Goal: Information Seeking & Learning: Check status

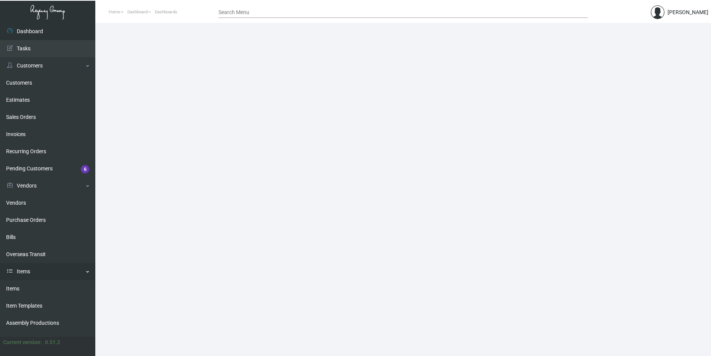
click at [26, 273] on link "Items" at bounding box center [47, 271] width 95 height 17
click at [29, 270] on link "Items" at bounding box center [47, 271] width 95 height 17
click at [22, 290] on link "Items" at bounding box center [47, 288] width 95 height 17
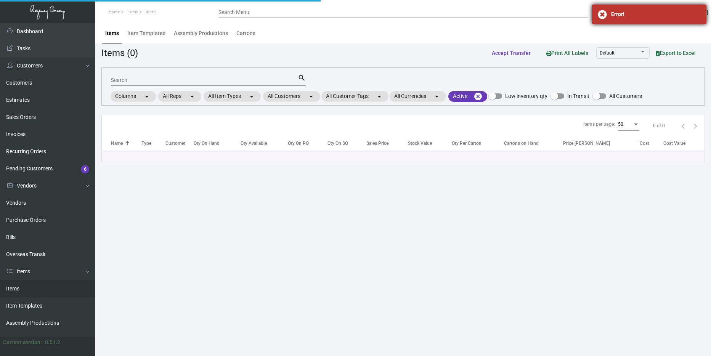
click at [663, 7] on div "Error!" at bounding box center [649, 14] width 114 height 19
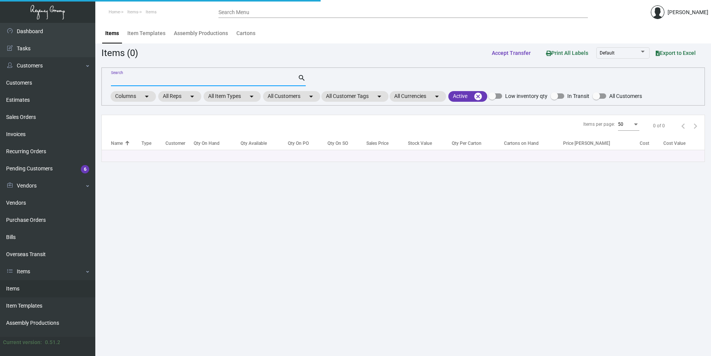
click at [229, 79] on input "Search" at bounding box center [204, 80] width 187 height 6
click at [200, 79] on input "Search" at bounding box center [204, 80] width 187 height 6
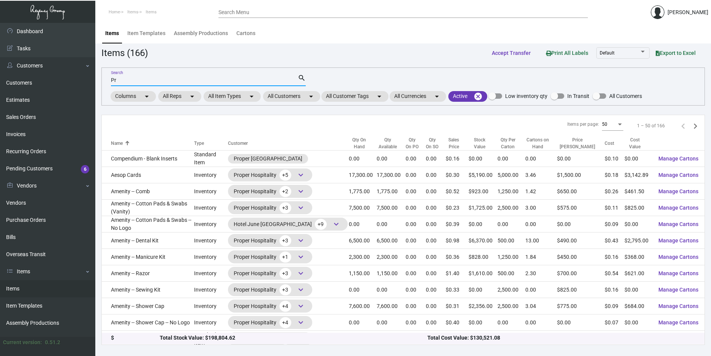
type input "P"
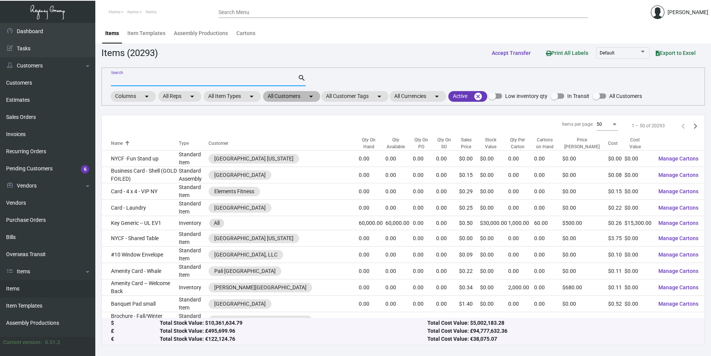
click at [303, 95] on mat-chip "All Customers arrow_drop_down" at bounding box center [291, 96] width 57 height 11
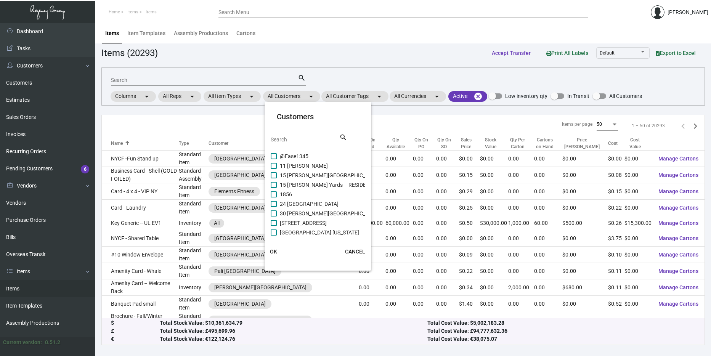
click at [297, 144] on div "Search" at bounding box center [305, 139] width 69 height 12
type input "Proper"
click at [37, 98] on div at bounding box center [355, 178] width 711 height 356
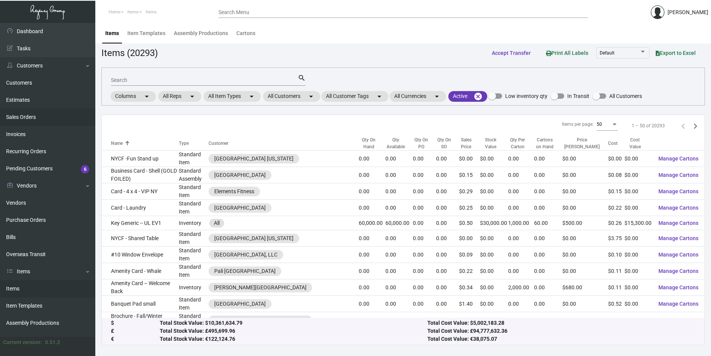
click at [44, 118] on link "Sales Orders" at bounding box center [47, 117] width 95 height 17
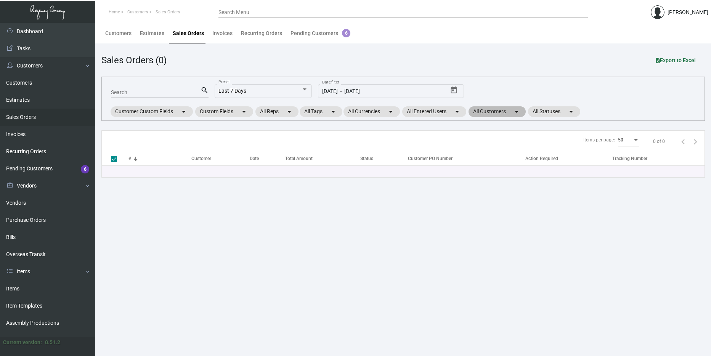
click at [499, 116] on mat-chip "All Customers arrow_drop_down" at bounding box center [497, 111] width 57 height 11
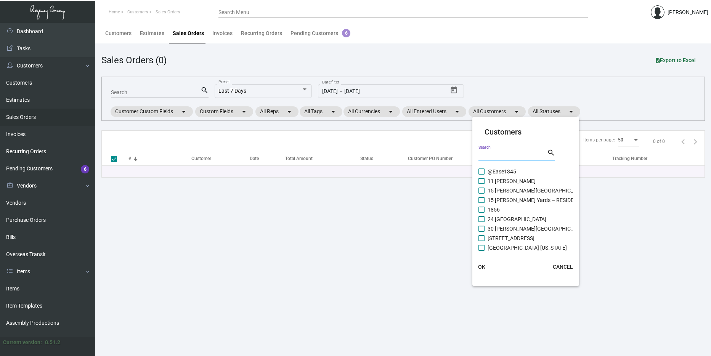
click at [503, 156] on input "Search" at bounding box center [512, 155] width 69 height 6
type input "Proper"
click at [501, 206] on span "Proper Austin" at bounding box center [504, 209] width 32 height 9
click at [482, 213] on input "Proper Austin" at bounding box center [481, 213] width 0 height 0
checkbox input "true"
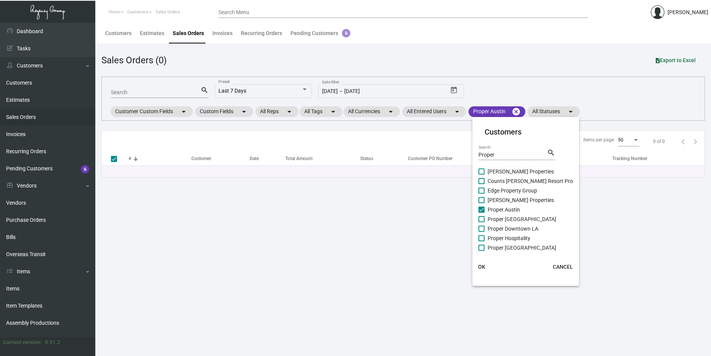
click at [504, 217] on span "Proper [GEOGRAPHIC_DATA]" at bounding box center [522, 219] width 69 height 9
click at [482, 222] on input "Proper [GEOGRAPHIC_DATA]" at bounding box center [481, 222] width 0 height 0
checkbox input "true"
click at [505, 228] on span "Proper Downtown LA" at bounding box center [513, 228] width 51 height 9
click at [482, 232] on input "Proper Downtown LA" at bounding box center [481, 232] width 0 height 0
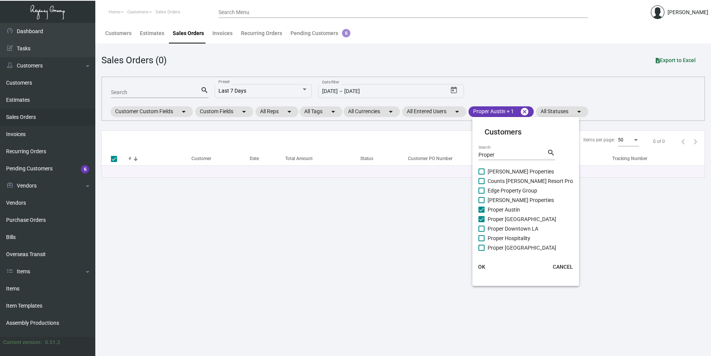
checkbox input "true"
click at [507, 238] on span "Proper Hospitality" at bounding box center [509, 238] width 43 height 9
click at [482, 241] on input "Proper Hospitality" at bounding box center [481, 241] width 0 height 0
checkbox input "true"
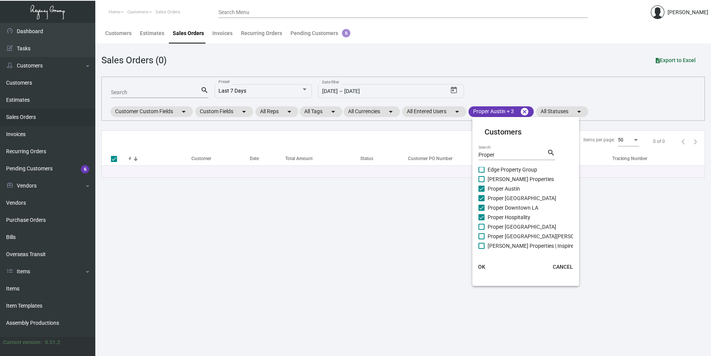
click at [509, 225] on span "Proper [GEOGRAPHIC_DATA]" at bounding box center [522, 226] width 69 height 9
click at [482, 230] on input "Proper [GEOGRAPHIC_DATA]" at bounding box center [481, 230] width 0 height 0
checkbox input "true"
click at [510, 236] on span "Proper [GEOGRAPHIC_DATA][PERSON_NAME]" at bounding box center [542, 236] width 109 height 9
click at [482, 239] on input "Proper [GEOGRAPHIC_DATA][PERSON_NAME]" at bounding box center [481, 239] width 0 height 0
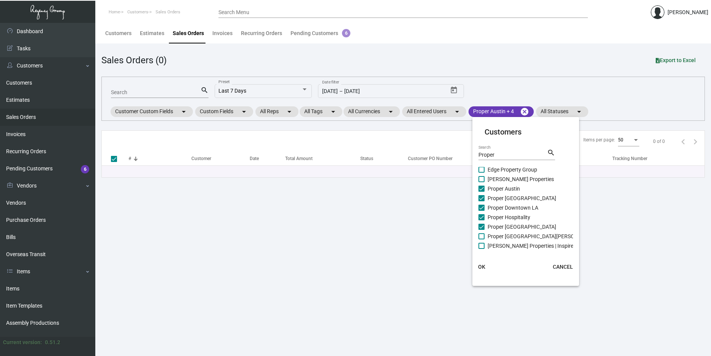
checkbox input "true"
click at [481, 264] on span "OK" at bounding box center [481, 267] width 7 height 6
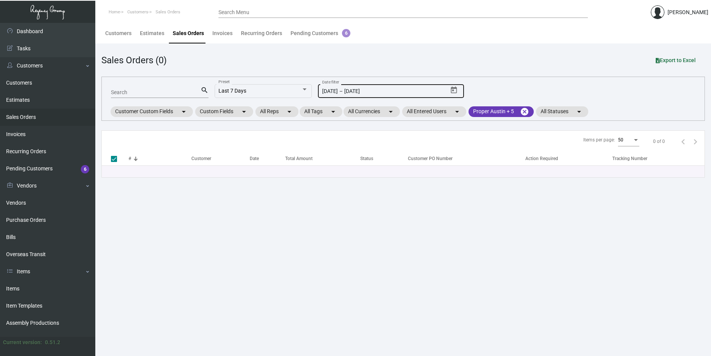
click at [454, 90] on icon "Open calendar" at bounding box center [454, 90] width 6 height 7
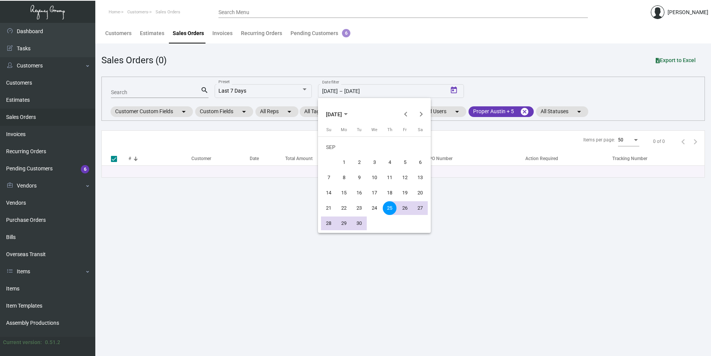
click at [342, 117] on span "SEP 2025" at bounding box center [334, 114] width 16 height 6
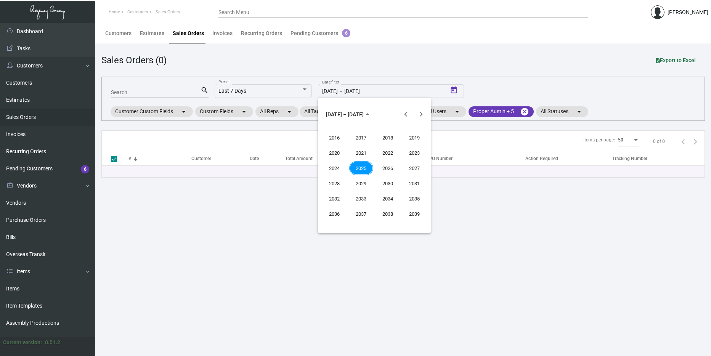
click at [340, 165] on div "2024" at bounding box center [335, 168] width 24 height 14
click at [335, 182] on div "SEP" at bounding box center [335, 184] width 24 height 14
click at [331, 161] on div "1" at bounding box center [329, 163] width 14 height 14
type input "[DATE]"
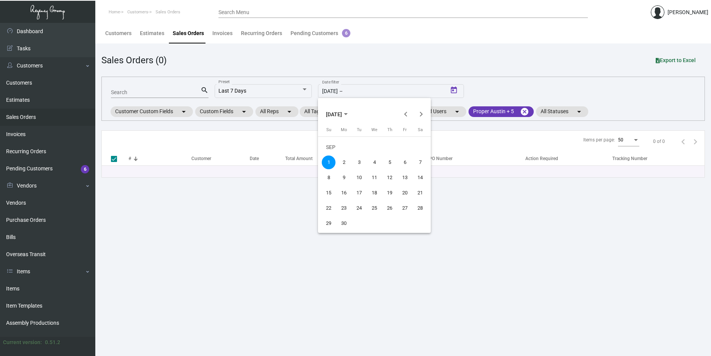
click at [348, 112] on span "SEP 2024" at bounding box center [337, 114] width 22 height 6
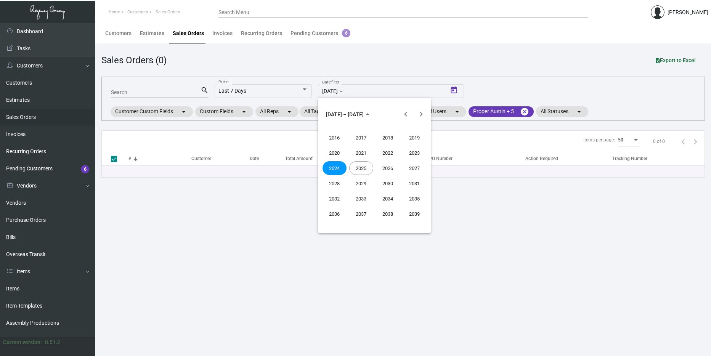
click at [363, 171] on div "2025" at bounding box center [361, 168] width 24 height 14
click at [340, 185] on div "SEP" at bounding box center [335, 184] width 24 height 14
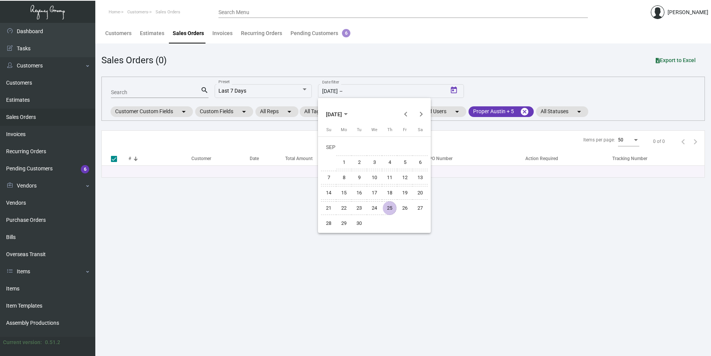
click at [393, 205] on div "25" at bounding box center [390, 208] width 14 height 14
type input "[DATE]"
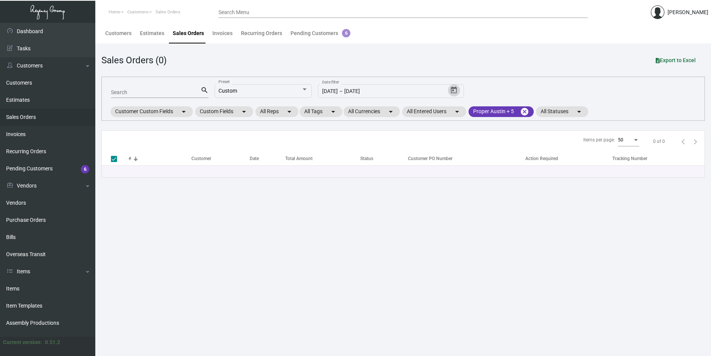
checkbox input "false"
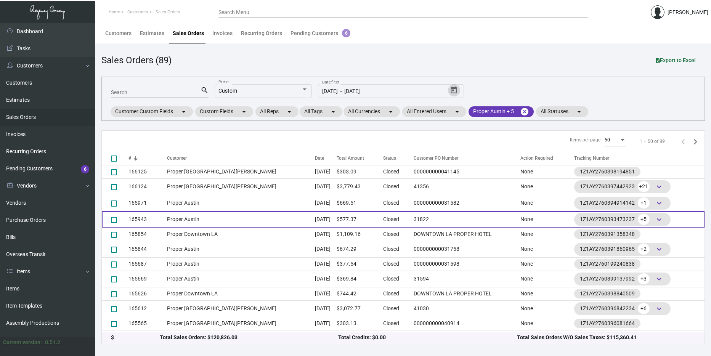
scroll to position [0, 0]
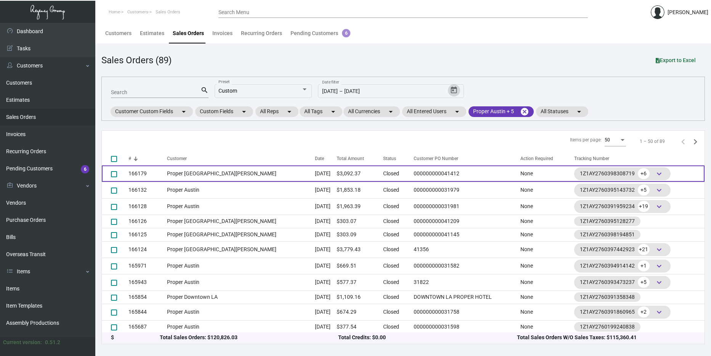
click at [221, 172] on td "Proper [GEOGRAPHIC_DATA][PERSON_NAME]" at bounding box center [241, 173] width 148 height 16
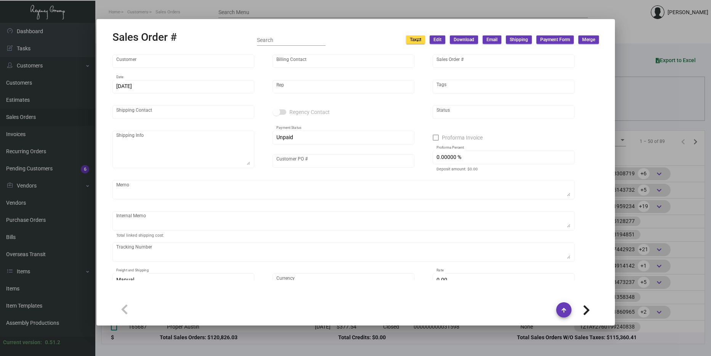
type input "Proper [GEOGRAPHIC_DATA][PERSON_NAME]"
type input "[PERSON_NAME]"
type input "166179"
type input "12/4/2024"
type input "[PERSON_NAME]"
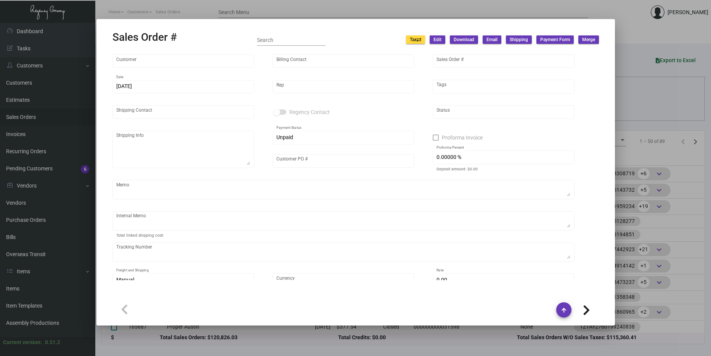
type input "Francisco Gutierrez"
type textarea "Proper Santa Monica - Francisco Gutierrez 700 Wilshire Boulevard Santa Monica, …"
type input "000000000041412"
type textarea "$8.35 for stickers $131.69 the rest of the items"
type input "United States Dollar $"
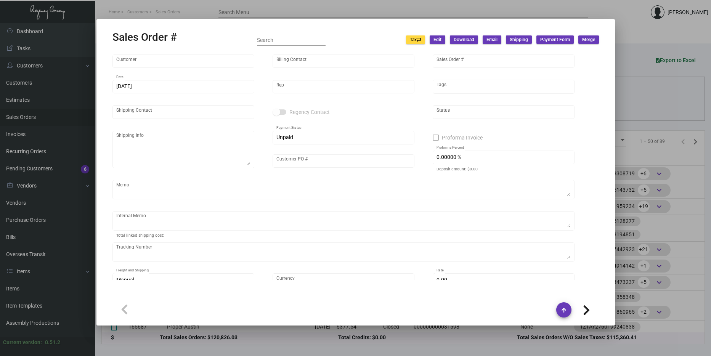
type input "$ 249.87"
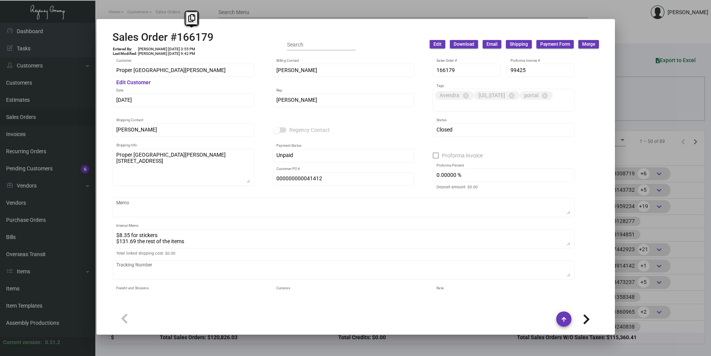
drag, startPoint x: 225, startPoint y: 35, endPoint x: 170, endPoint y: 36, distance: 54.9
click at [170, 36] on div "Sales Order #166179 Entered By: Manuel Alvarez 12/4/24, 3:55 PM Last Modified: …" at bounding box center [355, 44] width 486 height 27
copy h2 "#166179"
click at [111, 99] on div "Proper Santa Monica Customer Edit Customer Arnel Manalo Billing Contact 166179 …" at bounding box center [355, 173] width 505 height 231
click at [80, 67] on div "Sales Order #166179 Entered By: Manuel Alvarez 12/4/24, 3:55 PM Last Modified: …" at bounding box center [355, 178] width 711 height 356
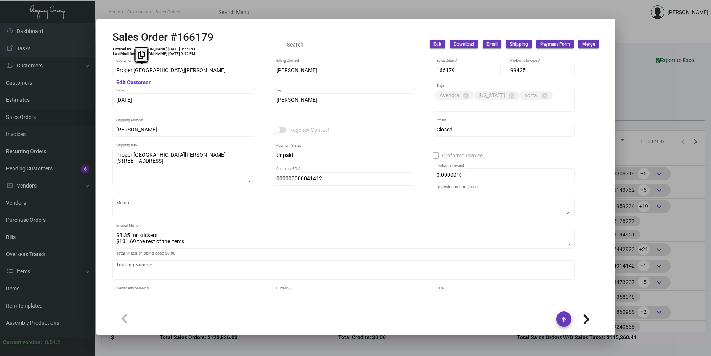
click at [531, 157] on mat-checkbox "Proforma Invoice" at bounding box center [504, 159] width 142 height 16
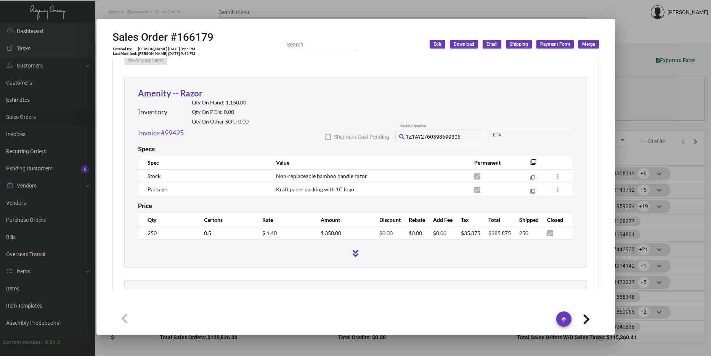
scroll to position [419, 0]
click at [418, 93] on div "Amenity -- Razor Inventory Qty On Hand: 1,150.00 Qty On PO’s: 0.00 Qty On Other…" at bounding box center [355, 107] width 435 height 41
click at [353, 255] on icon at bounding box center [356, 254] width 6 height 9
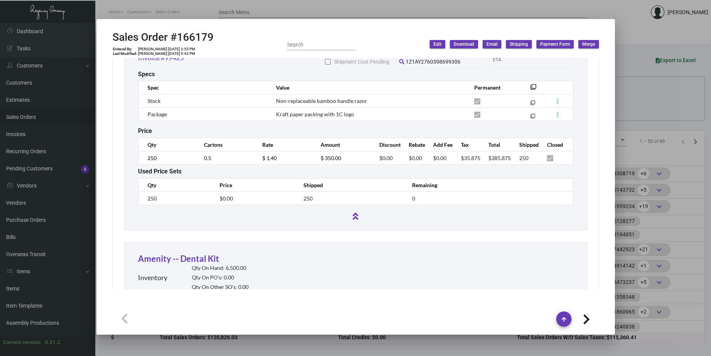
scroll to position [495, 0]
click at [346, 218] on div at bounding box center [355, 214] width 435 height 12
click at [353, 216] on icon at bounding box center [356, 215] width 6 height 9
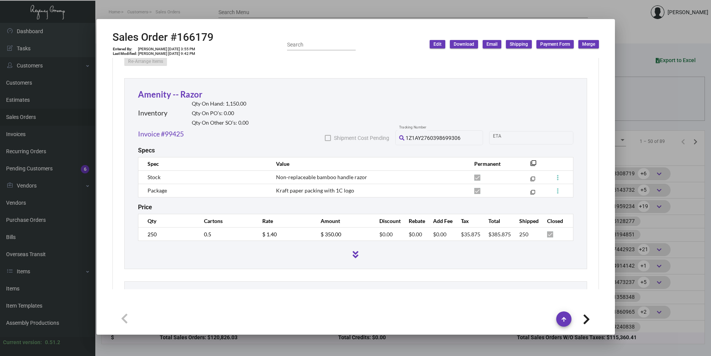
scroll to position [419, 0]
click at [175, 93] on link "Amenity -- Razor" at bounding box center [170, 94] width 64 height 10
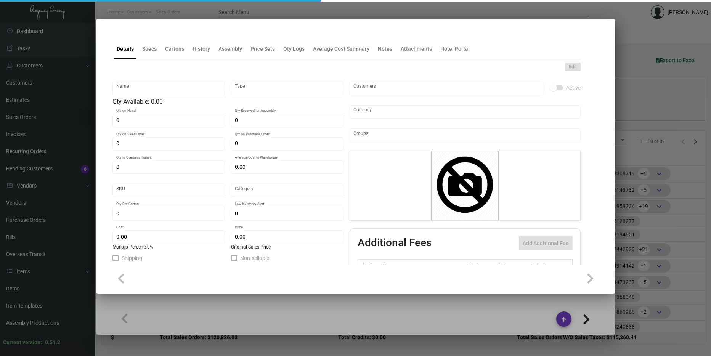
type input "Amenity -- Razor"
type input "Inventory"
type input "1,150"
type input "$ 1.35"
type input "Overseas"
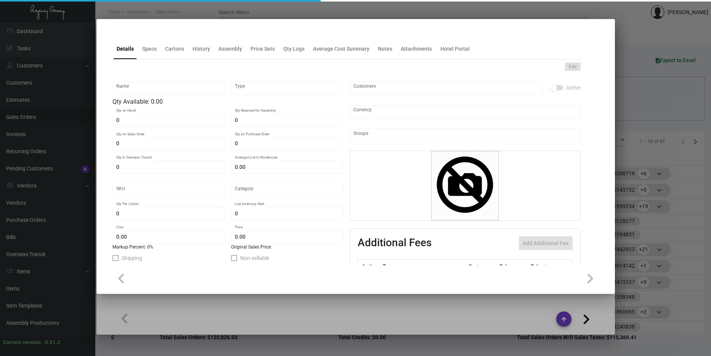
type input "500"
type input "$ 0.54"
type input "$ 1.40"
checkbox input "true"
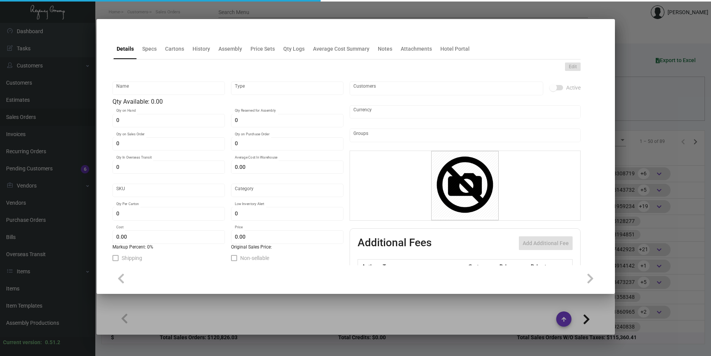
type input "United States Dollar $"
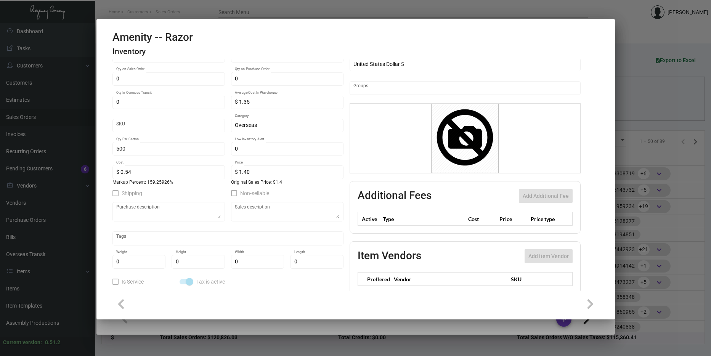
scroll to position [0, 0]
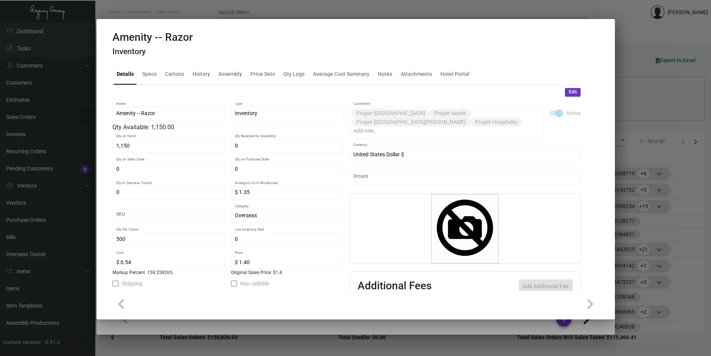
click at [647, 138] on div at bounding box center [355, 178] width 711 height 356
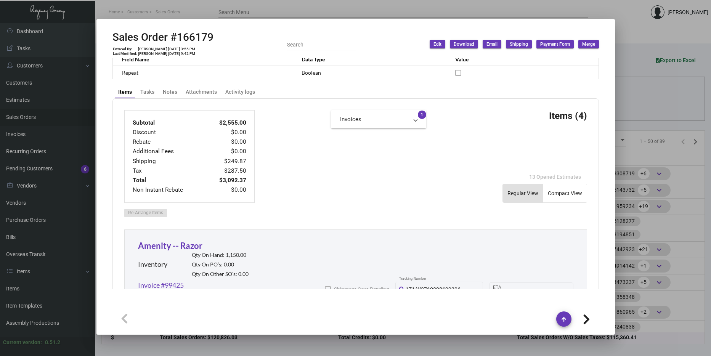
scroll to position [267, 0]
click at [150, 94] on div "Tasks" at bounding box center [147, 92] width 14 height 8
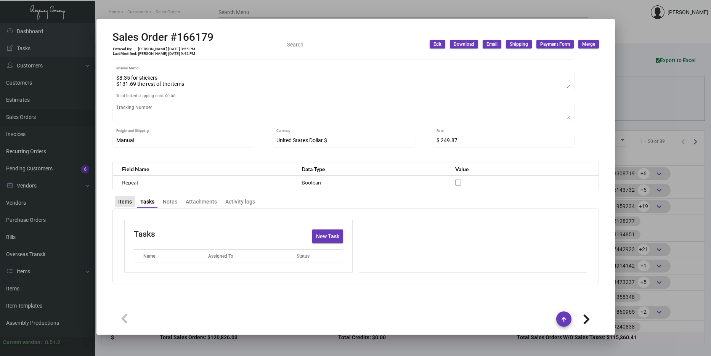
click at [124, 204] on div "Items" at bounding box center [125, 202] width 14 height 8
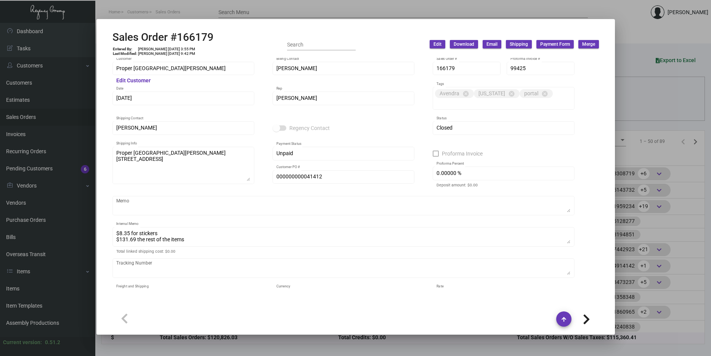
scroll to position [0, 0]
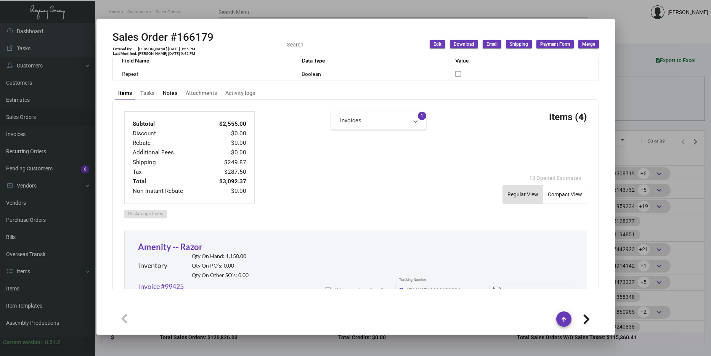
click at [173, 95] on div "Notes" at bounding box center [170, 93] width 14 height 8
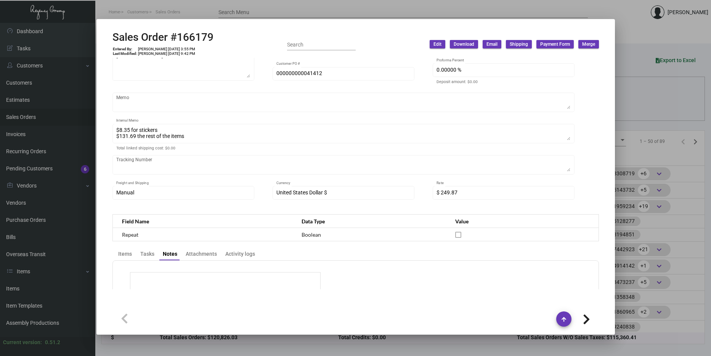
scroll to position [106, 0]
drag, startPoint x: 129, startPoint y: 255, endPoint x: 147, endPoint y: 255, distance: 18.3
click at [129, 255] on div "Items" at bounding box center [125, 254] width 14 height 8
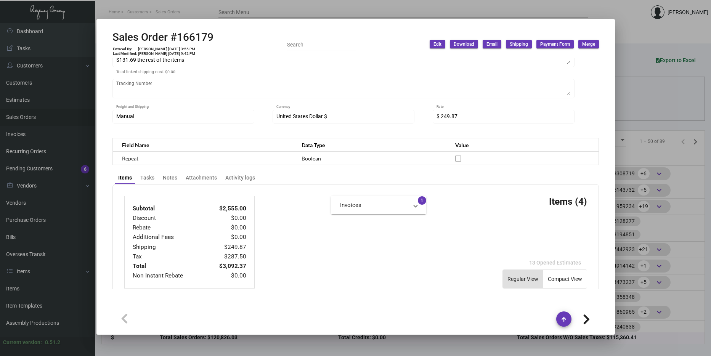
click at [416, 208] on mat-expansion-panel-header "Invoices" at bounding box center [378, 205] width 95 height 18
click at [416, 208] on mat-expansion-panel-header "Invoices" at bounding box center [378, 208] width 95 height 24
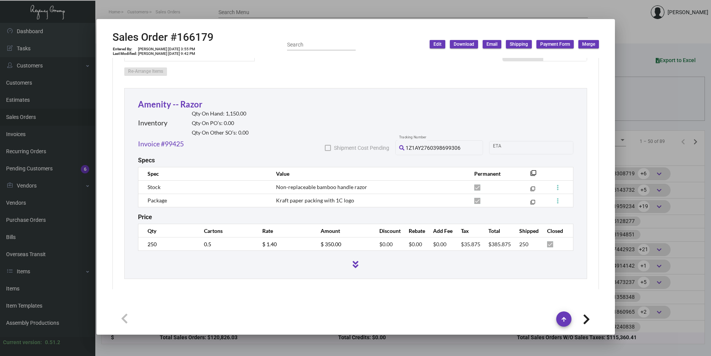
scroll to position [409, 0]
click at [178, 106] on link "Amenity -- Razor" at bounding box center [170, 104] width 64 height 10
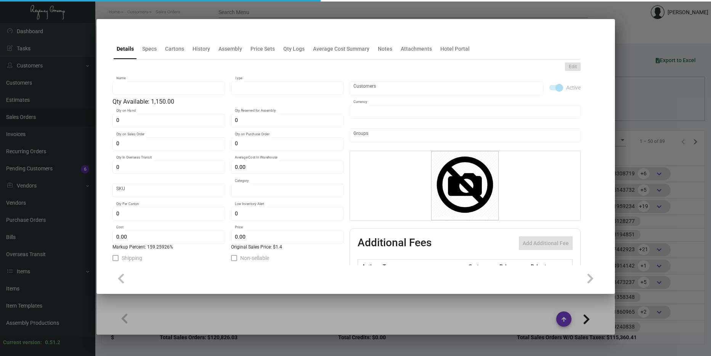
type input "Amenity -- Razor"
type input "Inventory"
type input "1,150"
type input "$ 1.35"
type input "Overseas"
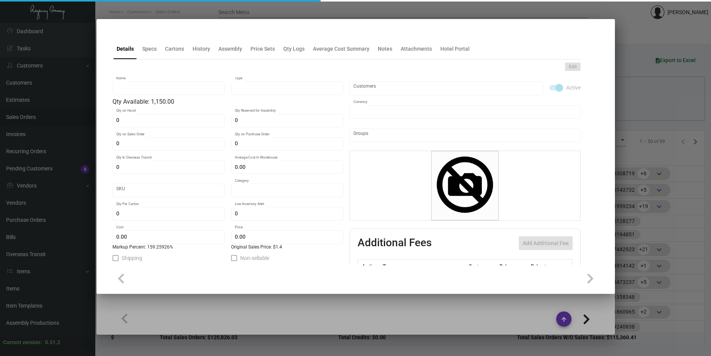
type input "500"
type input "$ 0.54"
type input "$ 1.40"
checkbox input "true"
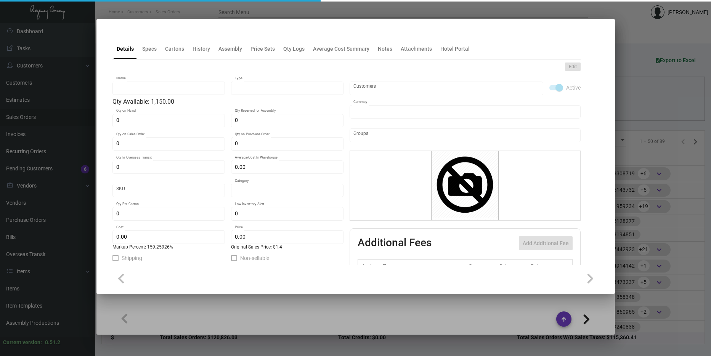
type input "United States Dollar $"
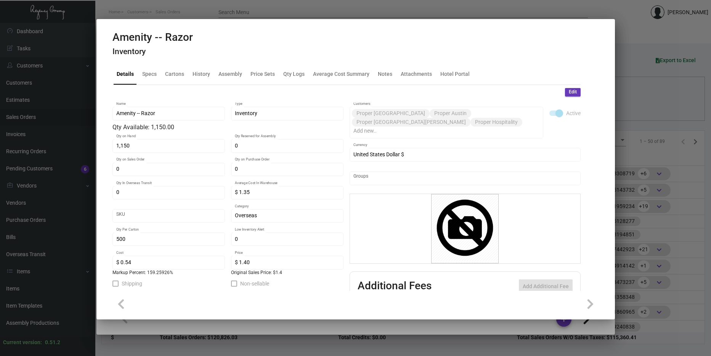
click at [166, 212] on div "SKU" at bounding box center [168, 215] width 104 height 15
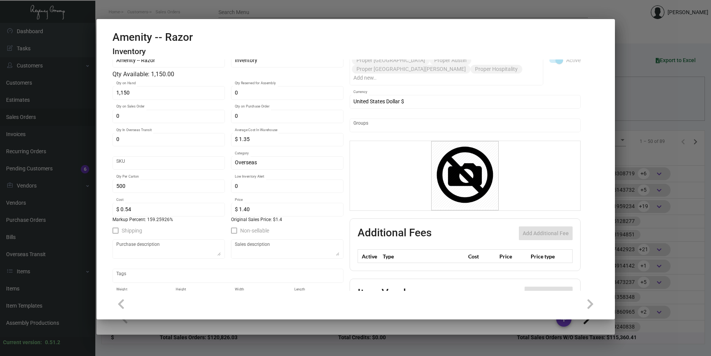
scroll to position [53, 0]
click at [652, 150] on div at bounding box center [355, 178] width 711 height 356
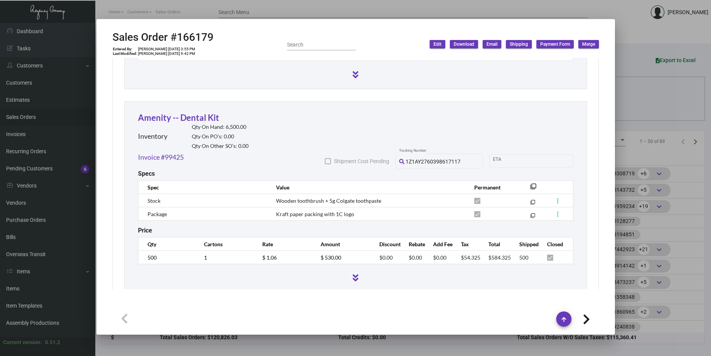
scroll to position [599, 0]
click at [146, 260] on td "500" at bounding box center [167, 256] width 58 height 13
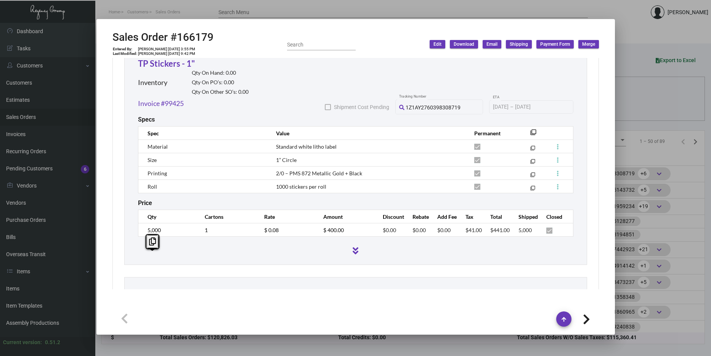
scroll to position [828, 0]
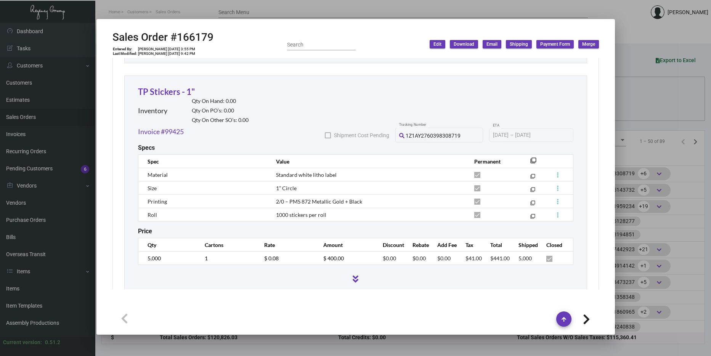
click at [401, 99] on div "TP Stickers - 1" Inventory Qty On Hand: 0.00 Qty On PO’s: 0.00 Qty On Other SO’…" at bounding box center [355, 105] width 435 height 41
click at [186, 93] on link "TP Stickers - 1"" at bounding box center [166, 92] width 57 height 10
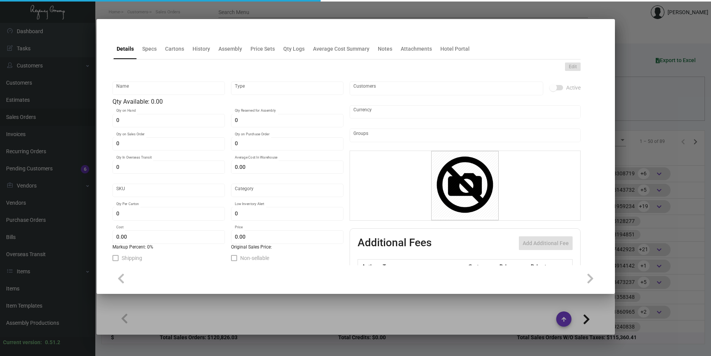
type input "TP Stickers - 1""
type input "Inventory"
type input "$ 0.26629"
type input "2685"
type input "Standard"
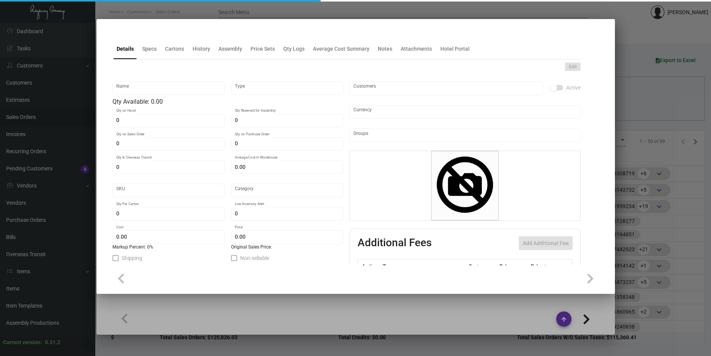
type input "69,000"
type input "$ 0.01126"
type input "$ 0.035"
type textarea "TP Stickers: size 1 inch round white litho label, printing black and Pms#872 me…"
type textarea "TP Stickers"
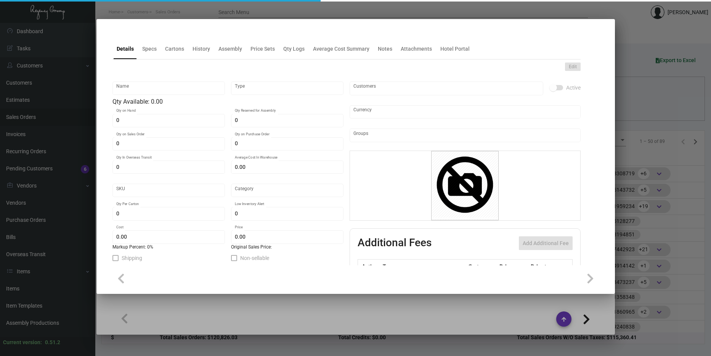
checkbox input "true"
type input "United States Dollar $"
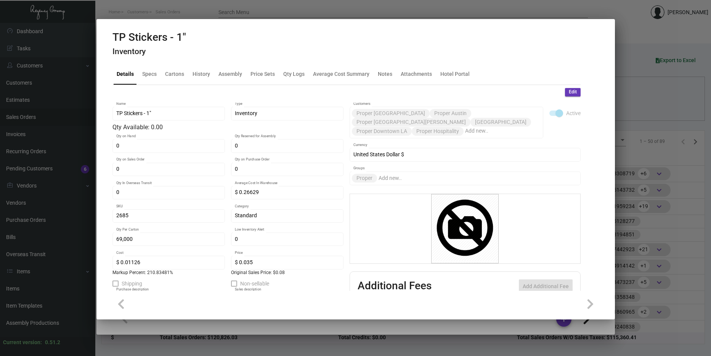
click at [652, 117] on div at bounding box center [355, 178] width 711 height 356
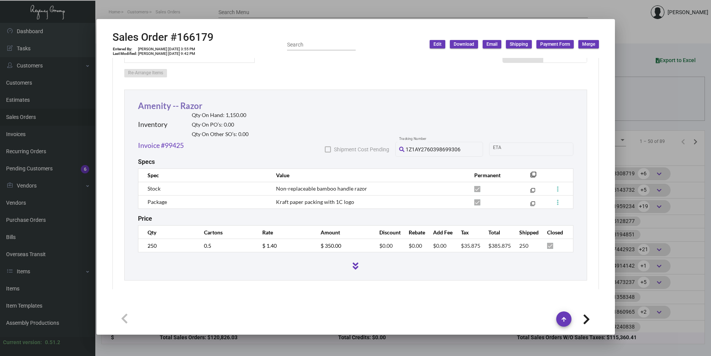
click at [167, 107] on link "Amenity -- Razor" at bounding box center [170, 106] width 64 height 10
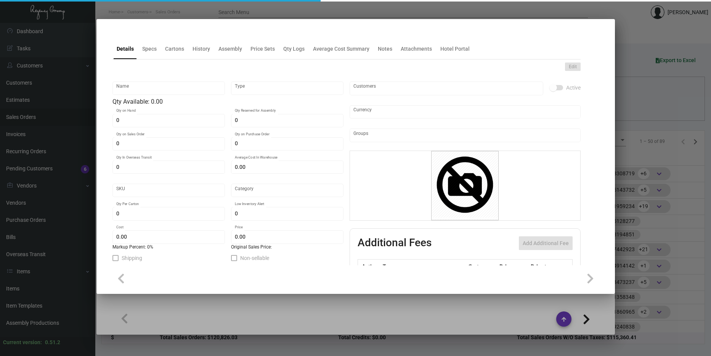
type input "Amenity -- Razor"
type input "Inventory"
type input "1,150"
type input "$ 1.35"
type input "Overseas"
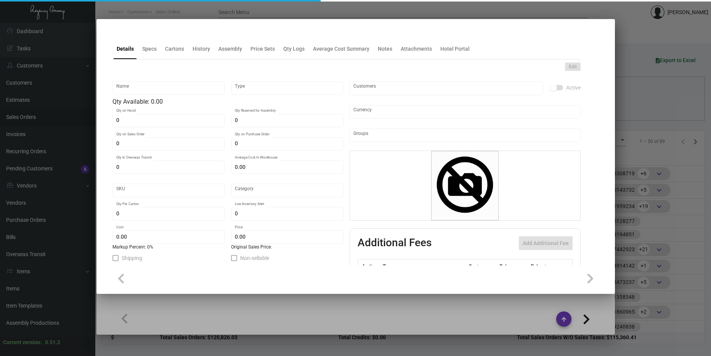
type input "500"
type input "$ 0.54"
type input "$ 1.40"
checkbox input "true"
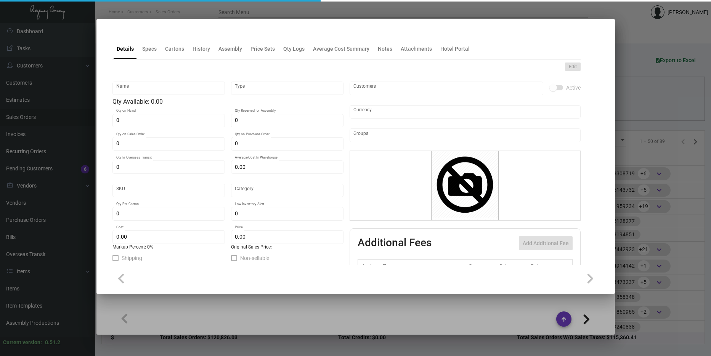
type input "United States Dollar $"
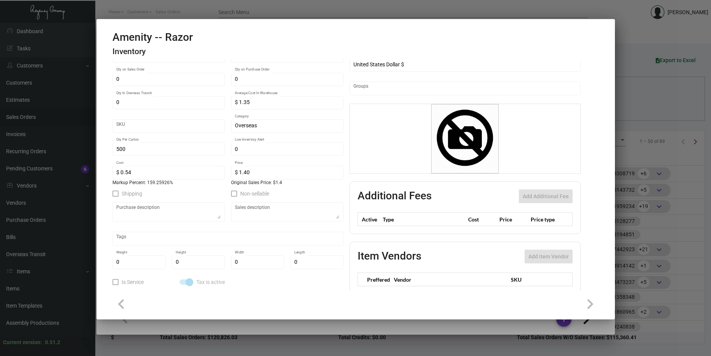
scroll to position [90, 0]
click at [647, 142] on div at bounding box center [355, 178] width 711 height 356
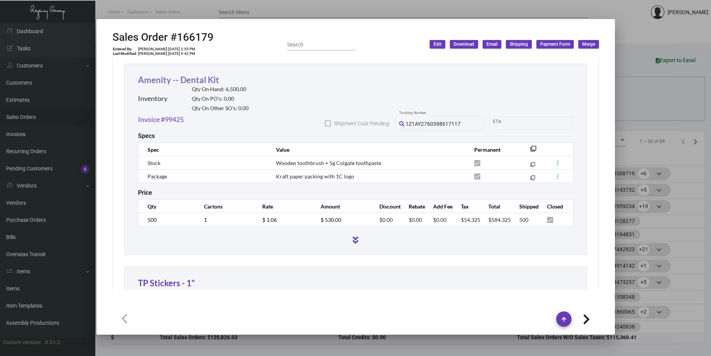
scroll to position [637, 0]
click at [194, 82] on link "Amenity -- Dental Kit" at bounding box center [178, 79] width 81 height 10
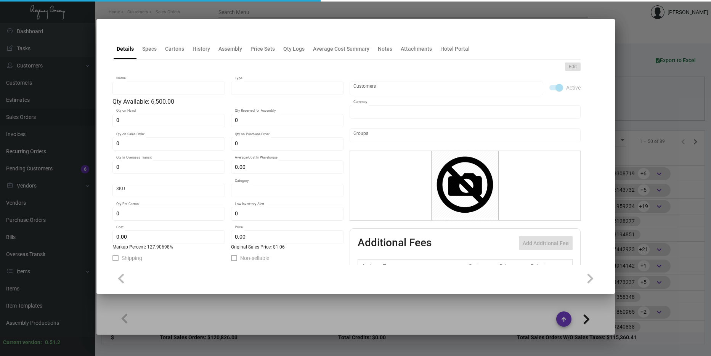
type input "Amenity -- Dental Kit"
type input "Inventory"
type input "6,500"
type input "$ 2.30"
type input "Overseas"
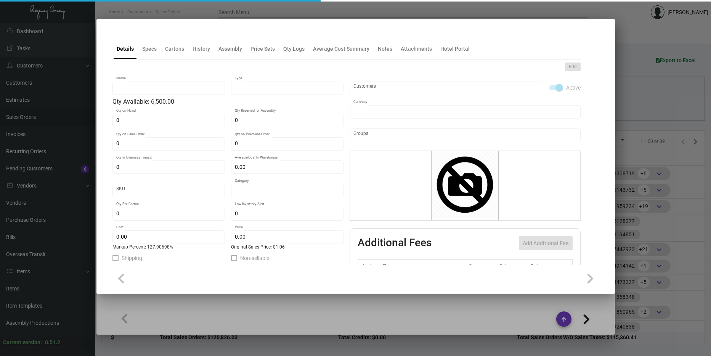
type input "500"
type input "$ 0.43"
type input "$ 0.98"
checkbox input "true"
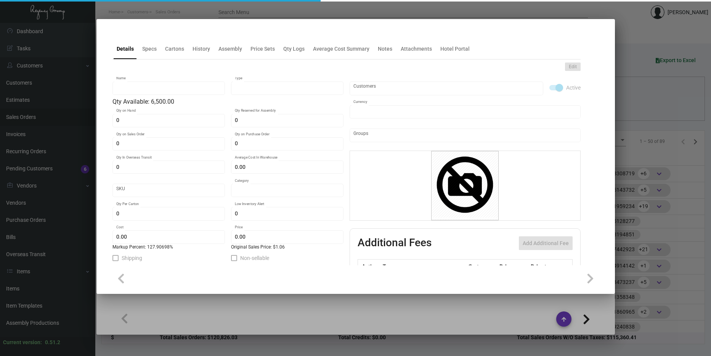
type input "United States Dollar $"
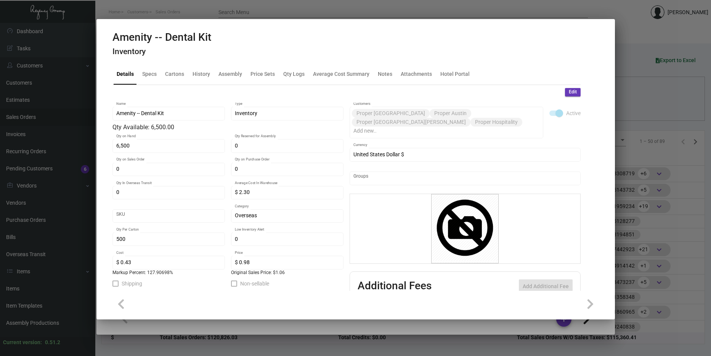
click at [666, 156] on div at bounding box center [355, 178] width 711 height 356
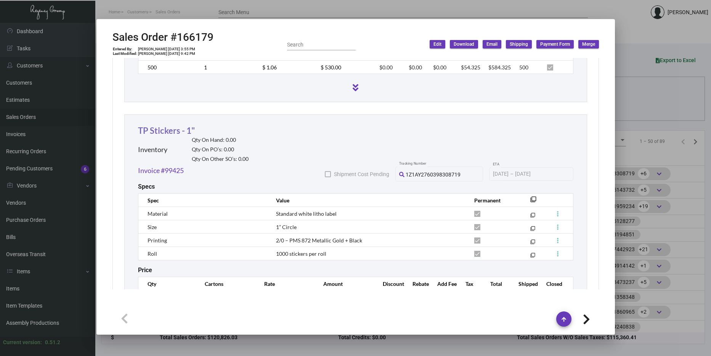
click at [169, 128] on link "TP Stickers - 1"" at bounding box center [166, 130] width 57 height 10
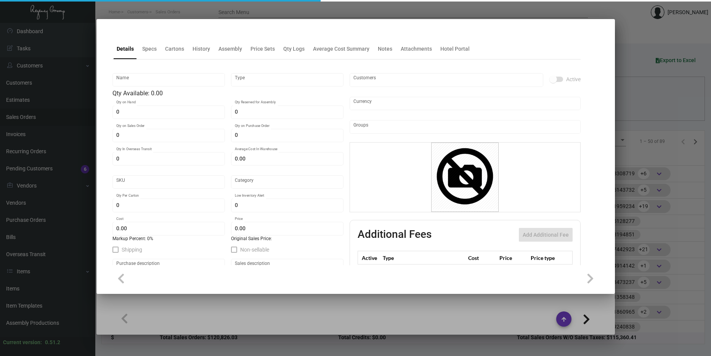
scroll to position [789, 0]
type input "TP Stickers - 1""
type input "Inventory"
type input "$ 0.26629"
type input "2685"
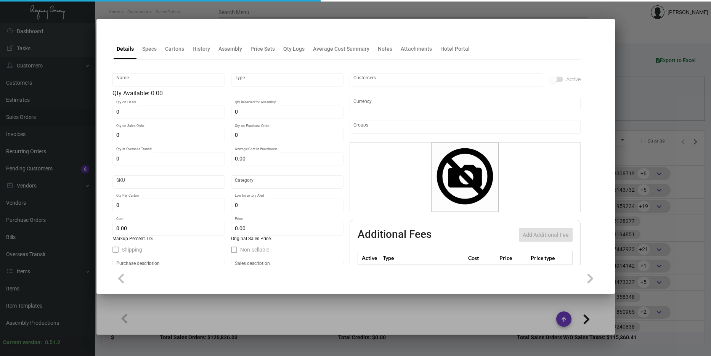
type input "Standard"
type input "69,000"
type input "$ 0.01126"
type input "$ 0.035"
type textarea "TP Stickers: size 1 inch round white litho label, printing black and Pms#872 me…"
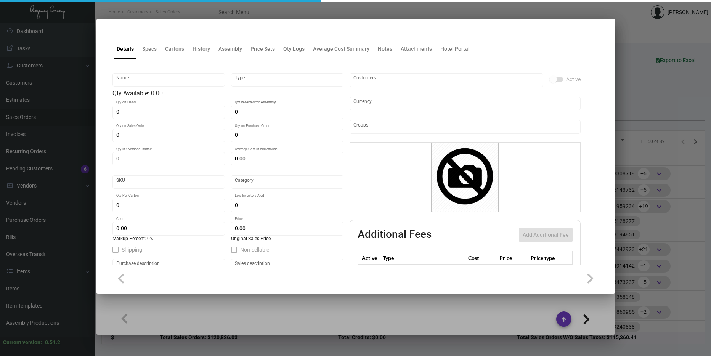
type textarea "TP Stickers"
checkbox input "true"
type input "United States Dollar $"
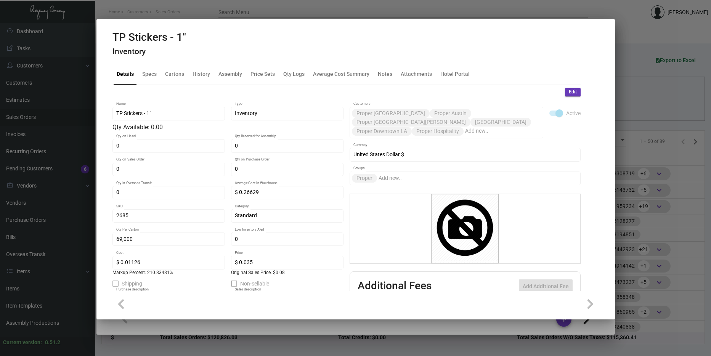
click at [633, 136] on div at bounding box center [355, 178] width 711 height 356
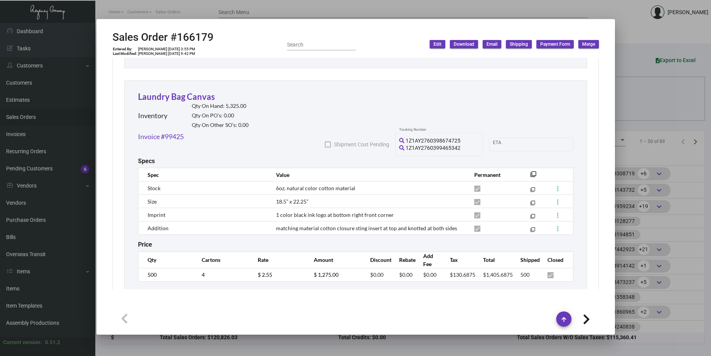
scroll to position [1052, 0]
click at [198, 93] on link "Laundry Bag Canvas" at bounding box center [176, 97] width 77 height 10
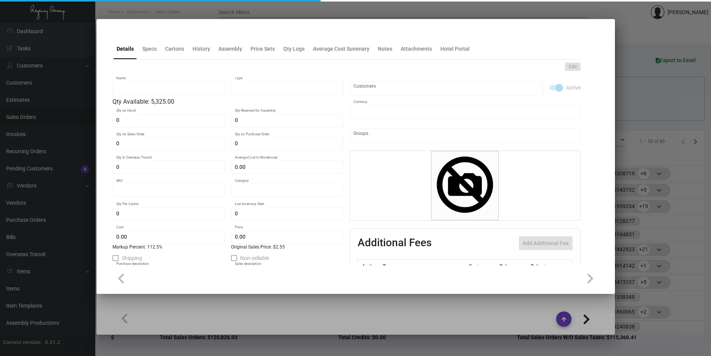
type input "Laundry Bag Canvas"
type input "Inventory"
type input "5,325"
type input "5,000"
type input "$ 5.75"
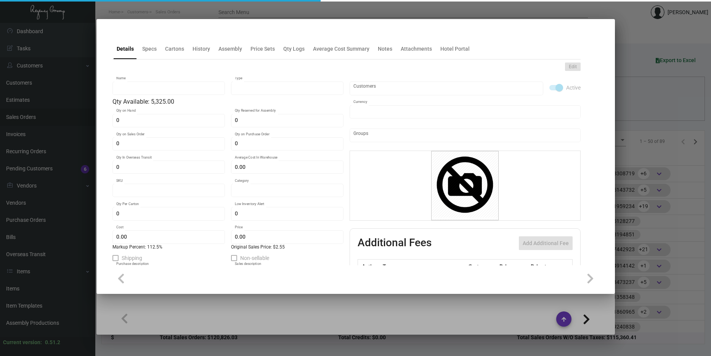
type input "2676"
type input "Standard"
type input "125"
type input "3,000"
type input "$ 1.20"
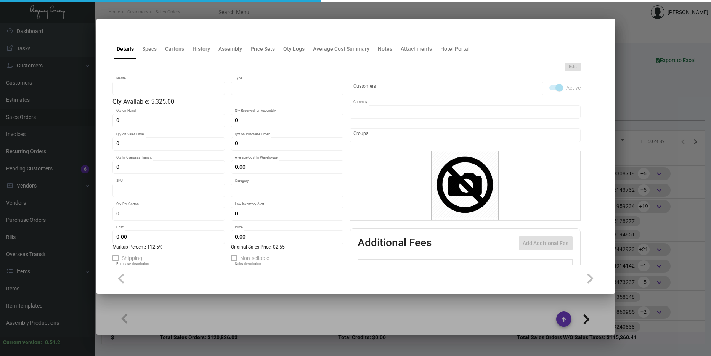
type input "$ 2.55"
type textarea "Laundry Bag Canvas: Size 18.5” x 22.25”, 10oz. natural color cotton material, 1…"
type textarea "Laundry Bag Canvas"
checkbox input "true"
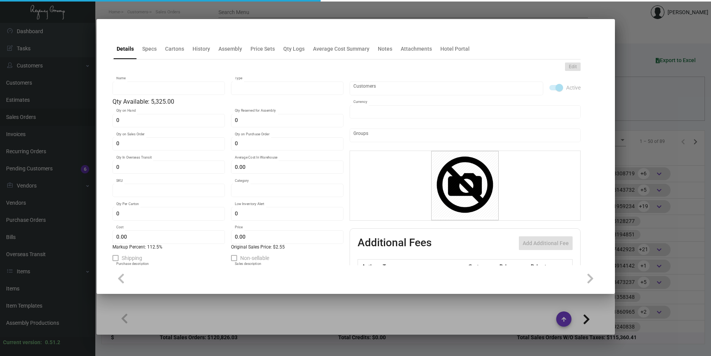
type input "United States Dollar $"
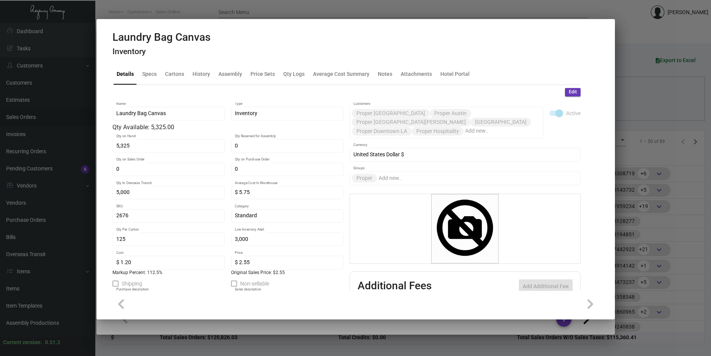
click at [635, 99] on div at bounding box center [355, 178] width 711 height 356
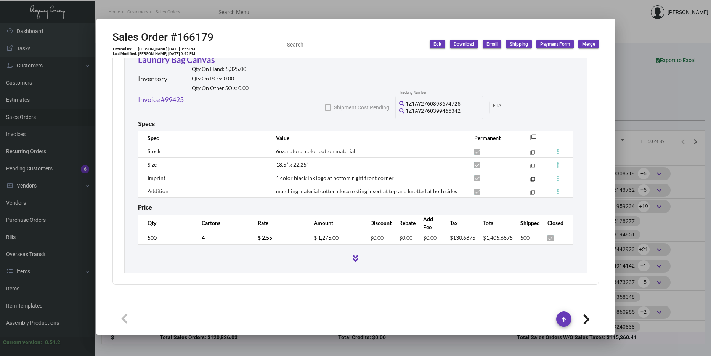
scroll to position [1, 0]
click at [626, 103] on div at bounding box center [355, 178] width 711 height 356
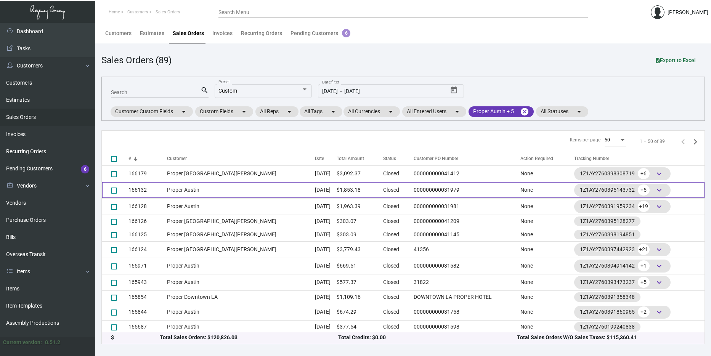
click at [247, 191] on td "Proper Austin" at bounding box center [241, 190] width 148 height 16
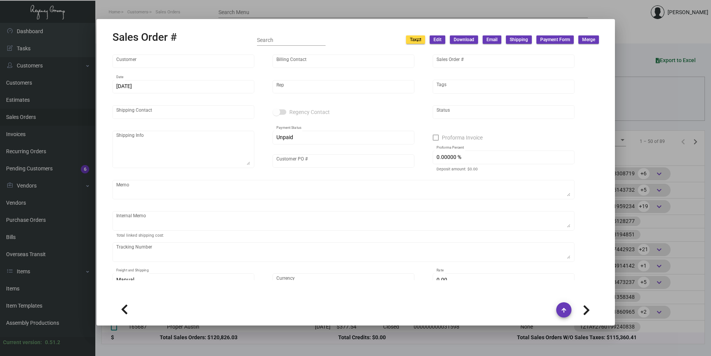
type input "Proper Austin"
type input "AP Billing"
type input "166132"
type input "12/3/2024"
type input "[PERSON_NAME]"
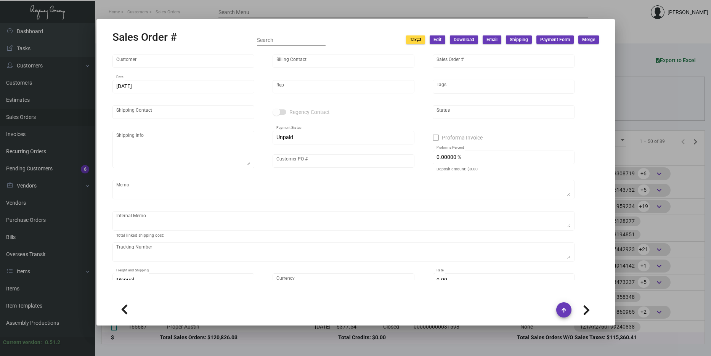
type input "[PERSON_NAME]"
type textarea "Proper Austin - [PERSON_NAME] [STREET_ADDRESS]"
type input "000000000031979"
type textarea "$16.70 for stickers and aesop cards 61.64 $8.35 for 3k stickers"
type input "United States Dollar $"
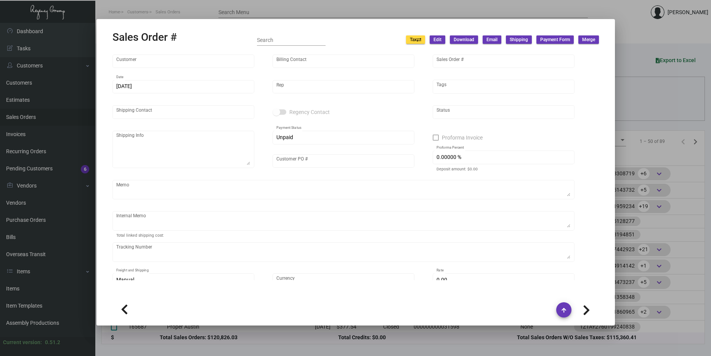
type input "8.50000 %"
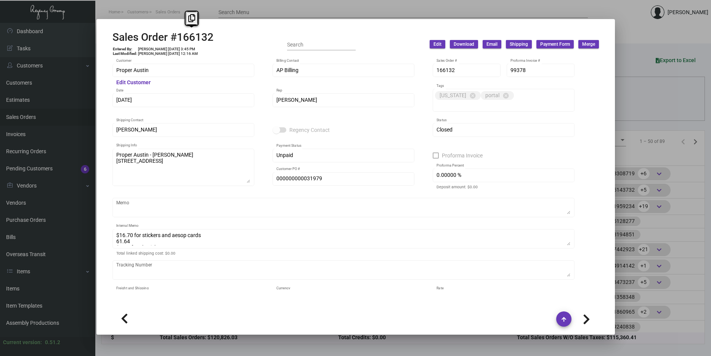
drag, startPoint x: 219, startPoint y: 39, endPoint x: 171, endPoint y: 42, distance: 48.2
click at [171, 42] on div "Sales Order #166132 Entered By: Desean Hardy 12/3/24, 3:45 PM Last Modified: Yo…" at bounding box center [355, 44] width 486 height 27
copy h2 "#166132"
click at [401, 43] on div "Sales Order #166132 Entered By: Desean Hardy 12/3/24, 3:45 PM Last Modified: Yo…" at bounding box center [355, 44] width 486 height 27
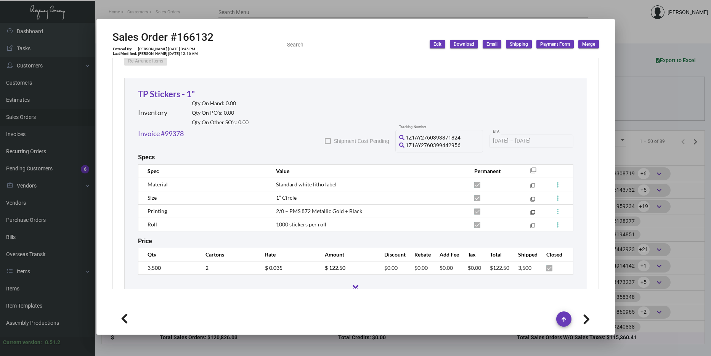
scroll to position [419, 0]
click at [167, 88] on link "TP Stickers - 1"" at bounding box center [166, 93] width 57 height 10
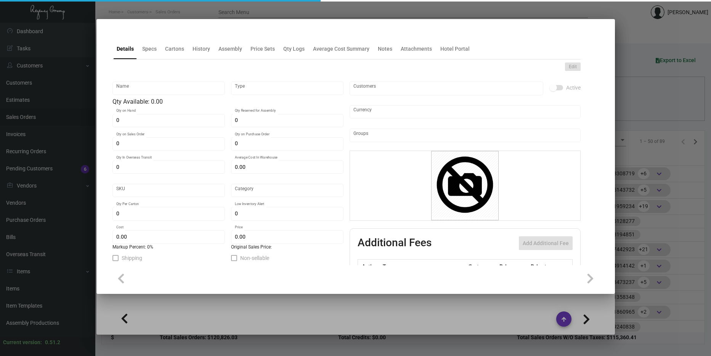
type input "TP Stickers - 1""
type input "Inventory"
type input "$ 0.26629"
type input "2685"
type input "Standard"
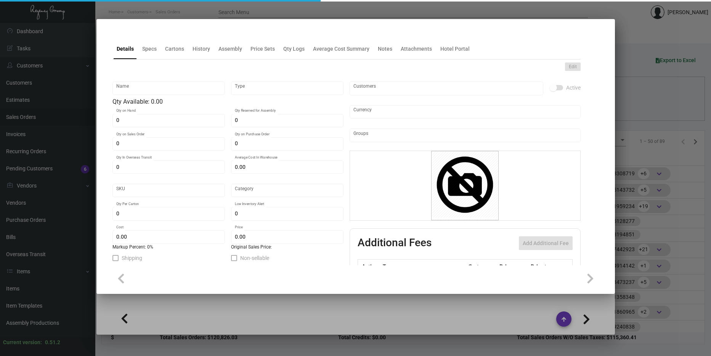
type input "69,000"
type input "$ 0.01126"
type input "$ 0.035"
type textarea "TP Stickers: size 1 inch round white litho label, printing black and Pms#872 me…"
type textarea "TP Stickers"
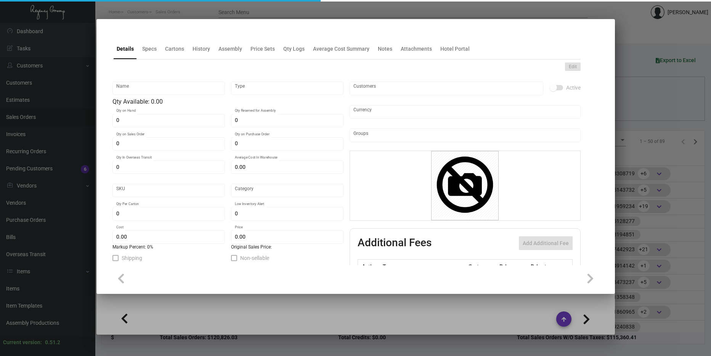
checkbox input "true"
type input "United States Dollar $"
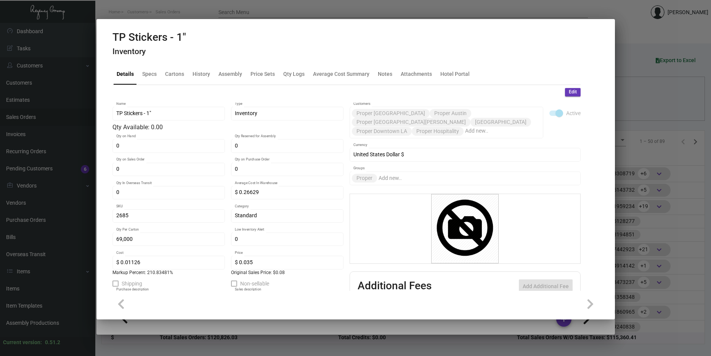
click at [644, 100] on div at bounding box center [355, 178] width 711 height 356
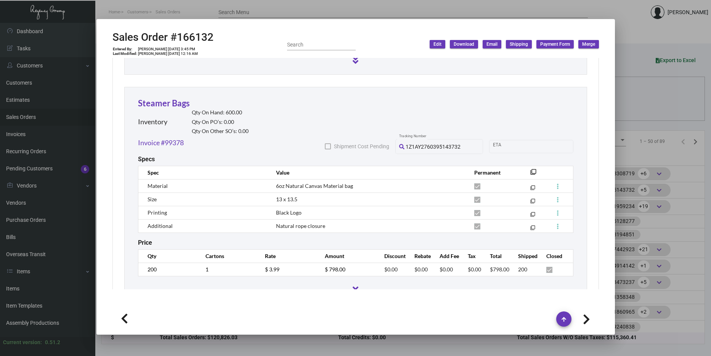
scroll to position [648, 0]
click at [159, 98] on link "Steamer Bags" at bounding box center [164, 103] width 52 height 10
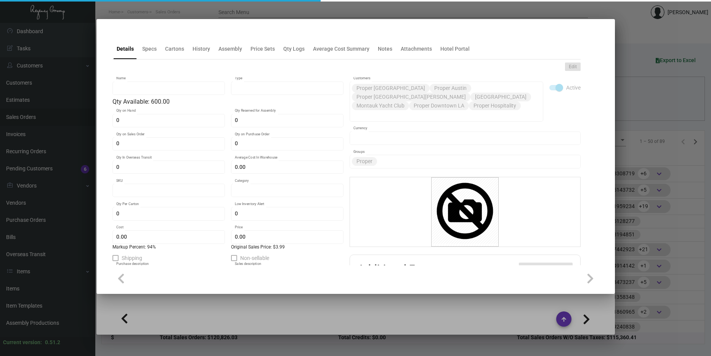
type input "Steamer Bags"
type input "Inventory"
type input "600"
type input "1,200"
type input "$ 5.75"
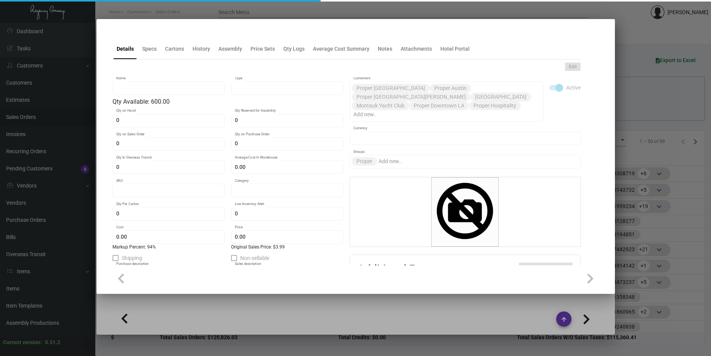
type input "2684"
type input "Standard"
type input "200"
type input "$ 1.00"
type input "$ 1.94"
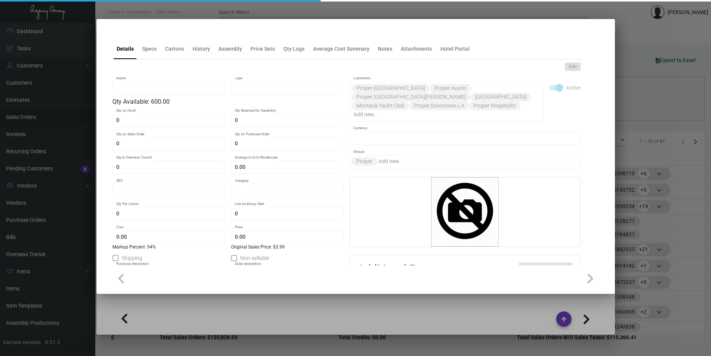
type textarea "Steamer Bags: Size 13x13.5, 10oz Natural Canvas Material bag, Black logo, Natur…"
type textarea "Steamer Bags"
checkbox input "true"
type input "United States Dollar $"
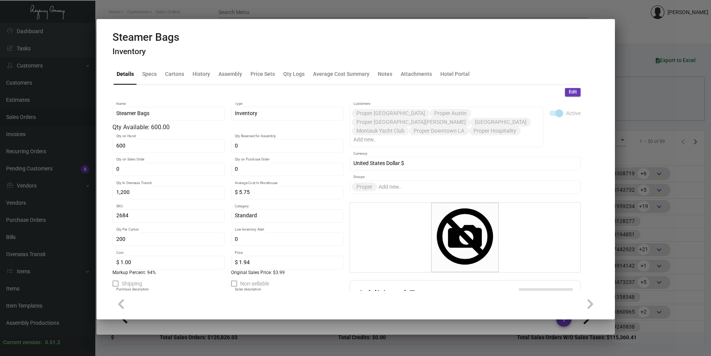
click at [646, 125] on div at bounding box center [355, 178] width 711 height 356
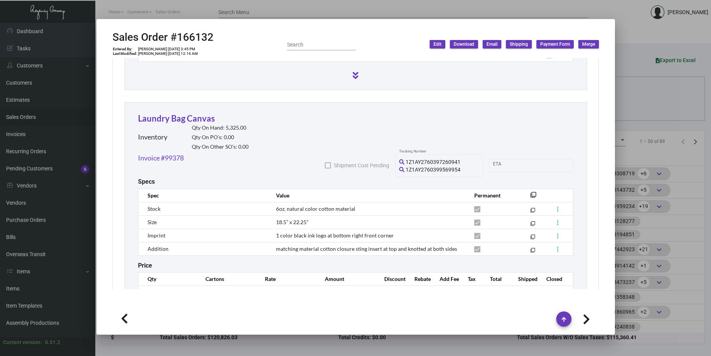
scroll to position [866, 0]
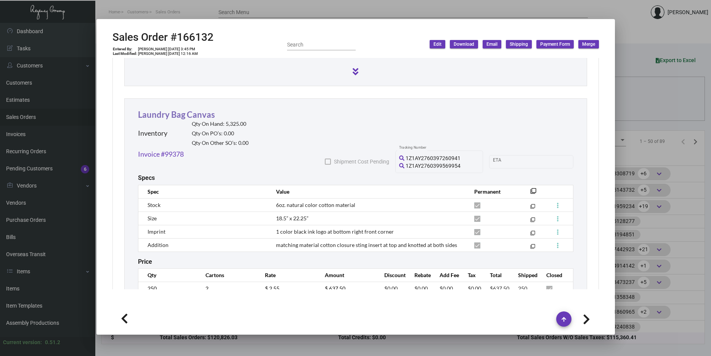
click at [172, 109] on link "Laundry Bag Canvas" at bounding box center [176, 114] width 77 height 10
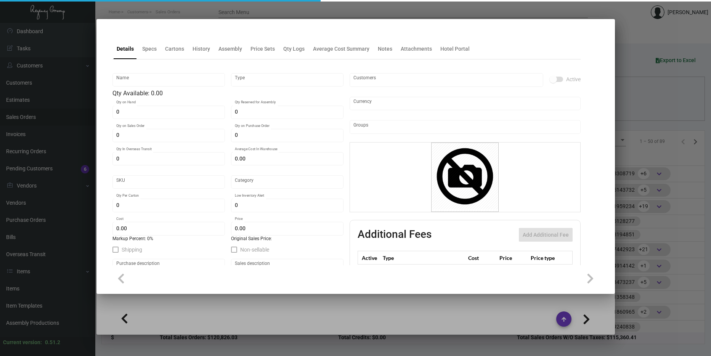
type input "Laundry Bag Canvas"
type input "Inventory"
type input "5,325"
type input "5,000"
type input "$ 5.75"
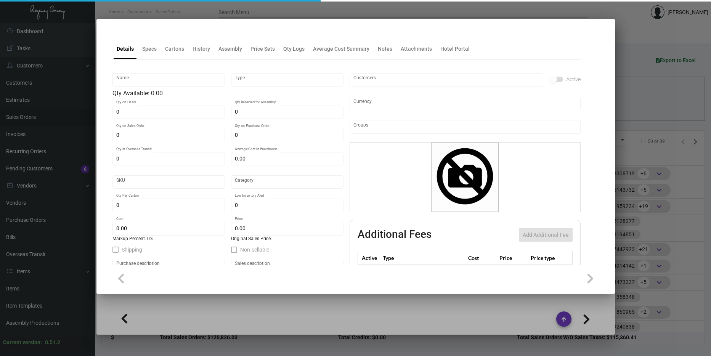
type input "2676"
type input "Standard"
type input "125"
type input "3,000"
type input "$ 1.20"
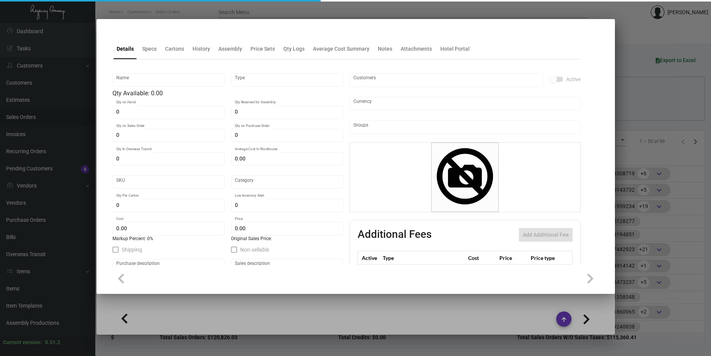
type input "$ 2.55"
type textarea "Laundry Bag Canvas: Size 18.5” x 22.25”, 10oz. natural color cotton material, 1…"
type textarea "Laundry Bag Canvas"
checkbox input "true"
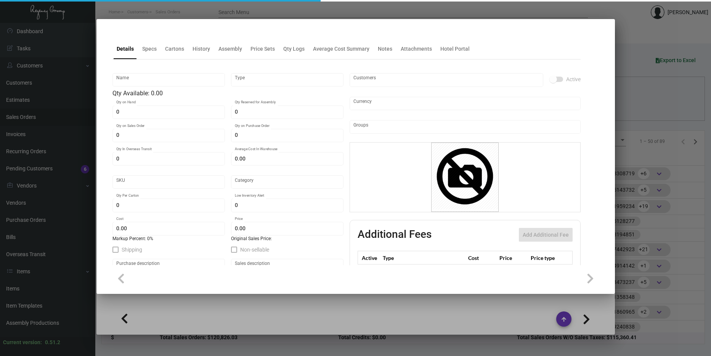
type input "United States Dollar $"
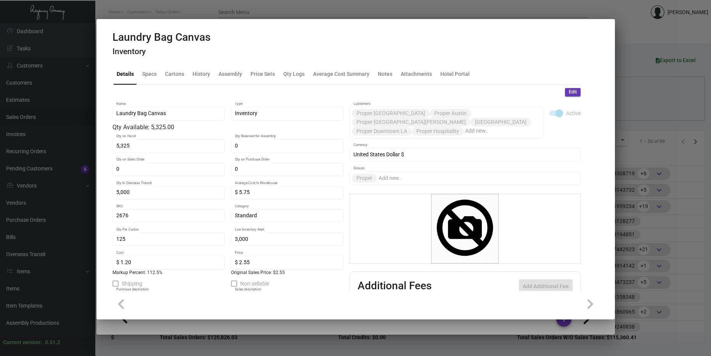
drag, startPoint x: 650, startPoint y: 144, endPoint x: 654, endPoint y: 143, distance: 4.1
click at [650, 144] on div at bounding box center [355, 178] width 711 height 356
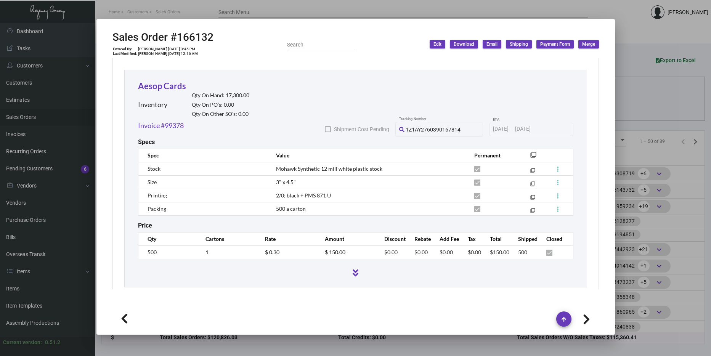
scroll to position [1138, 0]
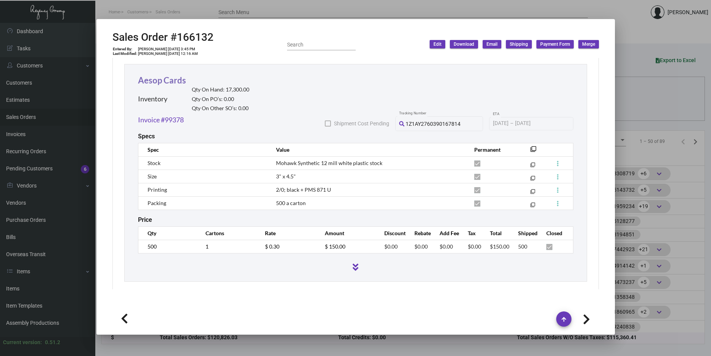
click at [174, 75] on link "Aesop Cards" at bounding box center [162, 80] width 48 height 10
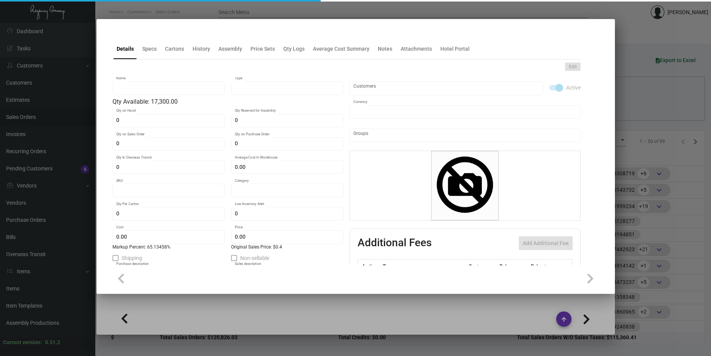
type input "Aesop Cards"
type input "Inventory"
type input "17,300"
type input "$ 1.135"
type input "2632"
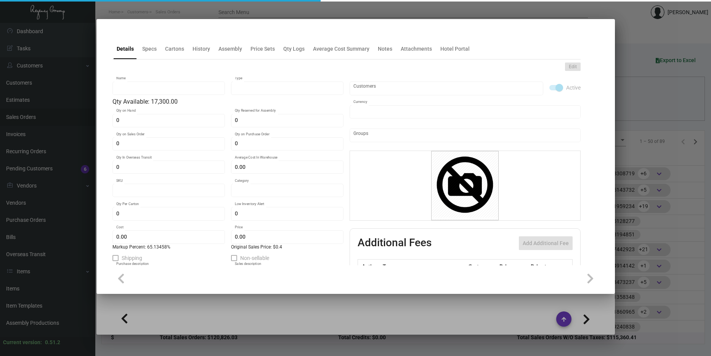
type input "Standard"
type input "5,000"
type input "$ 0.18167"
type input "$ 0.30"
type textarea "Aesop Cards: Size 4.5x3, Mohawk Synthetic 12 mill white plastic stock, printing…"
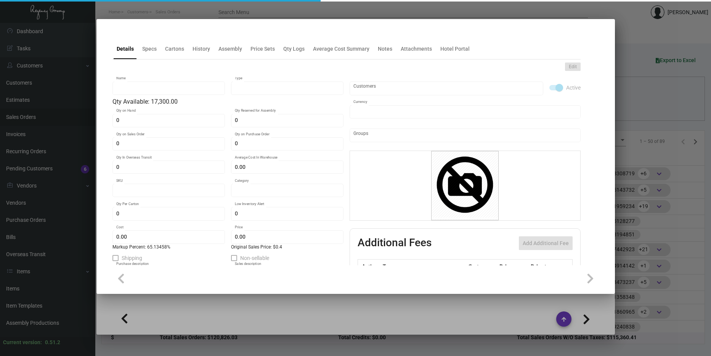
type textarea "Aesop Cards"
checkbox input "true"
type input "United States Dollar $"
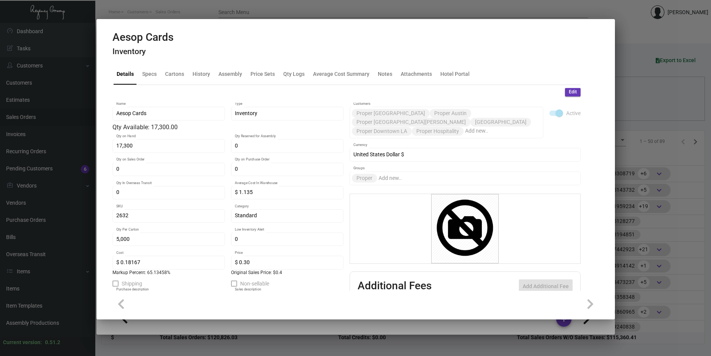
click at [632, 153] on div at bounding box center [355, 178] width 711 height 356
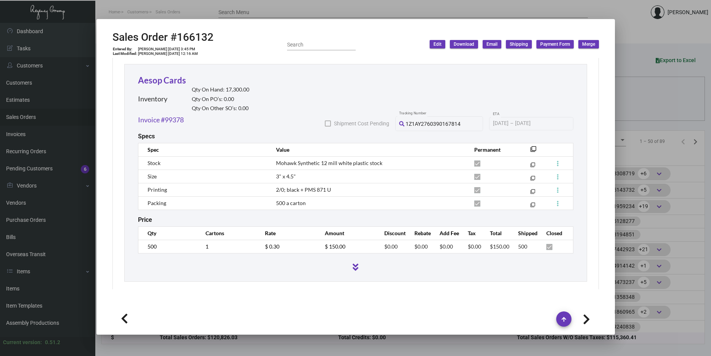
click at [663, 104] on div at bounding box center [355, 178] width 711 height 356
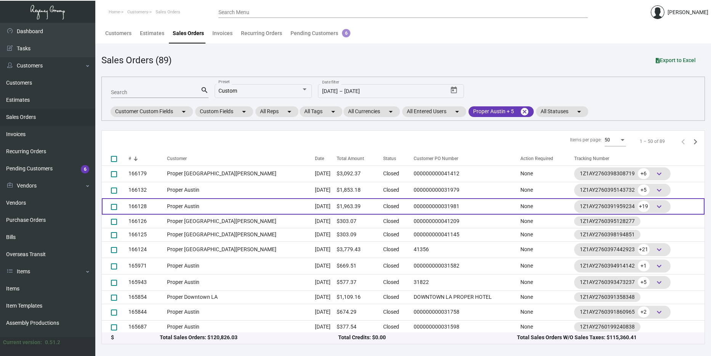
click at [201, 203] on td "Proper Austin" at bounding box center [241, 206] width 148 height 16
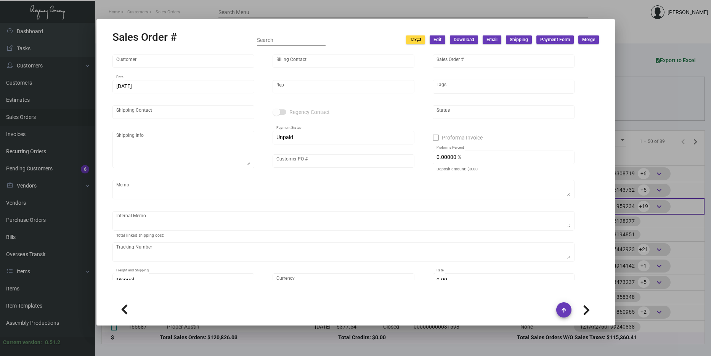
type input "Proper Austin"
type input "AP Billing"
type input "166128"
type input "12/3/2024"
type input "[PERSON_NAME]"
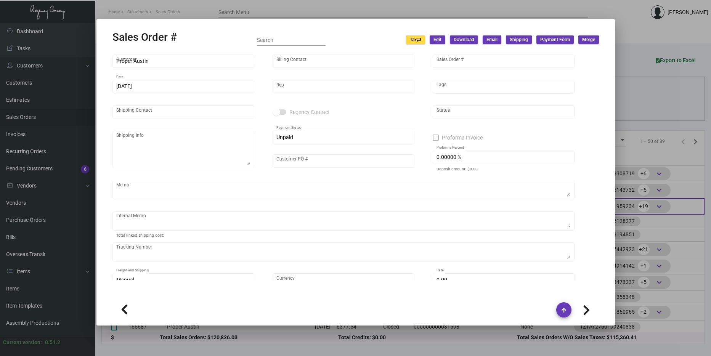
type input "[PERSON_NAME]"
type textarea "Proper Austin - [PERSON_NAME] [STREET_ADDRESS]"
type input "000000000031981"
type textarea "overnight"
type textarea "$149.52 NDA $8.35 for 50 wine openers"
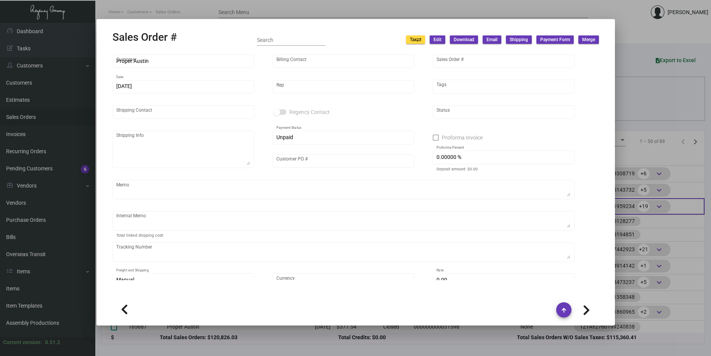
type input "United States Dollar $"
type input "$ 198.39"
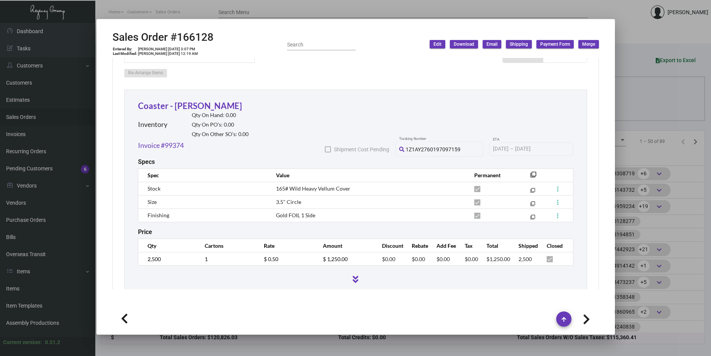
scroll to position [419, 0]
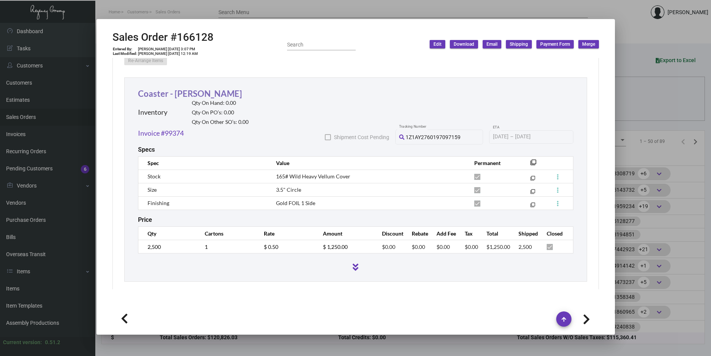
click at [180, 88] on link "Coaster - [PERSON_NAME]" at bounding box center [190, 93] width 104 height 10
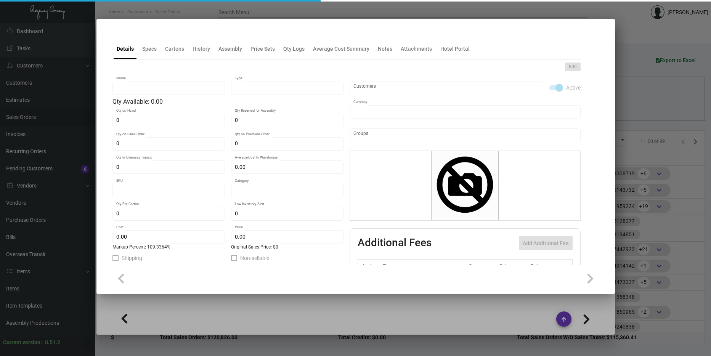
type input "Coaster - [PERSON_NAME]"
type input "Inventory"
type input "$ 0.23885"
type input "941-Coaster-15"
type input "Standard"
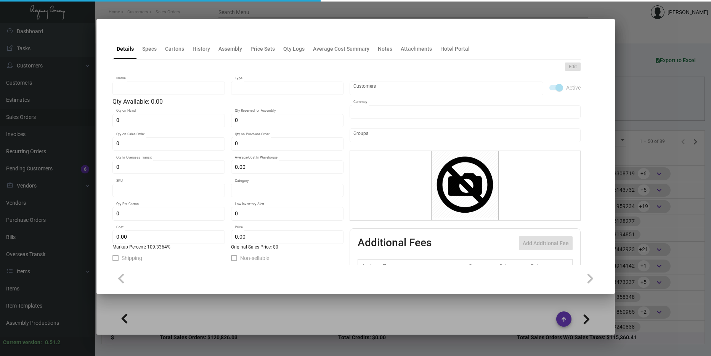
type input "$ 0.23885"
type input "$ 0.50"
checkbox input "true"
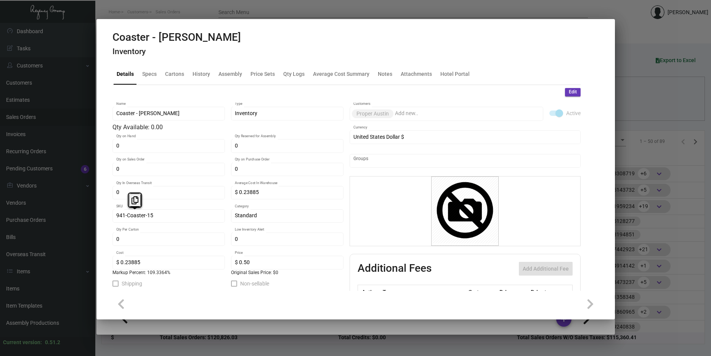
click at [116, 214] on div "941-Coaster-15 SKU" at bounding box center [168, 215] width 112 height 15
click at [674, 185] on div at bounding box center [355, 178] width 711 height 356
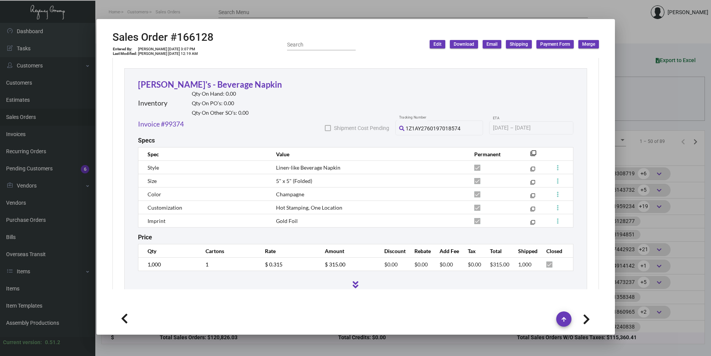
scroll to position [645, 0]
click at [188, 79] on link "Goldie's - Beverage Napkin" at bounding box center [210, 84] width 144 height 10
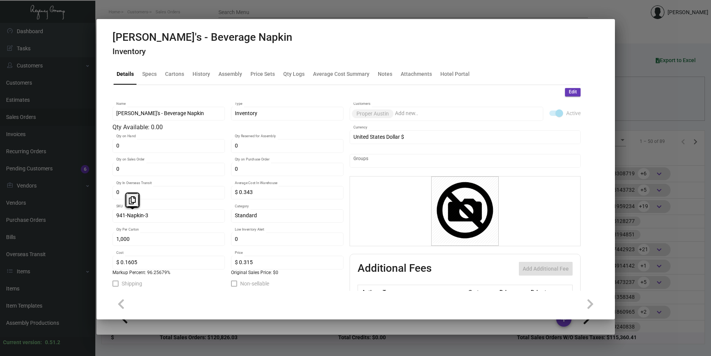
click at [109, 218] on mat-tab-group "Details Specs Cartons History Assembly Price Sets Qty Logs Average Cost Summary…" at bounding box center [346, 174] width 486 height 231
click at [641, 143] on div at bounding box center [355, 178] width 711 height 356
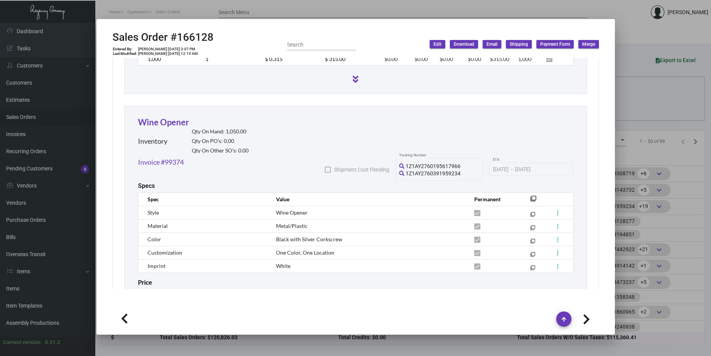
scroll to position [869, 0]
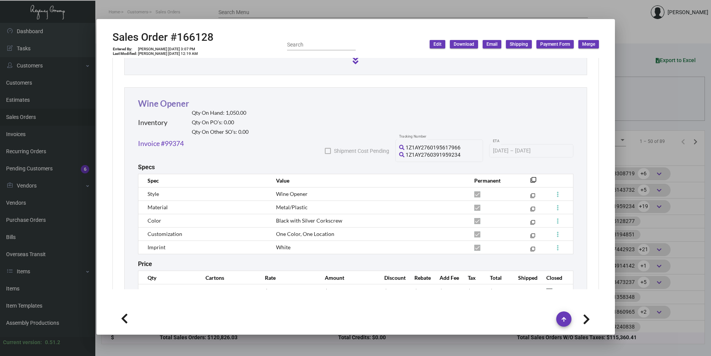
click at [177, 98] on link "Wine Opener" at bounding box center [163, 103] width 51 height 10
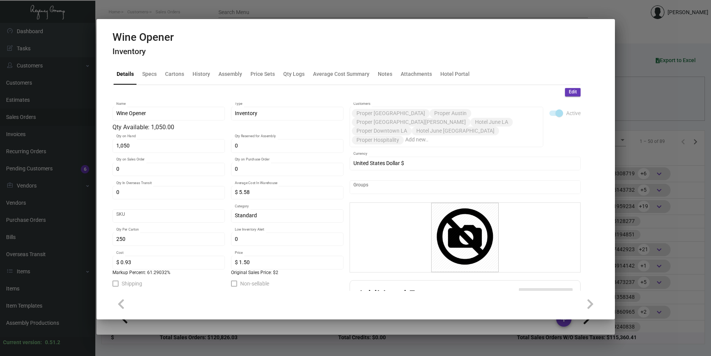
click at [622, 157] on div at bounding box center [355, 178] width 711 height 356
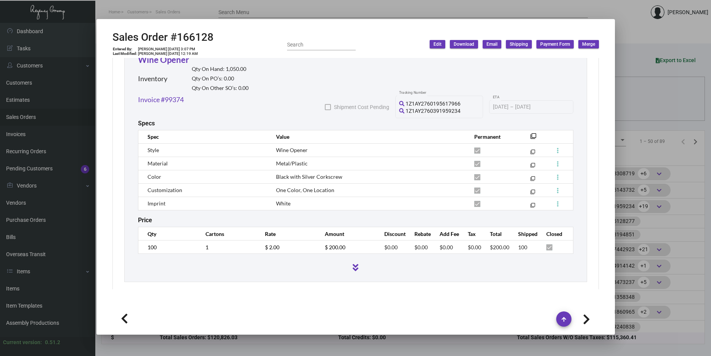
scroll to position [914, 0]
click at [633, 117] on div at bounding box center [355, 178] width 711 height 356
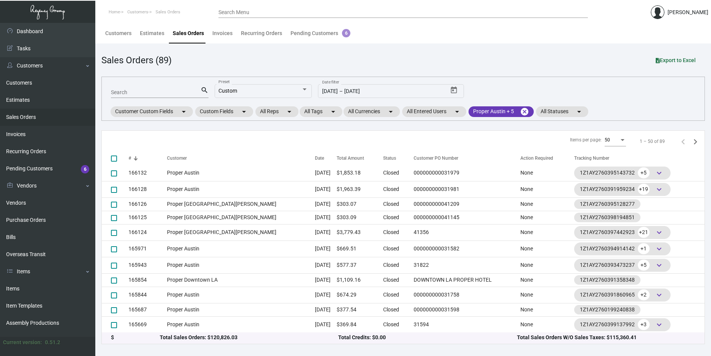
scroll to position [0, 0]
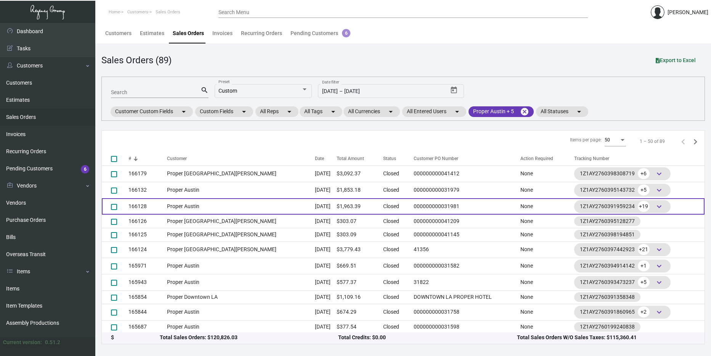
click at [315, 199] on td "[DATE]" at bounding box center [326, 206] width 22 height 16
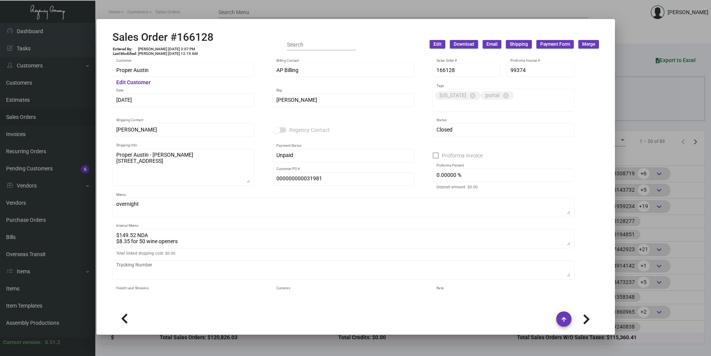
click at [684, 172] on div at bounding box center [355, 178] width 711 height 356
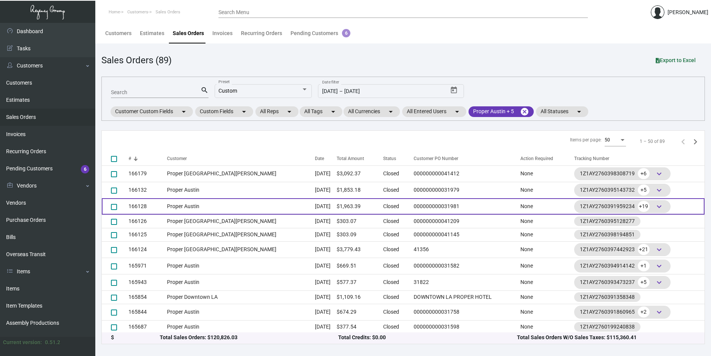
click at [655, 205] on span "keyboard_arrow_down" at bounding box center [659, 206] width 9 height 9
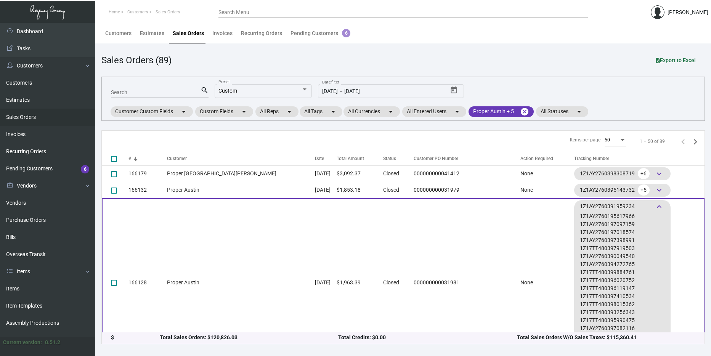
click at [655, 204] on span "keyboard_arrow_down" at bounding box center [659, 206] width 9 height 9
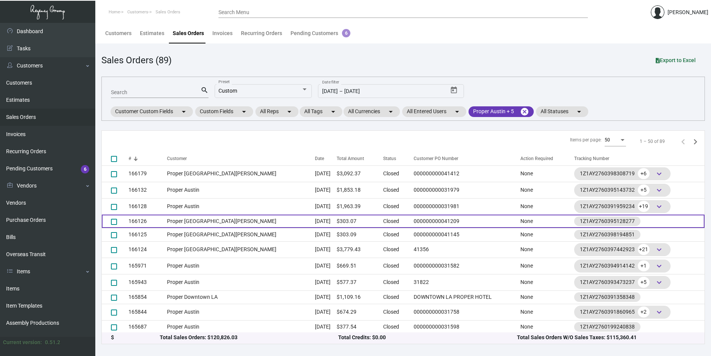
click at [182, 218] on td "Proper [GEOGRAPHIC_DATA][PERSON_NAME]" at bounding box center [241, 221] width 148 height 13
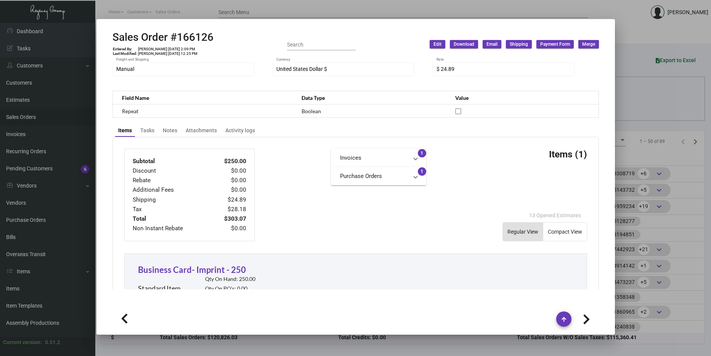
scroll to position [412, 0]
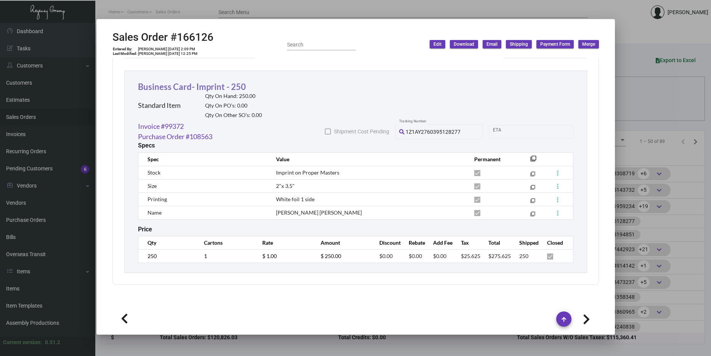
click at [234, 88] on link "Business Card- Imprint - 250" at bounding box center [192, 87] width 108 height 10
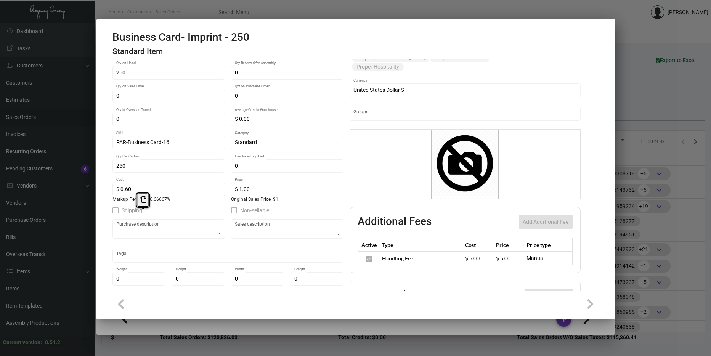
scroll to position [76, 0]
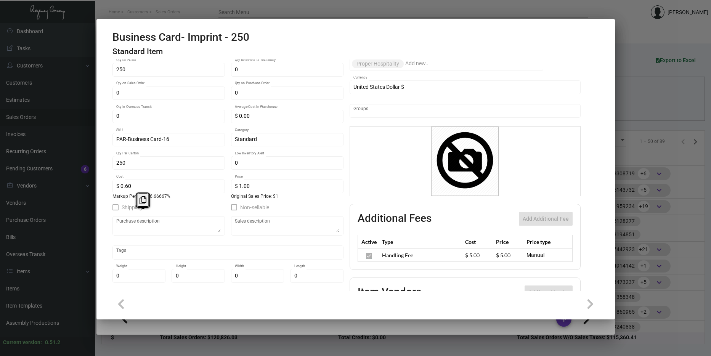
drag, startPoint x: 705, startPoint y: 123, endPoint x: 700, endPoint y: 124, distance: 5.5
click at [705, 123] on div at bounding box center [355, 178] width 711 height 356
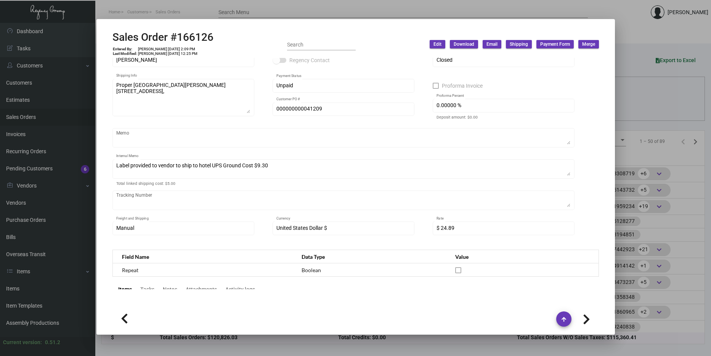
click at [628, 140] on div at bounding box center [355, 178] width 711 height 356
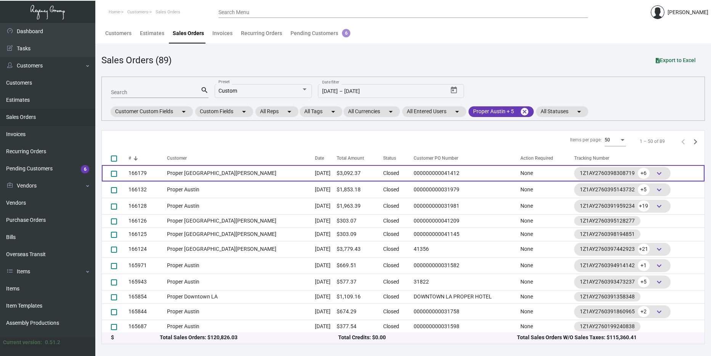
scroll to position [0, 0]
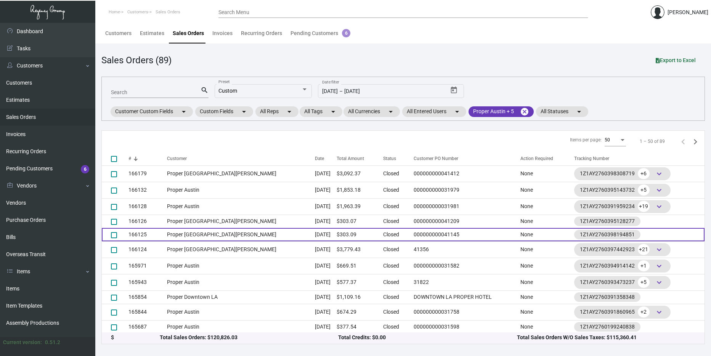
click at [342, 236] on td "$303.09" at bounding box center [360, 234] width 47 height 13
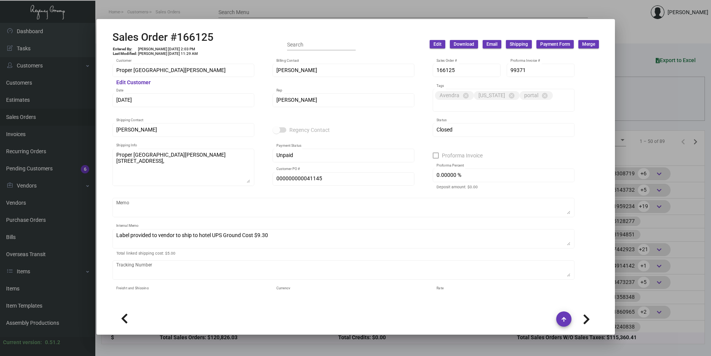
click at [674, 212] on div at bounding box center [355, 178] width 711 height 356
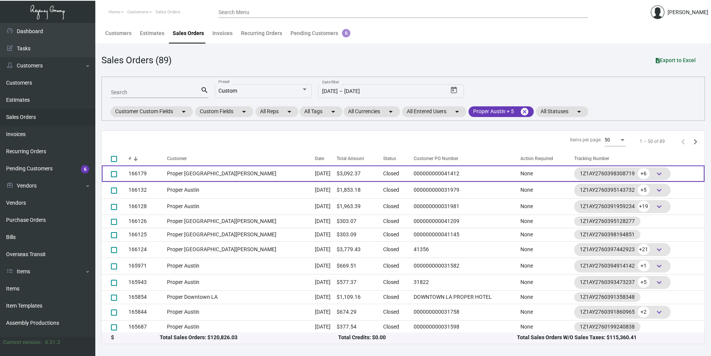
click at [110, 173] on td at bounding box center [115, 173] width 27 height 16
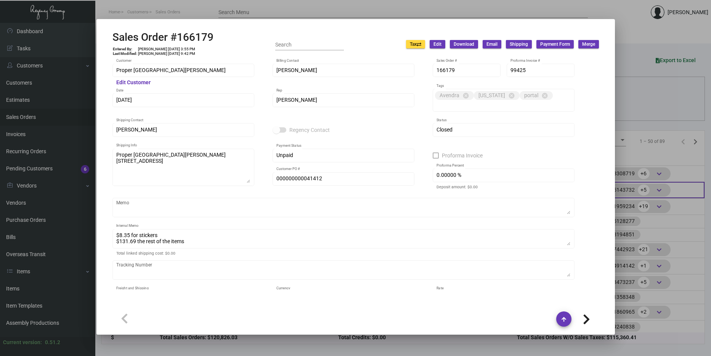
click at [629, 185] on div at bounding box center [355, 178] width 711 height 356
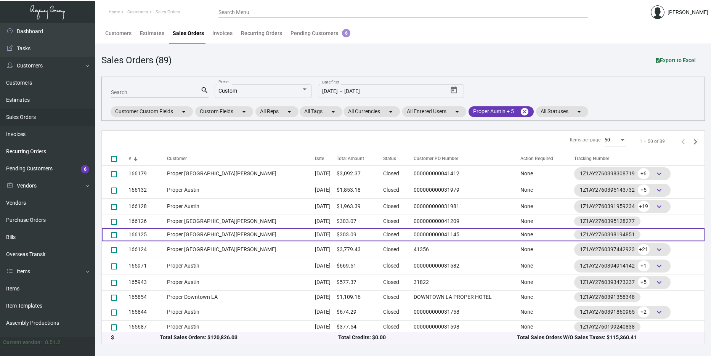
click at [185, 228] on td "Proper [GEOGRAPHIC_DATA][PERSON_NAME]" at bounding box center [241, 234] width 148 height 13
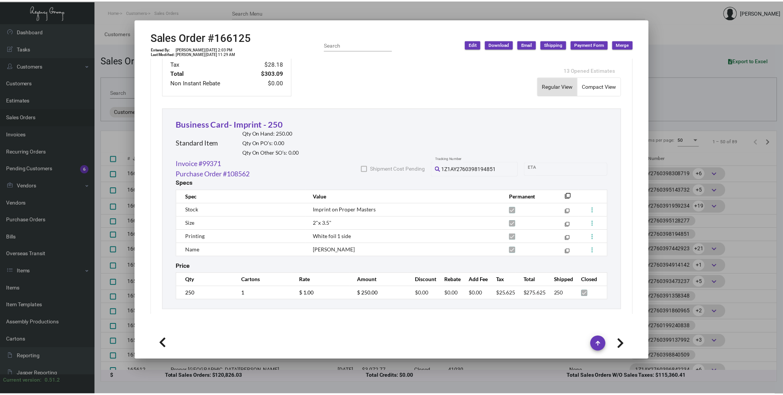
scroll to position [381, 0]
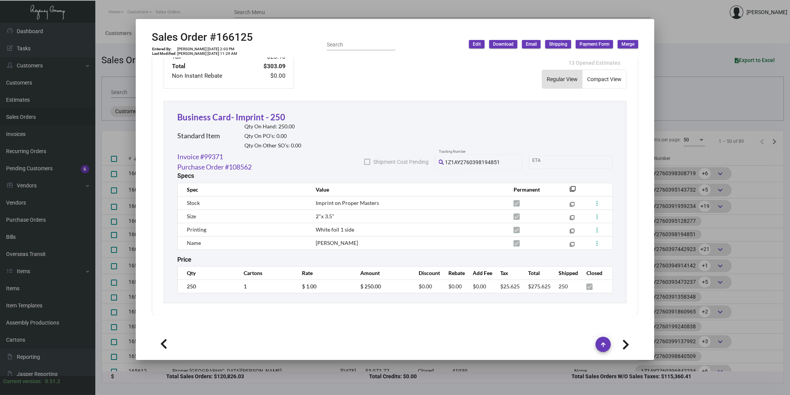
click at [711, 209] on div at bounding box center [395, 197] width 790 height 395
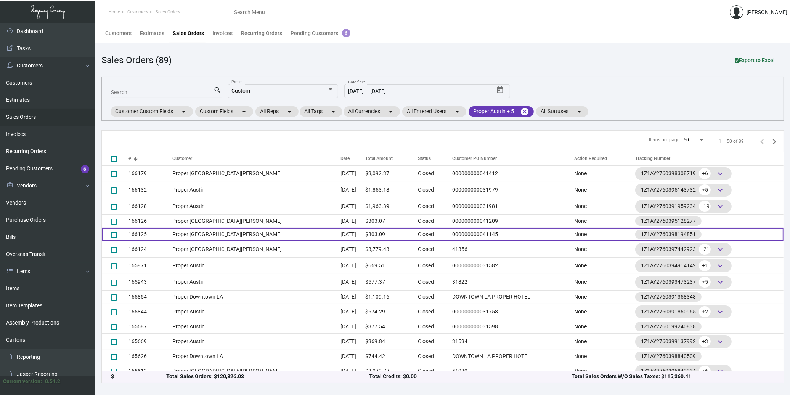
click at [238, 233] on td "Proper [GEOGRAPHIC_DATA][PERSON_NAME]" at bounding box center [256, 234] width 168 height 13
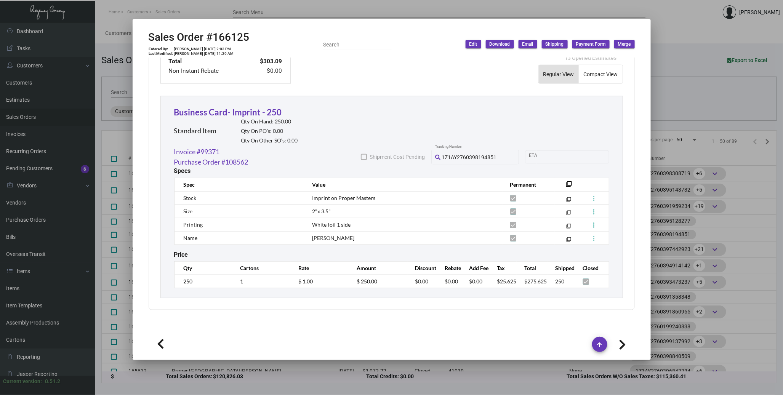
scroll to position [387, 0]
click at [205, 107] on link "Business Card- Imprint - 250" at bounding box center [228, 112] width 108 height 10
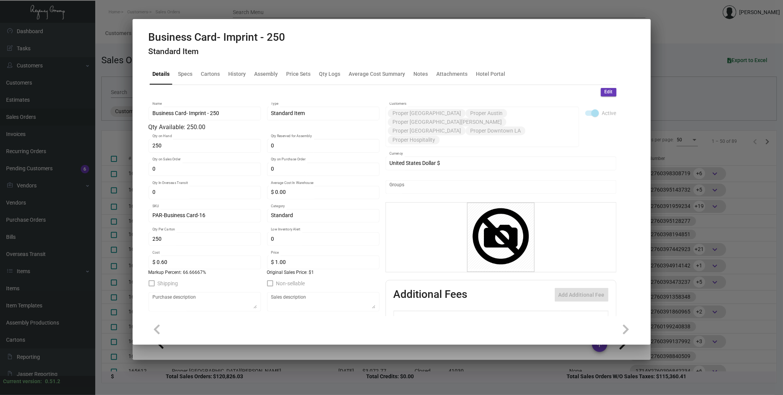
scroll to position [86, 0]
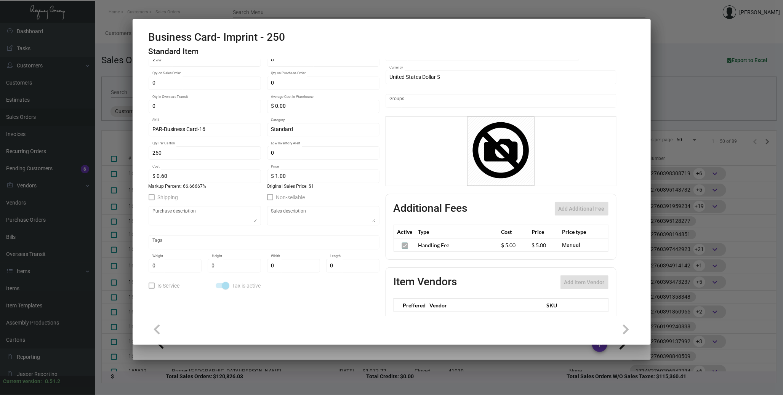
click at [693, 133] on div at bounding box center [391, 197] width 783 height 395
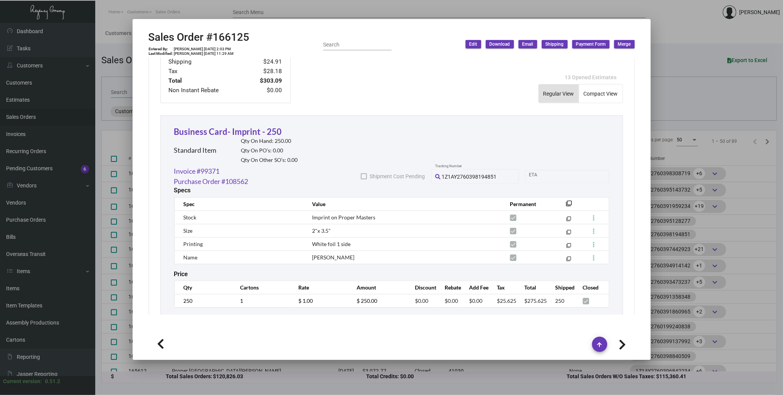
scroll to position [387, 0]
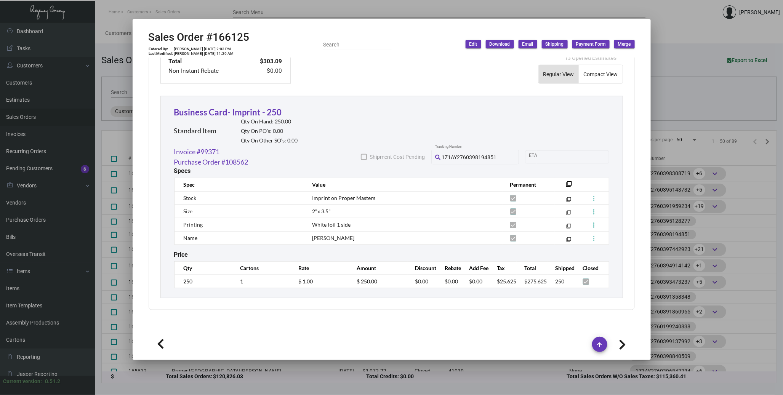
click at [711, 153] on div at bounding box center [391, 197] width 783 height 395
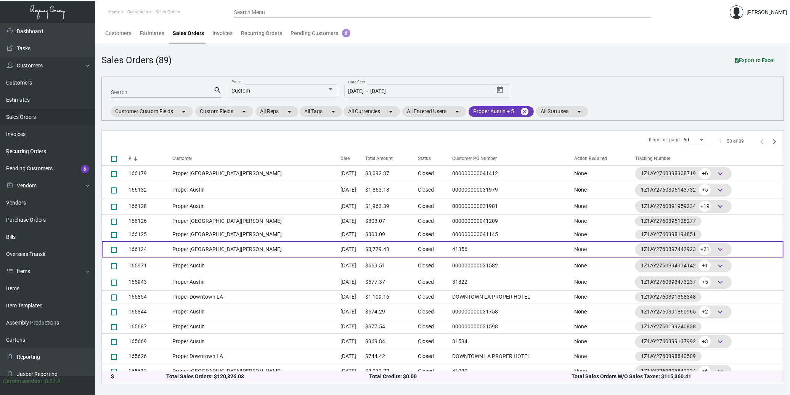
click at [264, 244] on td "Proper [GEOGRAPHIC_DATA][PERSON_NAME]" at bounding box center [256, 249] width 168 height 16
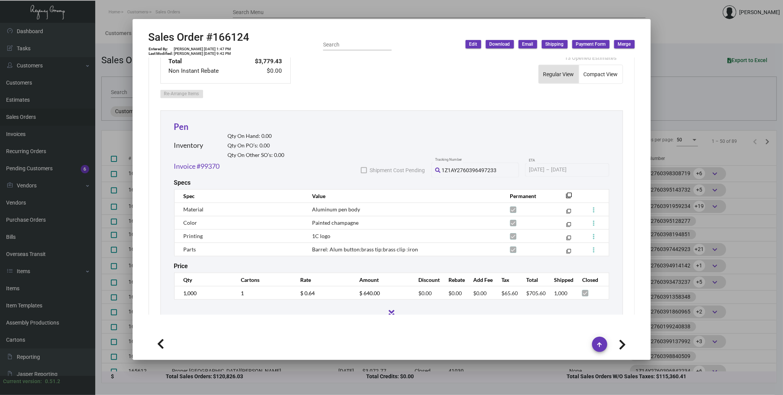
scroll to position [381, 0]
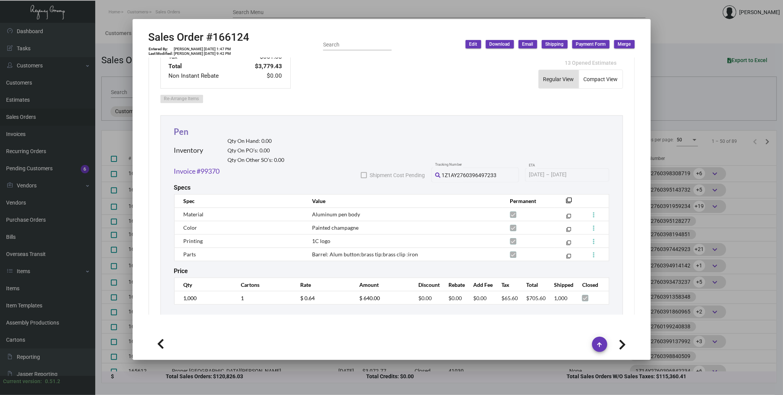
click at [177, 132] on div "Pen Inventory Qty On Hand: 0.00 Qty On PO’s: 0.00 Qty On Other SO’s: 0.00 Invoi…" at bounding box center [392, 225] width 463 height 218
click at [187, 136] on link "Pen" at bounding box center [181, 132] width 15 height 10
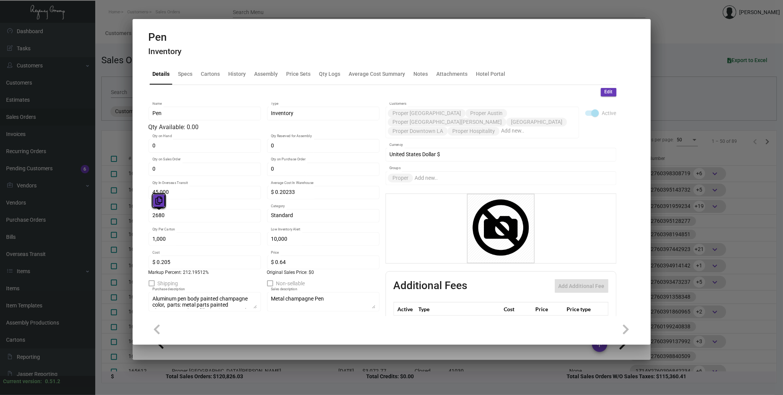
drag, startPoint x: 181, startPoint y: 217, endPoint x: 158, endPoint y: 205, distance: 25.7
click at [158, 205] on icon at bounding box center [159, 201] width 7 height 8
drag, startPoint x: 711, startPoint y: 214, endPoint x: 626, endPoint y: 227, distance: 85.6
click at [711, 214] on div at bounding box center [391, 197] width 783 height 395
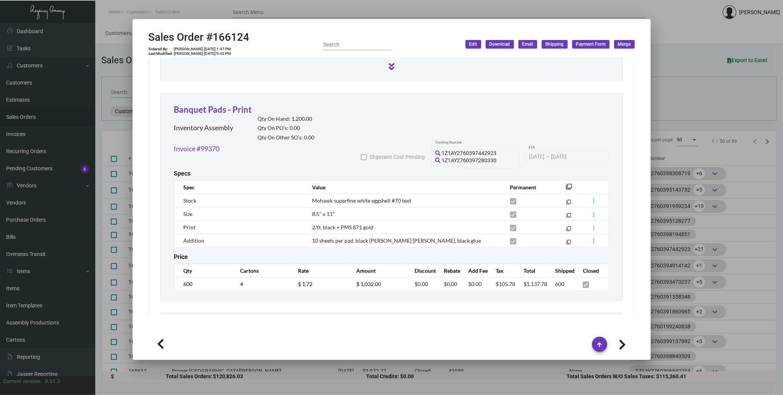
scroll to position [634, 0]
click at [223, 112] on link "Banquet Pads - Print" at bounding box center [213, 109] width 78 height 10
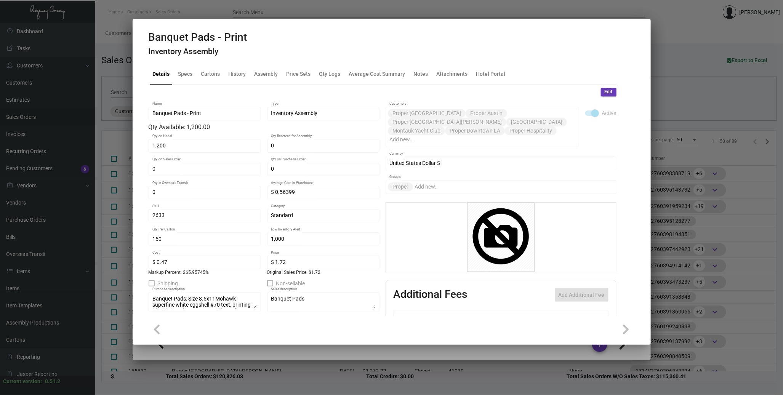
click at [711, 253] on div at bounding box center [391, 197] width 783 height 395
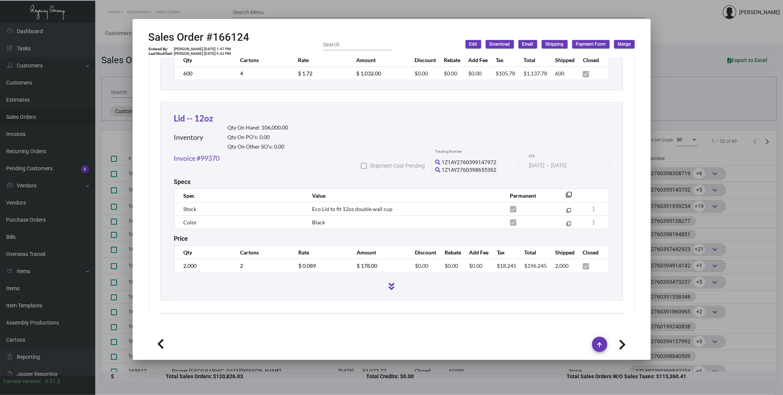
scroll to position [845, 0]
click at [202, 121] on link "Lid -- 12oz" at bounding box center [193, 117] width 39 height 10
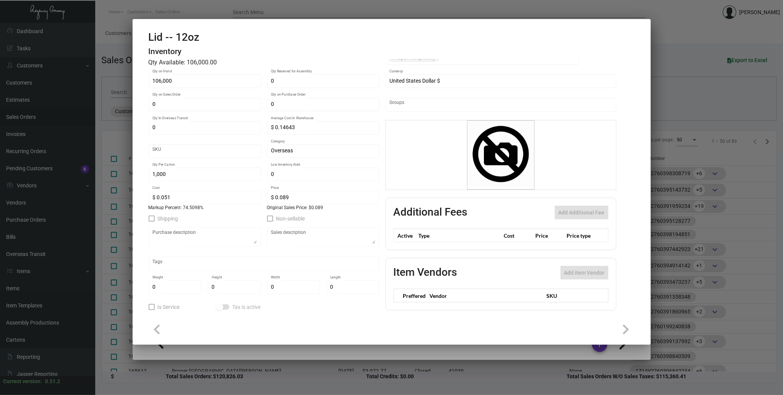
scroll to position [0, 0]
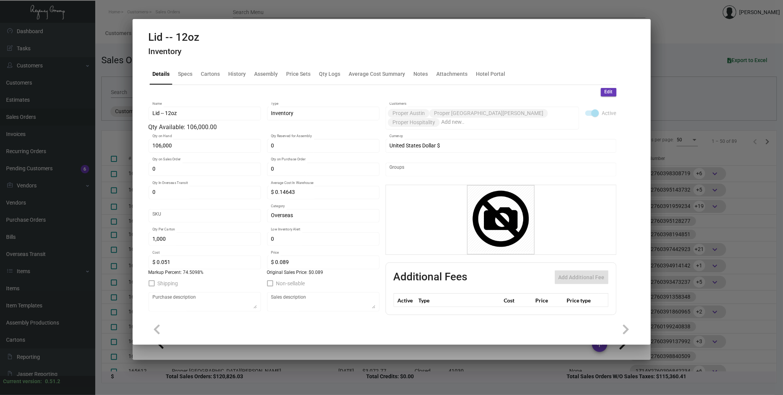
click at [661, 192] on div at bounding box center [391, 197] width 783 height 395
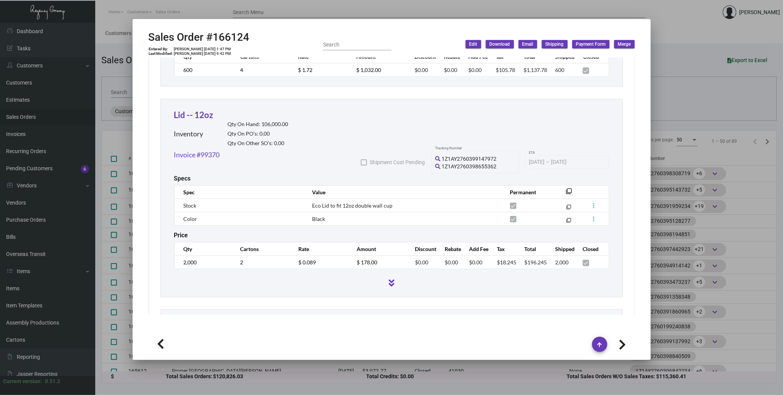
scroll to position [848, 0]
click at [197, 119] on link "Lid -- 12oz" at bounding box center [193, 115] width 39 height 10
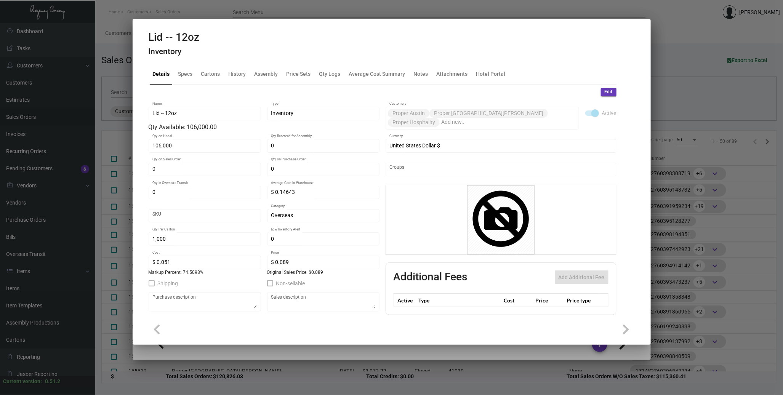
click at [700, 219] on div at bounding box center [391, 197] width 783 height 395
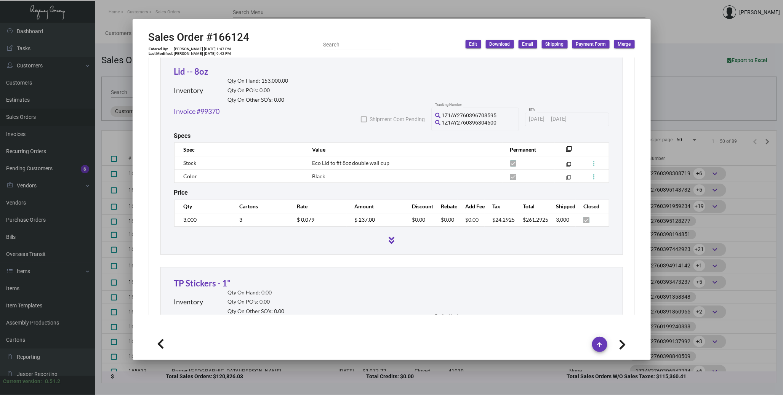
scroll to position [1101, 0]
click at [204, 77] on link "Lid -- 8oz" at bounding box center [191, 72] width 34 height 10
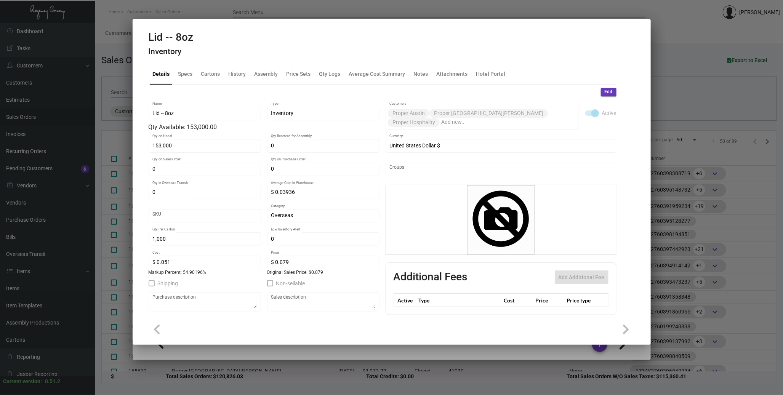
click at [683, 169] on div at bounding box center [391, 197] width 783 height 395
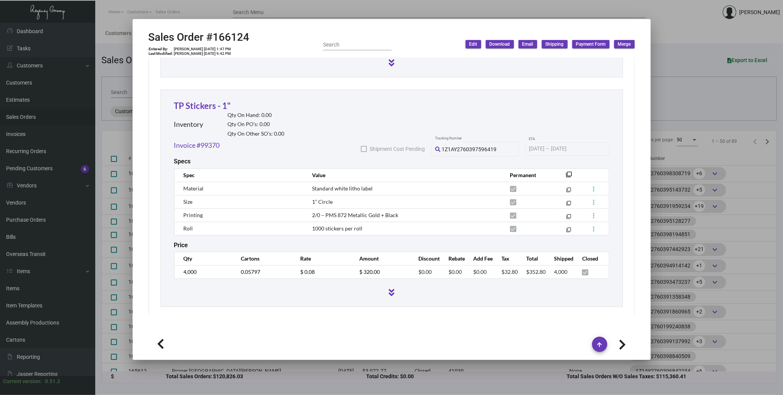
scroll to position [1275, 0]
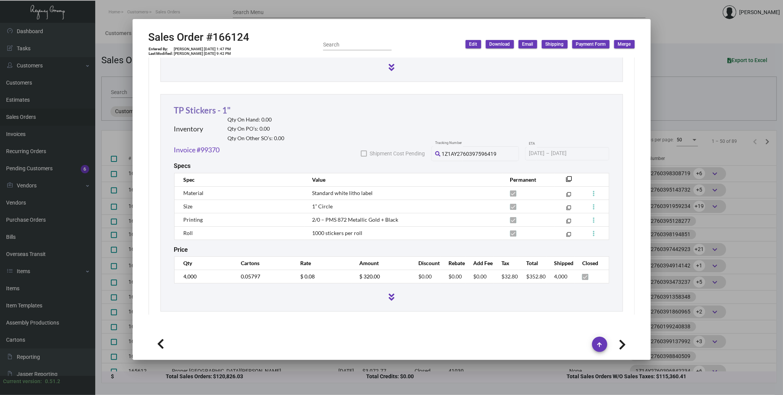
click at [193, 113] on link "TP Stickers - 1"" at bounding box center [202, 110] width 57 height 10
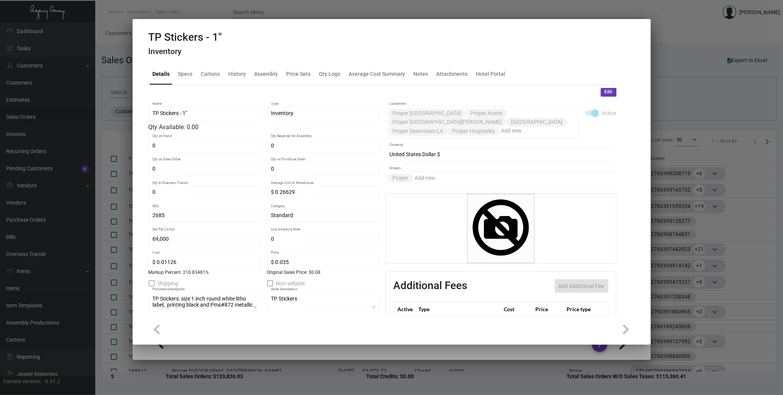
click at [679, 238] on div at bounding box center [391, 197] width 783 height 395
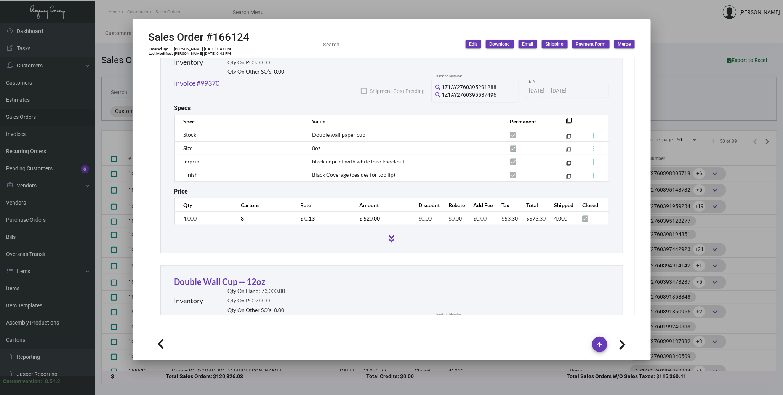
scroll to position [1530, 0]
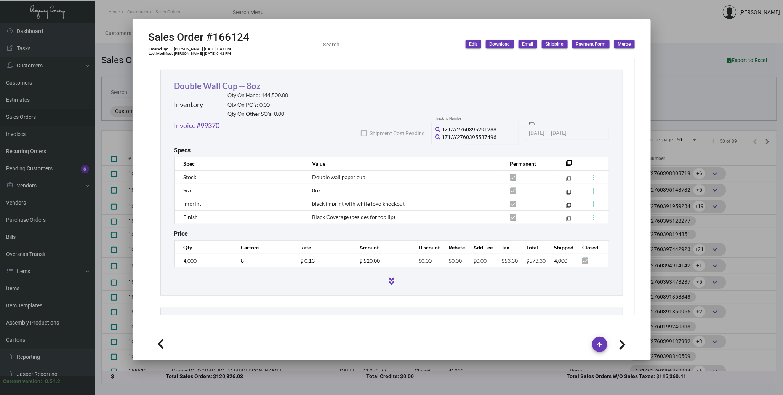
click at [216, 91] on link "Double Wall Cup -- 8oz" at bounding box center [217, 86] width 87 height 10
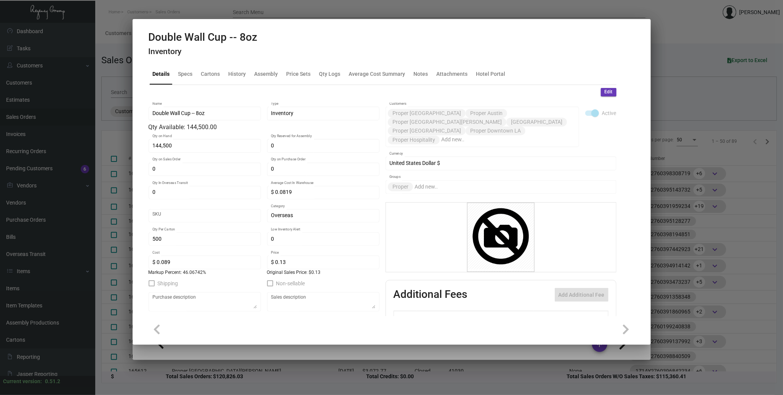
click at [711, 193] on div at bounding box center [391, 197] width 783 height 395
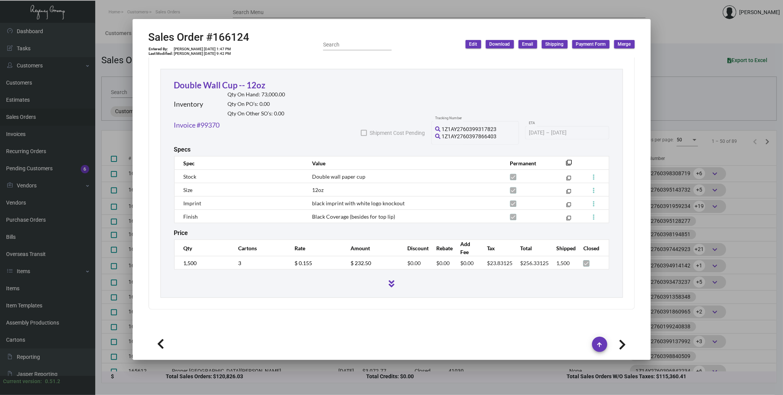
scroll to position [1777, 0]
click at [243, 85] on link "Double Wall Cup -- 12oz" at bounding box center [220, 85] width 92 height 10
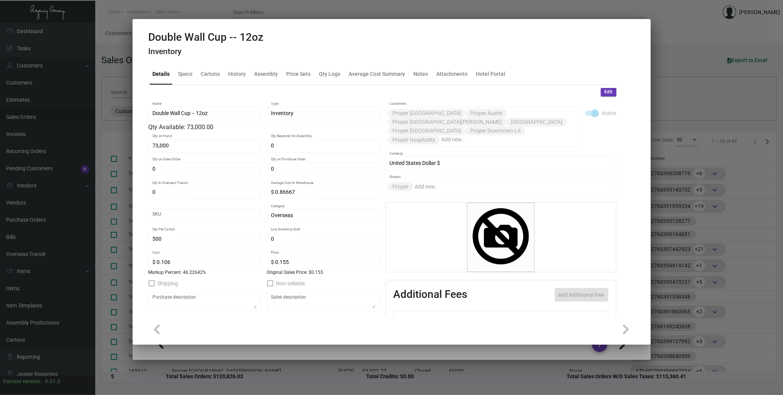
click at [706, 154] on div at bounding box center [391, 197] width 783 height 395
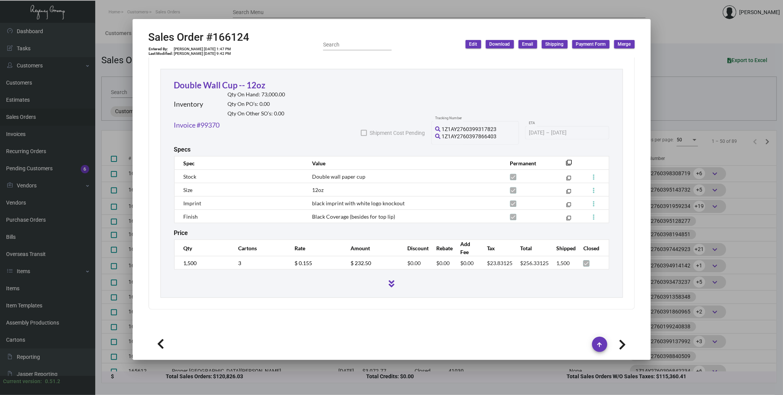
click at [711, 249] on div at bounding box center [391, 197] width 783 height 395
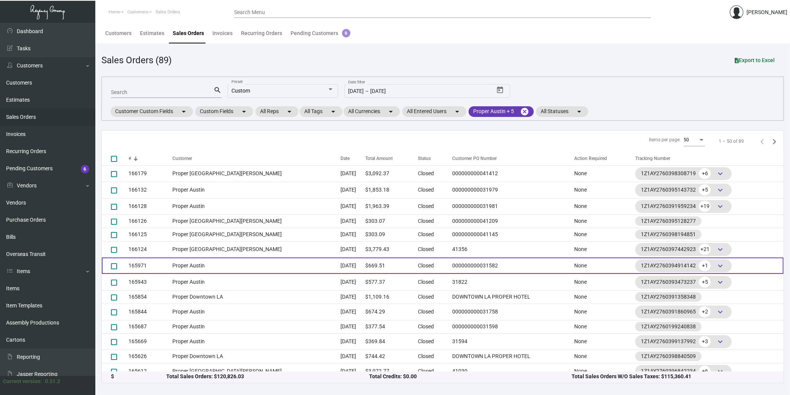
click at [218, 264] on td "Proper Austin" at bounding box center [256, 266] width 168 height 16
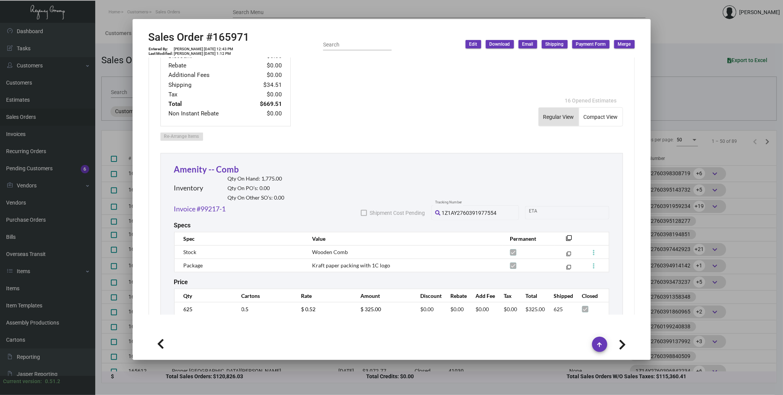
scroll to position [381, 0]
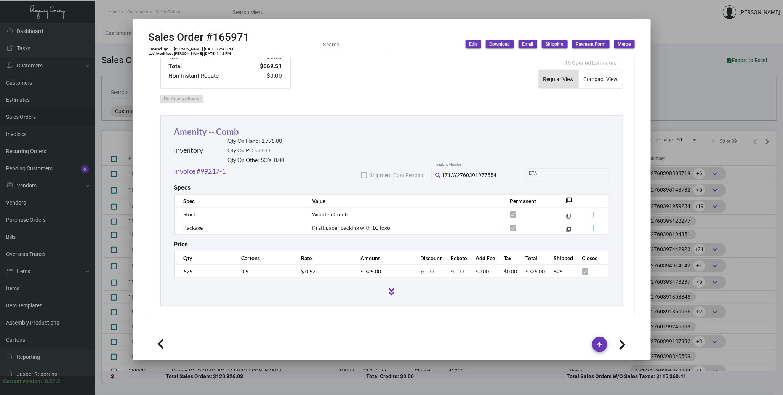
click at [196, 127] on link "Amenity -- Comb" at bounding box center [206, 132] width 65 height 10
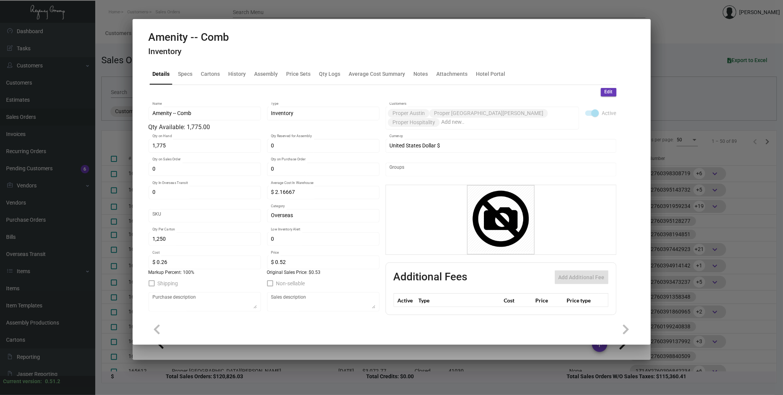
click at [681, 181] on div at bounding box center [391, 197] width 783 height 395
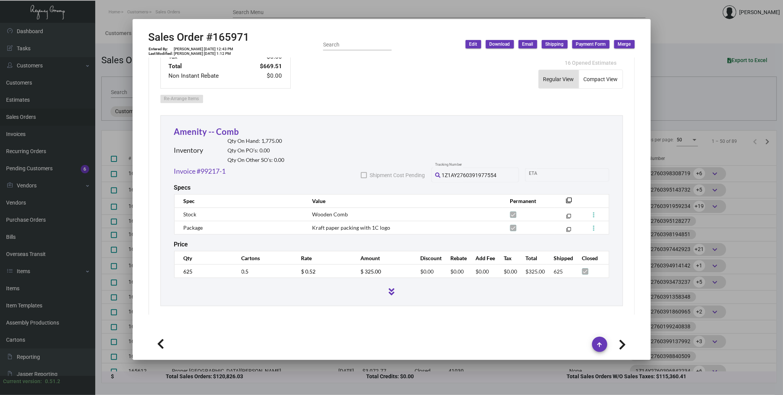
scroll to position [599, 0]
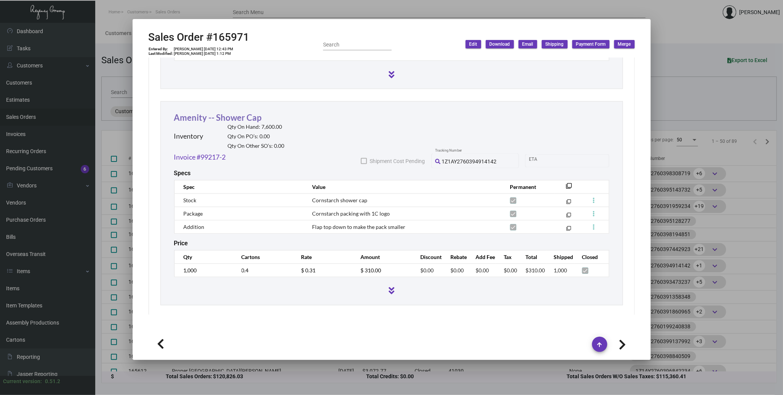
click at [223, 114] on link "Amenity -- Shower Cap" at bounding box center [218, 117] width 88 height 10
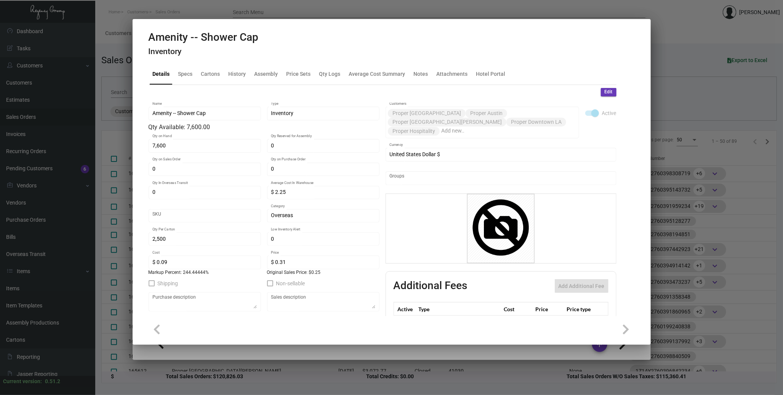
click at [687, 218] on div at bounding box center [391, 197] width 783 height 395
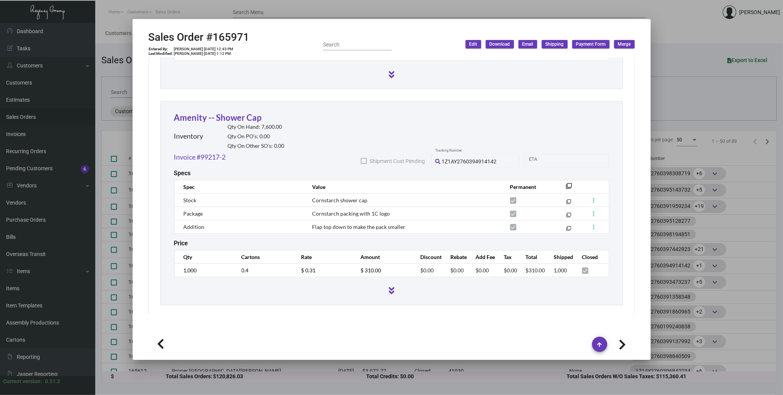
click at [711, 207] on div at bounding box center [391, 197] width 783 height 395
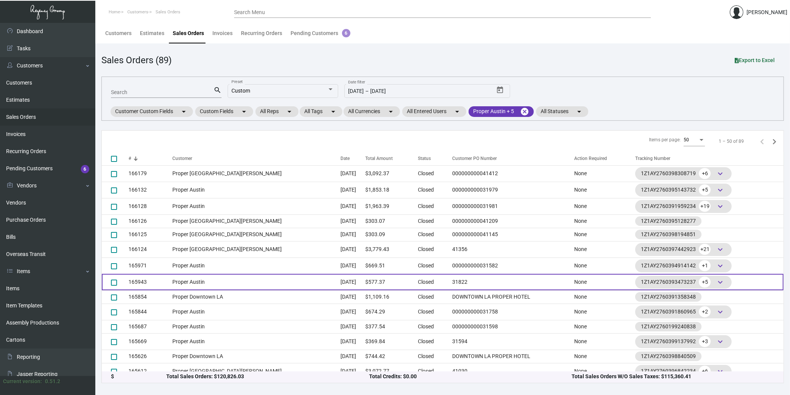
click at [247, 281] on td "Proper Austin" at bounding box center [256, 282] width 168 height 16
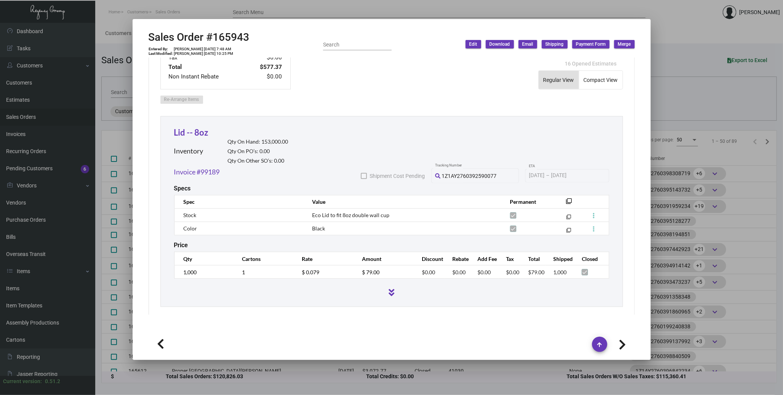
scroll to position [381, 0]
click at [203, 128] on div "Lid -- 8oz Inventory Qty On Hand: 153,000.00 Qty On PO’s: 0.00 Qty On Other SO’…" at bounding box center [231, 145] width 114 height 41
click at [181, 127] on link "Lid -- 8oz" at bounding box center [191, 132] width 34 height 10
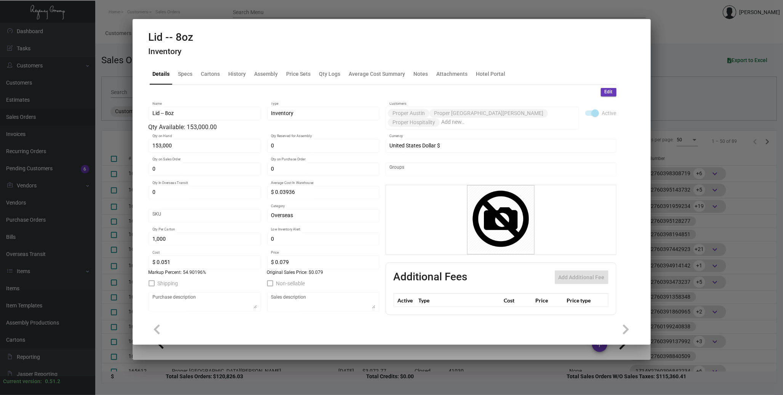
click at [689, 207] on div at bounding box center [391, 197] width 783 height 395
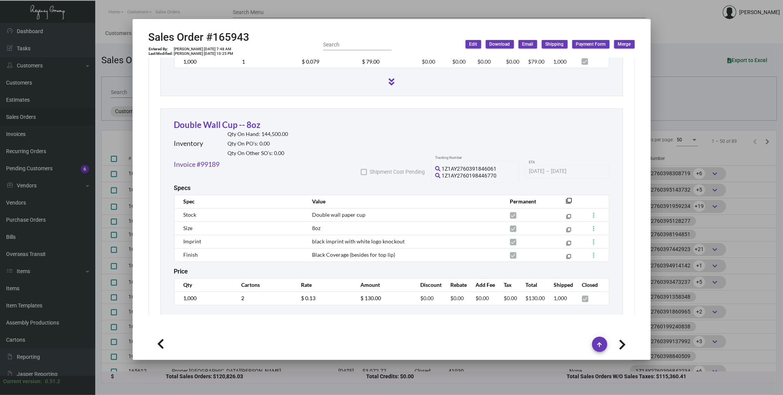
scroll to position [592, 0]
click at [236, 130] on h2 "Qty On Hand: 144,500.00" at bounding box center [258, 133] width 61 height 6
click at [236, 119] on link "Double Wall Cup -- 8oz" at bounding box center [217, 124] width 87 height 10
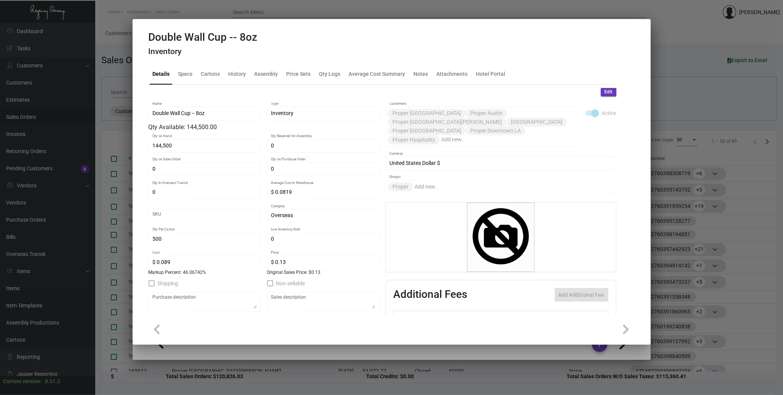
click at [711, 233] on div at bounding box center [391, 197] width 783 height 395
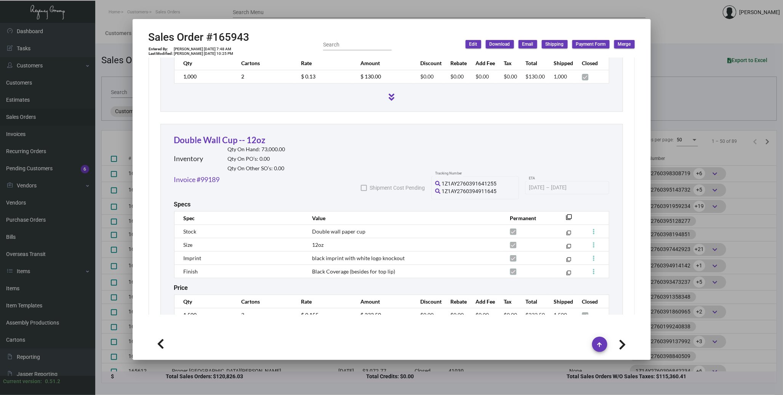
scroll to position [858, 0]
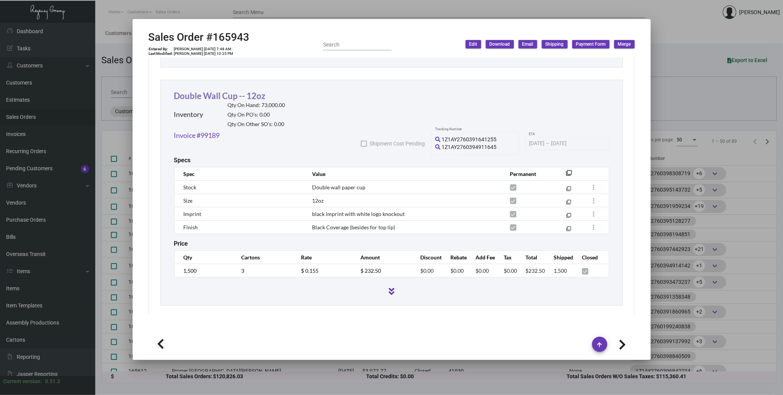
click at [230, 91] on link "Double Wall Cup -- 12oz" at bounding box center [220, 96] width 92 height 10
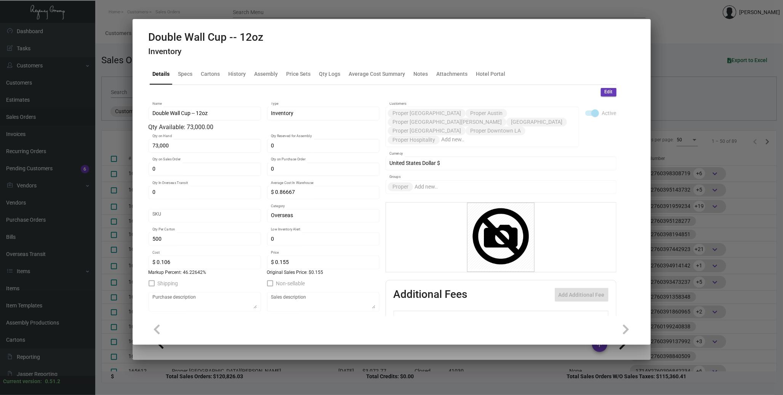
click at [710, 178] on div at bounding box center [391, 197] width 783 height 395
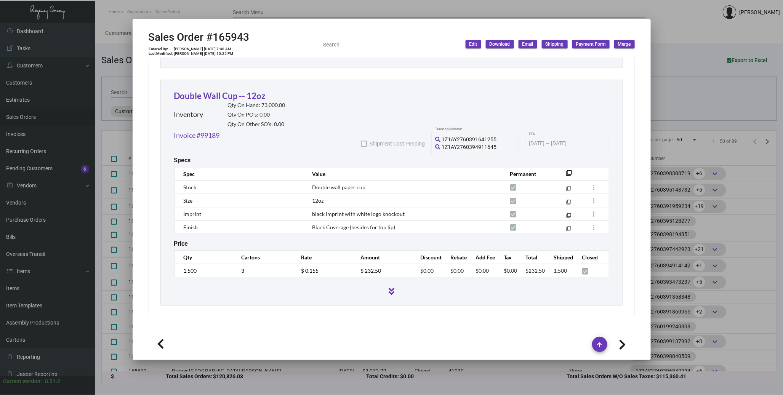
click at [711, 134] on div at bounding box center [391, 197] width 783 height 395
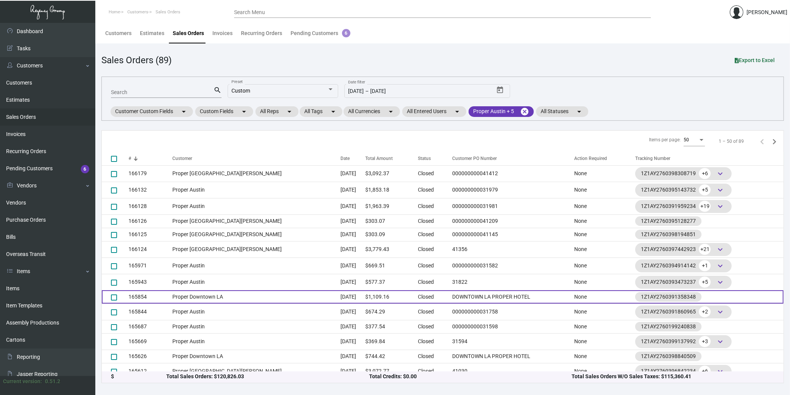
click at [272, 292] on td "Proper Downtown LA" at bounding box center [256, 297] width 168 height 13
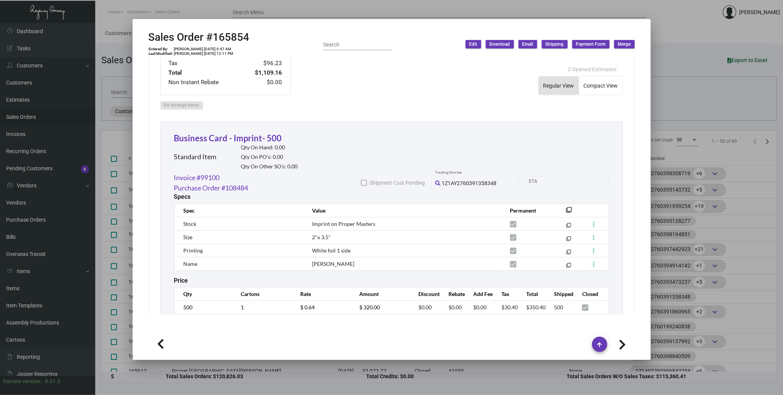
scroll to position [381, 0]
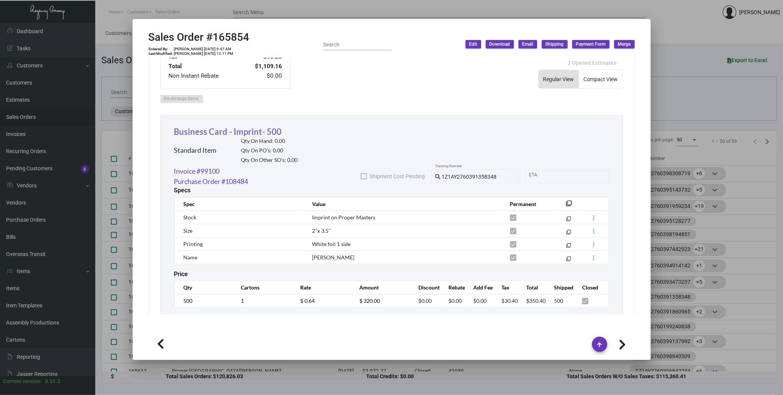
click at [257, 127] on link "Business Card - Imprint- 500" at bounding box center [228, 132] width 108 height 10
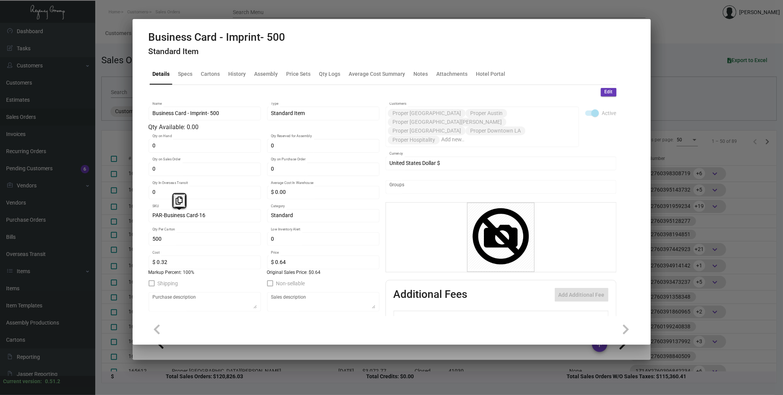
click at [145, 214] on mat-tab-group "Details Specs Cartons History Assembly Price Sets Qty Logs Average Cost Summary…" at bounding box center [383, 187] width 486 height 257
click at [706, 231] on div at bounding box center [391, 197] width 783 height 395
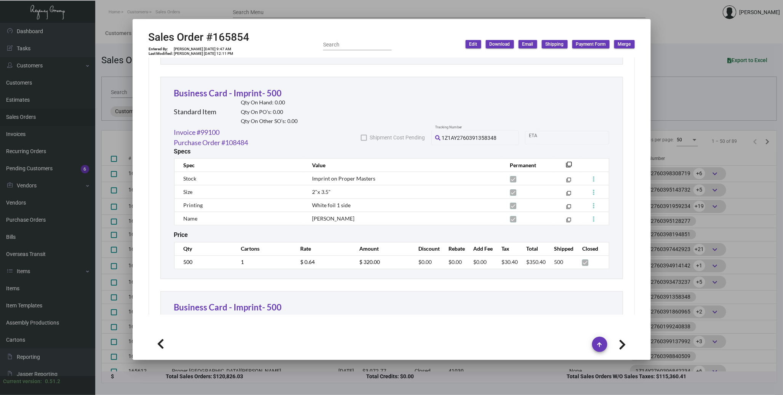
scroll to position [636, 0]
click at [261, 87] on link "Business Card - Imprint- 500" at bounding box center [228, 92] width 108 height 10
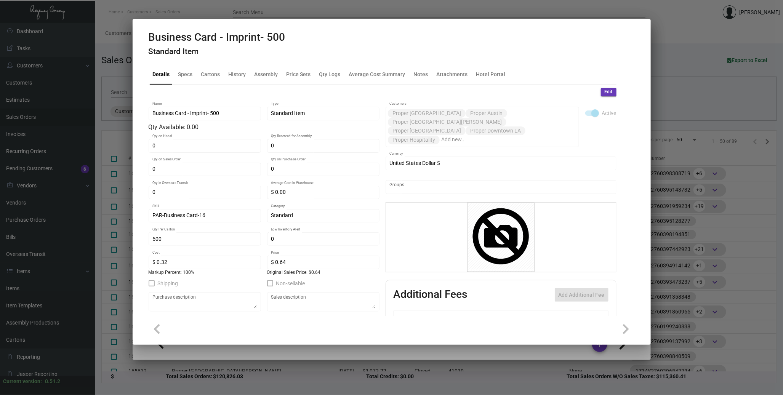
click at [658, 159] on div at bounding box center [391, 197] width 783 height 395
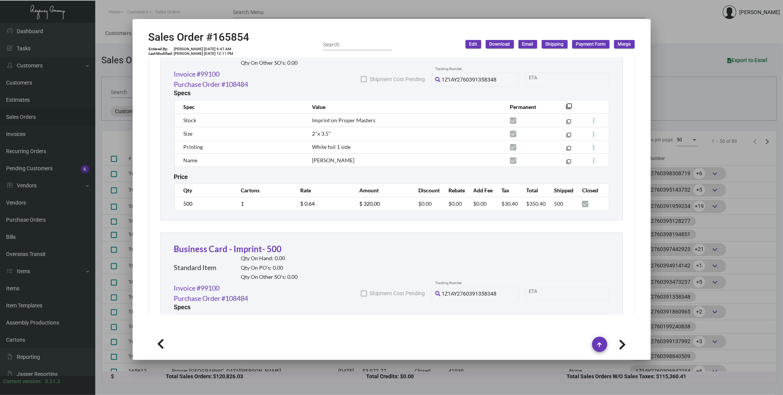
scroll to position [479, 0]
click at [669, 225] on div at bounding box center [391, 197] width 783 height 395
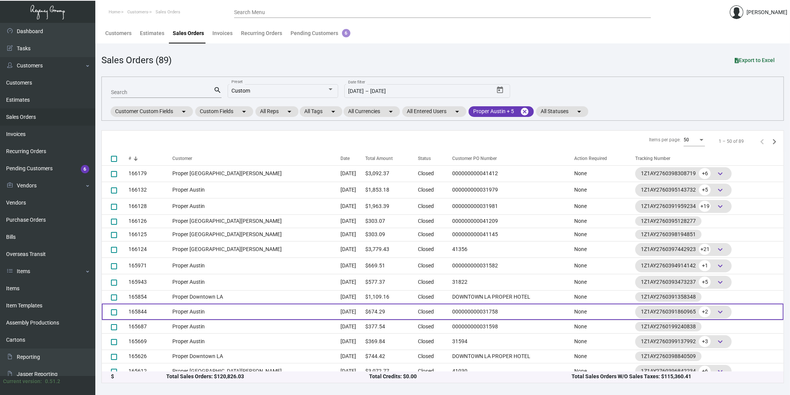
click at [206, 310] on td "Proper Austin" at bounding box center [256, 312] width 168 height 16
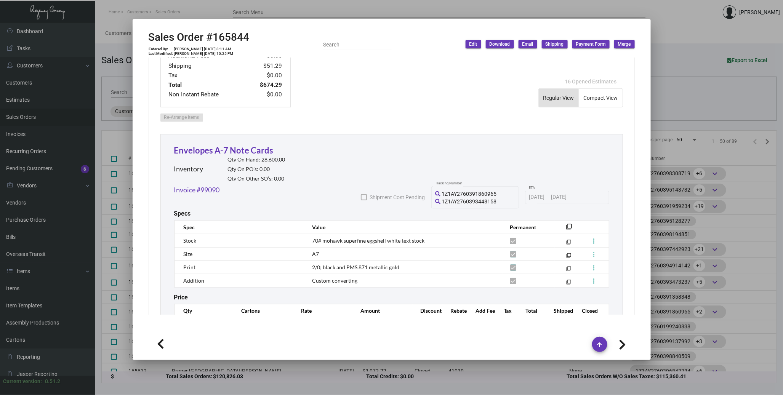
scroll to position [381, 0]
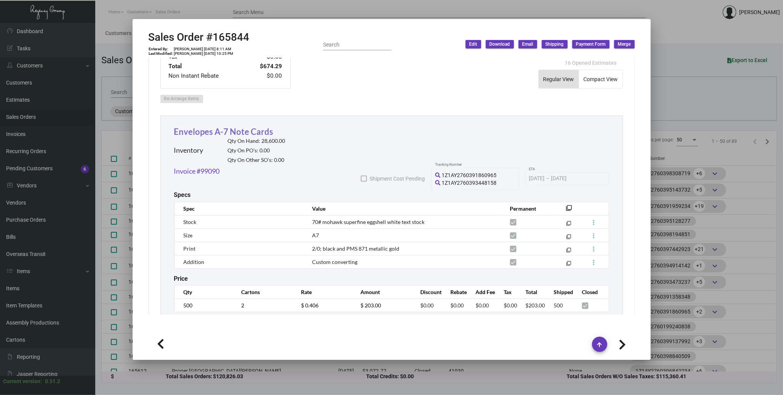
click at [201, 127] on link "Envelopes A-7 Note Cards" at bounding box center [224, 132] width 100 height 10
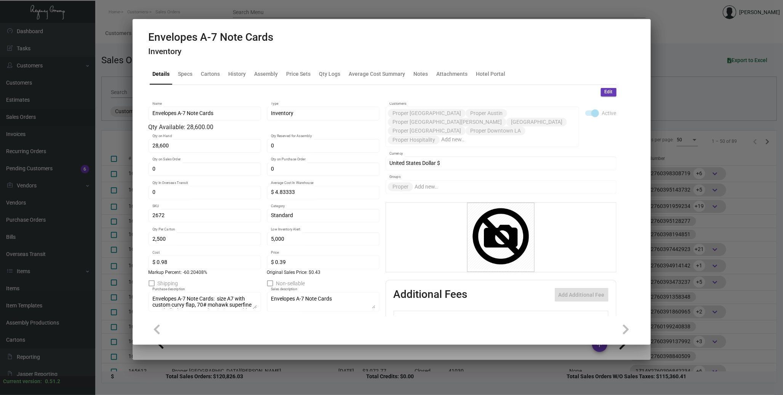
drag, startPoint x: 731, startPoint y: 212, endPoint x: 691, endPoint y: 224, distance: 42.3
click at [711, 212] on div at bounding box center [391, 197] width 783 height 395
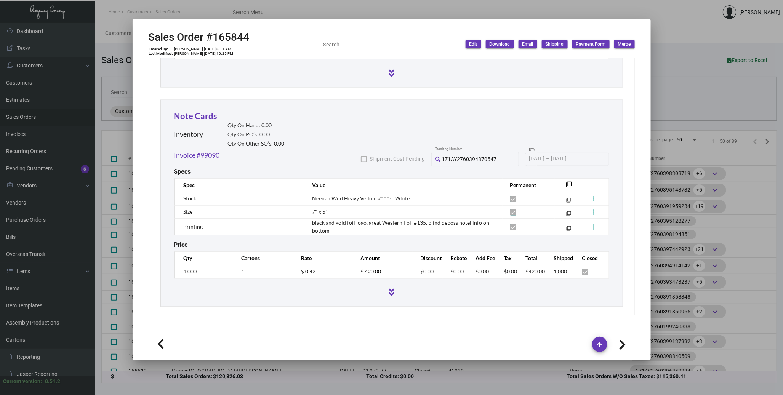
scroll to position [635, 0]
click at [202, 111] on link "Note Cards" at bounding box center [195, 116] width 43 height 10
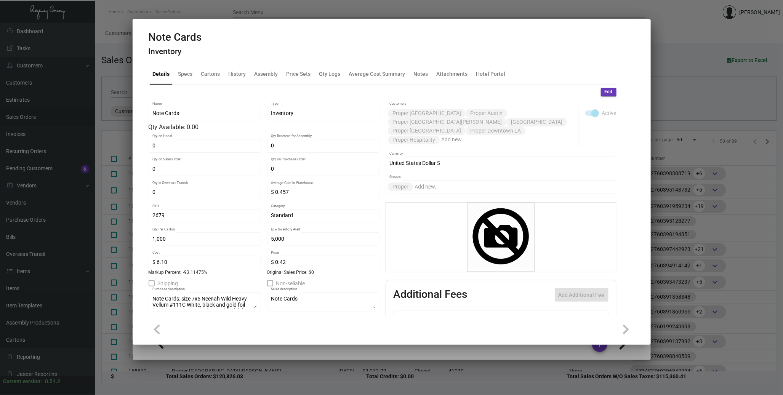
click at [711, 264] on div at bounding box center [391, 197] width 783 height 395
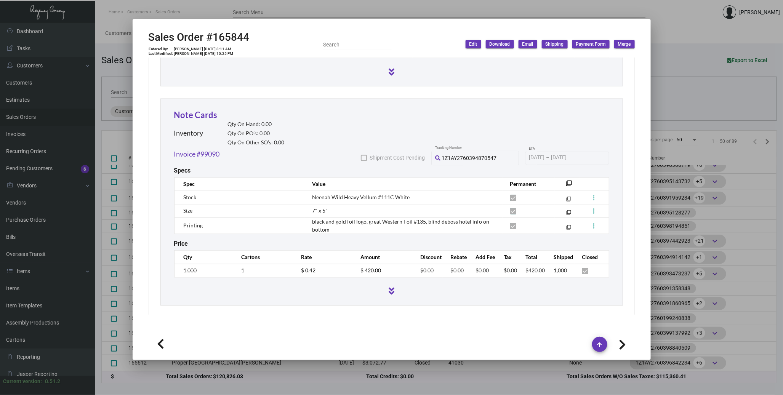
scroll to position [9, 0]
click at [702, 273] on div at bounding box center [391, 197] width 783 height 395
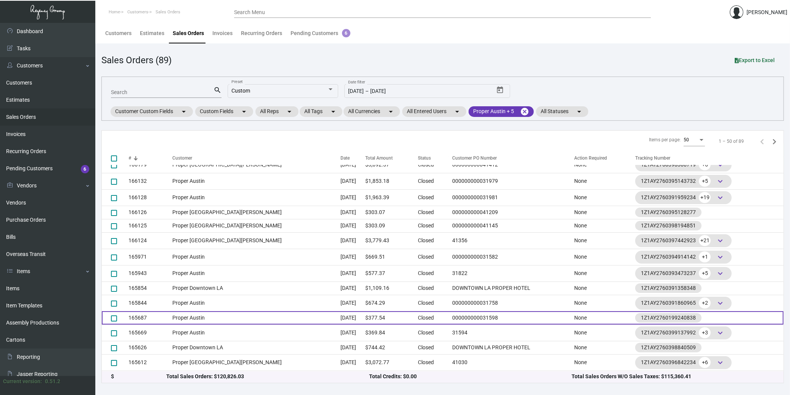
click at [211, 317] on td "Proper Austin" at bounding box center [256, 317] width 168 height 13
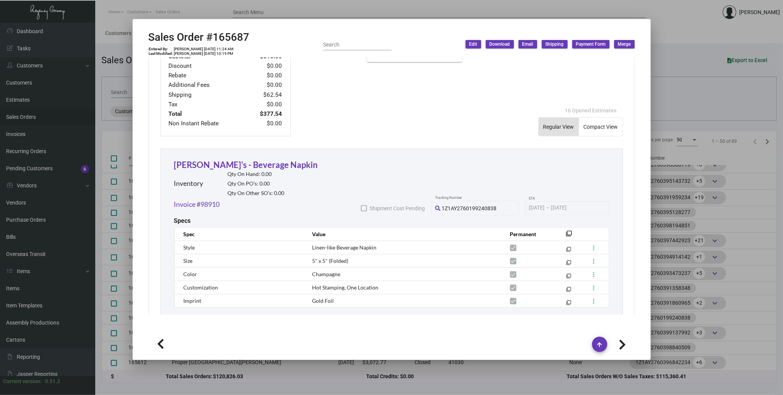
scroll to position [339, 0]
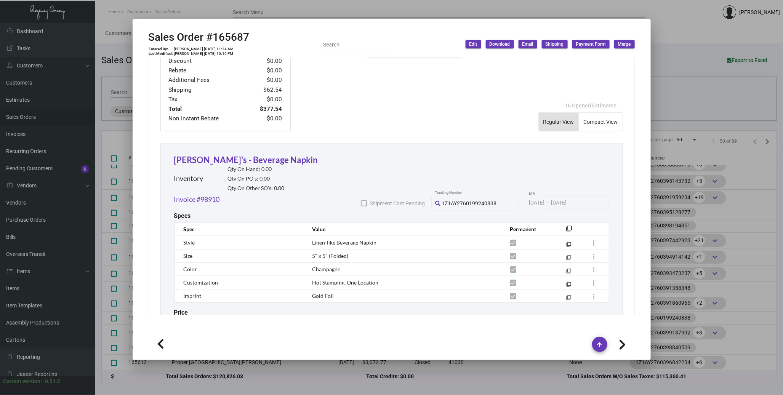
click at [704, 230] on div at bounding box center [391, 197] width 783 height 395
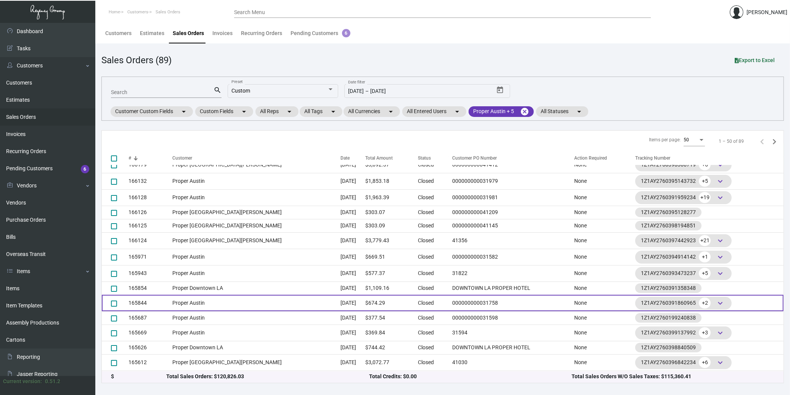
click at [151, 302] on td "165844" at bounding box center [150, 303] width 44 height 16
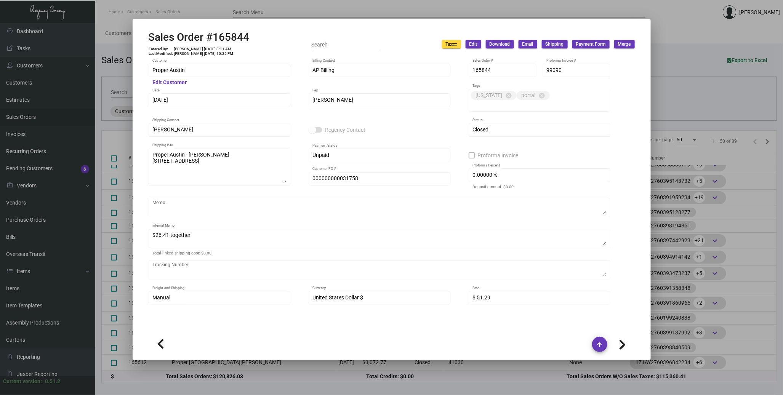
click at [130, 268] on div at bounding box center [391, 197] width 783 height 395
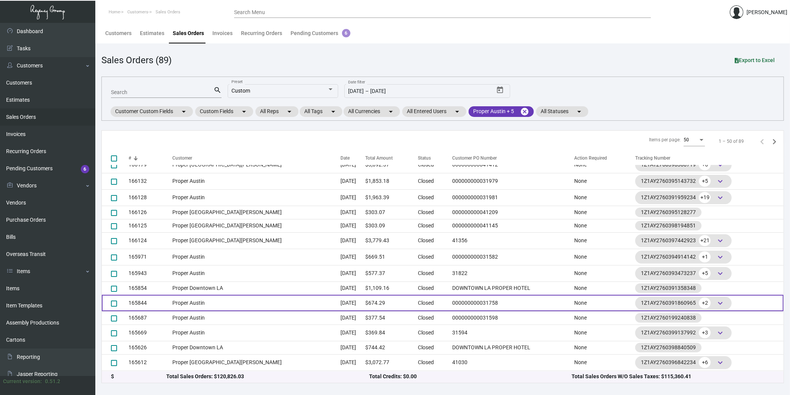
click at [150, 304] on td "165844" at bounding box center [150, 303] width 44 height 16
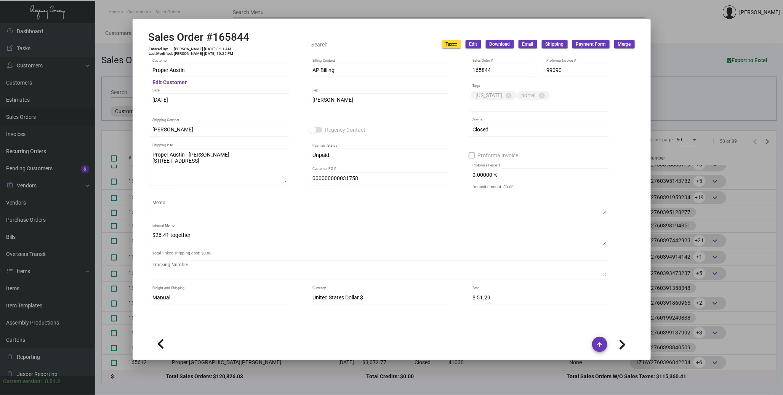
click at [112, 279] on div at bounding box center [391, 197] width 783 height 395
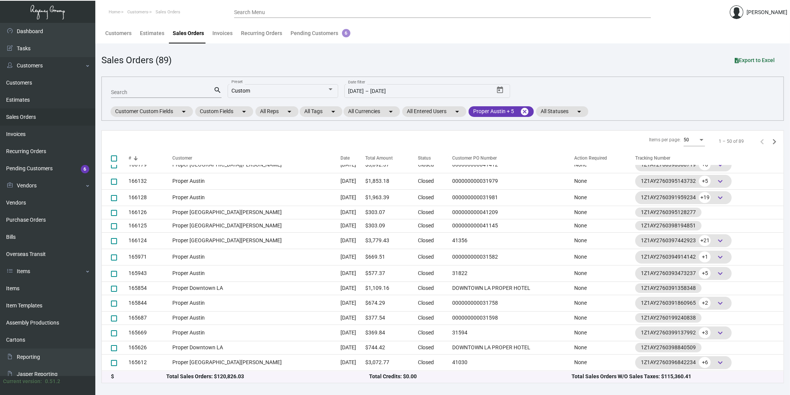
click at [157, 318] on td "165687" at bounding box center [150, 317] width 44 height 13
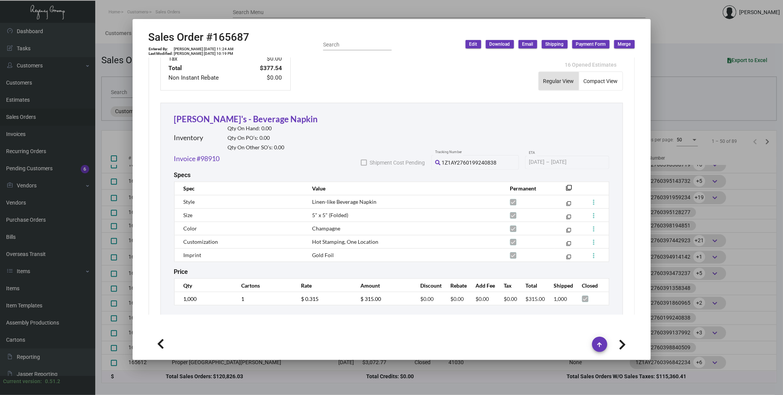
scroll to position [380, 0]
click at [233, 114] on link "Goldie's - Beverage Napkin" at bounding box center [246, 119] width 144 height 10
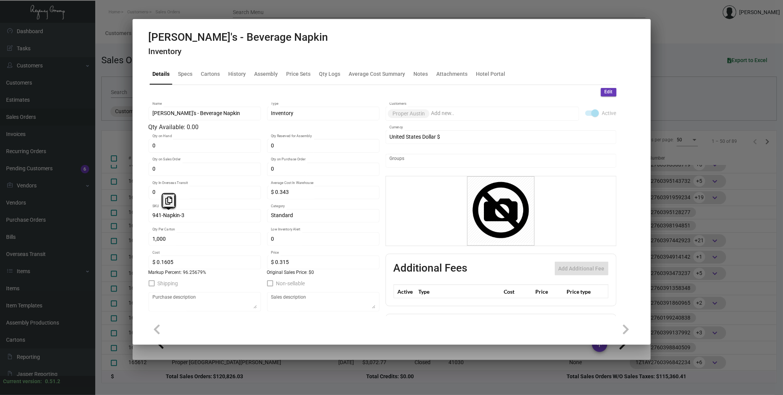
click at [147, 214] on mat-tab-group "Details Specs Cartons History Assembly Price Sets Qty Logs Average Cost Summary…" at bounding box center [383, 187] width 486 height 257
click at [677, 268] on div at bounding box center [391, 197] width 783 height 395
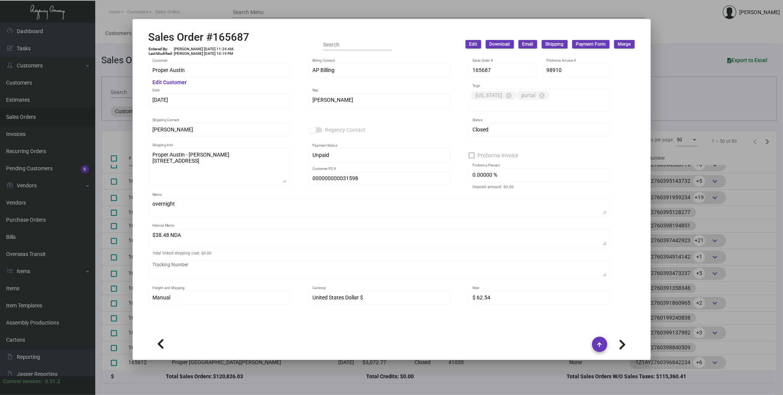
scroll to position [8, 0]
click at [698, 233] on div at bounding box center [391, 197] width 783 height 395
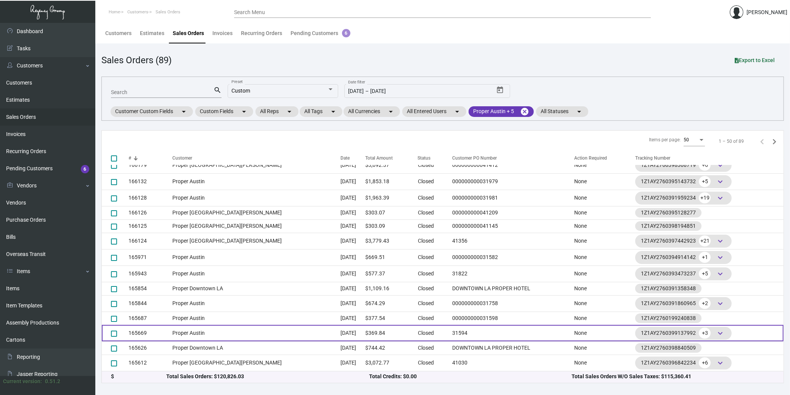
click at [270, 333] on td "Proper Austin" at bounding box center [256, 333] width 168 height 16
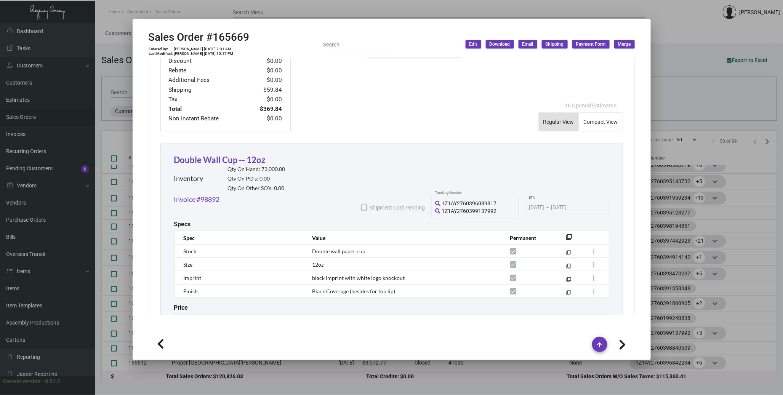
scroll to position [381, 0]
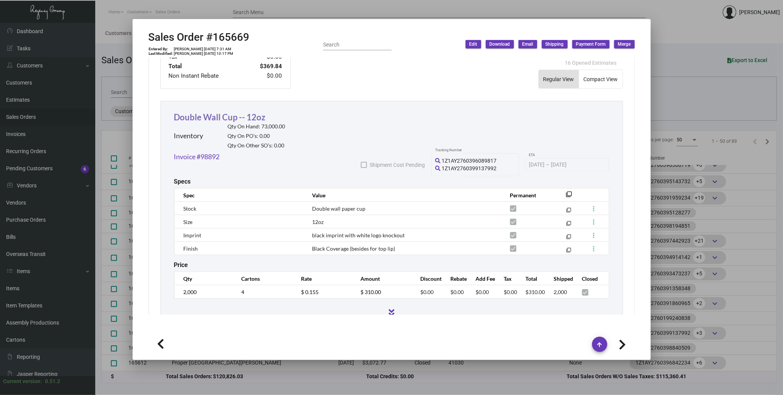
click at [252, 112] on link "Double Wall Cup -- 12oz" at bounding box center [220, 117] width 92 height 10
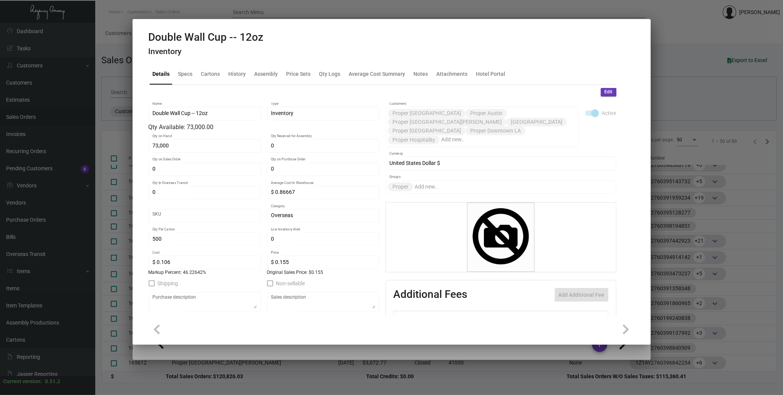
click at [683, 257] on div at bounding box center [391, 197] width 783 height 395
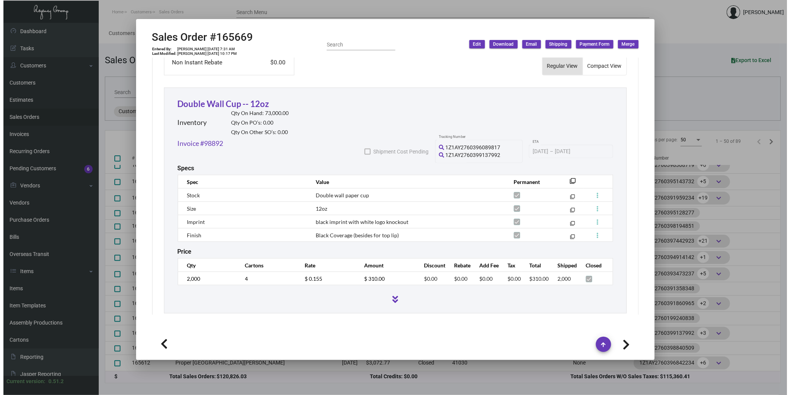
scroll to position [402, 0]
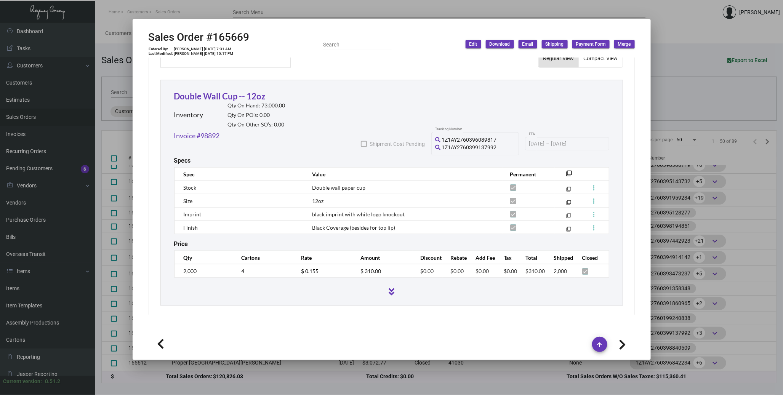
click at [669, 175] on div at bounding box center [391, 197] width 783 height 395
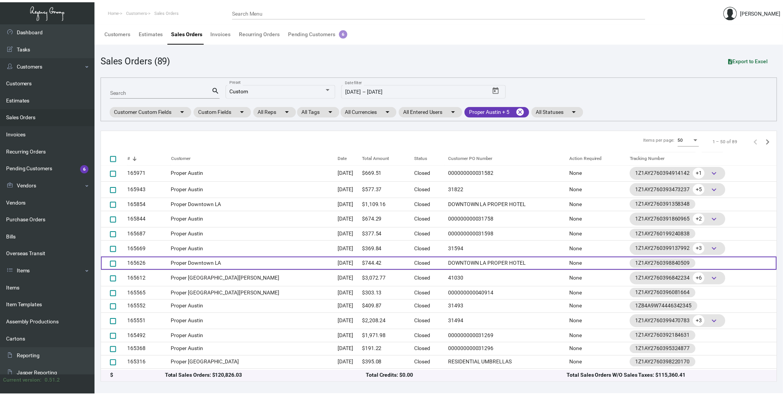
scroll to position [93, 0]
click at [192, 265] on td "Proper Downtown LA" at bounding box center [256, 263] width 168 height 13
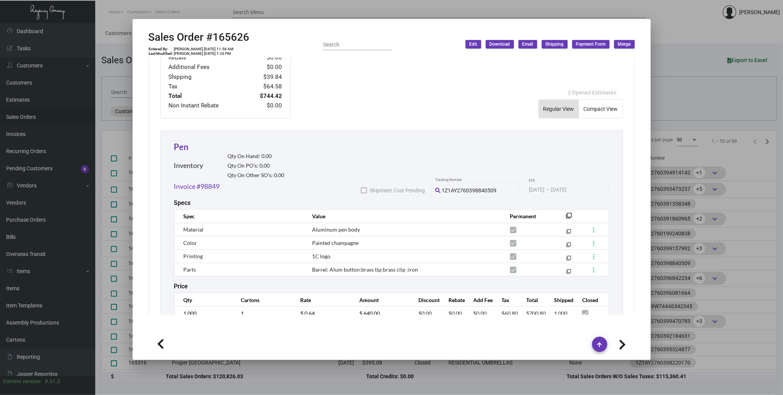
scroll to position [394, 0]
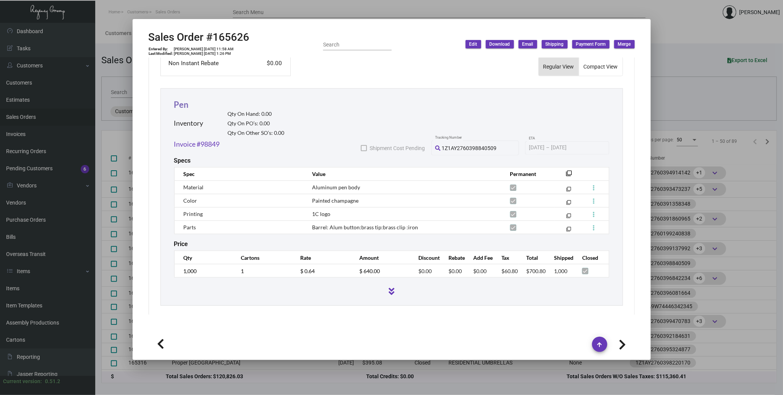
click at [184, 100] on link "Pen" at bounding box center [181, 105] width 15 height 10
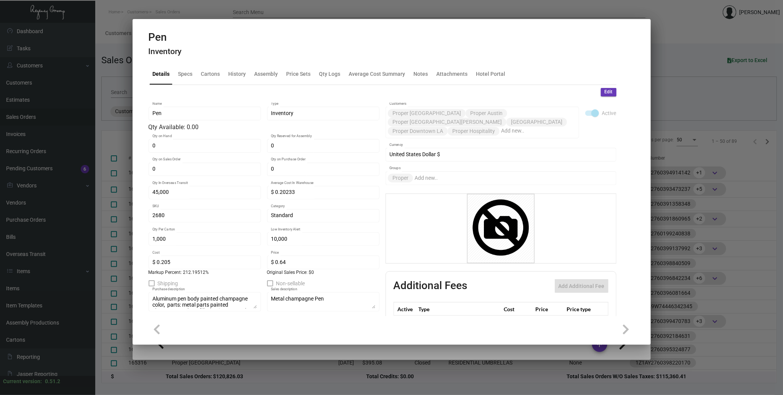
click at [711, 278] on div at bounding box center [391, 197] width 783 height 395
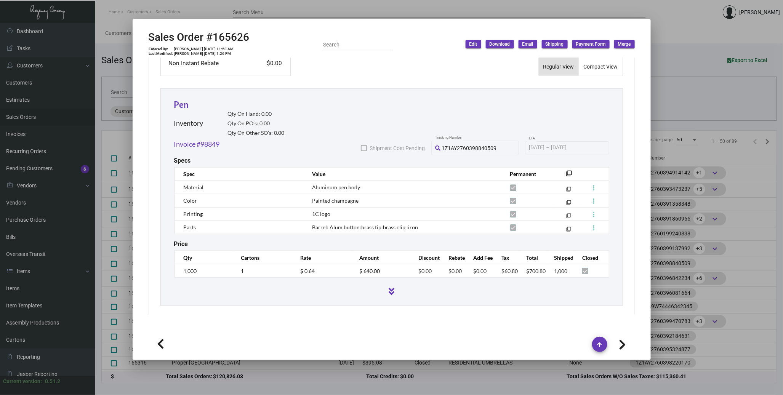
click at [698, 128] on div at bounding box center [391, 197] width 783 height 395
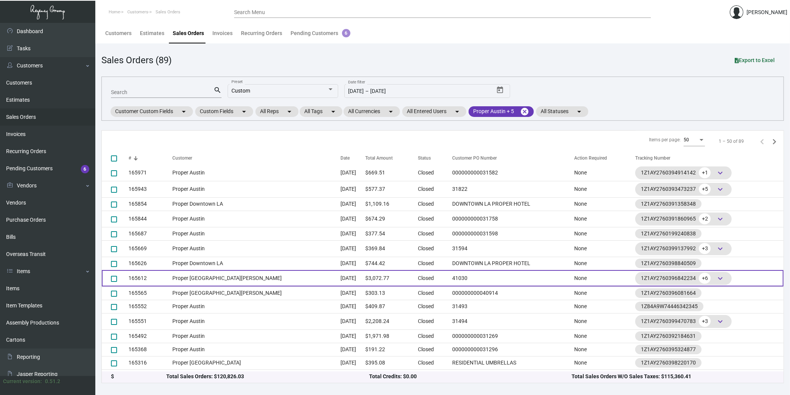
click at [161, 278] on td "165612" at bounding box center [150, 278] width 44 height 16
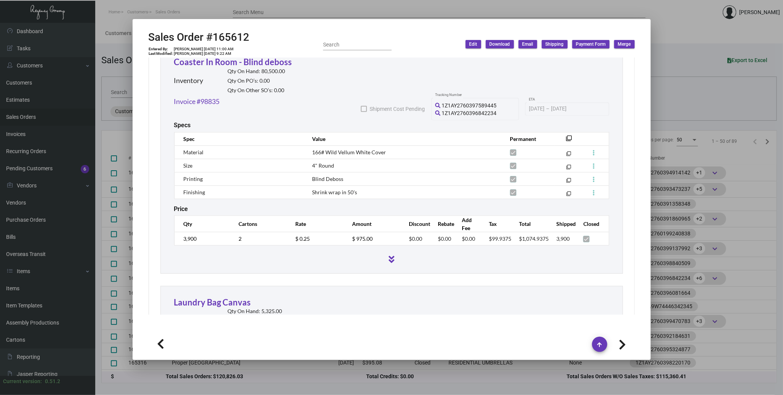
scroll to position [424, 0]
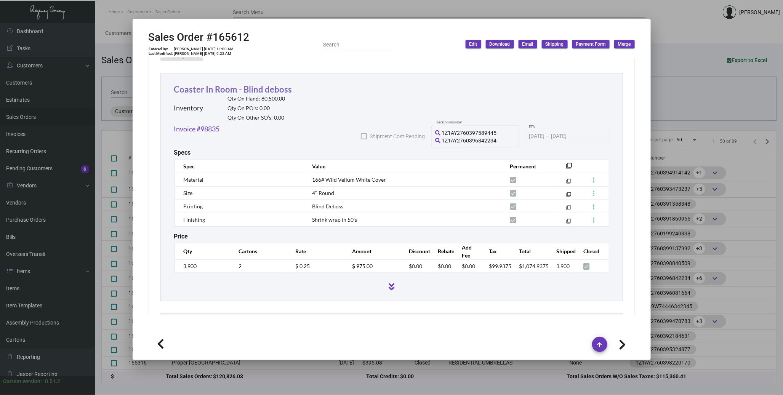
click at [233, 88] on link "Coaster In Room - Blind deboss" at bounding box center [233, 89] width 118 height 10
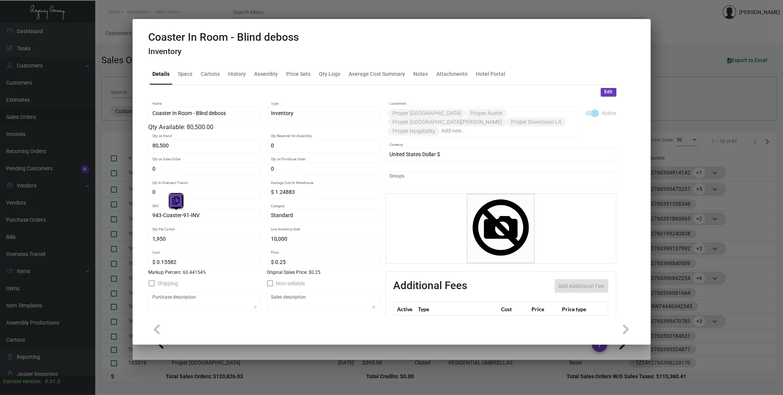
drag, startPoint x: 201, startPoint y: 215, endPoint x: 178, endPoint y: 204, distance: 25.1
click at [178, 204] on icon at bounding box center [176, 201] width 7 height 8
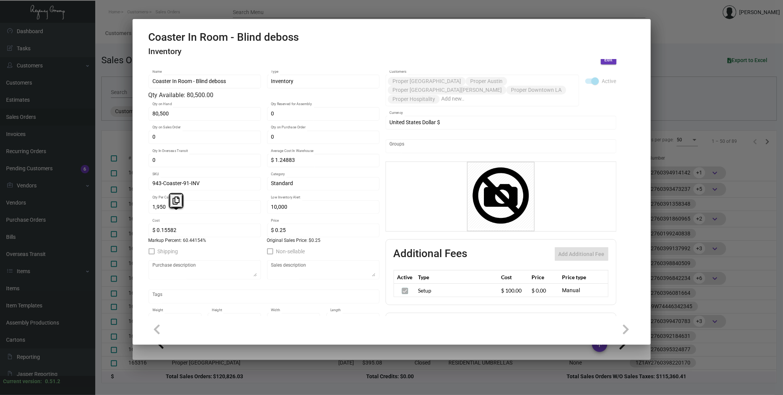
scroll to position [0, 0]
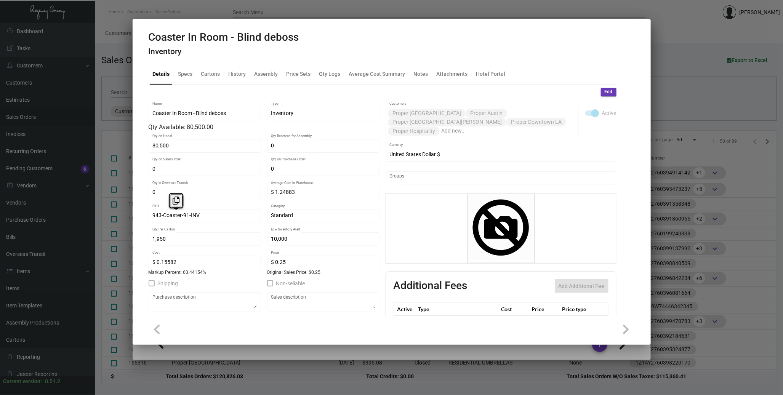
click at [689, 151] on div at bounding box center [391, 197] width 783 height 395
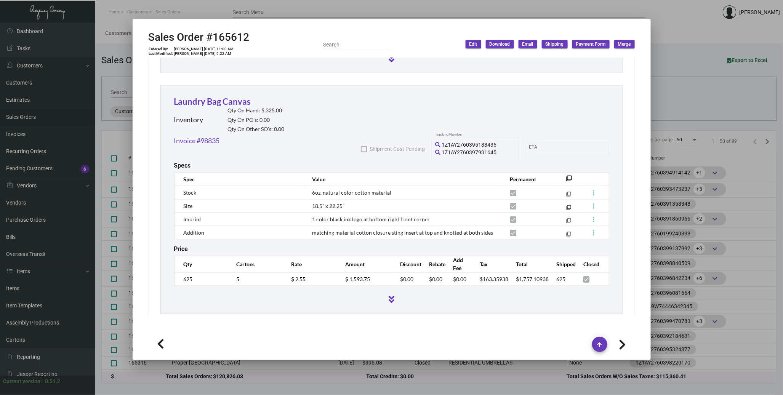
scroll to position [669, 0]
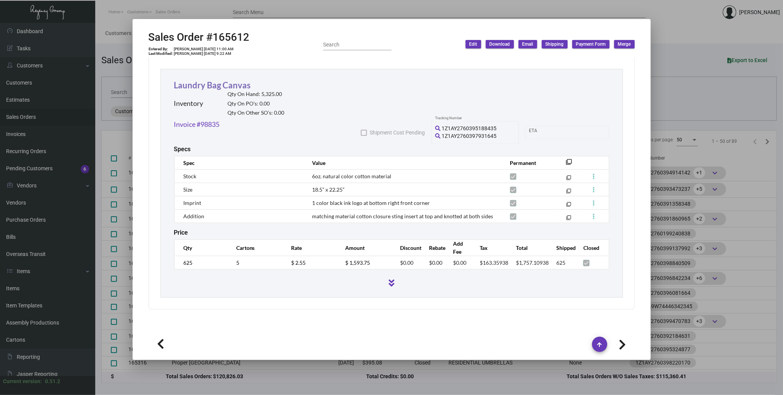
click at [233, 85] on link "Laundry Bag Canvas" at bounding box center [212, 85] width 77 height 10
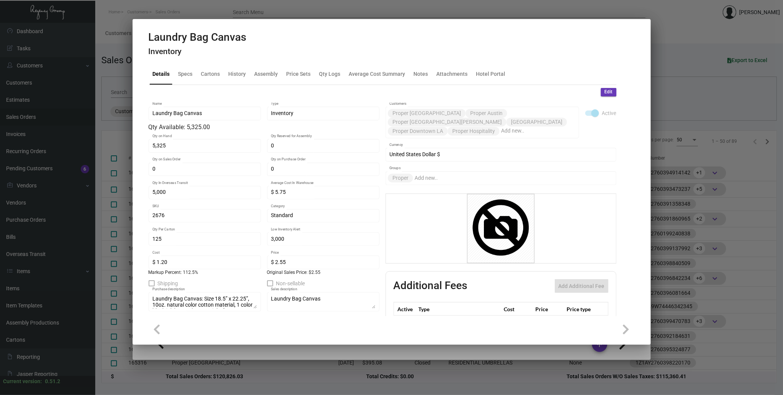
click at [684, 163] on div at bounding box center [391, 197] width 783 height 395
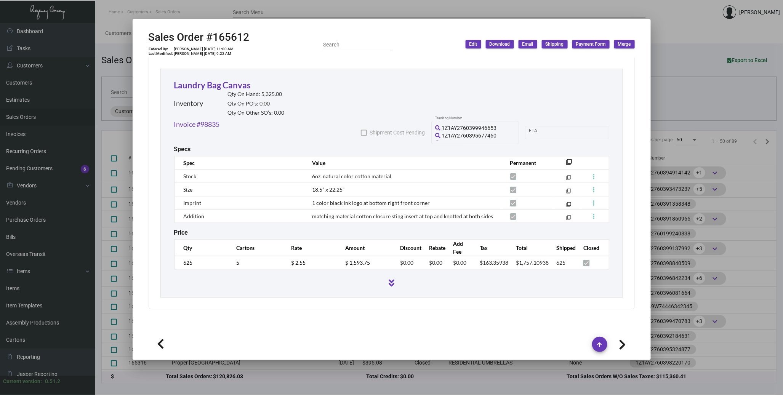
scroll to position [16, 0]
click at [711, 158] on div at bounding box center [391, 197] width 783 height 395
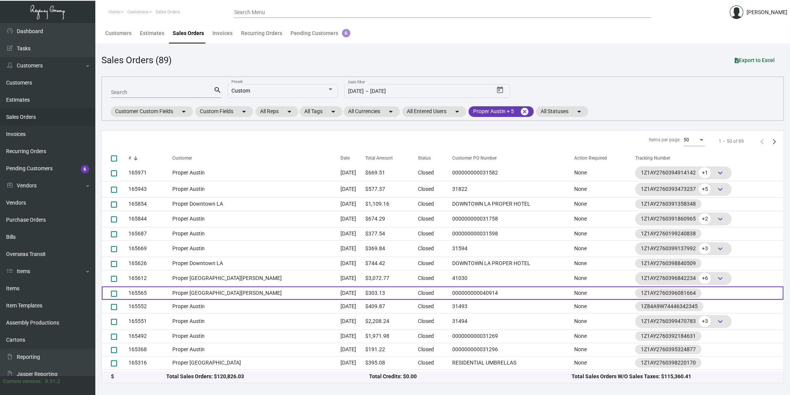
click at [158, 294] on td "165565" at bounding box center [150, 293] width 44 height 13
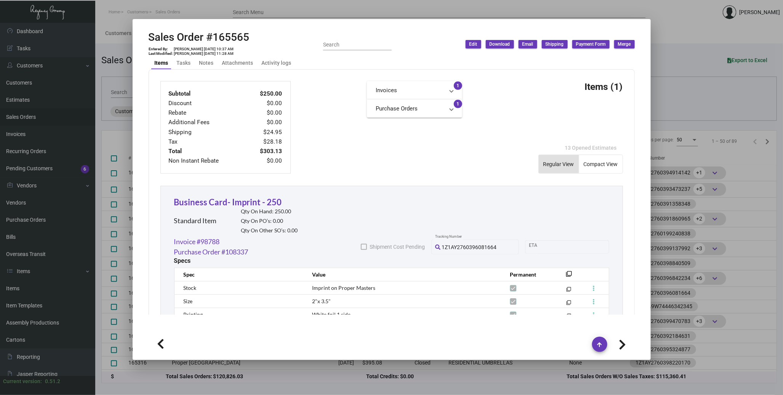
scroll to position [381, 0]
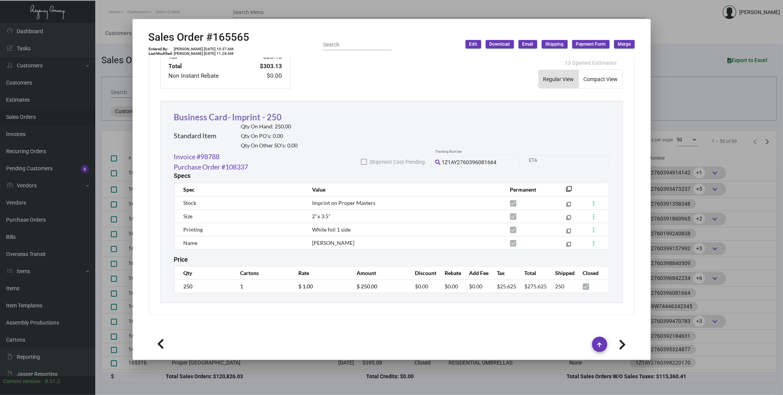
click at [255, 122] on link "Business Card- Imprint - 250" at bounding box center [228, 117] width 108 height 10
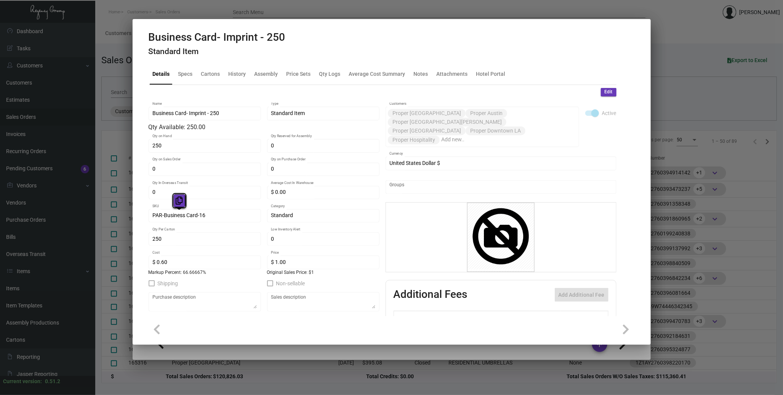
drag, startPoint x: 197, startPoint y: 218, endPoint x: 181, endPoint y: 204, distance: 20.8
click at [182, 207] on button at bounding box center [179, 201] width 13 height 14
click at [711, 280] on div at bounding box center [391, 197] width 783 height 395
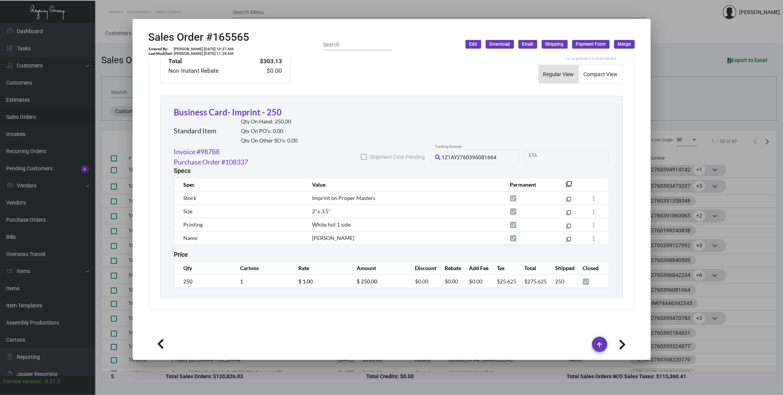
scroll to position [96, 0]
click at [700, 173] on div at bounding box center [391, 197] width 783 height 395
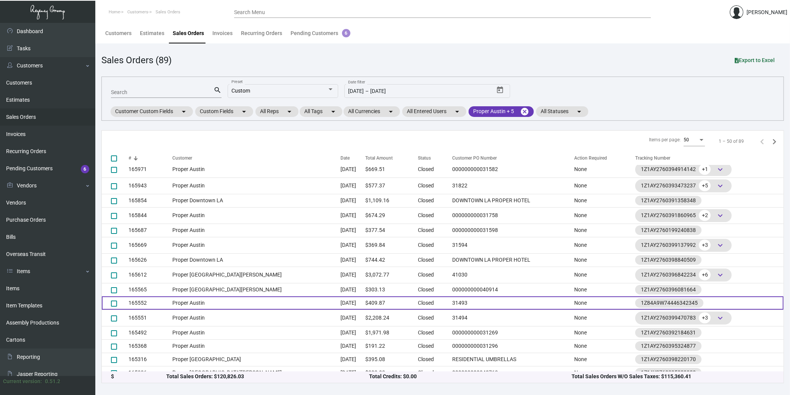
click at [239, 298] on td "Proper Austin" at bounding box center [256, 303] width 168 height 13
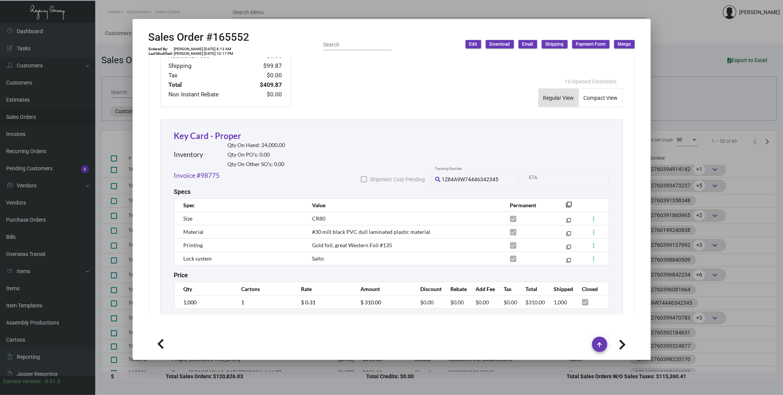
scroll to position [375, 0]
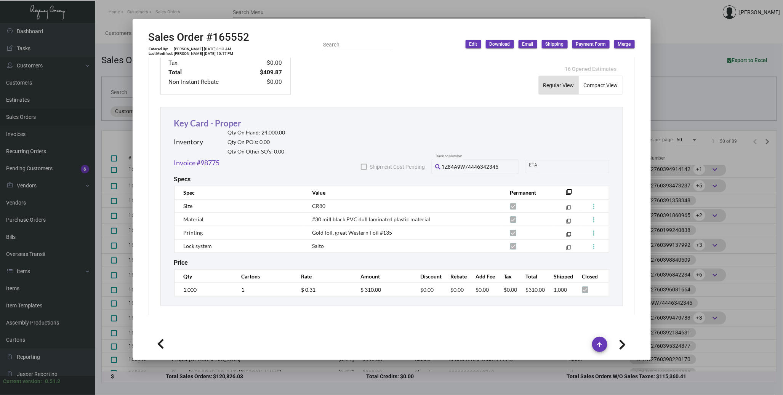
click at [204, 118] on link "Key Card - Proper" at bounding box center [207, 123] width 67 height 10
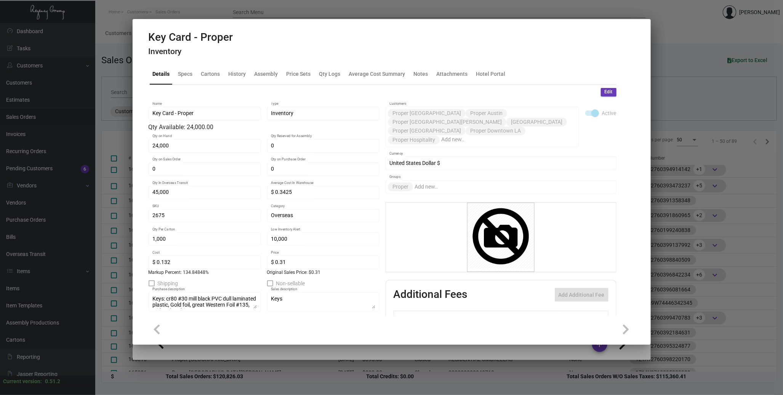
click at [711, 218] on div at bounding box center [391, 197] width 783 height 395
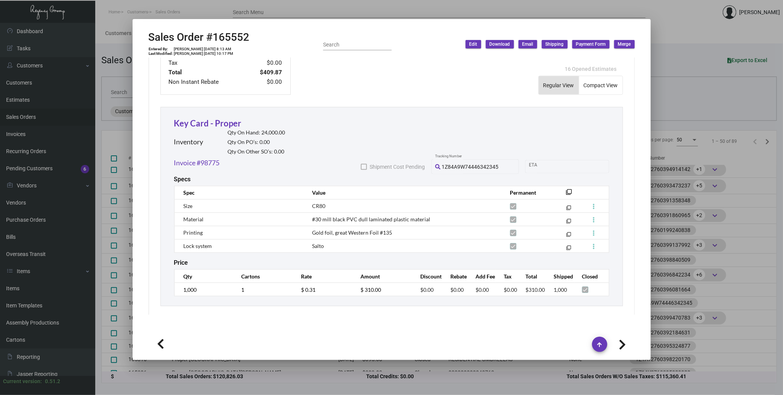
scroll to position [97, 0]
click at [684, 215] on div at bounding box center [391, 197] width 783 height 395
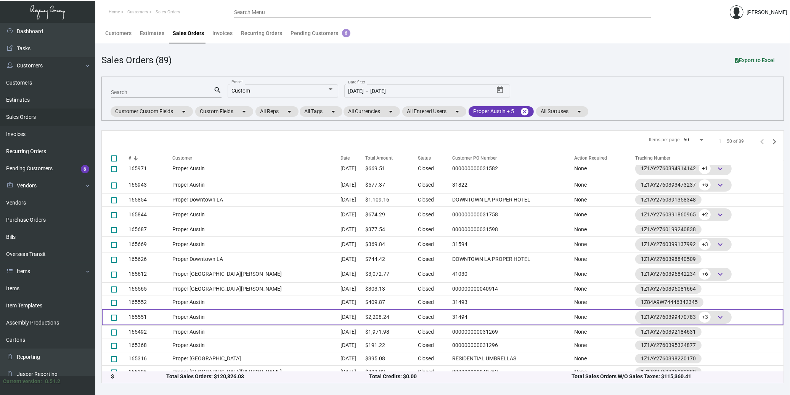
click at [162, 315] on td "165551" at bounding box center [150, 317] width 44 height 16
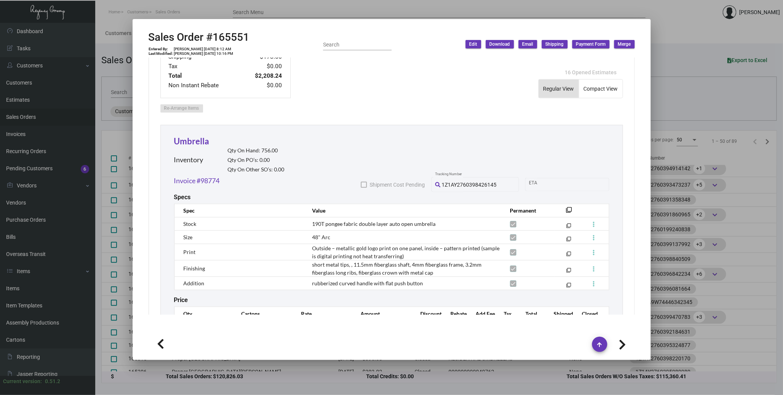
scroll to position [339, 0]
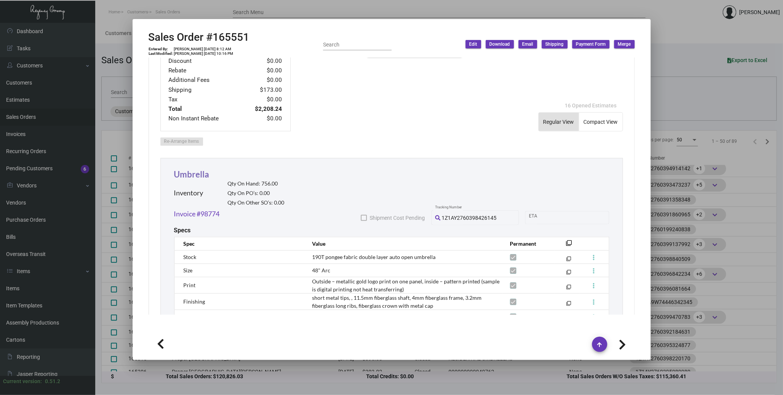
click at [203, 169] on link "Umbrella" at bounding box center [191, 174] width 35 height 10
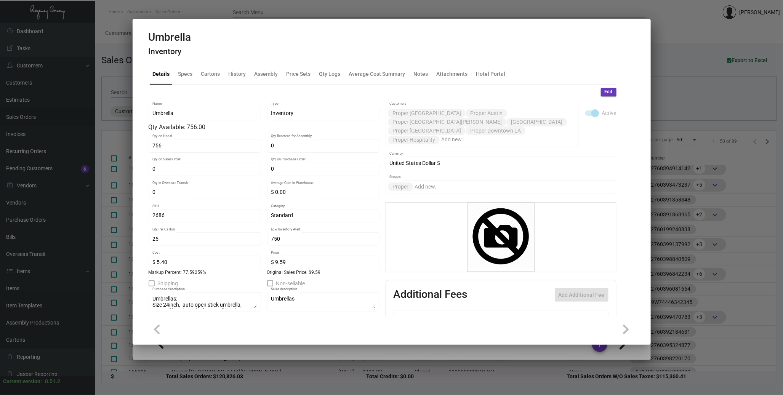
click at [709, 240] on div at bounding box center [391, 197] width 783 height 395
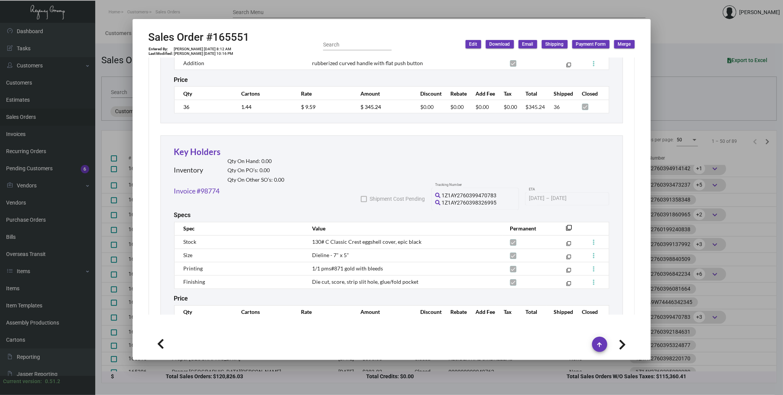
scroll to position [592, 0]
click at [202, 146] on link "Key Holders" at bounding box center [197, 151] width 47 height 10
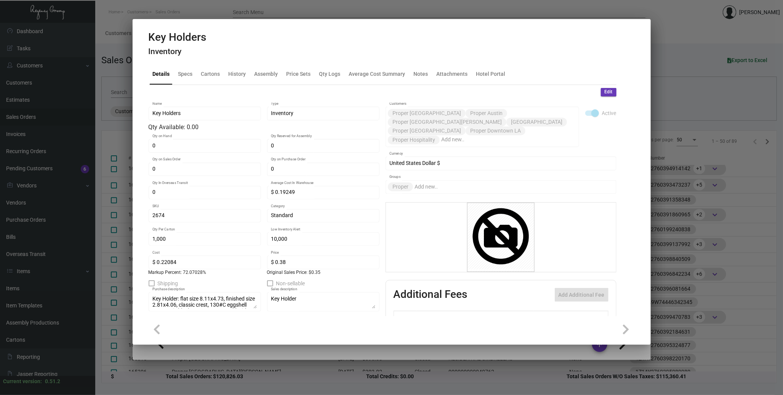
click at [711, 160] on div at bounding box center [391, 197] width 783 height 395
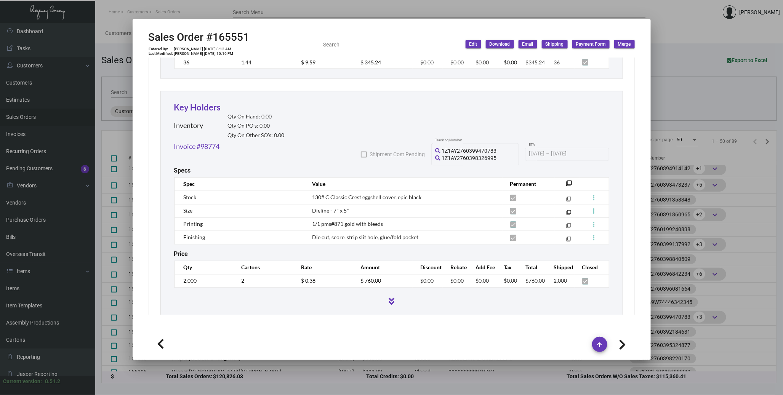
scroll to position [636, 0]
click at [204, 103] on link "Key Holders" at bounding box center [197, 108] width 47 height 10
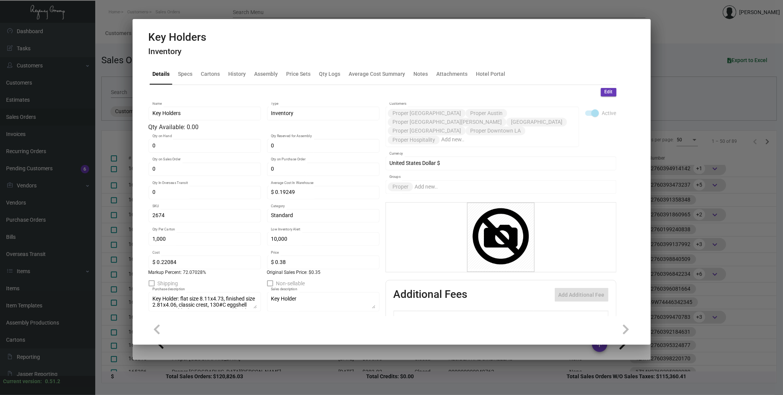
click at [678, 248] on div at bounding box center [391, 197] width 783 height 395
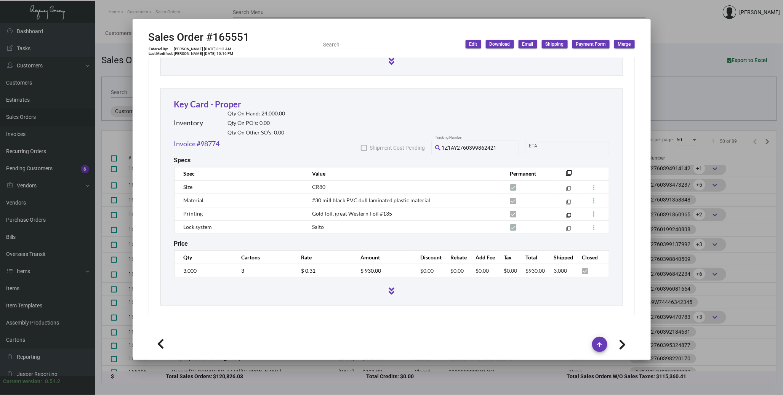
scroll to position [98, 0]
click at [200, 88] on div "Key Card - Proper Inventory Qty On Hand: 24,000.00 Qty On PO’s: 0.00 Qty On Oth…" at bounding box center [392, 197] width 463 height 218
click at [199, 98] on div "Key Card - Proper Inventory Qty On Hand: 24,000.00 Qty On PO’s: 0.00 Qty On Oth…" at bounding box center [229, 118] width 111 height 41
click at [199, 99] on link "Key Card - Proper" at bounding box center [207, 104] width 67 height 10
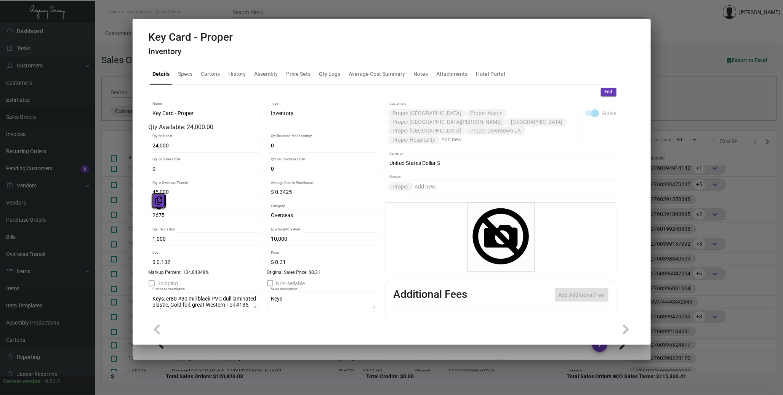
drag, startPoint x: 172, startPoint y: 213, endPoint x: 164, endPoint y: 207, distance: 9.5
click at [164, 207] on button at bounding box center [159, 201] width 13 height 14
click at [682, 260] on div at bounding box center [391, 197] width 783 height 395
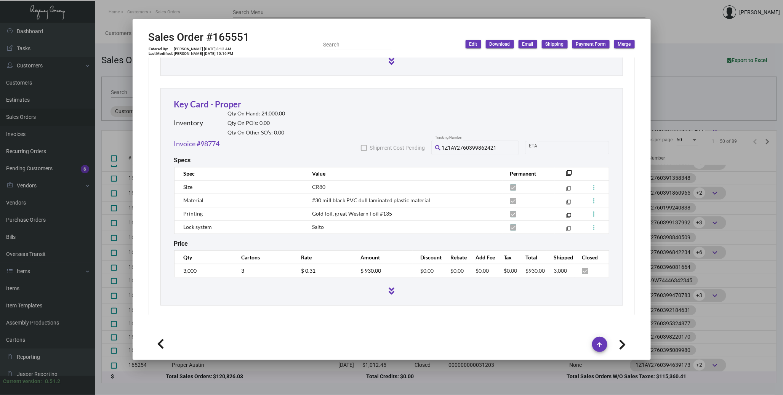
click at [700, 191] on div at bounding box center [391, 197] width 783 height 395
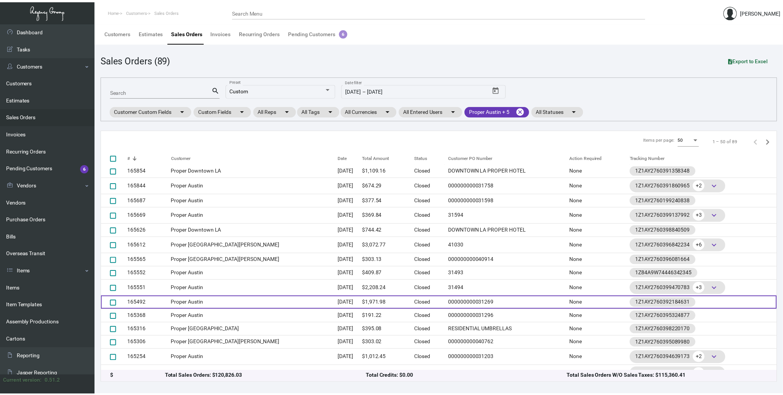
scroll to position [127, 0]
click at [177, 305] on td "Proper Austin" at bounding box center [256, 302] width 168 height 13
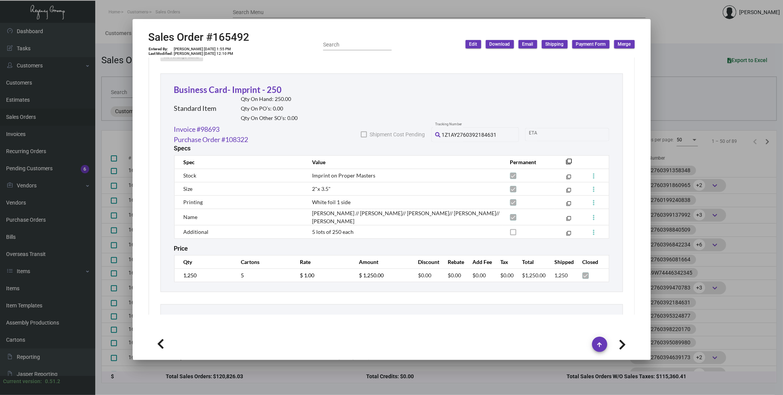
scroll to position [424, 0]
click at [205, 84] on link "Business Card- Imprint - 250" at bounding box center [228, 89] width 108 height 10
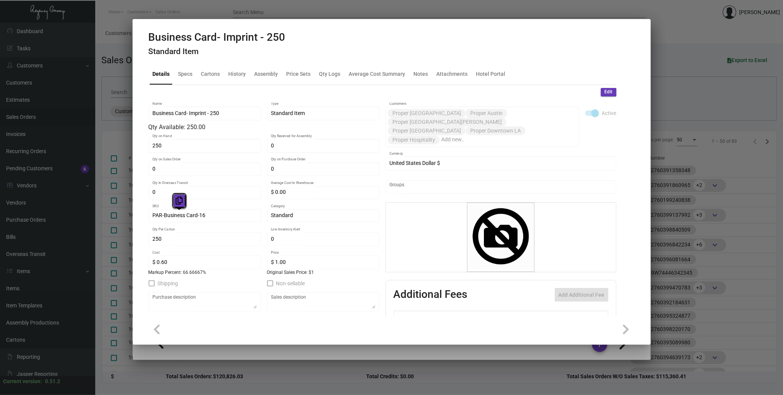
click at [178, 199] on icon at bounding box center [179, 201] width 7 height 8
click at [659, 203] on div at bounding box center [391, 197] width 783 height 395
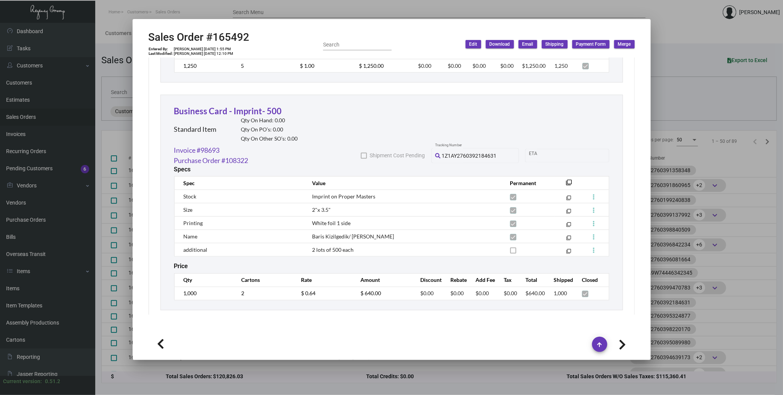
scroll to position [634, 0]
click at [268, 105] on link "Business Card - Imprint- 500" at bounding box center [228, 110] width 108 height 10
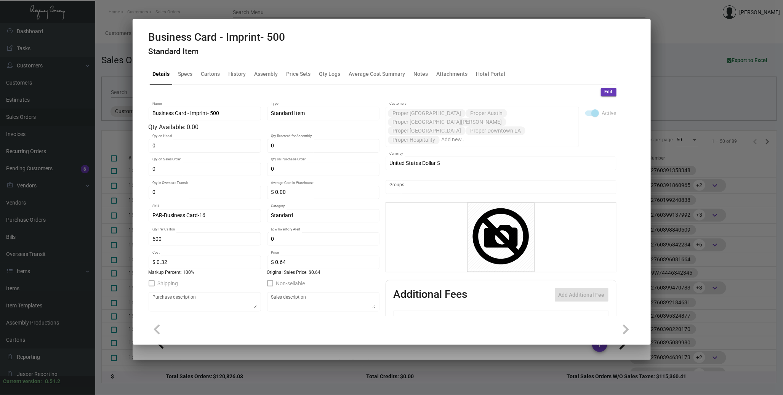
click at [210, 212] on div "PAR-Business Card-16 SKU" at bounding box center [205, 215] width 104 height 15
drag, startPoint x: 209, startPoint y: 214, endPoint x: 195, endPoint y: 204, distance: 17.2
click at [181, 204] on icon at bounding box center [179, 201] width 7 height 8
drag, startPoint x: 714, startPoint y: 199, endPoint x: 710, endPoint y: 200, distance: 4.3
click at [711, 199] on div at bounding box center [391, 197] width 783 height 395
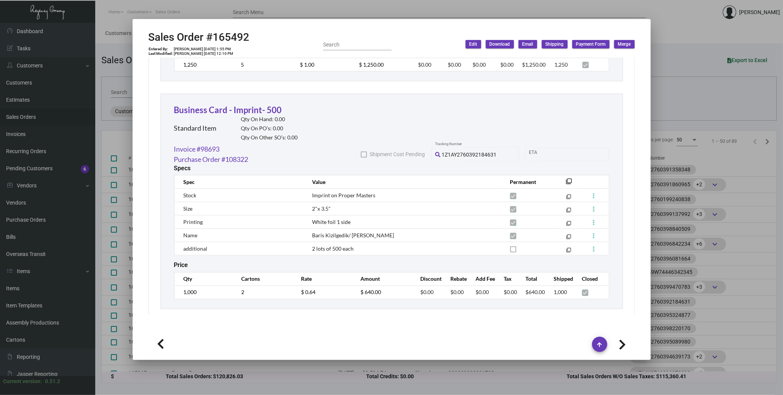
scroll to position [128, 0]
click at [698, 172] on div at bounding box center [391, 197] width 783 height 395
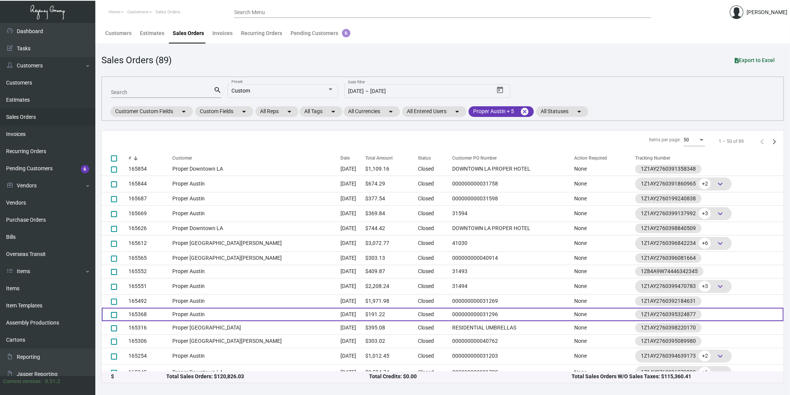
click at [215, 313] on td "Proper Austin" at bounding box center [256, 314] width 168 height 13
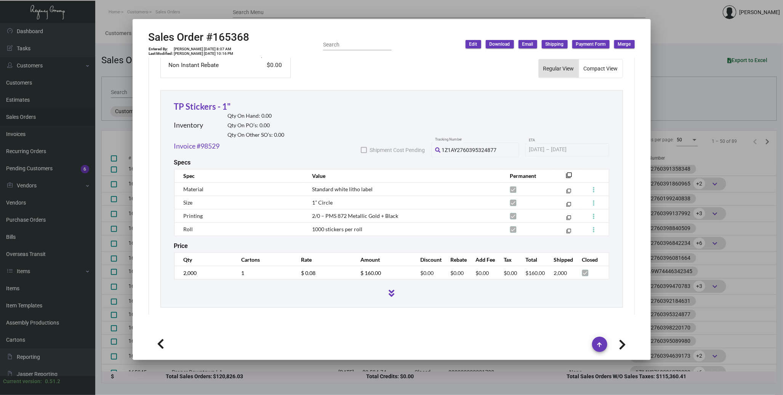
scroll to position [394, 0]
click at [206, 100] on link "TP Stickers - 1"" at bounding box center [202, 105] width 57 height 10
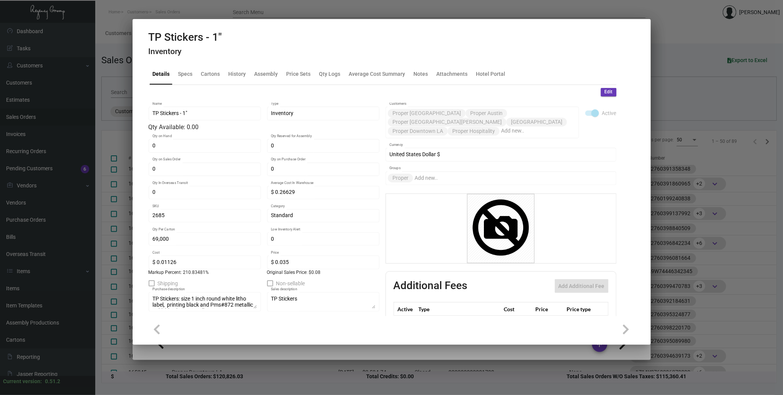
click at [677, 193] on div at bounding box center [391, 197] width 783 height 395
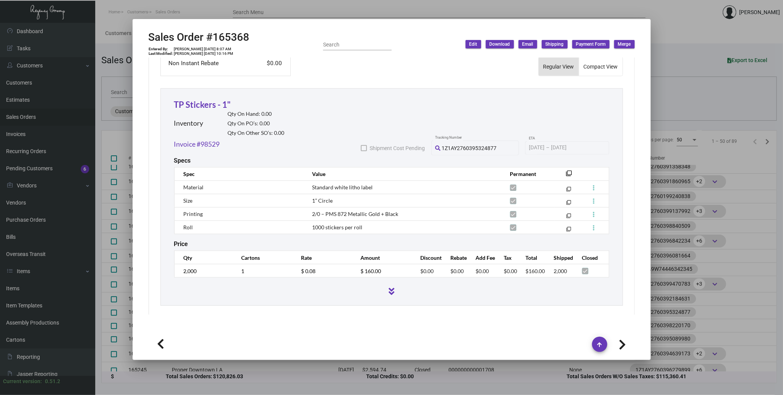
scroll to position [131, 0]
click at [711, 193] on div at bounding box center [391, 197] width 783 height 395
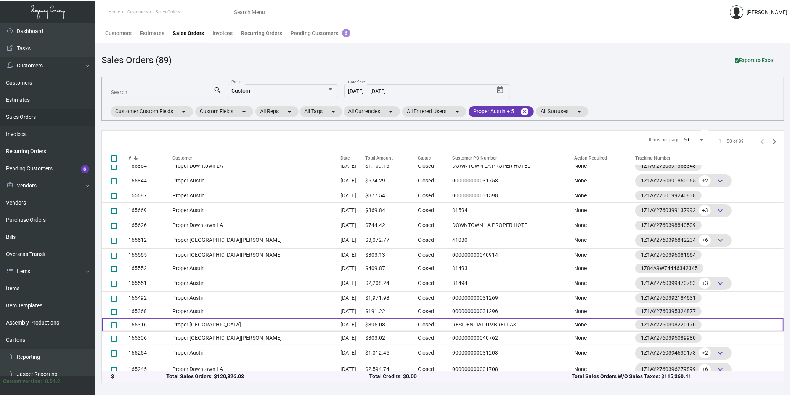
click at [214, 323] on td "Proper [GEOGRAPHIC_DATA]" at bounding box center [256, 324] width 168 height 13
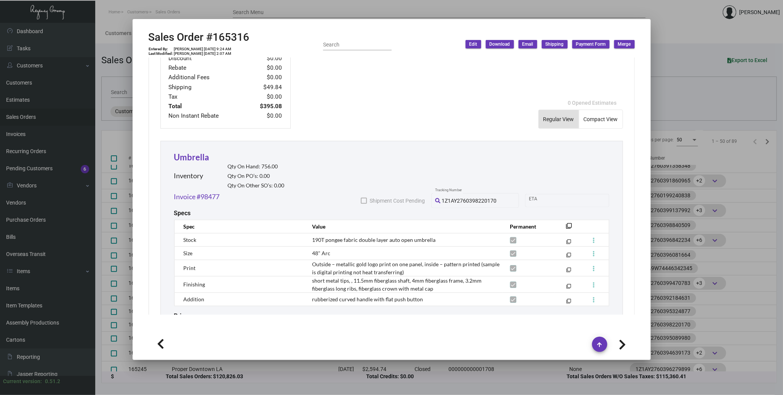
scroll to position [381, 0]
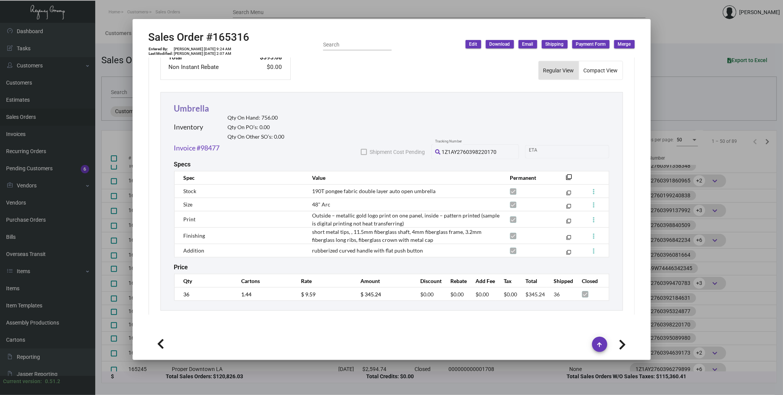
click at [189, 104] on link "Umbrella" at bounding box center [191, 108] width 35 height 10
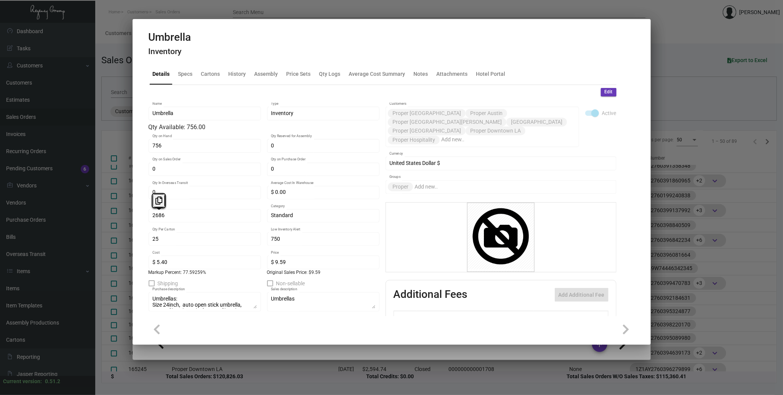
drag, startPoint x: 172, startPoint y: 217, endPoint x: 163, endPoint y: 209, distance: 11.9
click at [158, 204] on icon at bounding box center [159, 201] width 7 height 8
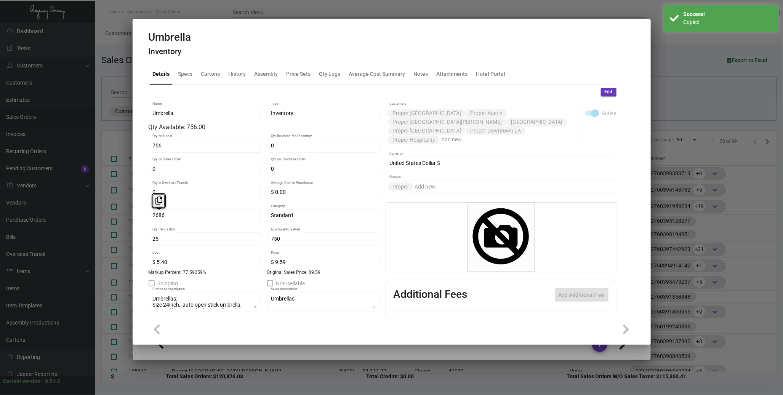
scroll to position [381, 0]
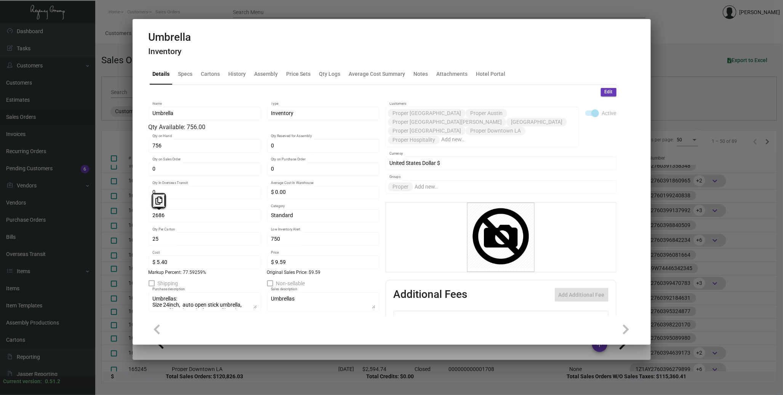
click at [670, 222] on div at bounding box center [391, 197] width 783 height 395
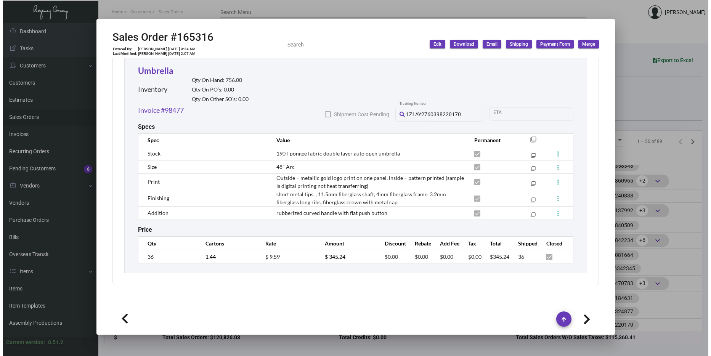
scroll to position [419, 0]
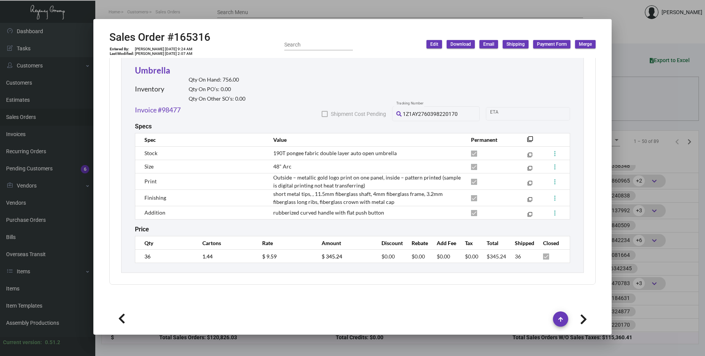
click at [652, 133] on div at bounding box center [352, 178] width 705 height 356
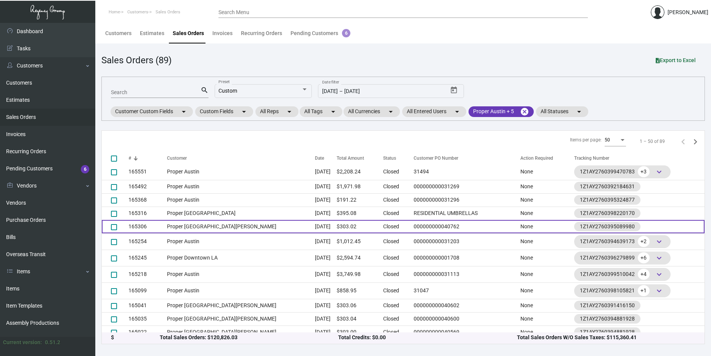
scroll to position [243, 0]
click at [211, 227] on td "Proper [GEOGRAPHIC_DATA][PERSON_NAME]" at bounding box center [241, 226] width 148 height 13
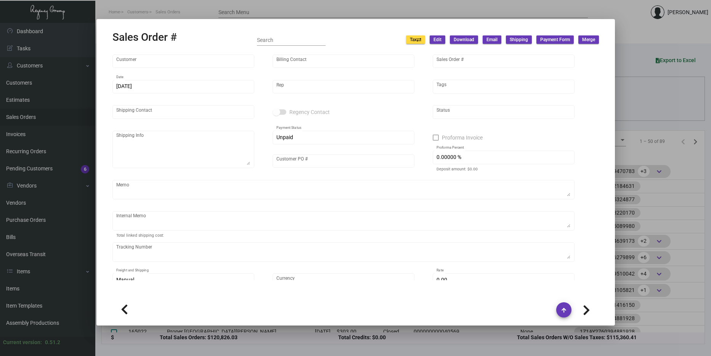
type input "Proper [GEOGRAPHIC_DATA][PERSON_NAME]"
type input "[PERSON_NAME]"
type input "165306"
type input "[DATE]"
type input "[PERSON_NAME]"
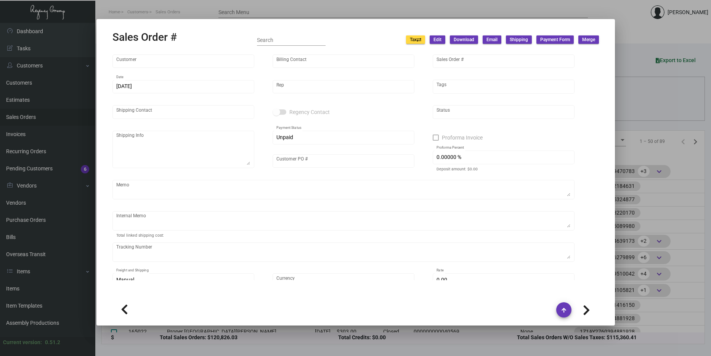
type input "[PERSON_NAME]"
type textarea "Proper [GEOGRAPHIC_DATA][PERSON_NAME] [STREET_ADDRESS]"
type input "000000000040762"
type textarea "Label provided to vendor to ship to hotel UPS Ground Cost $9.30"
type input "United States Dollar $"
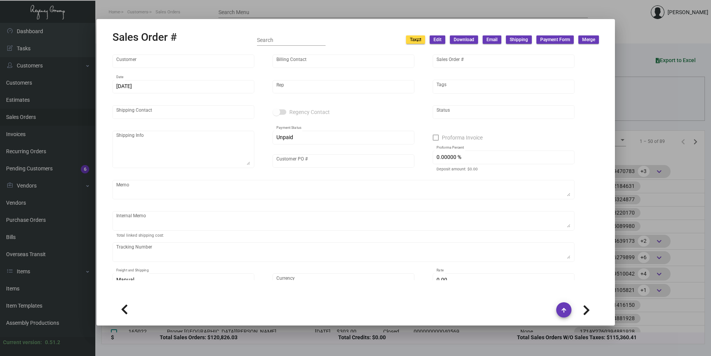
type input "$ 24.85"
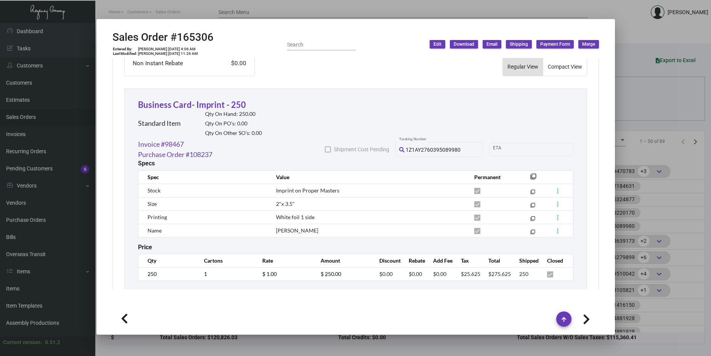
scroll to position [412, 0]
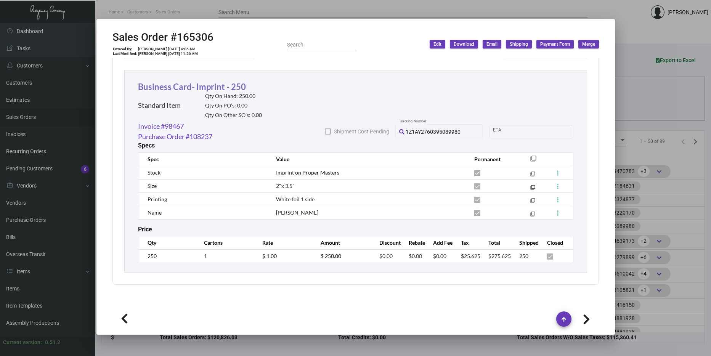
click at [202, 89] on link "Business Card- Imprint - 250" at bounding box center [192, 87] width 108 height 10
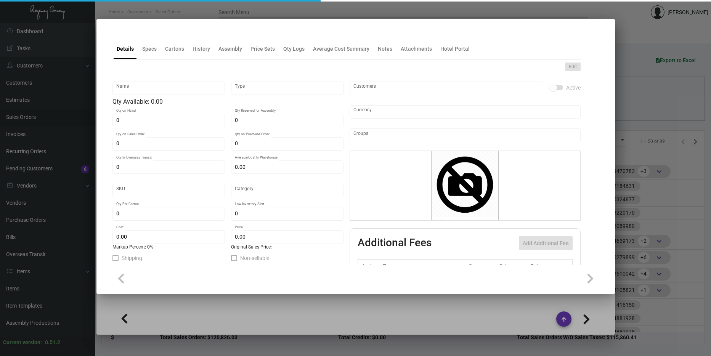
type input "Business Card- Imprint - 250"
type input "Standard Item"
type input "250"
type input "$ 0.00"
type input "PAR-Business Card-16"
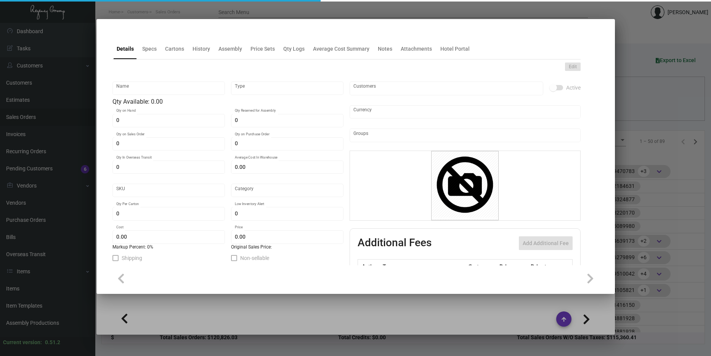
type input "Standard"
type input "250"
type input "$ 0.60"
type input "$ 1.00"
checkbox input "true"
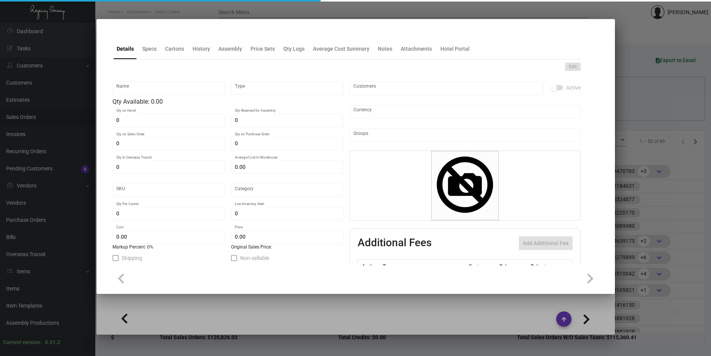
checkbox input "true"
type input "United States Dollar $"
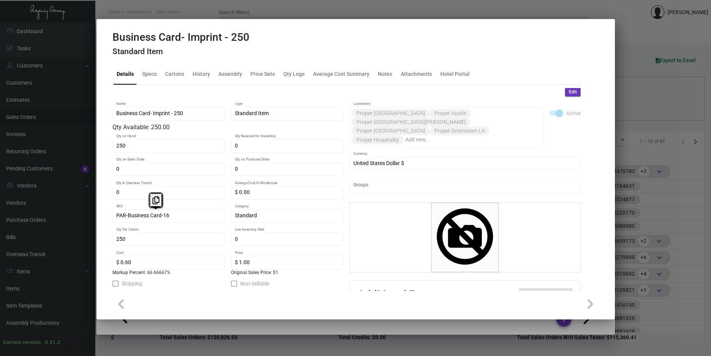
drag, startPoint x: 156, startPoint y: 214, endPoint x: 175, endPoint y: 212, distance: 19.9
click at [175, 212] on div "PAR-Business Card-16 SKU" at bounding box center [168, 215] width 104 height 15
click at [174, 212] on div "PAR-Business Card-16 SKU" at bounding box center [168, 215] width 104 height 15
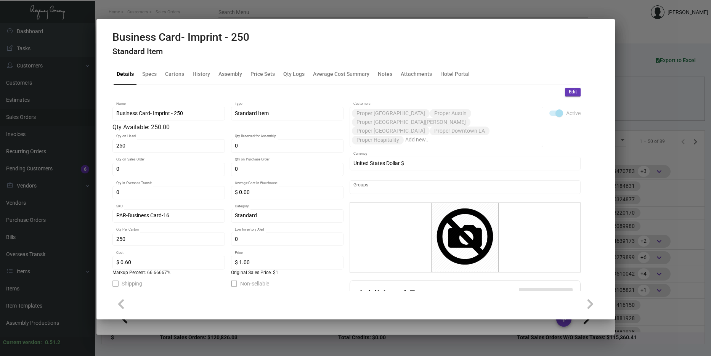
click at [174, 212] on div "PAR-Business Card-16 SKU" at bounding box center [168, 215] width 104 height 15
drag, startPoint x: 174, startPoint y: 212, endPoint x: 166, endPoint y: 194, distance: 19.6
click at [166, 194] on icon at bounding box center [167, 192] width 7 height 8
copy div "SKU"
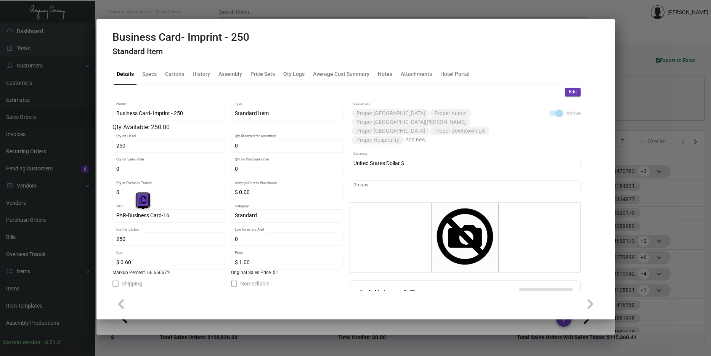
drag, startPoint x: 169, startPoint y: 215, endPoint x: 141, endPoint y: 204, distance: 30.5
click at [140, 204] on button at bounding box center [143, 200] width 13 height 14
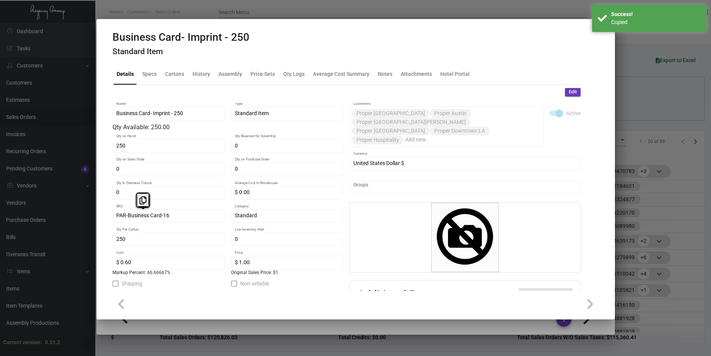
click at [641, 217] on div at bounding box center [355, 178] width 711 height 356
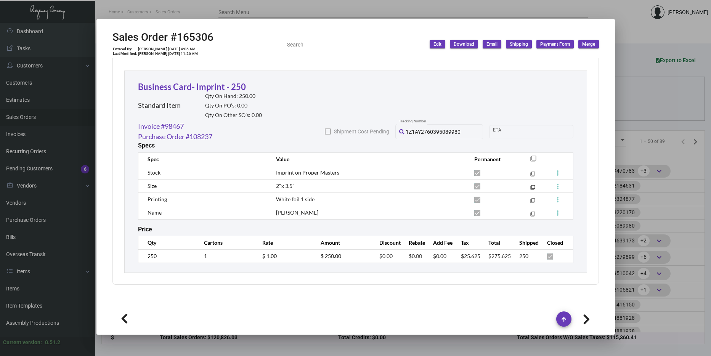
scroll to position [244, 0]
click at [651, 208] on div at bounding box center [355, 178] width 711 height 356
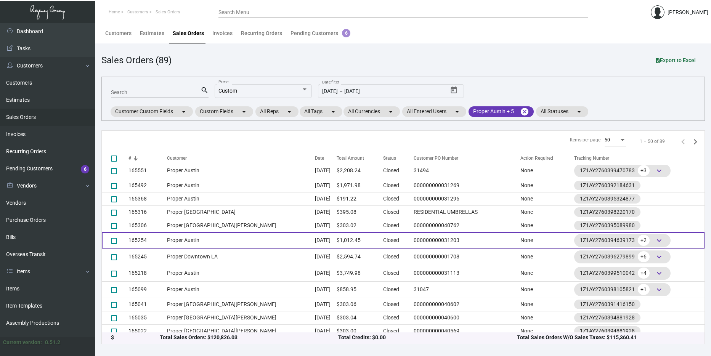
click at [278, 242] on tr "165254 Proper Austin [DATE] $1,012.45 Closed 000000000031203 None 1Z1AY27603946…" at bounding box center [403, 240] width 603 height 16
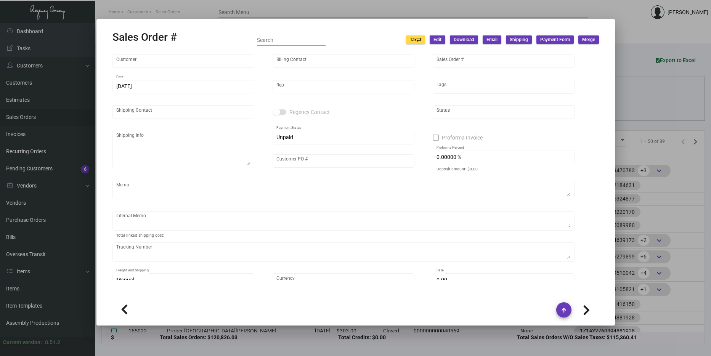
type input "Proper Austin"
type input "AP Billing"
type input "165254"
type input "[DATE]"
type input "[PERSON_NAME]"
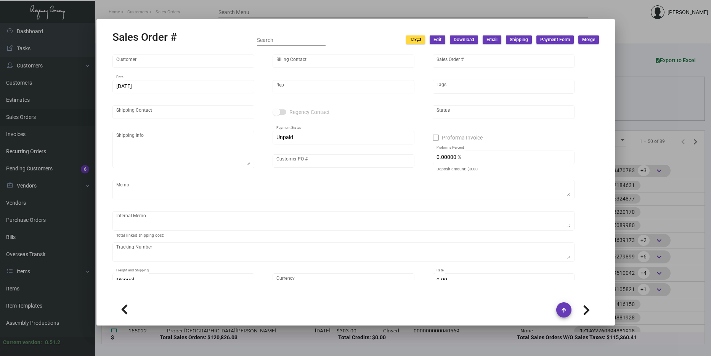
type input "[PERSON_NAME]"
type textarea "Proper Austin - [PERSON_NAME] [STREET_ADDRESS]"
type input "000000000031203"
type textarea "50.63"
type input "United States Dollar $"
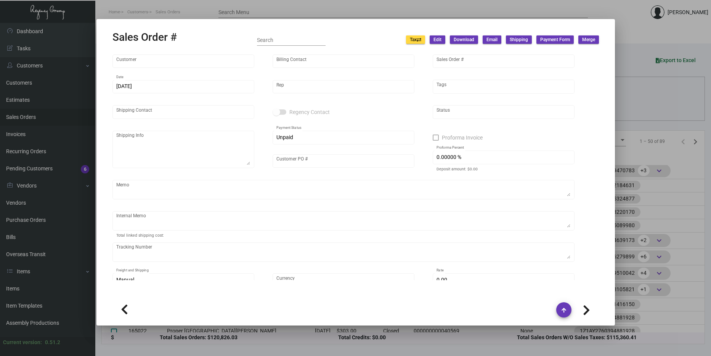
type input "$ 78.95"
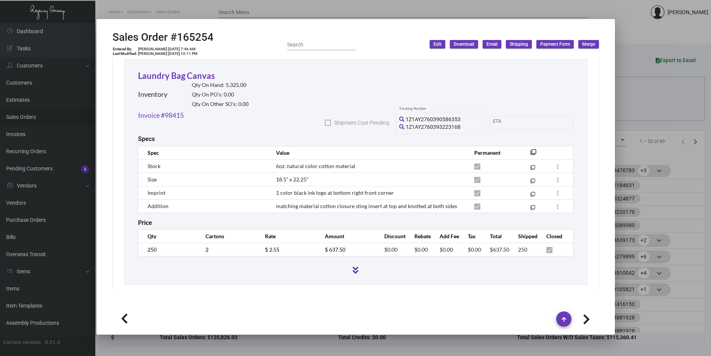
scroll to position [419, 0]
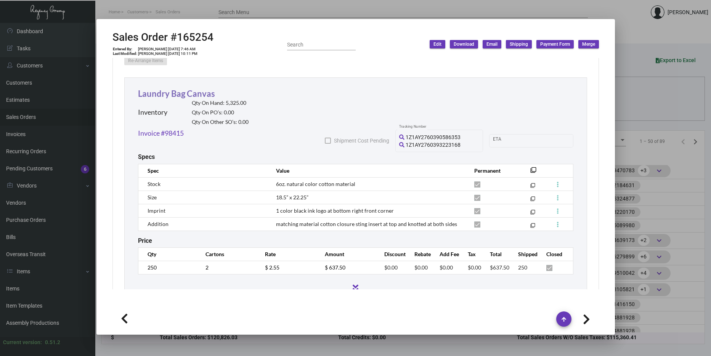
click at [187, 88] on link "Laundry Bag Canvas" at bounding box center [176, 93] width 77 height 10
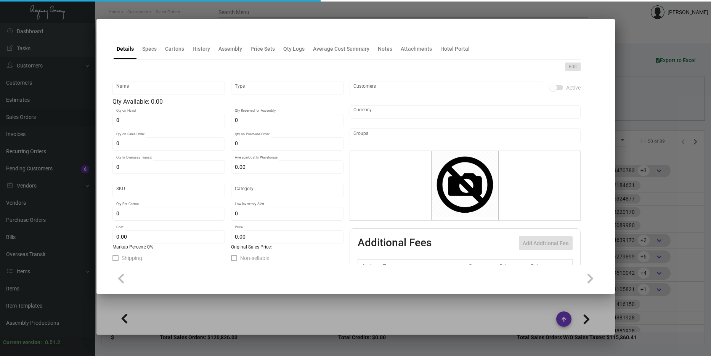
type input "Laundry Bag Canvas"
type input "Inventory"
type input "5,325"
type input "5,000"
type input "$ 5.75"
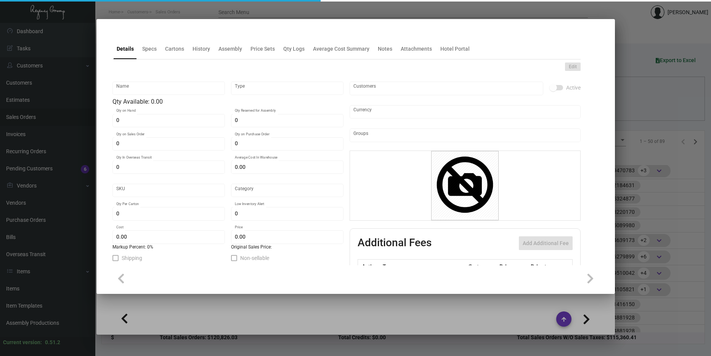
type input "2676"
type input "Standard"
type input "125"
type input "3,000"
type input "$ 1.20"
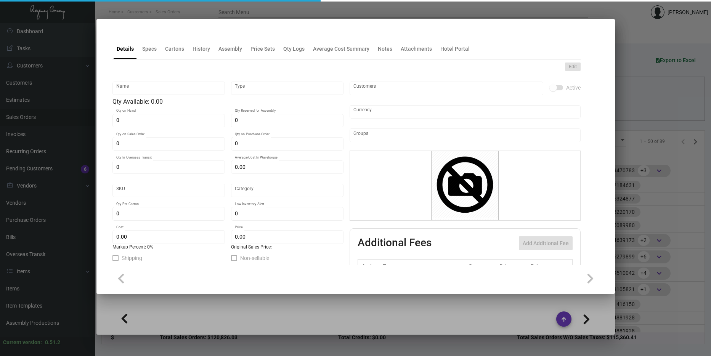
type input "$ 2.55"
type textarea "Laundry Bag Canvas: Size 18.5” x 22.25”, 10oz. natural color cotton material, 1…"
type textarea "Laundry Bag Canvas"
checkbox input "true"
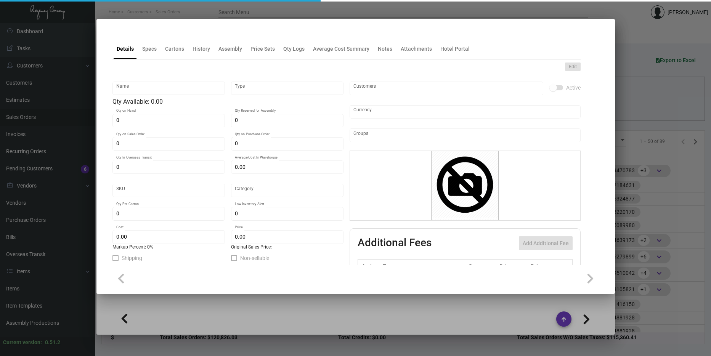
type input "United States Dollar $"
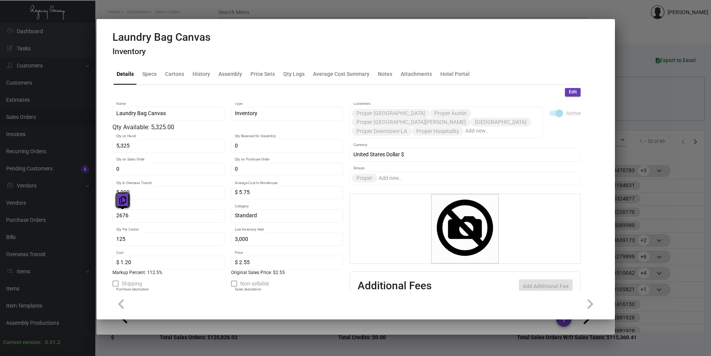
drag, startPoint x: 132, startPoint y: 215, endPoint x: 122, endPoint y: 202, distance: 15.5
click at [122, 202] on icon at bounding box center [122, 200] width 7 height 8
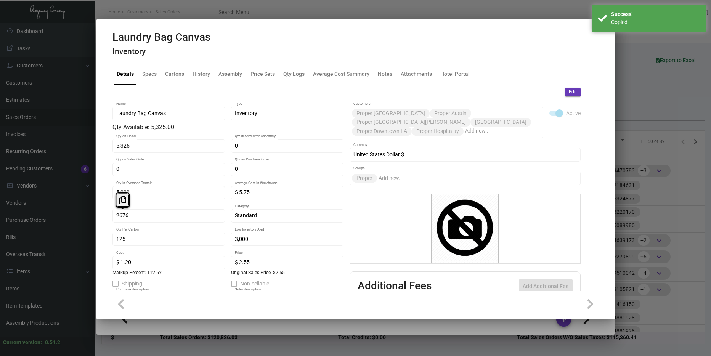
click at [622, 190] on div at bounding box center [355, 178] width 711 height 356
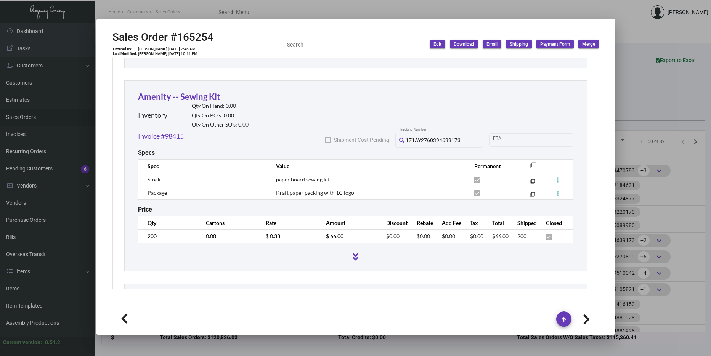
scroll to position [651, 0]
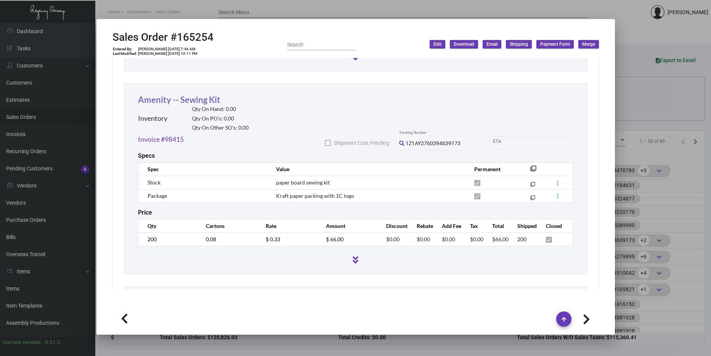
click at [153, 95] on link "Amenity -- Sewing Kit" at bounding box center [179, 100] width 82 height 10
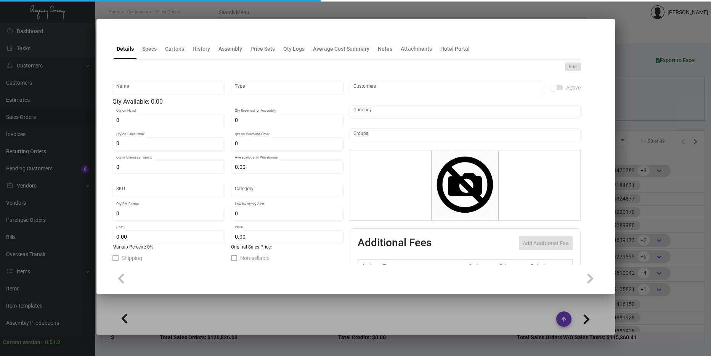
type input "Amenity -- Sewing Kit"
type input "Inventory"
type input "$ 2.00"
type input "Overseas"
type input "2,500"
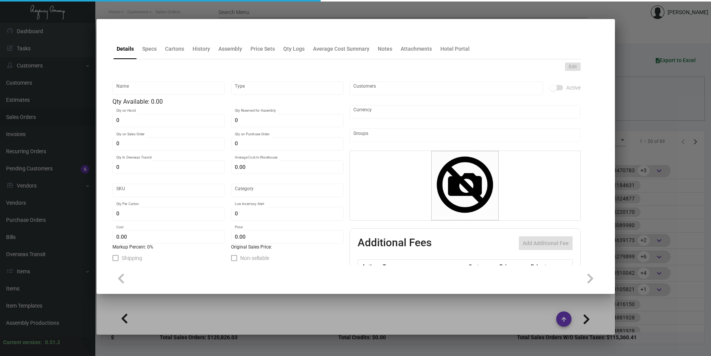
type input "$ 0.16"
type input "$ 0.33"
checkbox input "true"
type input "United States Dollar $"
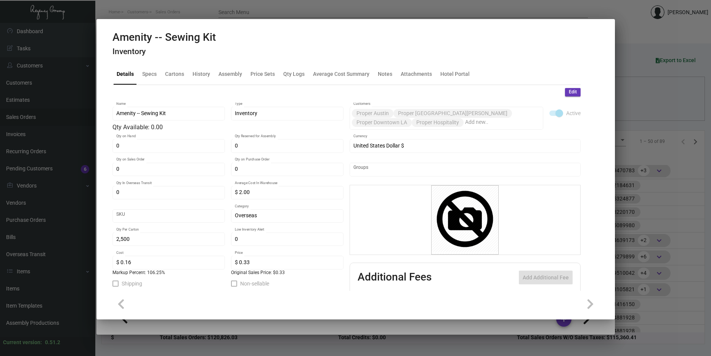
click at [649, 212] on div at bounding box center [355, 178] width 711 height 356
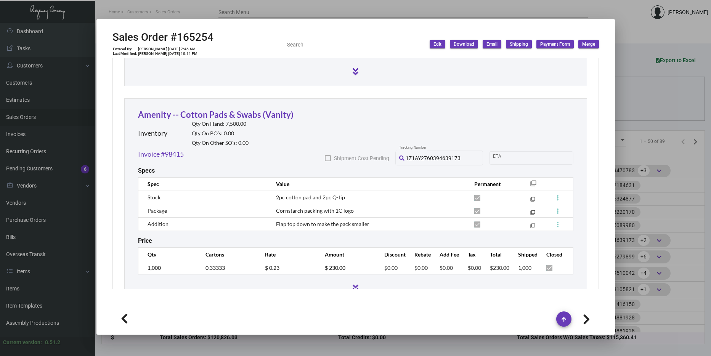
scroll to position [840, 0]
click at [271, 109] on link "Amenity -- Cotton Pads & Swabs (Vanity)" at bounding box center [216, 114] width 156 height 10
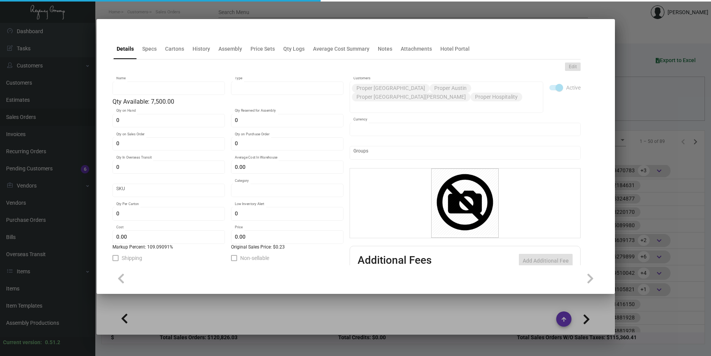
type input "Amenity -- Cotton Pads & Swabs (Vanity)"
type input "Inventory"
type input "7,500"
type input "$ 1.32"
type input "Overseas"
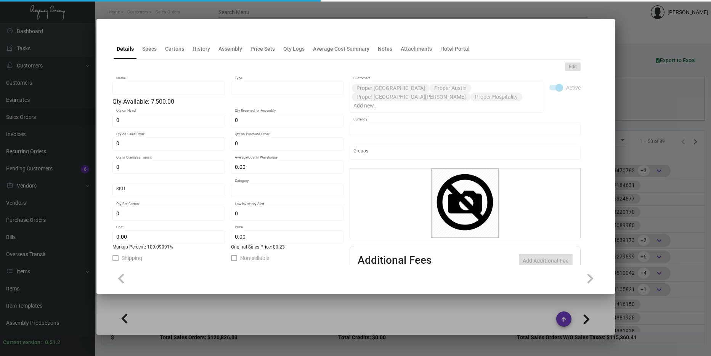
type input "2,500"
type input "$ 0.11"
type input "$ 0.23"
checkbox input "true"
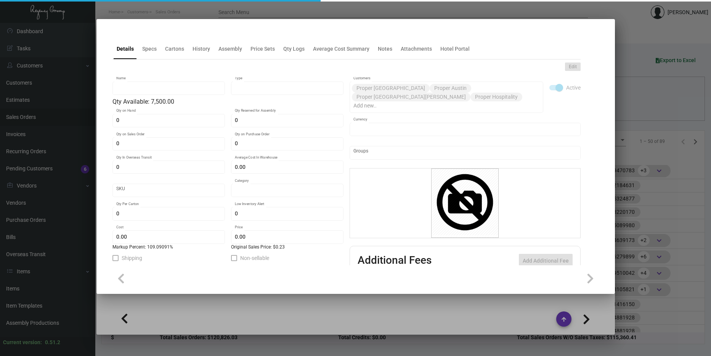
type input "United States Dollar $"
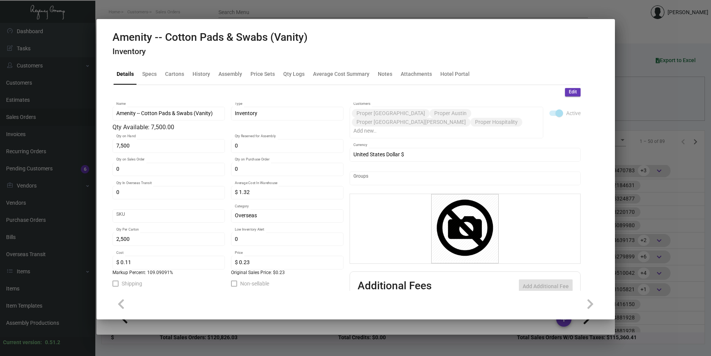
click at [678, 233] on div at bounding box center [355, 178] width 711 height 356
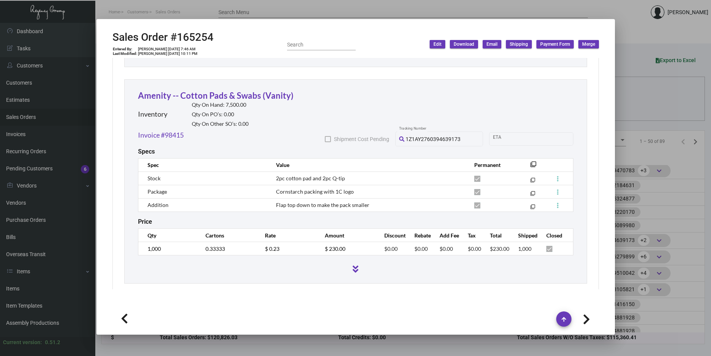
scroll to position [860, 0]
click at [643, 161] on div at bounding box center [355, 178] width 711 height 356
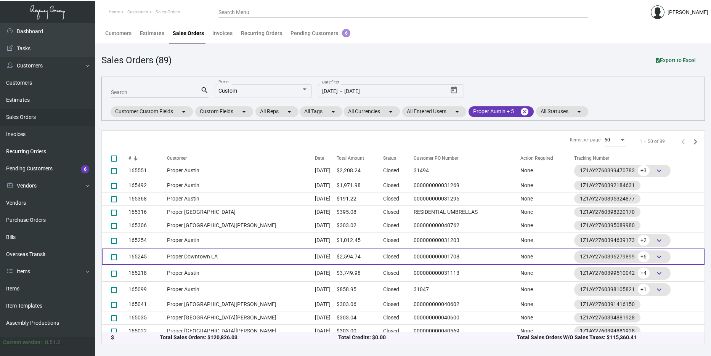
click at [240, 250] on td "Proper Downtown LA" at bounding box center [241, 257] width 148 height 16
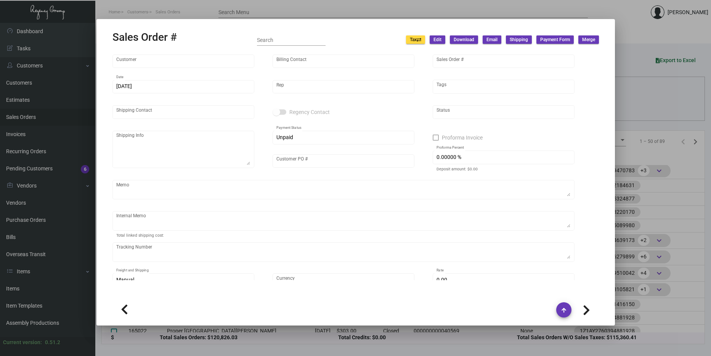
type input "Proper Downtown LA"
type input "AP Billing"
type input "165245"
type input "[DATE]"
type input "[PERSON_NAME]"
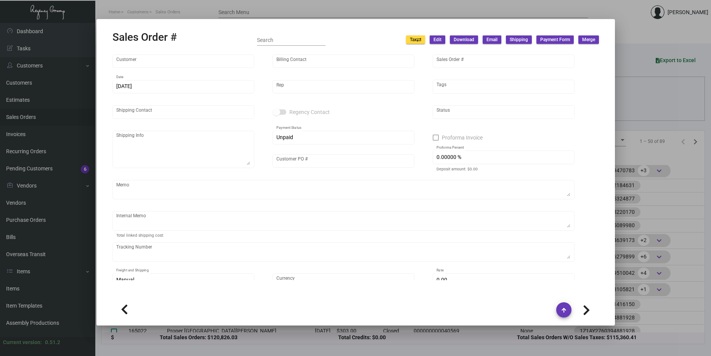
type input "[PERSON_NAME]"
type textarea "Proper Downtown [GEOGRAPHIC_DATA] [STREET_ADDRESS]"
type input "000000000001708"
type textarea "$25.05 for key holders and DND Rest signs 38.38 $8.35 for wine openers 31.47 um…"
type input "United States Dollar $"
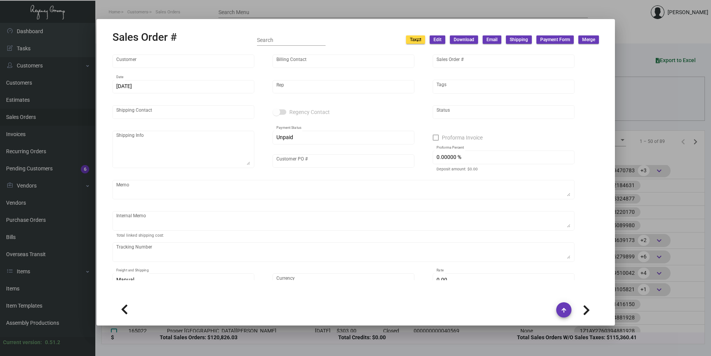
type input "8.50000 %"
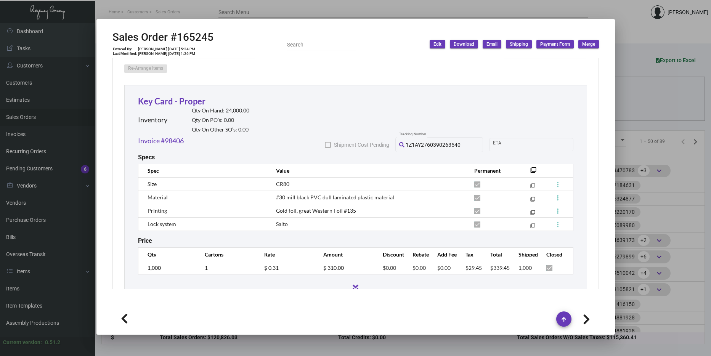
scroll to position [419, 0]
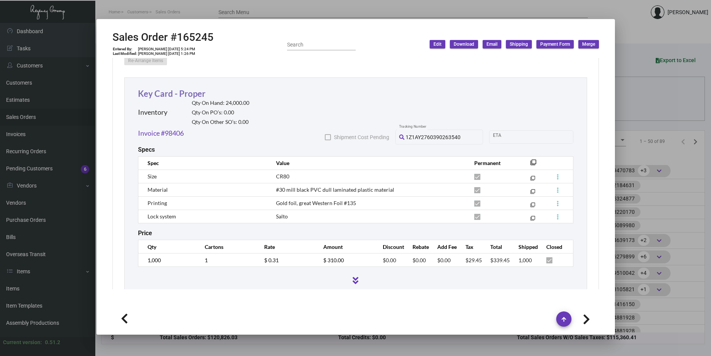
click at [193, 88] on link "Key Card - Proper" at bounding box center [171, 93] width 67 height 10
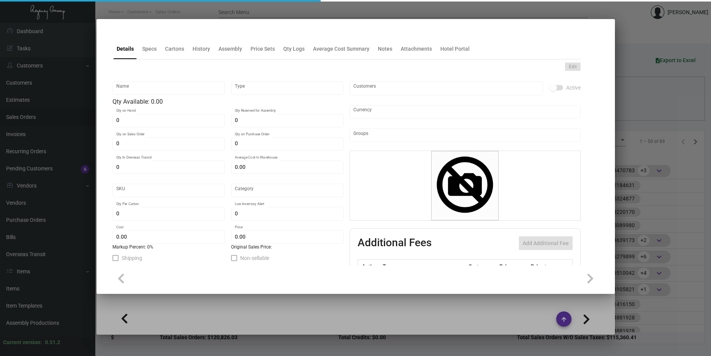
type input "Key Card - Proper"
type input "Inventory"
type input "24,000"
type input "45,000"
type input "$ 0.3425"
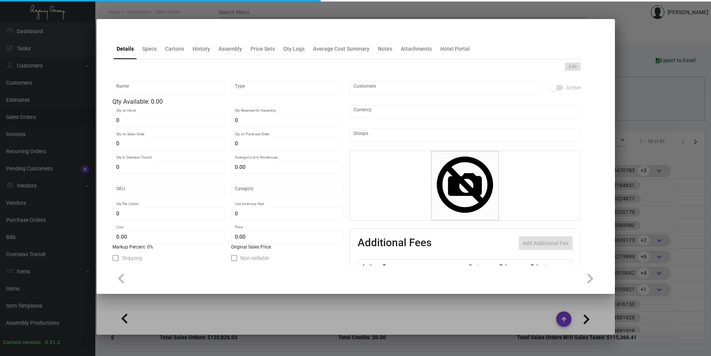
type input "2675"
type input "Overseas"
type input "1,000"
type input "10,000"
type input "$ 0.132"
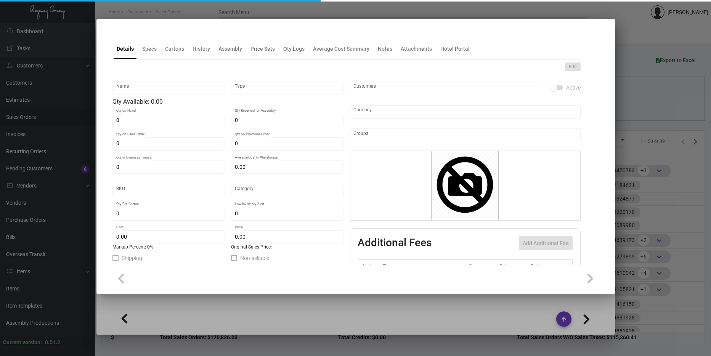
type input "$ 0.31"
type textarea "Keys: cr80 #30 mill black PVC dull laminated plastic, Gold foil, great Western …"
type textarea "Keys"
checkbox input "true"
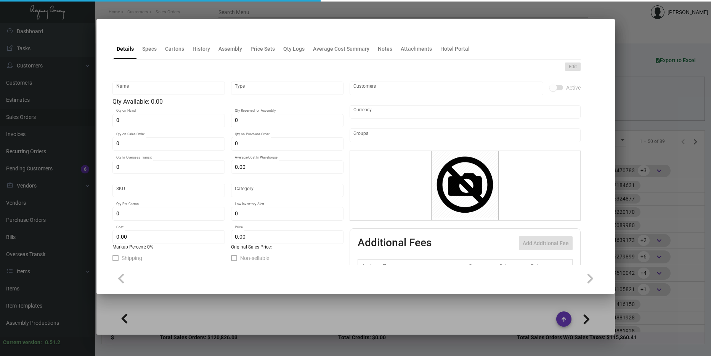
type input "United States Dollar $"
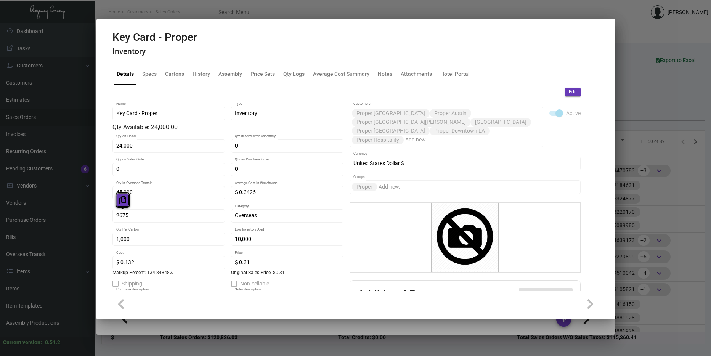
drag, startPoint x: 133, startPoint y: 213, endPoint x: 123, endPoint y: 200, distance: 16.8
click at [123, 200] on icon at bounding box center [122, 200] width 7 height 8
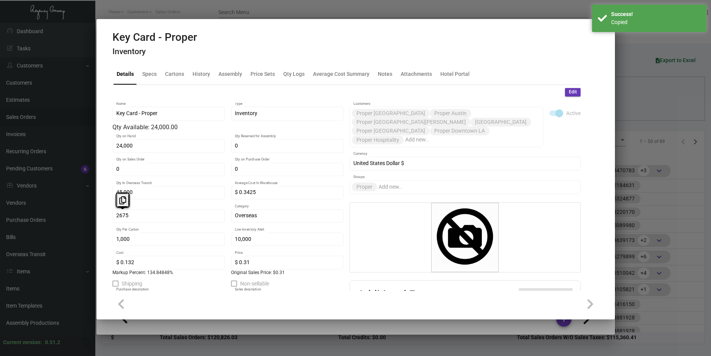
click at [684, 264] on div at bounding box center [355, 178] width 711 height 356
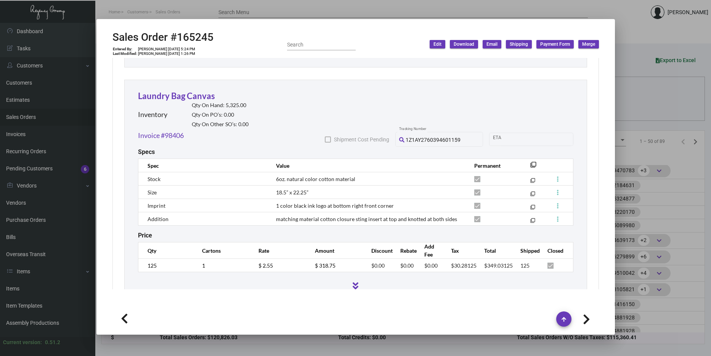
scroll to position [648, 0]
click at [188, 90] on link "Laundry Bag Canvas" at bounding box center [176, 95] width 77 height 10
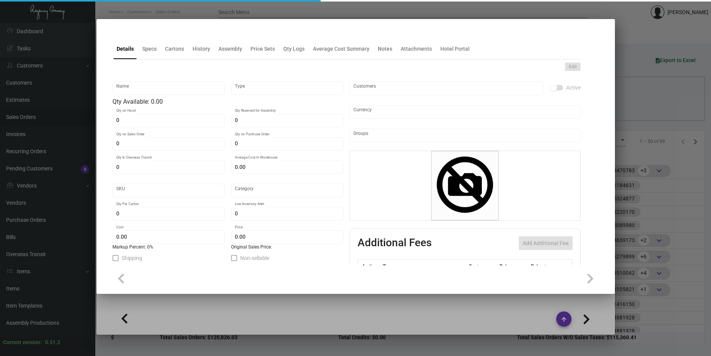
type input "Laundry Bag Canvas"
type input "Inventory"
type input "5,325"
type input "5,000"
type input "$ 5.75"
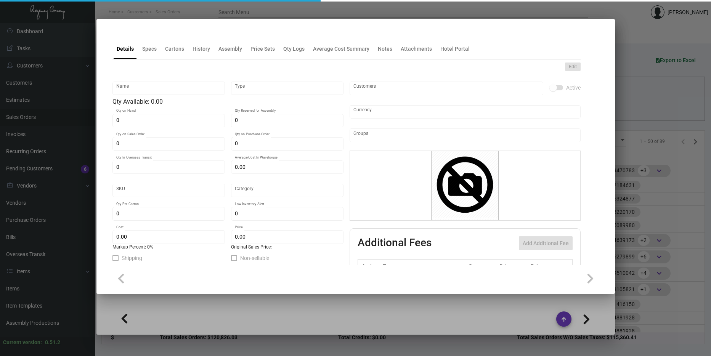
type input "2676"
type input "Standard"
type input "125"
type input "3,000"
type input "$ 1.20"
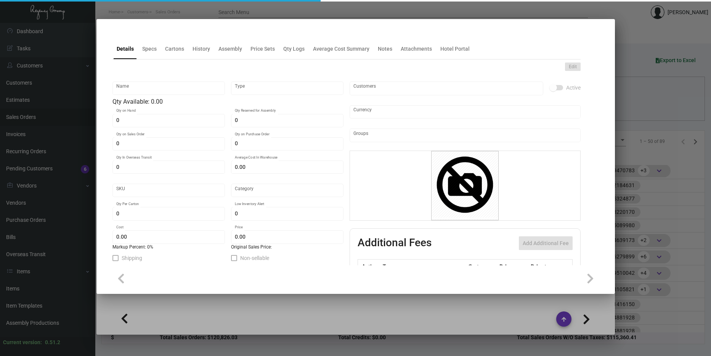
type input "$ 2.55"
type textarea "Laundry Bag Canvas: Size 18.5” x 22.25”, 10oz. natural color cotton material, 1…"
type textarea "Laundry Bag Canvas"
checkbox input "true"
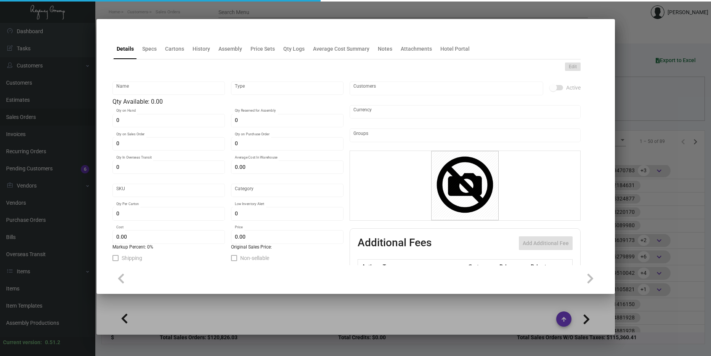
type input "United States Dollar $"
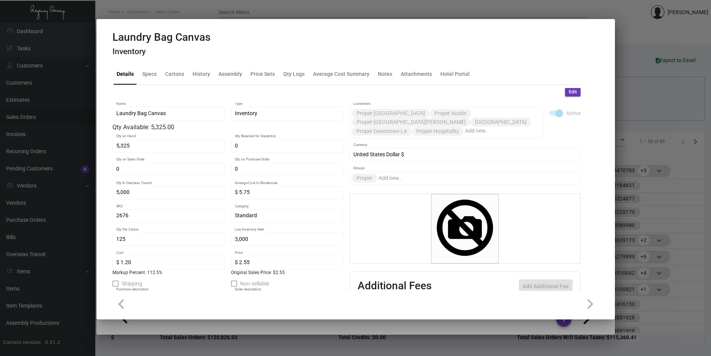
click at [153, 212] on div "2676 SKU" at bounding box center [168, 215] width 104 height 15
drag, startPoint x: 147, startPoint y: 217, endPoint x: 120, endPoint y: 199, distance: 32.5
click at [120, 199] on icon at bounding box center [122, 200] width 7 height 8
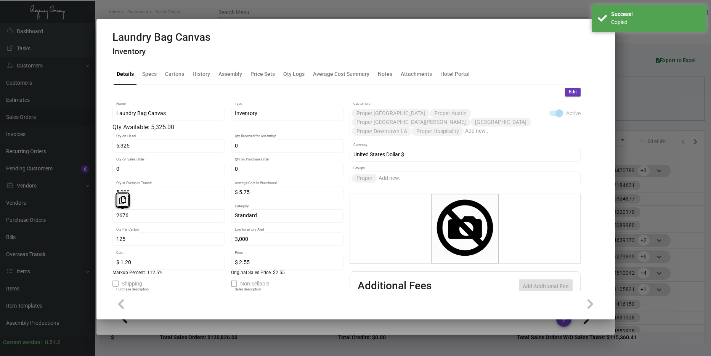
click at [670, 209] on div at bounding box center [355, 178] width 711 height 356
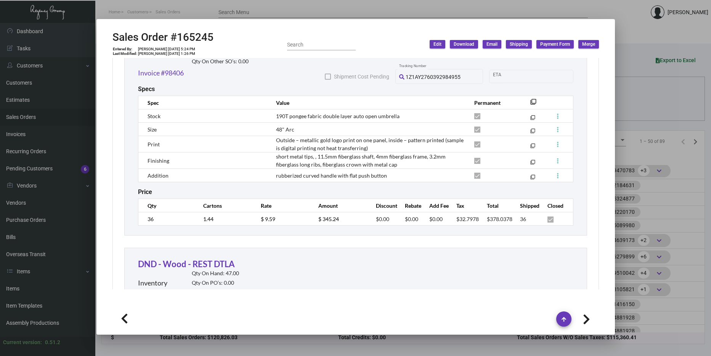
scroll to position [905, 0]
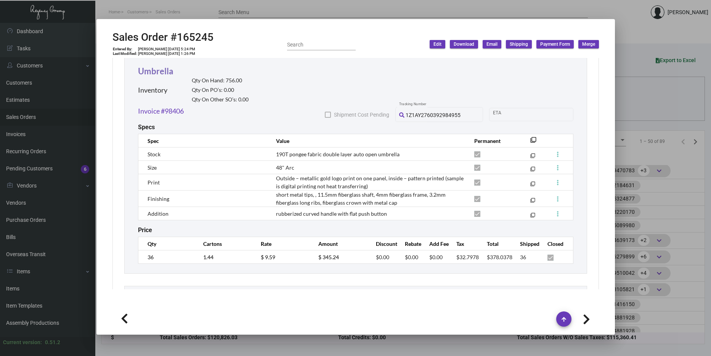
click at [170, 66] on link "Umbrella" at bounding box center [155, 71] width 35 height 10
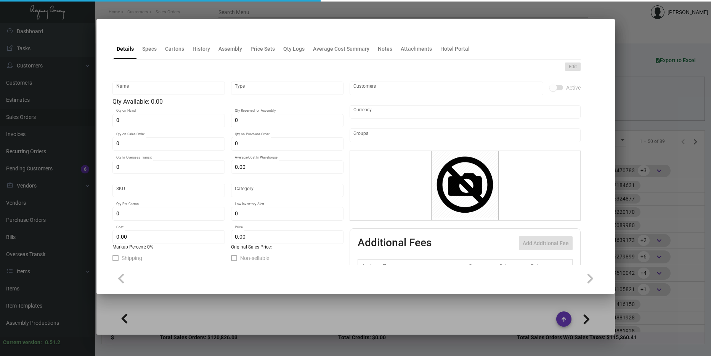
type input "Umbrella"
type input "Inventory"
type input "756"
type input "$ 0.00"
type input "2686"
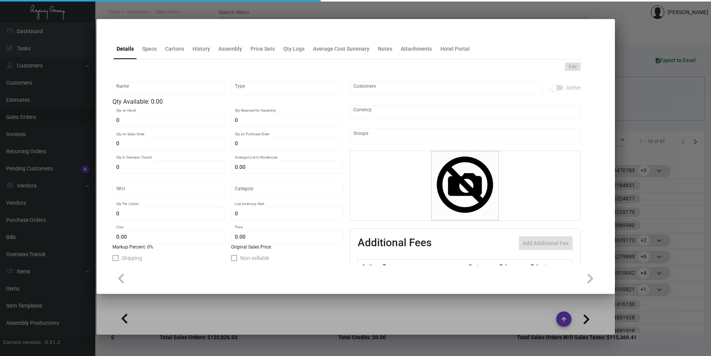
type input "Standard"
type input "25"
type input "750"
type input "$ 5.40"
type input "$ 9.59"
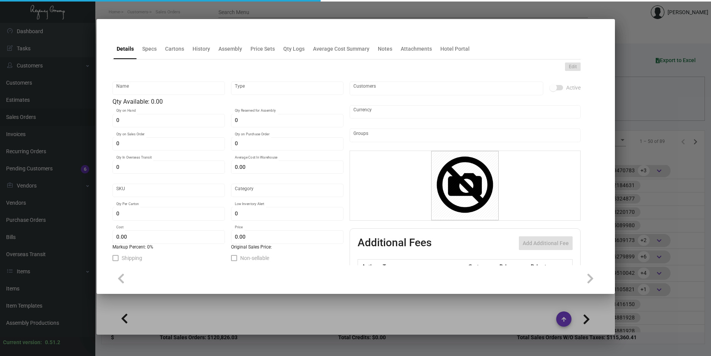
type textarea "Umbrellas: Size 24inch, auto open stick umbrella, 14mm fiberglass shaft, 4mm fi…"
type textarea "Umbrellas"
checkbox input "true"
type input "United States Dollar $"
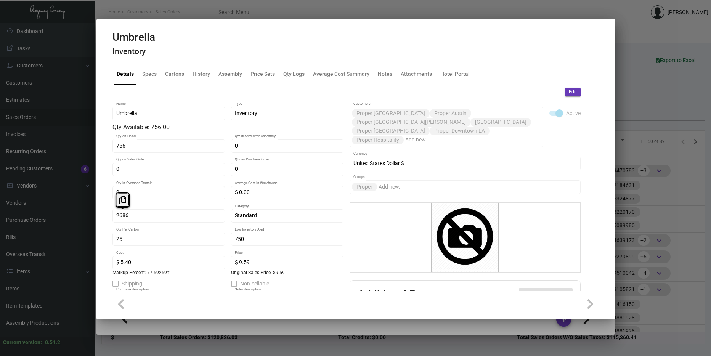
drag, startPoint x: 143, startPoint y: 217, endPoint x: 156, endPoint y: 212, distance: 13.9
click at [125, 204] on icon at bounding box center [122, 200] width 7 height 8
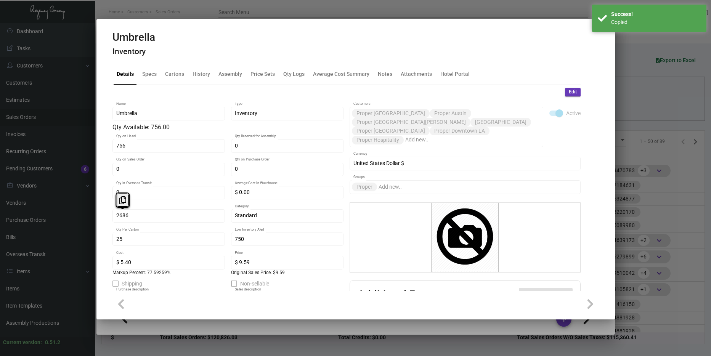
click at [646, 253] on div at bounding box center [355, 178] width 711 height 356
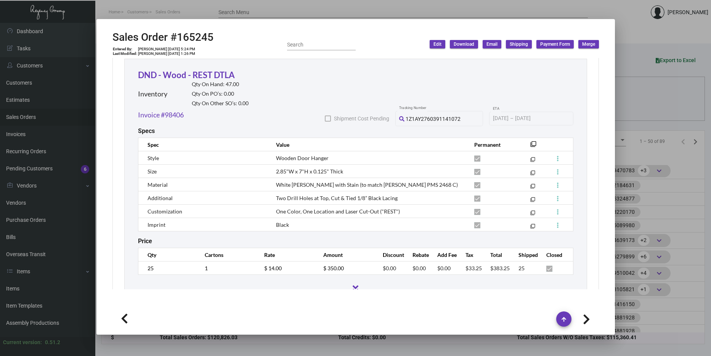
scroll to position [1133, 0]
click at [194, 69] on link "DND - Wood - REST DTLA" at bounding box center [186, 74] width 97 height 10
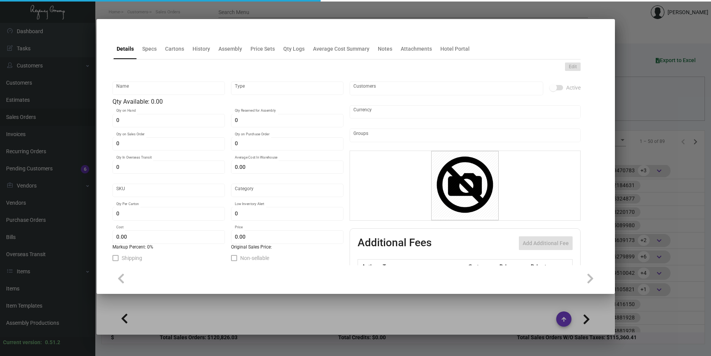
type input "DND - Wood - REST DTLA"
type input "Inventory"
type input "47"
type input "$ 21.32"
type input "942-Door Hanger-42"
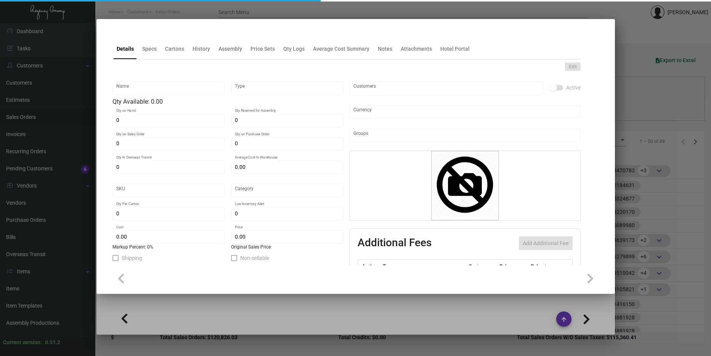
type input "Standard"
type input "$ 5.49"
type input "$ 8.79"
checkbox input "true"
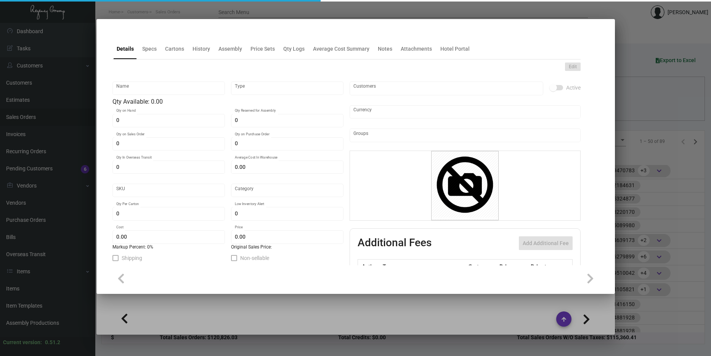
type input "United States Dollar $"
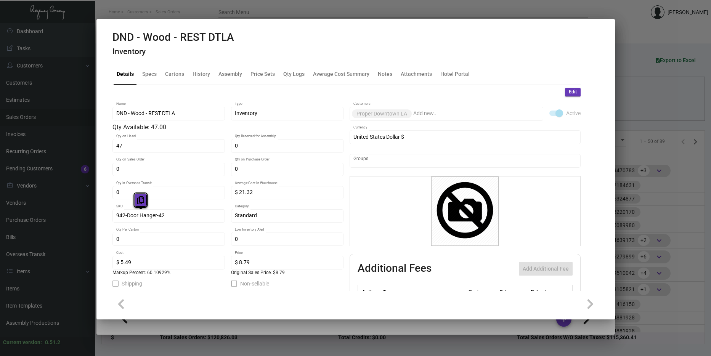
drag, startPoint x: 169, startPoint y: 214, endPoint x: 144, endPoint y: 201, distance: 28.1
click at [141, 201] on icon at bounding box center [140, 200] width 7 height 8
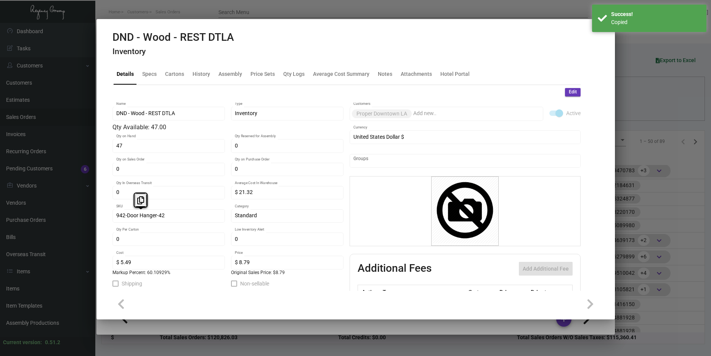
click at [644, 250] on div at bounding box center [355, 178] width 711 height 356
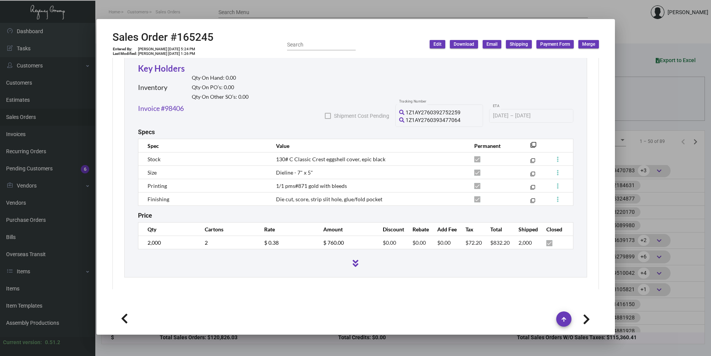
scroll to position [1396, 0]
click at [178, 64] on link "Key Holders" at bounding box center [161, 67] width 47 height 10
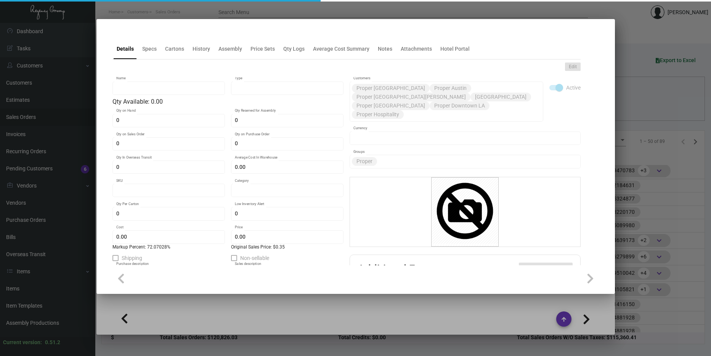
type input "Key Holders"
type input "Inventory"
type input "$ 0.19249"
type input "2674"
type input "Standard"
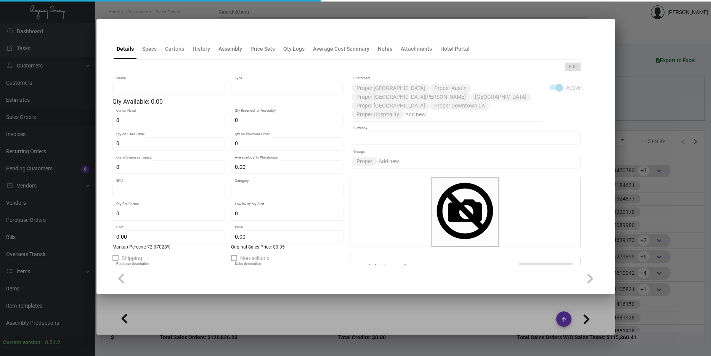
type input "1,000"
type input "10,000"
type input "$ 0.22084"
type input "$ 0.38"
type textarea "Key Holder: flat size 8.11x4.73, finished size 2.81x4.06, classic crest, 130#C …"
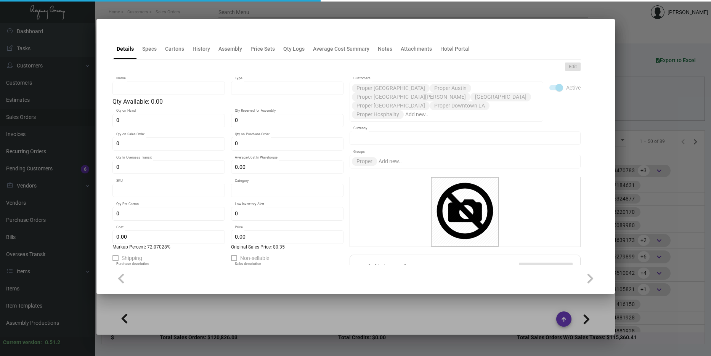
type textarea "Key Holder"
checkbox input "true"
type input "United States Dollar $"
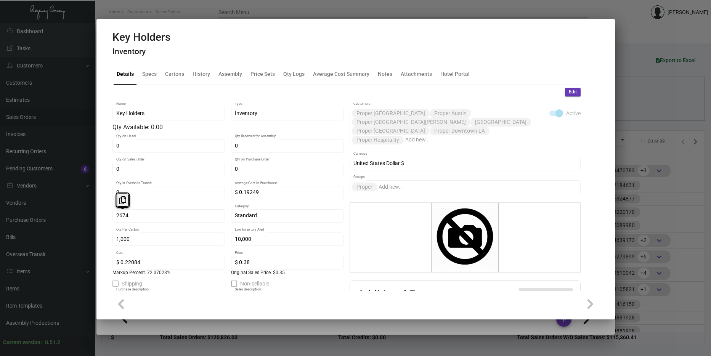
drag, startPoint x: 148, startPoint y: 214, endPoint x: 136, endPoint y: 198, distance: 20.0
click at [124, 199] on icon at bounding box center [122, 200] width 7 height 8
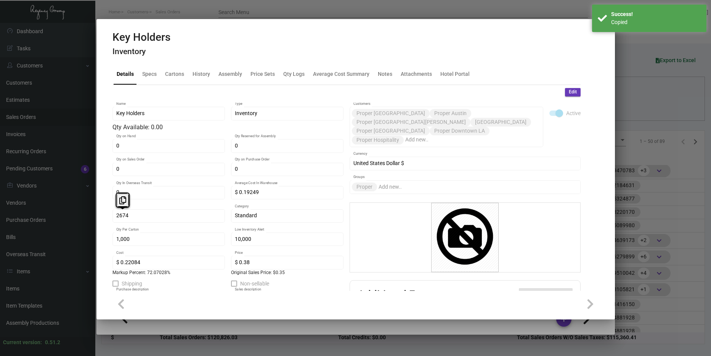
click at [645, 173] on div at bounding box center [355, 178] width 711 height 356
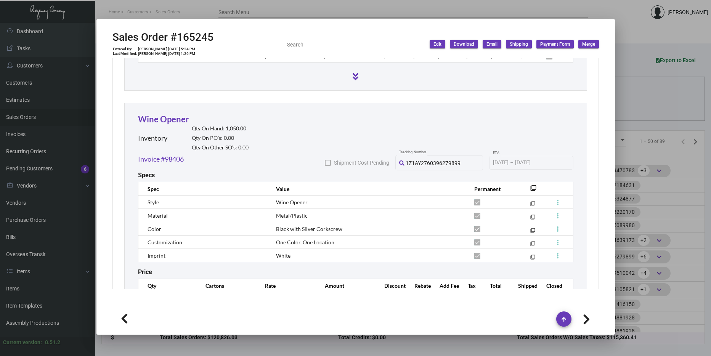
scroll to position [1620, 0]
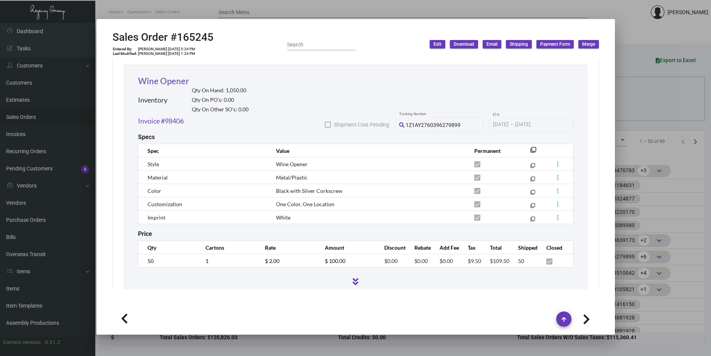
click at [167, 76] on link "Wine Opener" at bounding box center [163, 81] width 51 height 10
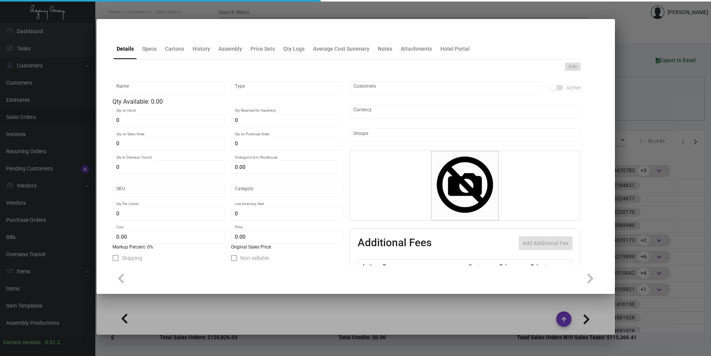
type input "Wine Opener"
type input "Inventory"
type input "1,050"
type input "$ 5.58"
type input "Standard"
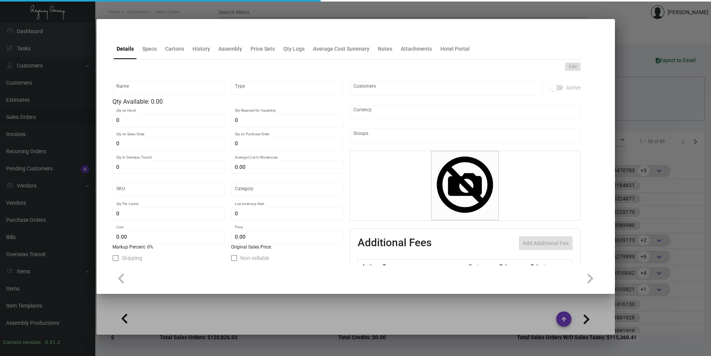
type input "250"
type input "$ 0.93"
type input "$ 1.50"
checkbox input "true"
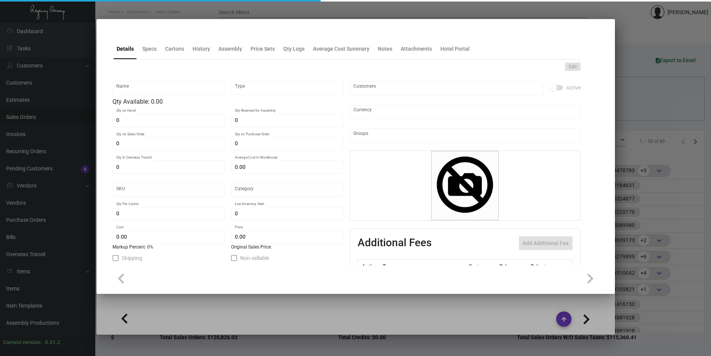
type input "United States Dollar $"
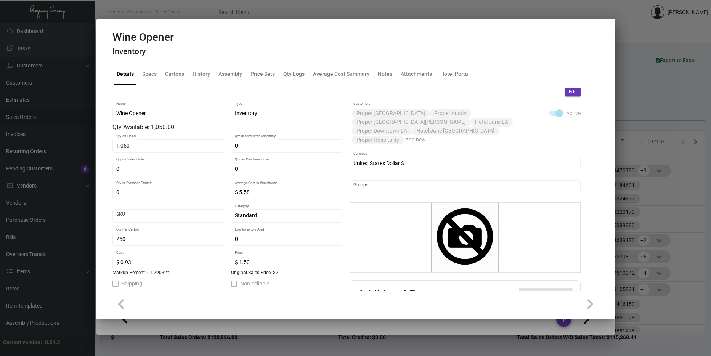
click at [630, 177] on div at bounding box center [355, 178] width 711 height 356
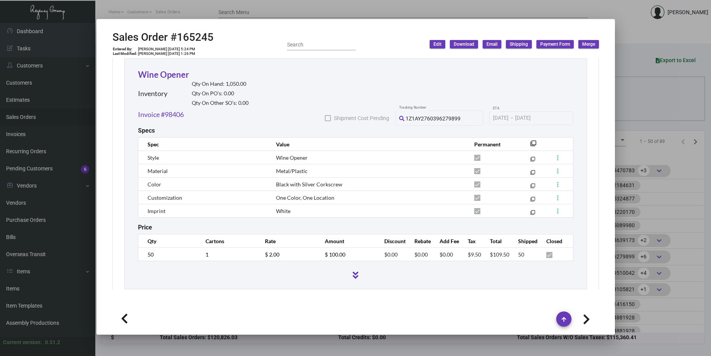
scroll to position [1637, 0]
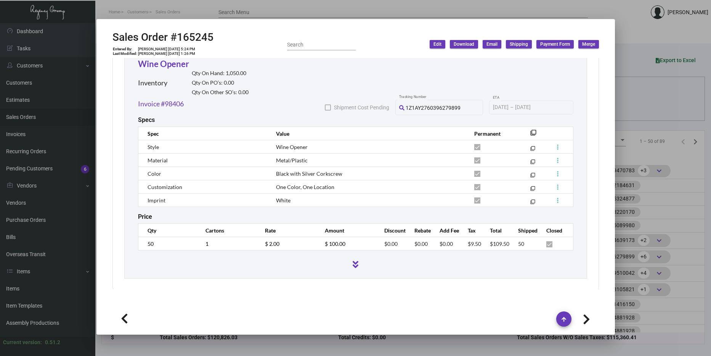
drag, startPoint x: 633, startPoint y: 154, endPoint x: 624, endPoint y: 156, distance: 9.0
click at [633, 154] on div at bounding box center [355, 178] width 711 height 356
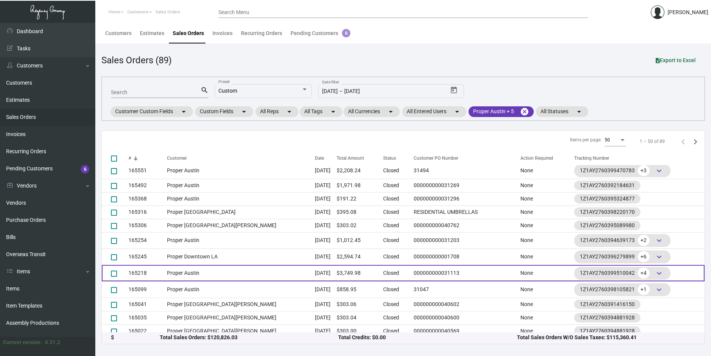
click at [229, 268] on td "Proper Austin" at bounding box center [241, 273] width 148 height 16
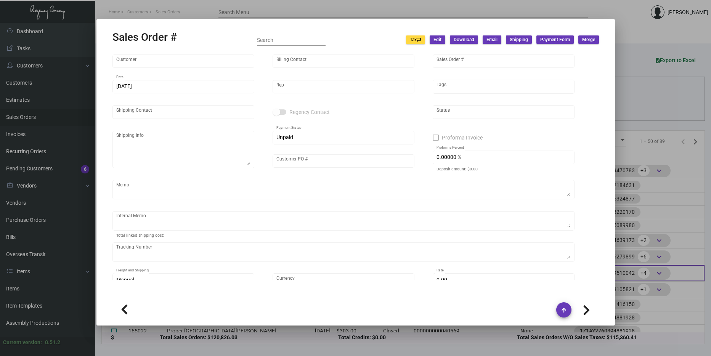
type input "Proper Austin"
type input "AP Billing"
type input "165218"
type input "[DATE]"
type input "[PERSON_NAME]"
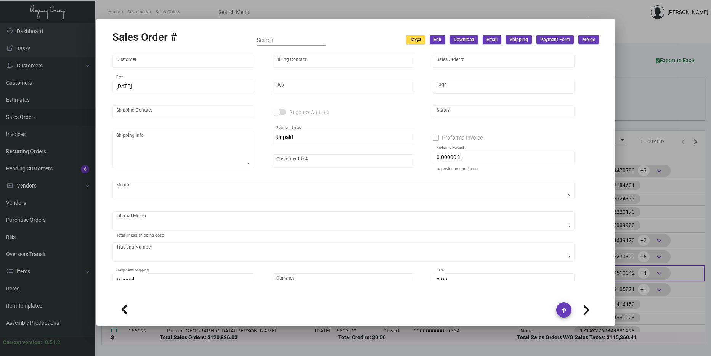
type input "[PERSON_NAME]"
type textarea "Proper Austin - [PERSON_NAME] [STREET_ADDRESS]"
type input "000000000031113"
type textarea "$29.13 for [PERSON_NAME] coasters and in room coaster 34.02"
type input "United States Dollar $"
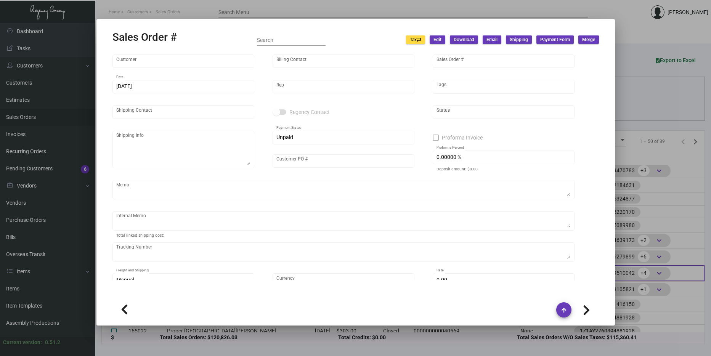
type input "$ 124.98"
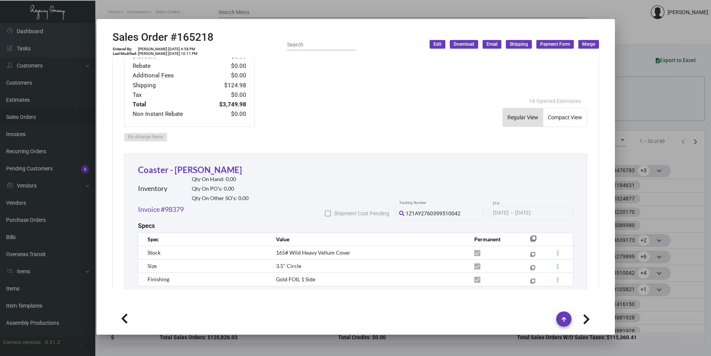
scroll to position [419, 0]
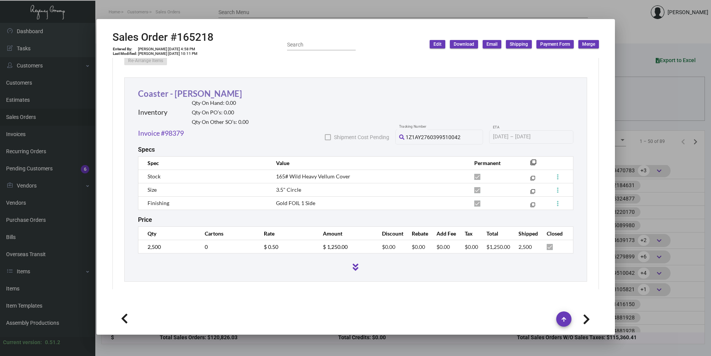
click at [180, 88] on link "Coaster - [PERSON_NAME]" at bounding box center [190, 93] width 104 height 10
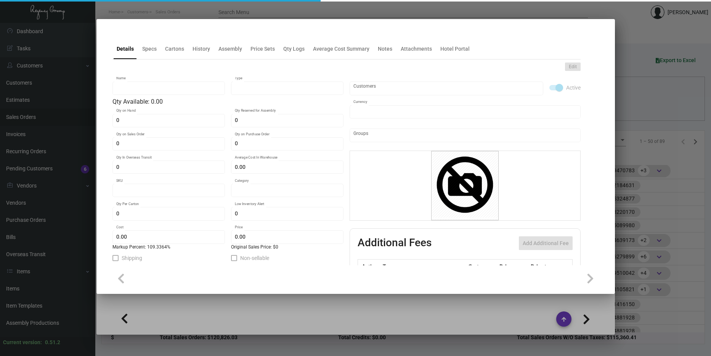
type input "Coaster - [PERSON_NAME]"
type input "Inventory"
type input "$ 0.23885"
type input "941-Coaster-15"
type input "Standard"
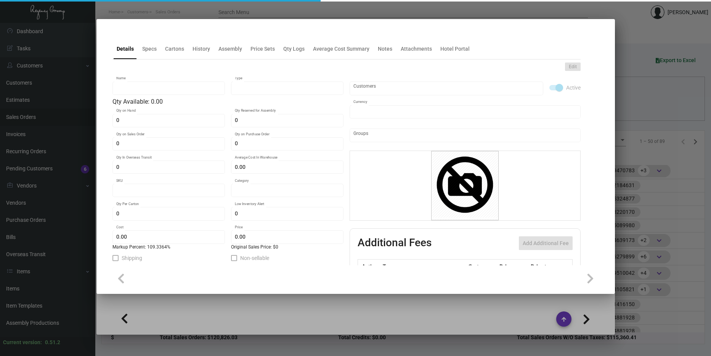
type input "$ 0.23885"
type input "$ 0.50"
checkbox input "true"
type input "United States Dollar $"
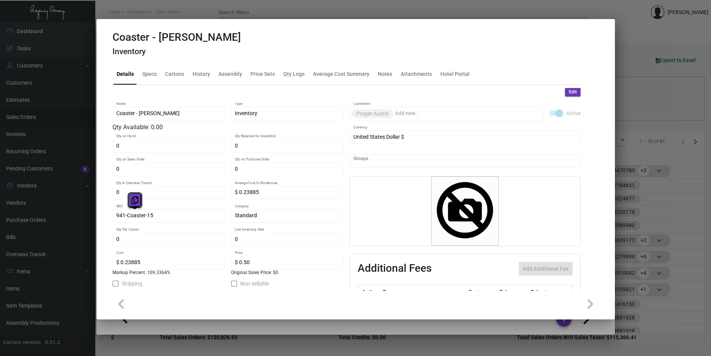
drag, startPoint x: 165, startPoint y: 219, endPoint x: 134, endPoint y: 200, distance: 36.6
click at [134, 200] on icon at bounding box center [135, 200] width 7 height 8
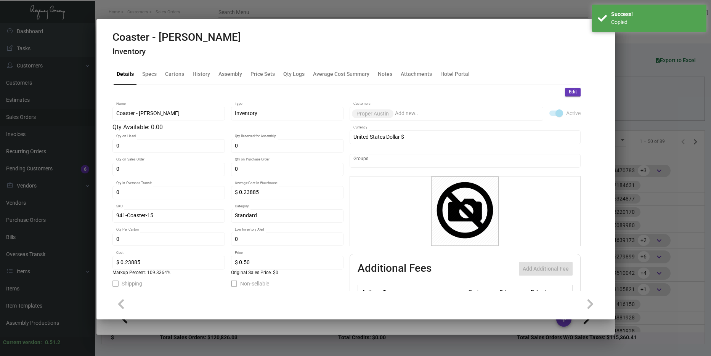
click at [681, 213] on div at bounding box center [355, 178] width 711 height 356
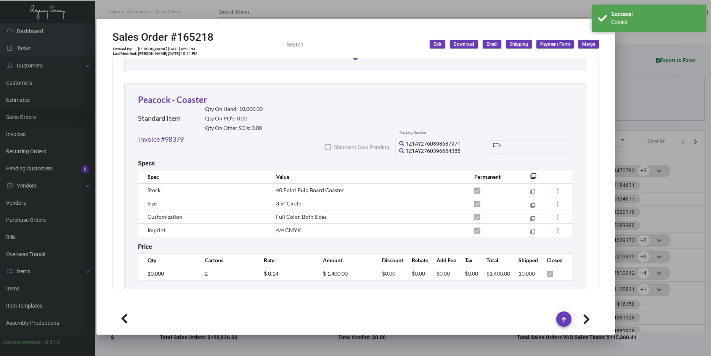
scroll to position [635, 0]
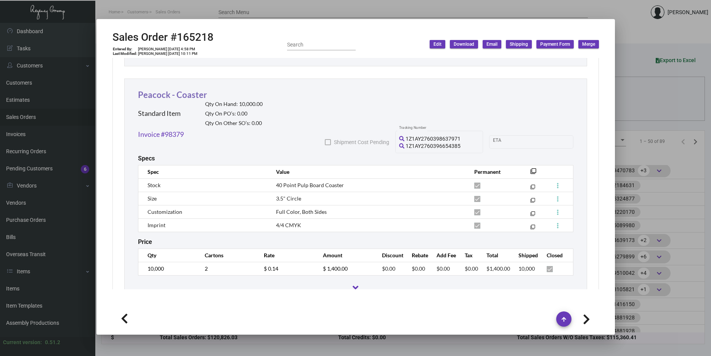
click at [154, 90] on link "Peacock - Coaster" at bounding box center [172, 95] width 69 height 10
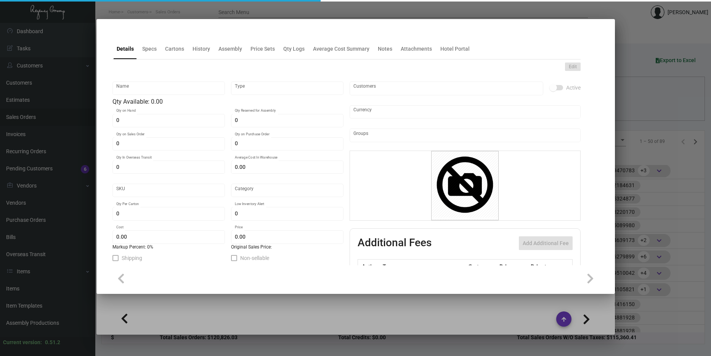
type input "Peacock - Coaster"
type input "Standard Item"
type input "10,000"
type input "$ 0.0841"
type input "802-Coaster-44"
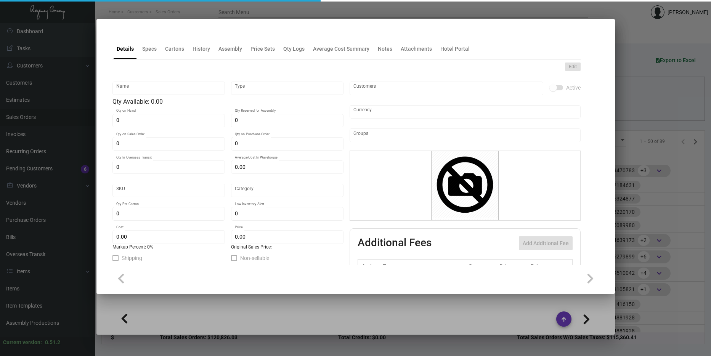
type input "Standard"
type input "5,000"
type input "$ 0.0841"
type input "$ 0.14"
checkbox input "true"
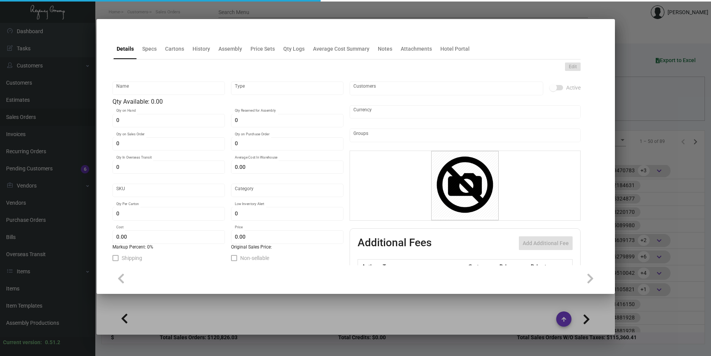
checkbox input "true"
type input "United States Dollar $"
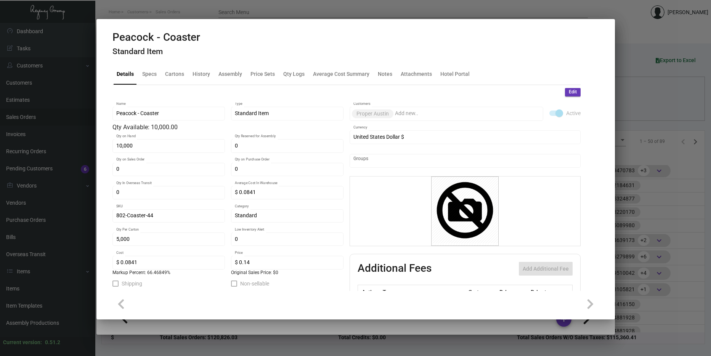
click at [161, 212] on div "802-Coaster-44 SKU" at bounding box center [168, 215] width 104 height 15
drag, startPoint x: 159, startPoint y: 214, endPoint x: 149, endPoint y: 204, distance: 13.8
click at [130, 202] on button at bounding box center [134, 200] width 13 height 14
click at [661, 211] on div at bounding box center [355, 178] width 711 height 356
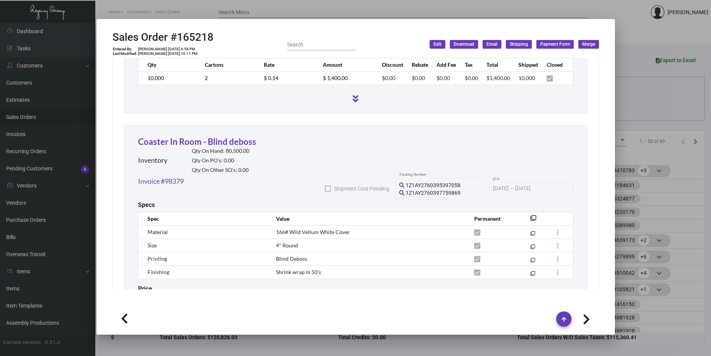
scroll to position [864, 0]
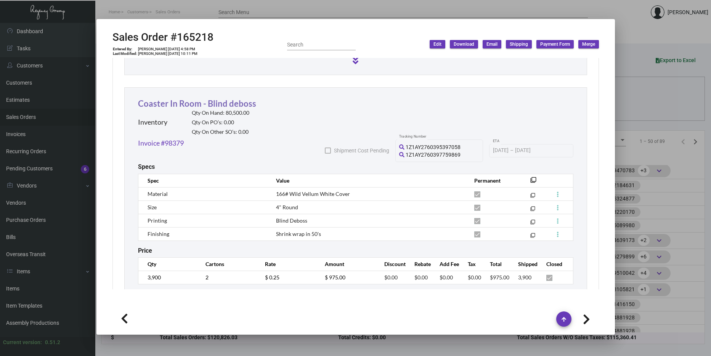
click at [147, 98] on link "Coaster In Room - Blind deboss" at bounding box center [197, 103] width 118 height 10
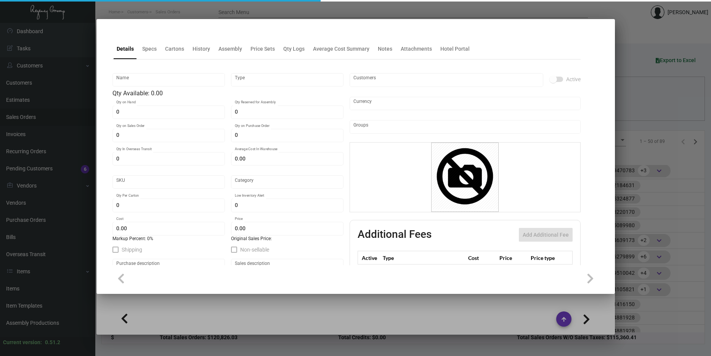
type input "Coaster In Room - Blind deboss"
type input "Inventory"
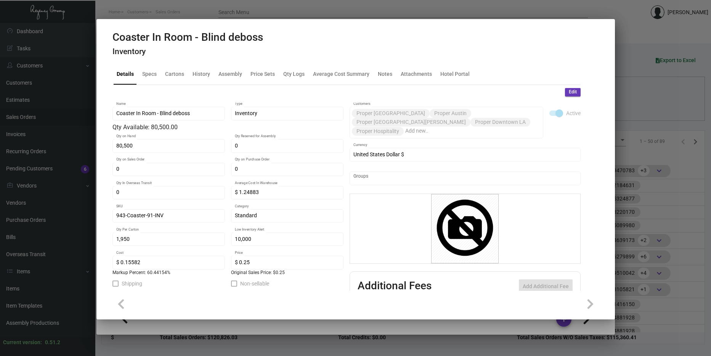
click at [168, 212] on div "943-Coaster-91-INV SKU" at bounding box center [168, 215] width 104 height 15
click at [169, 212] on div "943-Coaster-91-INV SKU" at bounding box center [168, 215] width 104 height 15
drag, startPoint x: 167, startPoint y: 217, endPoint x: 141, endPoint y: 201, distance: 31.0
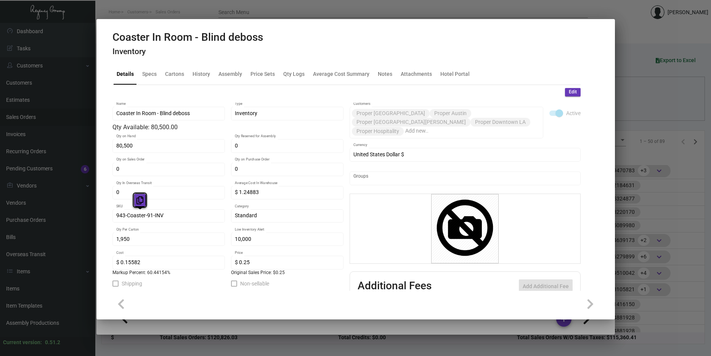
click at [141, 201] on icon at bounding box center [139, 200] width 7 height 8
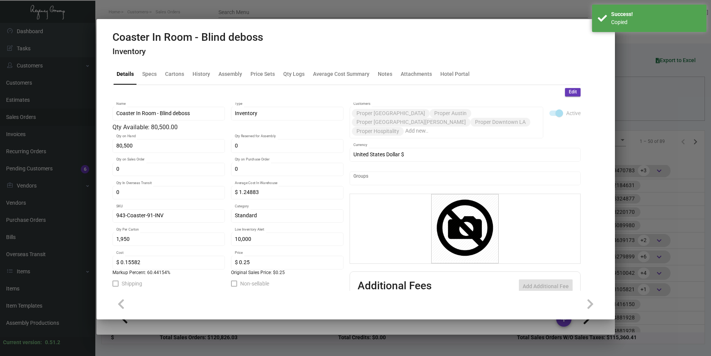
click at [634, 214] on div at bounding box center [355, 178] width 711 height 356
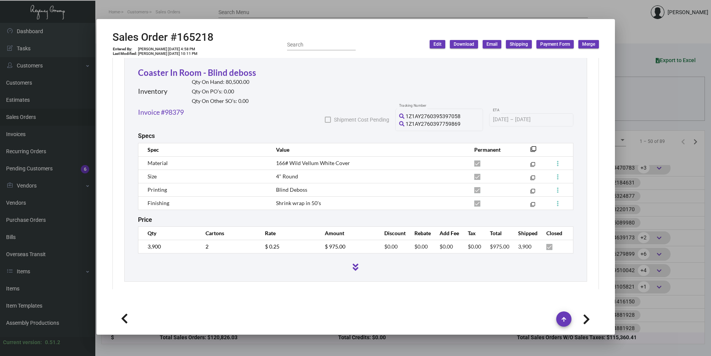
scroll to position [247, 0]
click at [626, 204] on div at bounding box center [355, 178] width 711 height 356
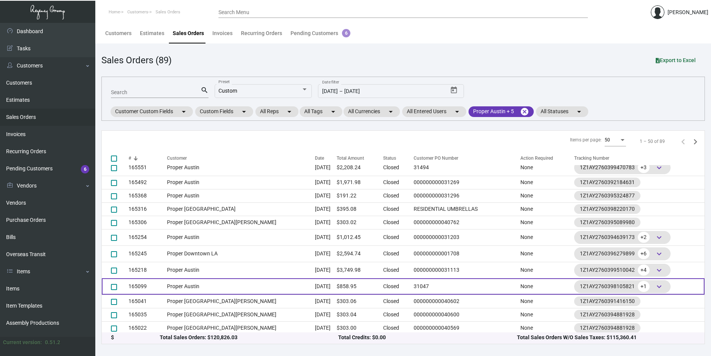
click at [233, 281] on td "Proper Austin" at bounding box center [241, 286] width 148 height 16
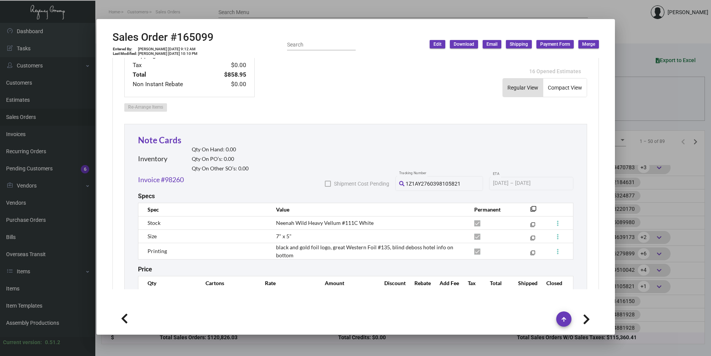
scroll to position [419, 0]
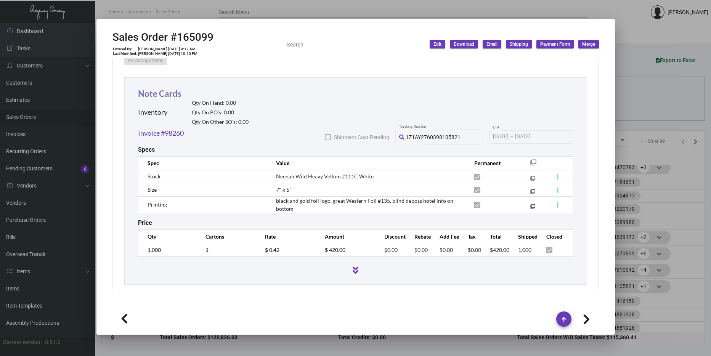
click at [167, 88] on link "Note Cards" at bounding box center [159, 93] width 43 height 10
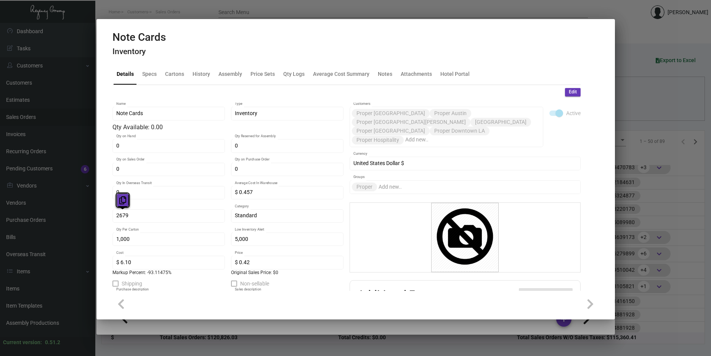
drag, startPoint x: 151, startPoint y: 215, endPoint x: 122, endPoint y: 199, distance: 33.0
click at [122, 199] on icon at bounding box center [122, 200] width 7 height 8
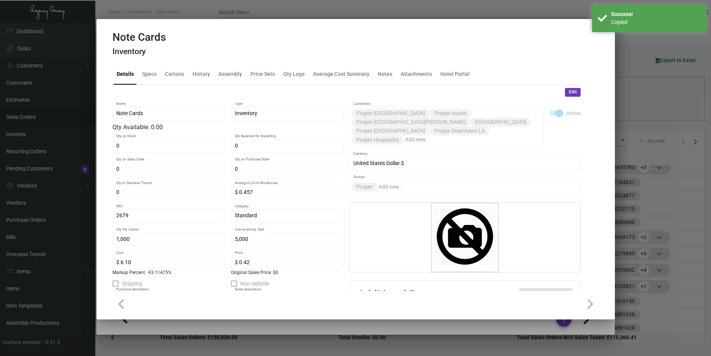
click at [674, 191] on div at bounding box center [355, 178] width 711 height 356
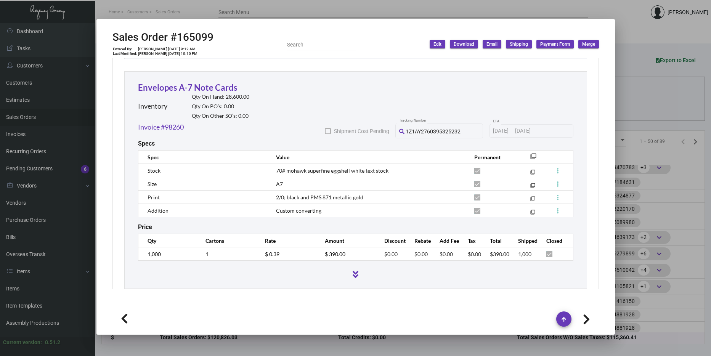
scroll to position [645, 0]
click at [205, 82] on link "Envelopes A-7 Note Cards" at bounding box center [188, 87] width 100 height 10
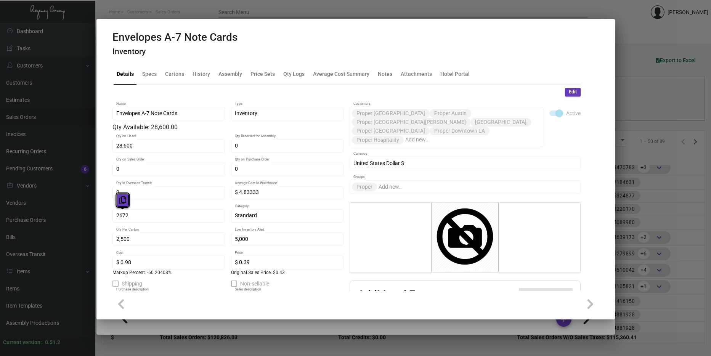
drag, startPoint x: 150, startPoint y: 214, endPoint x: 127, endPoint y: 205, distance: 25.1
click at [121, 204] on icon at bounding box center [122, 200] width 7 height 8
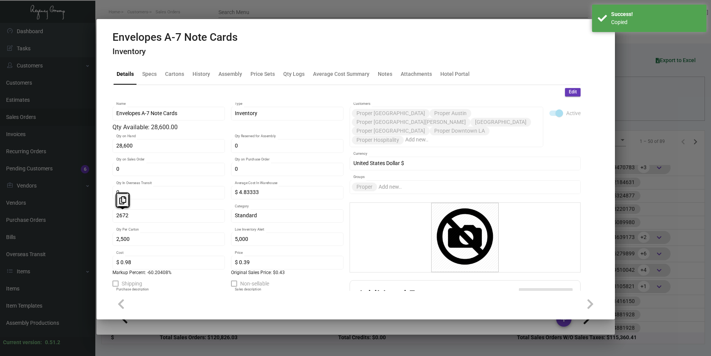
click at [676, 215] on div at bounding box center [355, 178] width 711 height 356
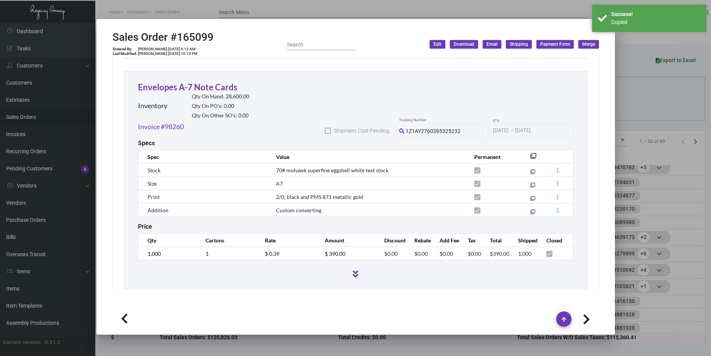
scroll to position [652, 0]
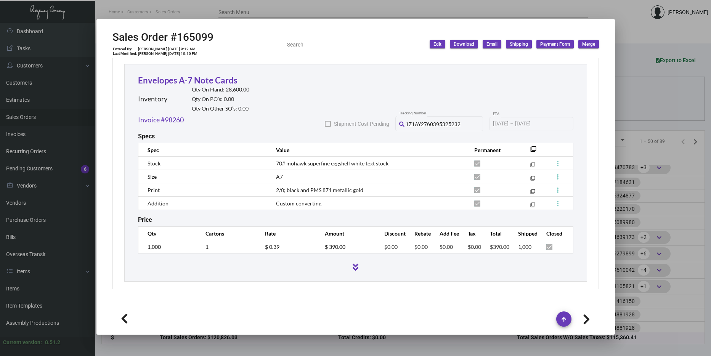
click at [684, 189] on div at bounding box center [355, 178] width 711 height 356
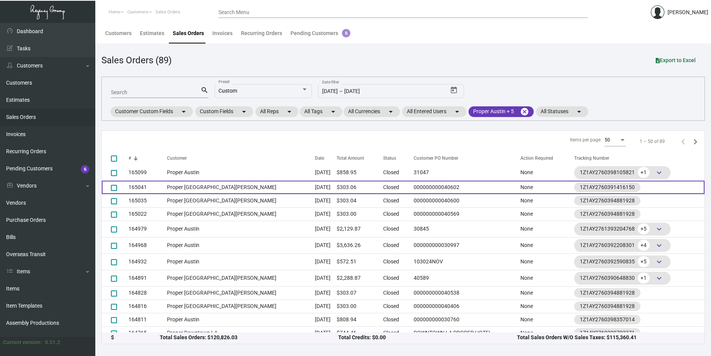
scroll to position [361, 0]
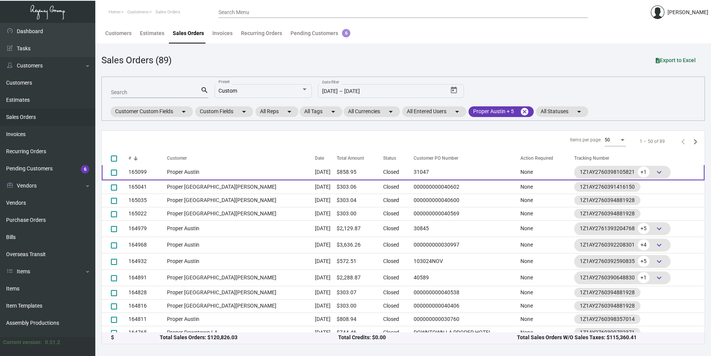
click at [201, 171] on td "Proper Austin" at bounding box center [241, 172] width 148 height 16
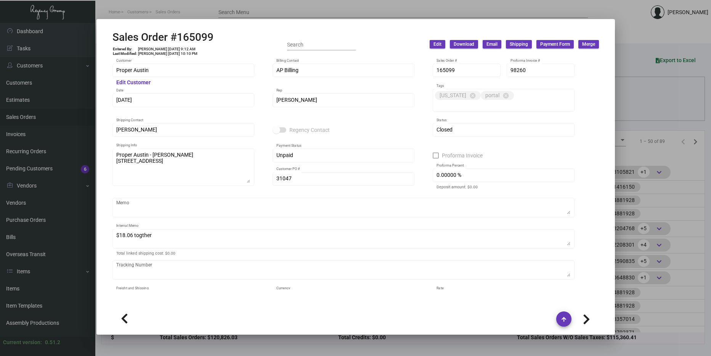
click at [663, 251] on div at bounding box center [355, 178] width 711 height 356
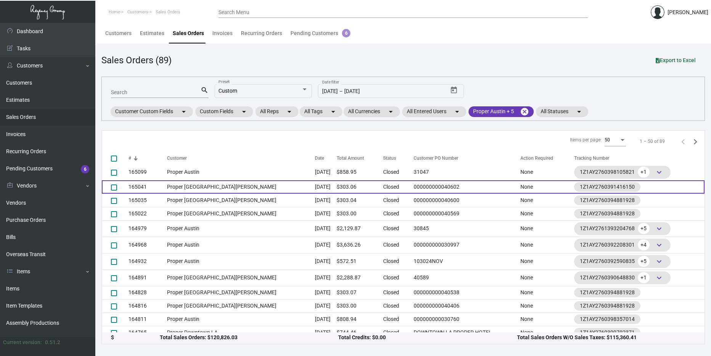
click at [200, 185] on td "Proper [GEOGRAPHIC_DATA][PERSON_NAME]" at bounding box center [241, 186] width 148 height 13
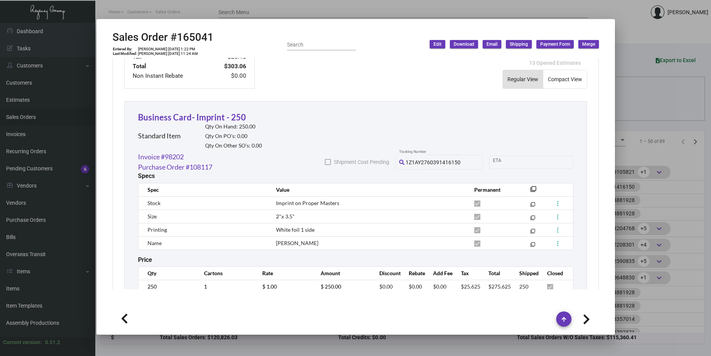
scroll to position [412, 0]
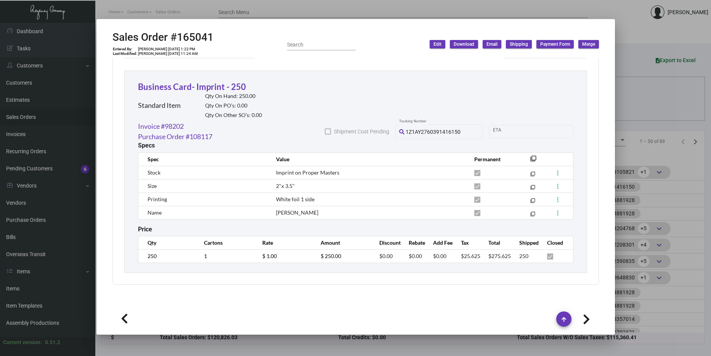
click at [200, 79] on div "Business Card- Imprint - 250 Standard Item Qty On Hand: 250.00 Qty On PO’s: 0.0…" at bounding box center [355, 172] width 463 height 202
click at [202, 84] on link "Business Card- Imprint - 250" at bounding box center [192, 87] width 108 height 10
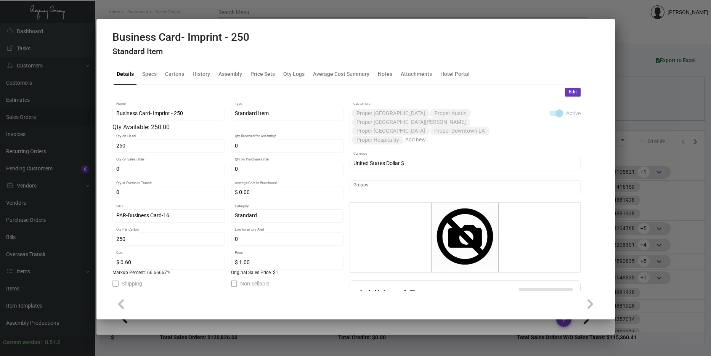
click at [176, 210] on div "PAR-Business Card-16 SKU" at bounding box center [168, 215] width 104 height 15
click at [175, 210] on div "PAR-Business Card-16 SKU" at bounding box center [168, 215] width 104 height 15
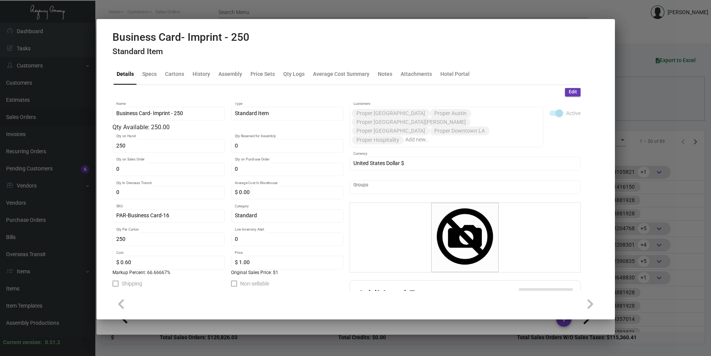
click at [175, 210] on div "PAR-Business Card-16 SKU" at bounding box center [168, 215] width 104 height 15
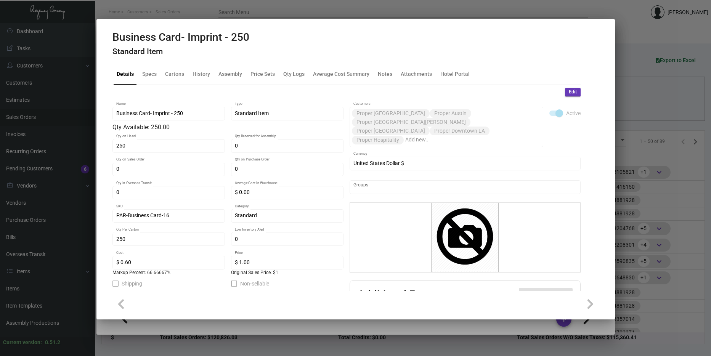
click at [175, 210] on div "PAR-Business Card-16 SKU" at bounding box center [168, 215] width 104 height 15
drag, startPoint x: 175, startPoint y: 210, endPoint x: 175, endPoint y: 201, distance: 9.6
click at [169, 196] on icon at bounding box center [167, 192] width 7 height 8
drag, startPoint x: 164, startPoint y: 213, endPoint x: 136, endPoint y: 201, distance: 30.0
click at [136, 201] on div "0 Qty In Overseas Transit" at bounding box center [168, 196] width 112 height 21
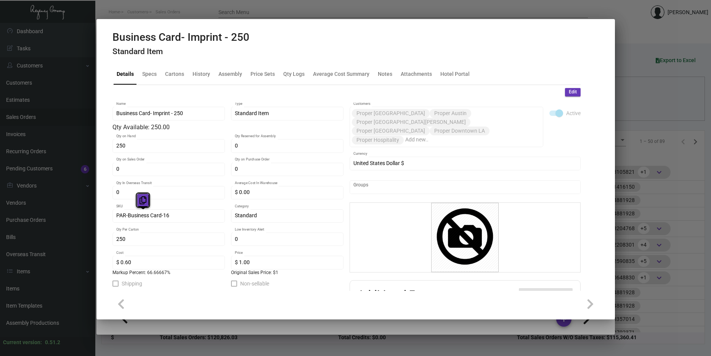
drag, startPoint x: 165, startPoint y: 215, endPoint x: 146, endPoint y: 204, distance: 22.2
click at [145, 204] on icon at bounding box center [143, 200] width 7 height 8
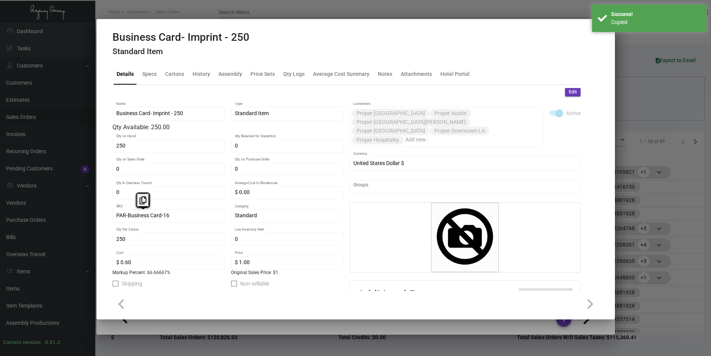
scroll to position [38, 0]
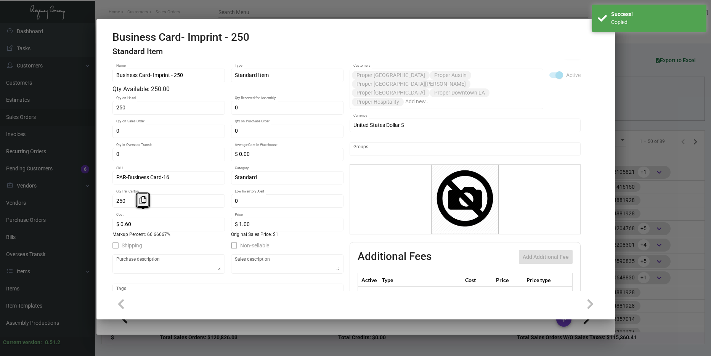
click at [675, 187] on div at bounding box center [355, 178] width 711 height 356
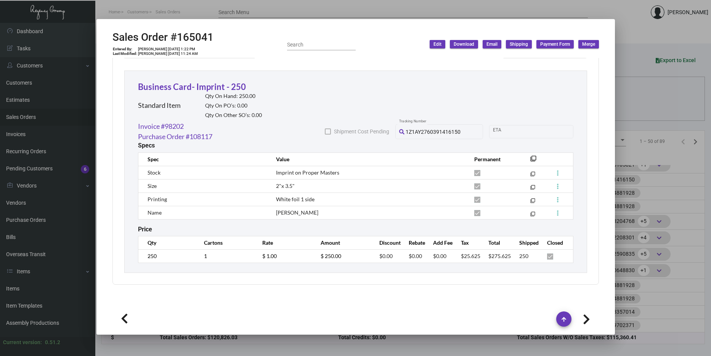
scroll to position [370, 0]
click at [629, 181] on div at bounding box center [355, 178] width 711 height 356
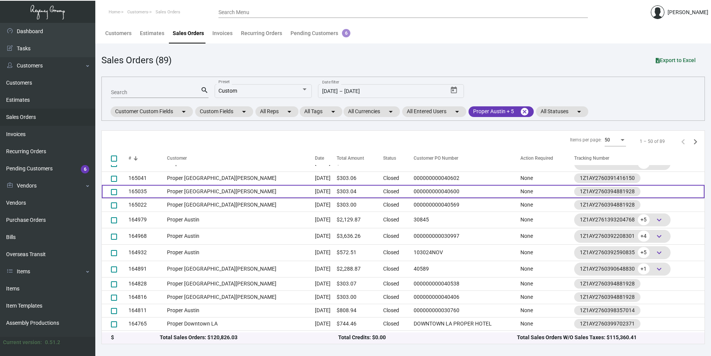
click at [215, 191] on td "Proper [GEOGRAPHIC_DATA][PERSON_NAME]" at bounding box center [241, 191] width 148 height 13
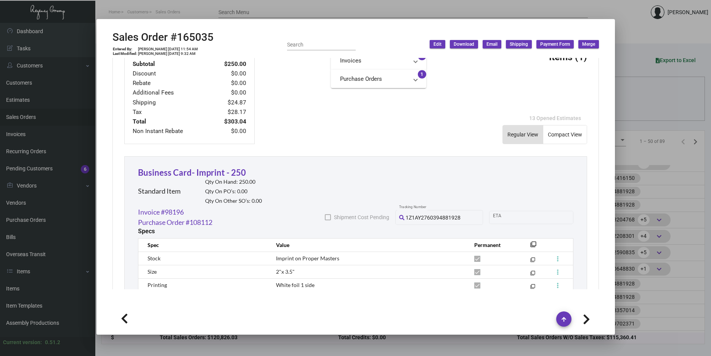
scroll to position [381, 0]
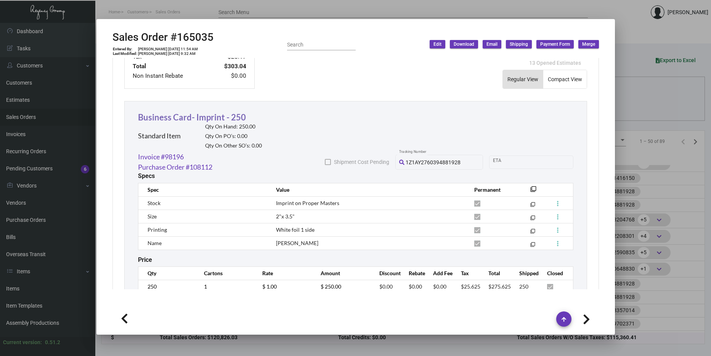
click at [216, 118] on link "Business Card- Imprint - 250" at bounding box center [192, 117] width 108 height 10
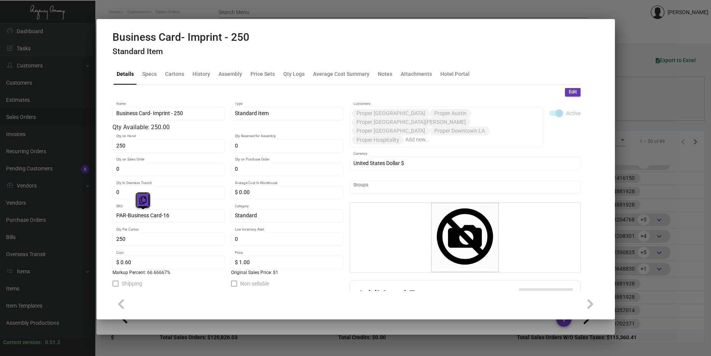
drag, startPoint x: 178, startPoint y: 217, endPoint x: 145, endPoint y: 206, distance: 35.2
click at [145, 206] on button at bounding box center [143, 200] width 13 height 14
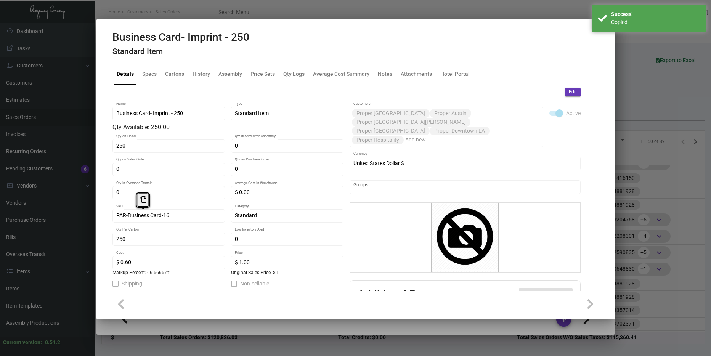
click at [660, 218] on div at bounding box center [355, 178] width 711 height 356
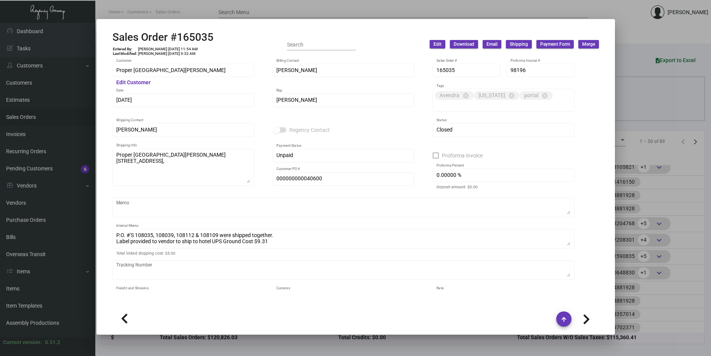
scroll to position [366, 0]
drag, startPoint x: 644, startPoint y: 167, endPoint x: 612, endPoint y: 168, distance: 32.0
click at [643, 167] on div at bounding box center [355, 178] width 711 height 356
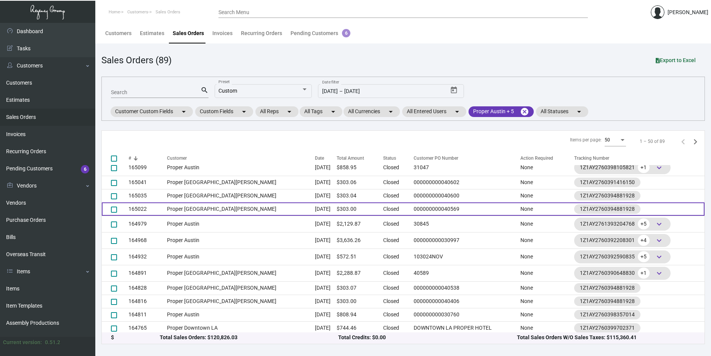
click at [164, 206] on td "165022" at bounding box center [147, 208] width 39 height 13
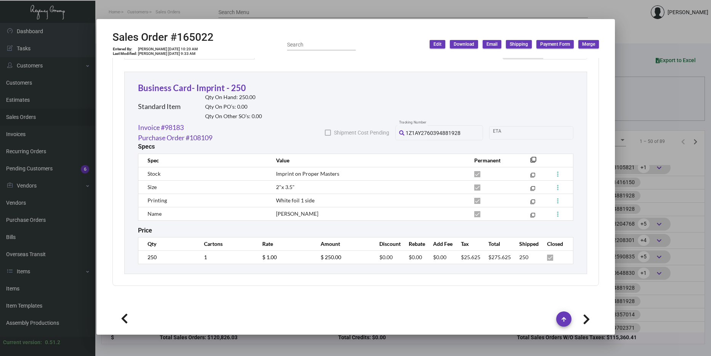
scroll to position [412, 0]
click at [212, 93] on h2 "Qty On Hand: 250.00" at bounding box center [233, 96] width 57 height 6
click at [211, 90] on link "Business Card- Imprint - 250" at bounding box center [192, 87] width 108 height 10
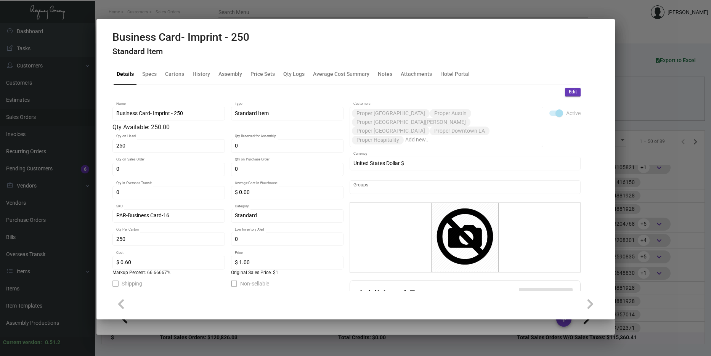
click at [178, 212] on div "PAR-Business Card-16 SKU" at bounding box center [168, 215] width 104 height 15
drag, startPoint x: 178, startPoint y: 212, endPoint x: 167, endPoint y: 188, distance: 26.4
click at [167, 188] on icon at bounding box center [167, 192] width 7 height 8
copy div "SKU"
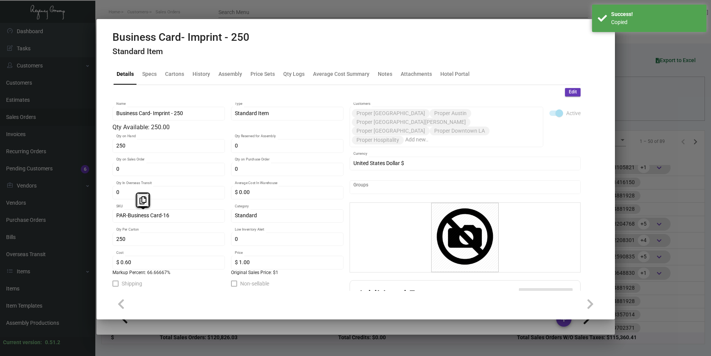
drag, startPoint x: 173, startPoint y: 214, endPoint x: 145, endPoint y: 202, distance: 30.9
click at [135, 198] on div "0 Qty In Overseas Transit" at bounding box center [168, 192] width 104 height 15
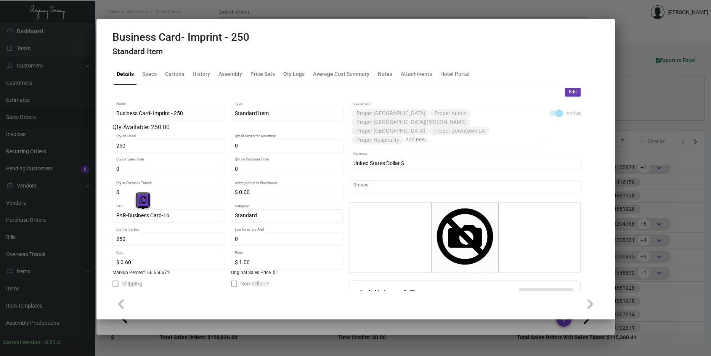
drag, startPoint x: 173, startPoint y: 214, endPoint x: 145, endPoint y: 202, distance: 30.2
click at [145, 202] on icon at bounding box center [143, 200] width 7 height 8
click at [678, 243] on div at bounding box center [355, 178] width 711 height 356
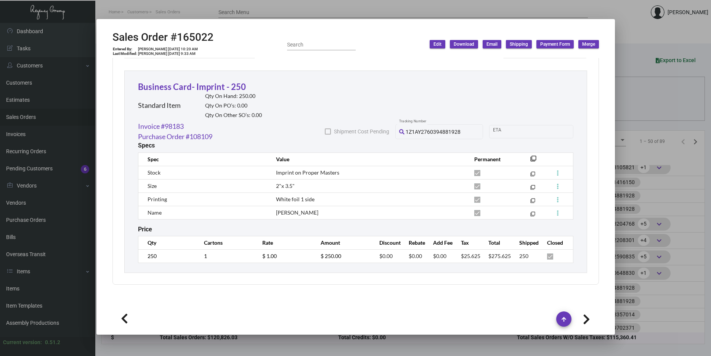
scroll to position [366, 0]
click at [626, 195] on div at bounding box center [355, 178] width 711 height 356
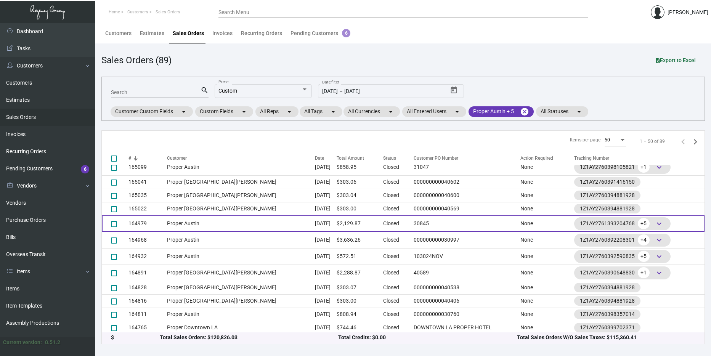
click at [337, 223] on td "$2,129.87" at bounding box center [360, 223] width 47 height 16
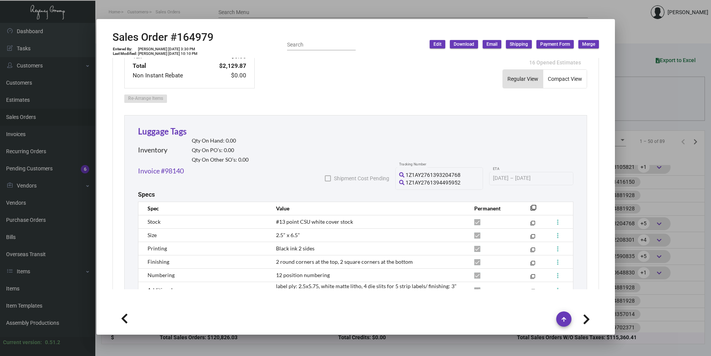
scroll to position [381, 0]
click at [177, 127] on link "Luggage Tags" at bounding box center [162, 132] width 49 height 10
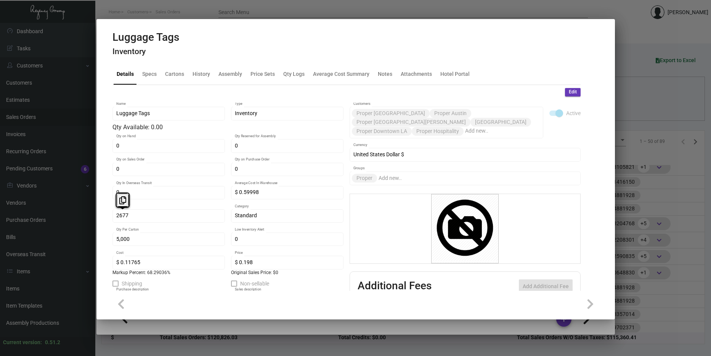
drag, startPoint x: 150, startPoint y: 215, endPoint x: 144, endPoint y: 202, distance: 13.8
click at [125, 204] on button at bounding box center [122, 200] width 13 height 14
click at [656, 270] on div at bounding box center [355, 178] width 711 height 356
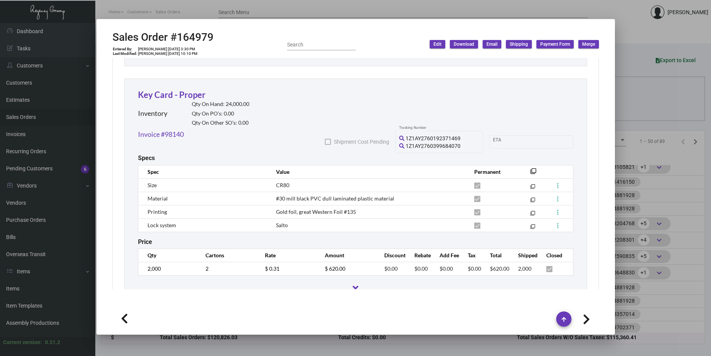
scroll to position [686, 0]
click at [194, 89] on link "Key Card - Proper" at bounding box center [171, 94] width 67 height 10
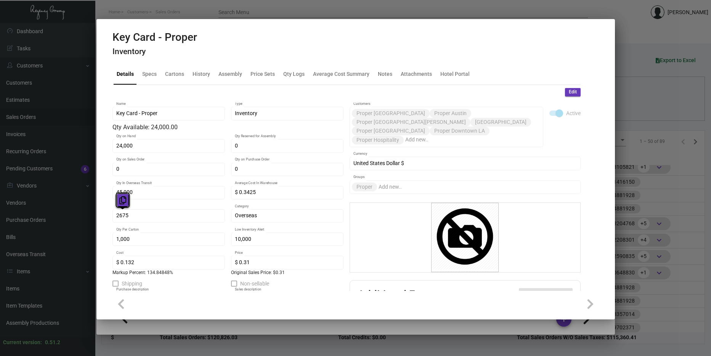
drag, startPoint x: 144, startPoint y: 218, endPoint x: 124, endPoint y: 204, distance: 24.9
click at [121, 204] on icon at bounding box center [122, 200] width 7 height 8
drag, startPoint x: 642, startPoint y: 211, endPoint x: 638, endPoint y: 210, distance: 4.8
click at [642, 211] on div at bounding box center [355, 178] width 711 height 356
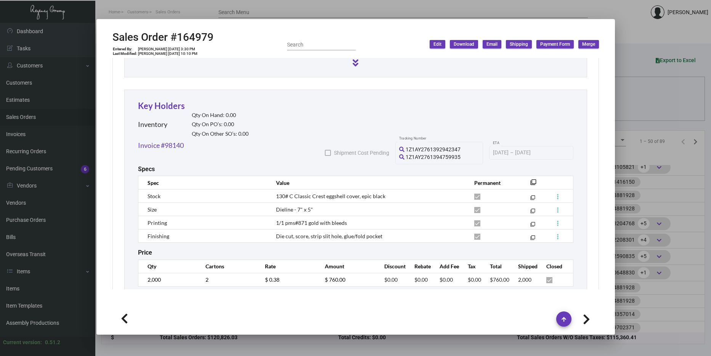
scroll to position [912, 0]
click at [171, 100] on link "Key Holders" at bounding box center [161, 105] width 47 height 10
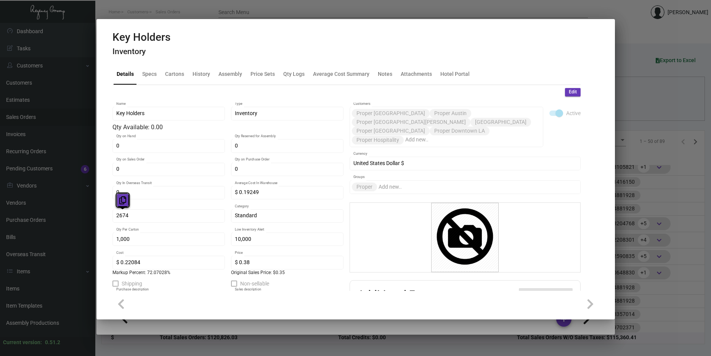
drag, startPoint x: 152, startPoint y: 214, endPoint x: 123, endPoint y: 205, distance: 30.0
click at [123, 205] on button at bounding box center [122, 200] width 13 height 14
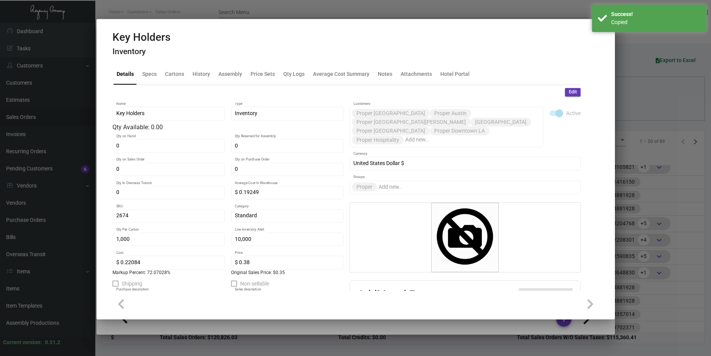
click at [667, 146] on div at bounding box center [355, 178] width 711 height 356
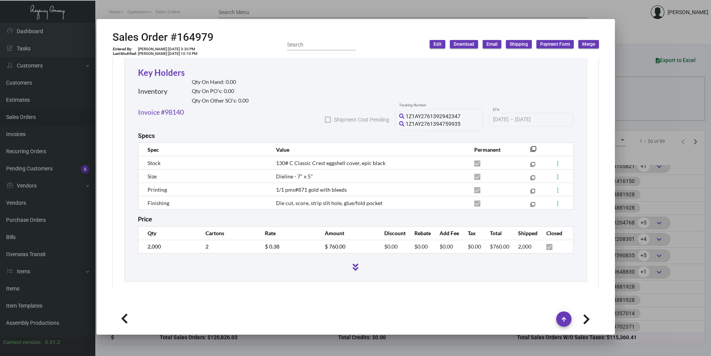
scroll to position [368, 0]
click at [678, 175] on div at bounding box center [355, 178] width 711 height 356
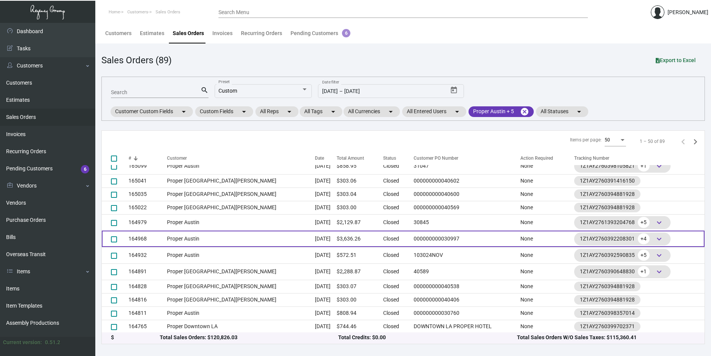
click at [175, 236] on td "Proper Austin" at bounding box center [241, 239] width 148 height 16
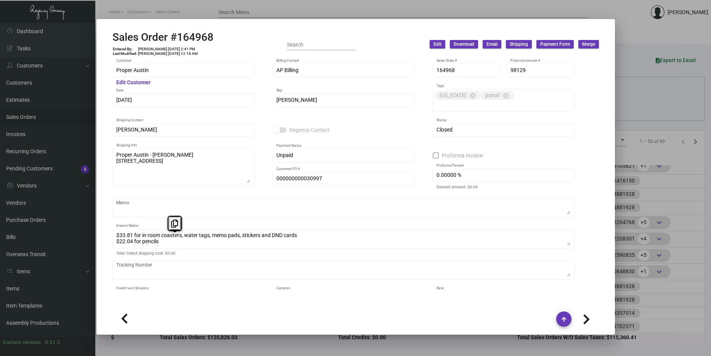
click at [588, 187] on div "Proper Austin Customer Edit Customer AP Billing Billing Contact 164968 Sales Or…" at bounding box center [355, 188] width 486 height 251
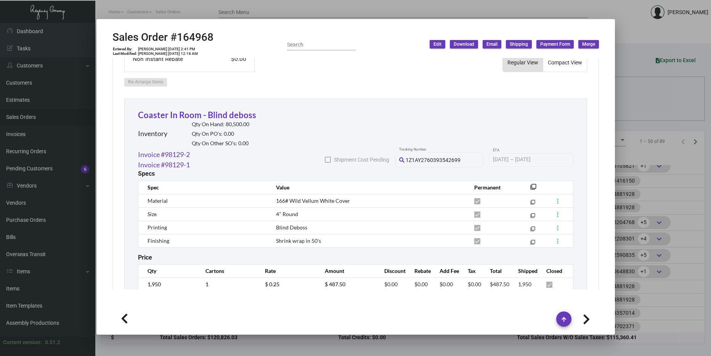
scroll to position [407, 0]
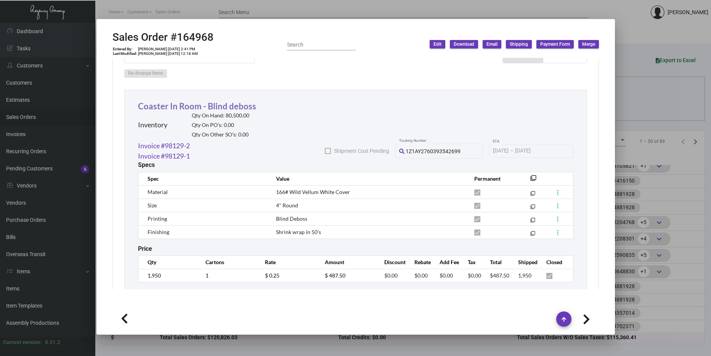
click at [239, 101] on link "Coaster In Room - Blind deboss" at bounding box center [197, 106] width 118 height 10
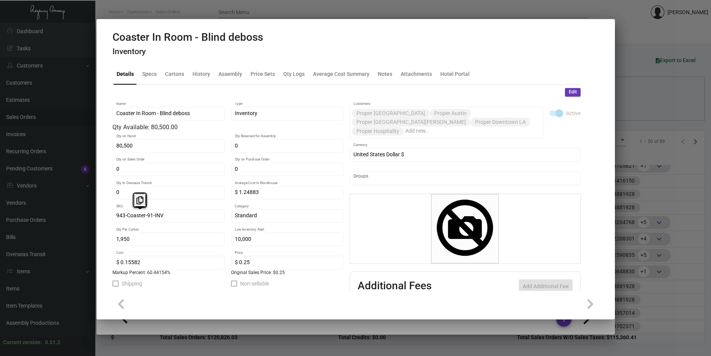
drag, startPoint x: 163, startPoint y: 217, endPoint x: 170, endPoint y: 211, distance: 8.9
click at [138, 202] on icon at bounding box center [139, 200] width 7 height 8
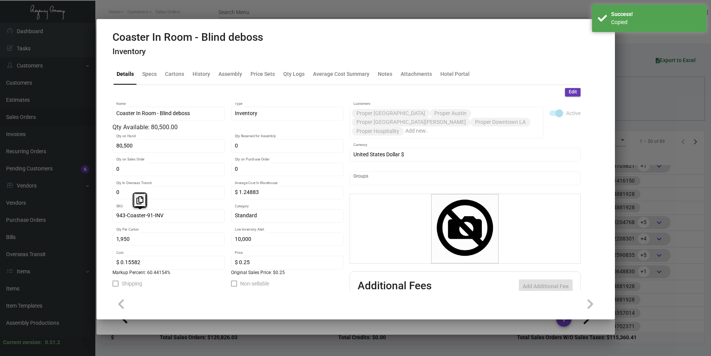
click at [659, 229] on div at bounding box center [355, 178] width 711 height 356
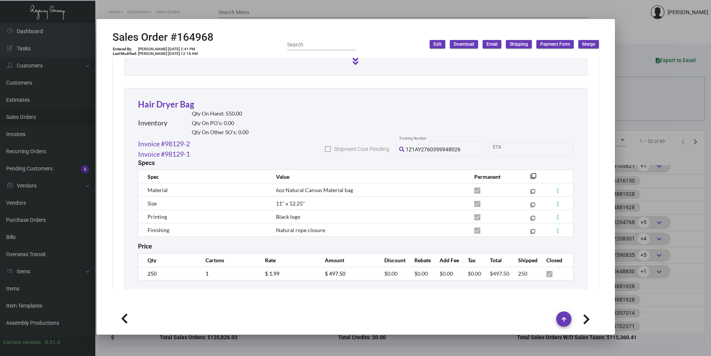
scroll to position [640, 0]
click at [151, 100] on div "Hair Dryer Bag Inventory Qty On Hand: 550.00 Qty On PO’s: 0.00 Qty On Other SO’…" at bounding box center [193, 120] width 111 height 41
click at [153, 101] on link "Hair Dryer Bag" at bounding box center [166, 106] width 56 height 10
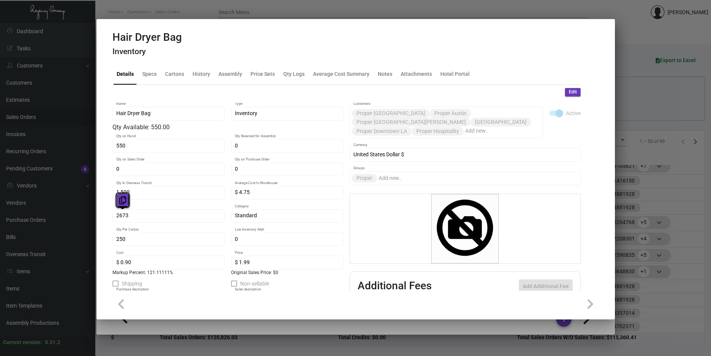
drag, startPoint x: 143, startPoint y: 216, endPoint x: 126, endPoint y: 201, distance: 22.7
click at [126, 201] on icon at bounding box center [122, 200] width 7 height 8
click at [653, 170] on div at bounding box center [355, 178] width 711 height 356
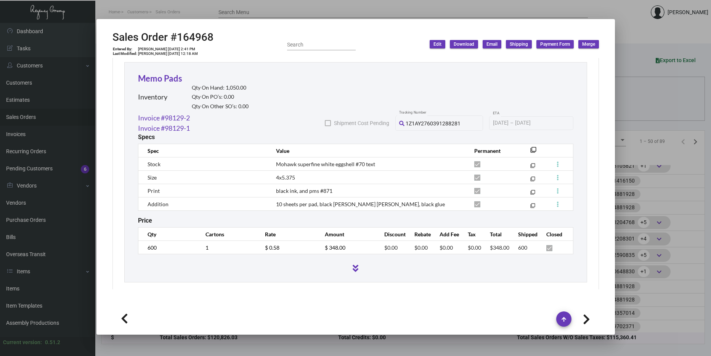
scroll to position [869, 0]
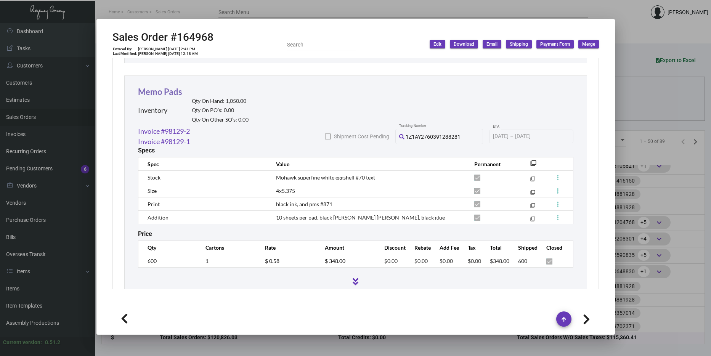
click at [170, 87] on link "Memo Pads" at bounding box center [160, 92] width 44 height 10
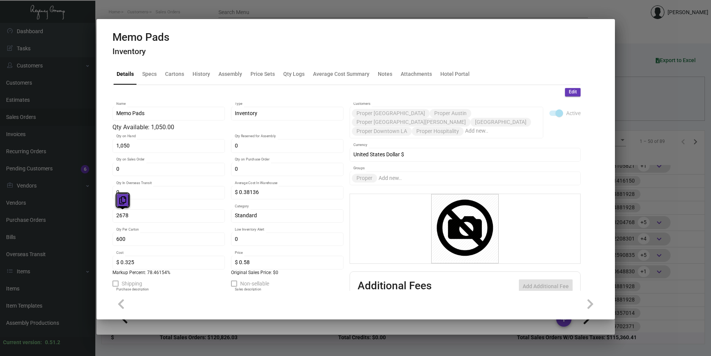
drag, startPoint x: 149, startPoint y: 214, endPoint x: 122, endPoint y: 199, distance: 30.9
click at [122, 199] on icon at bounding box center [122, 200] width 7 height 8
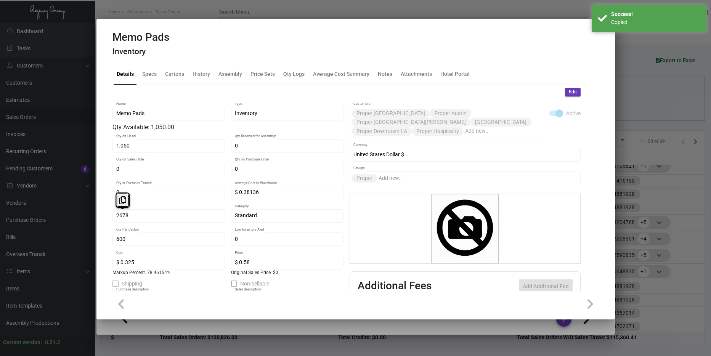
click at [624, 194] on div at bounding box center [355, 178] width 711 height 356
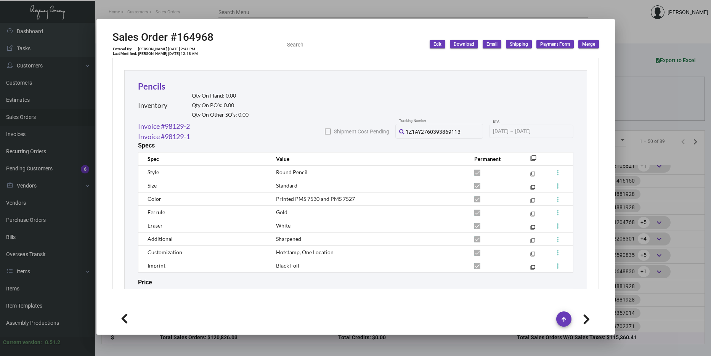
scroll to position [1093, 0]
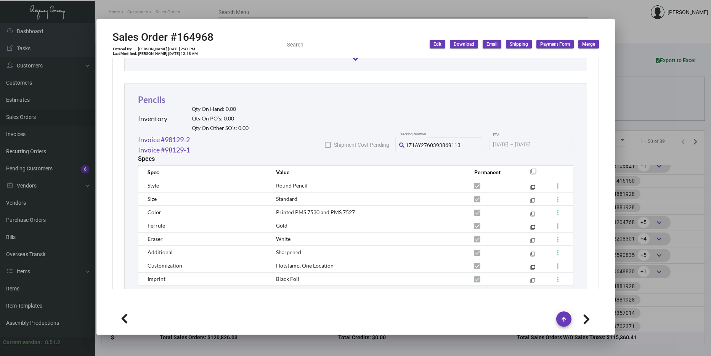
click at [150, 95] on link "Pencils" at bounding box center [151, 100] width 27 height 10
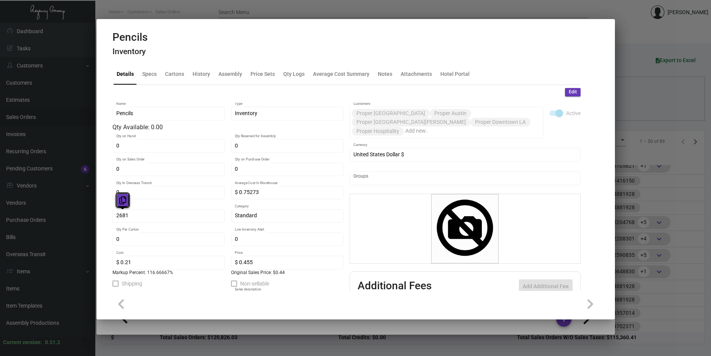
drag, startPoint x: 141, startPoint y: 216, endPoint x: 122, endPoint y: 206, distance: 21.7
click at [122, 206] on button at bounding box center [122, 200] width 13 height 14
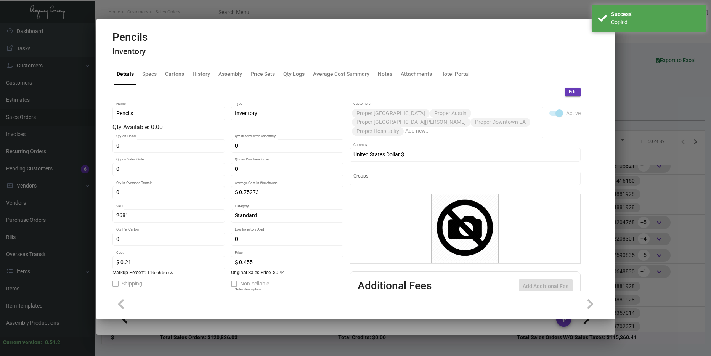
click at [617, 160] on div at bounding box center [355, 178] width 711 height 356
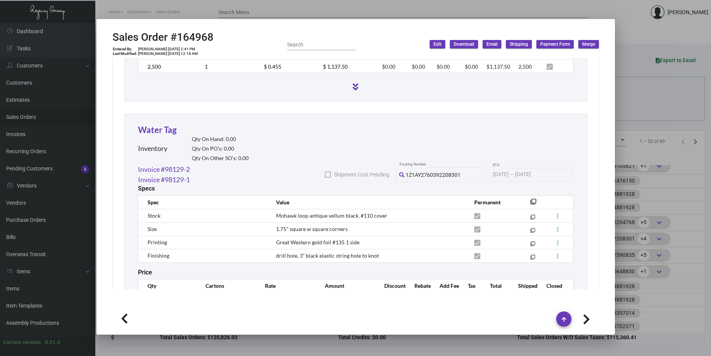
scroll to position [1388, 0]
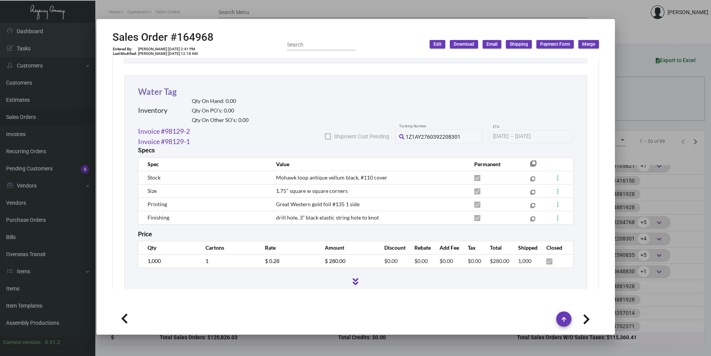
click at [152, 87] on link "Water Tag" at bounding box center [157, 92] width 39 height 10
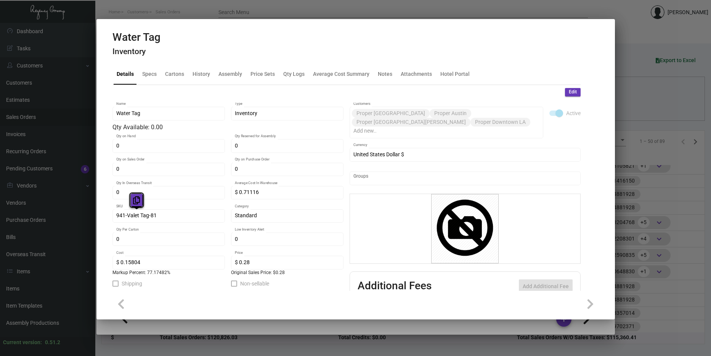
drag, startPoint x: 159, startPoint y: 213, endPoint x: 136, endPoint y: 201, distance: 26.1
click at [132, 200] on button at bounding box center [136, 200] width 13 height 14
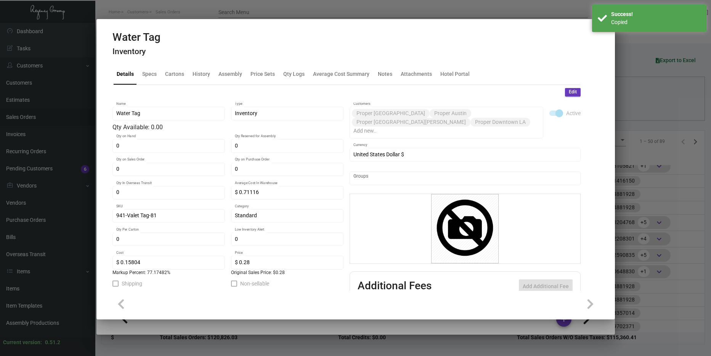
click at [655, 207] on div at bounding box center [355, 178] width 711 height 356
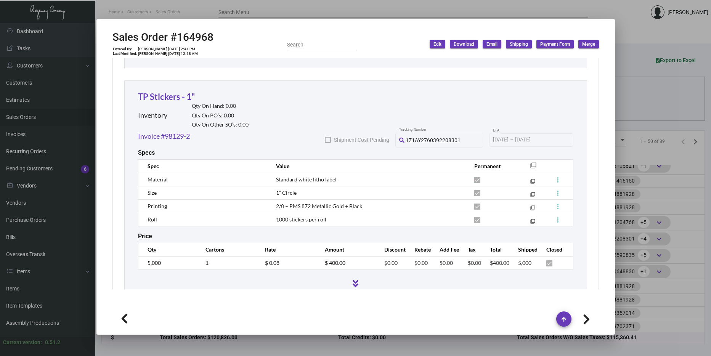
scroll to position [1616, 0]
click at [175, 103] on div "Inventory Qty On Hand: 0.00 Qty On PO’s: 0.00 Qty On Other SO’s: 0.00" at bounding box center [193, 117] width 111 height 28
click at [174, 91] on link "TP Stickers - 1"" at bounding box center [166, 96] width 57 height 10
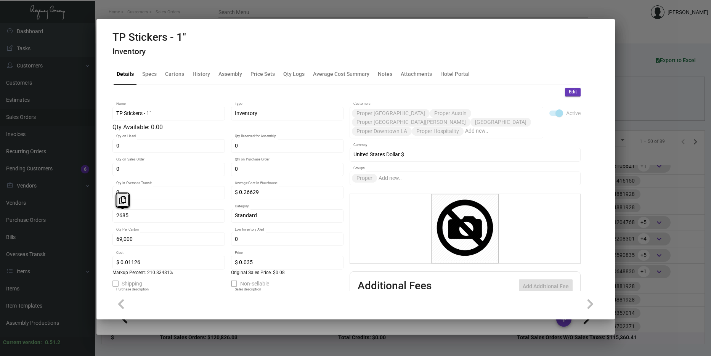
drag, startPoint x: 129, startPoint y: 215, endPoint x: 122, endPoint y: 207, distance: 11.1
click at [122, 207] on body "Home Customers Sales Orders Search Menu [PERSON_NAME] Dashboard Dashboard Tasks…" at bounding box center [355, 178] width 711 height 356
drag, startPoint x: 138, startPoint y: 216, endPoint x: 124, endPoint y: 203, distance: 19.4
click at [124, 203] on icon at bounding box center [122, 200] width 7 height 8
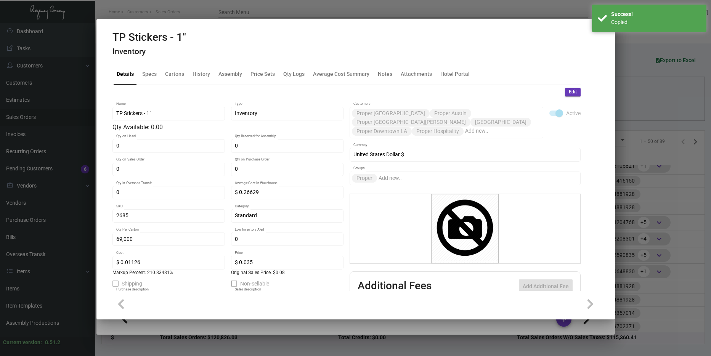
click at [620, 219] on div at bounding box center [355, 178] width 711 height 356
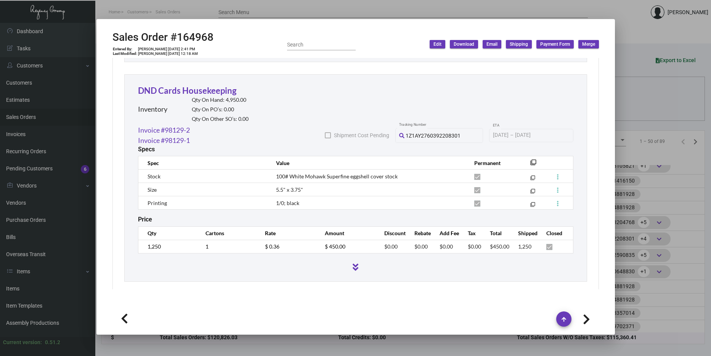
scroll to position [368, 0]
click at [226, 87] on div "DND Cards Housekeeping Inventory Qty On Hand: 4,950.00 Qty On PO’s: 0.00 Qty On…" at bounding box center [193, 104] width 111 height 41
click at [225, 86] on link "DND Cards Housekeeping" at bounding box center [187, 90] width 98 height 10
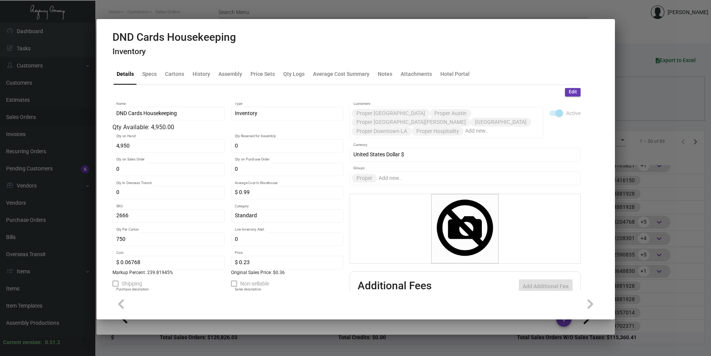
click at [669, 225] on div at bounding box center [355, 178] width 711 height 356
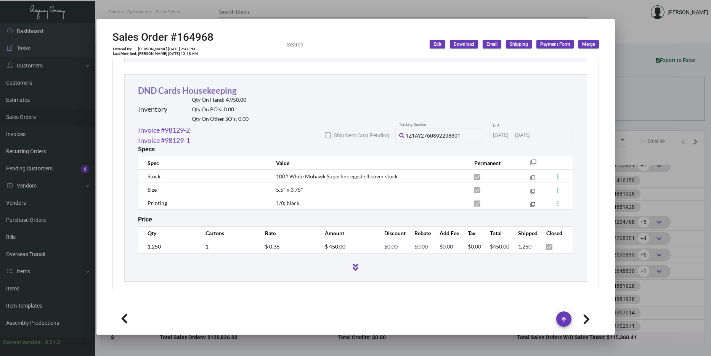
click at [210, 85] on link "DND Cards Housekeeping" at bounding box center [187, 90] width 98 height 10
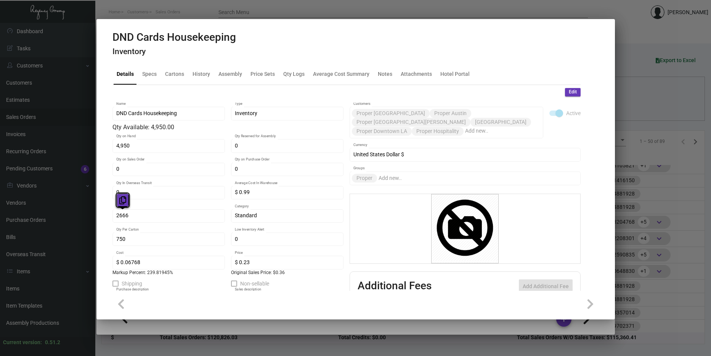
drag, startPoint x: 143, startPoint y: 213, endPoint x: 121, endPoint y: 202, distance: 24.6
click at [120, 202] on icon at bounding box center [122, 200] width 7 height 8
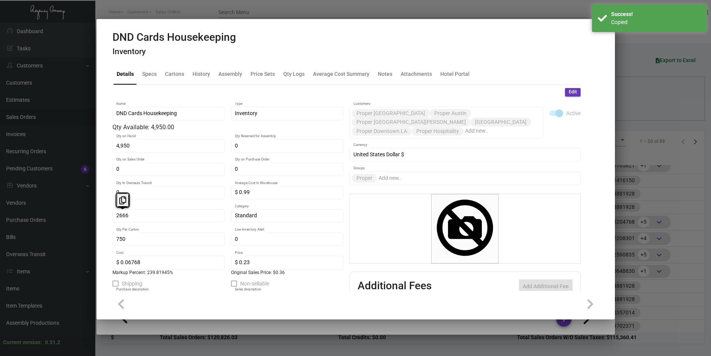
click at [646, 236] on div at bounding box center [355, 178] width 711 height 356
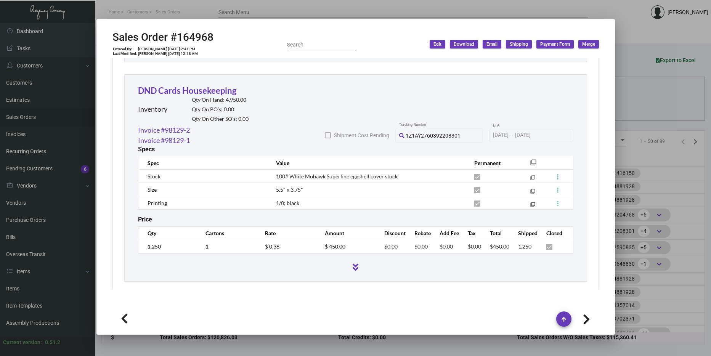
click at [641, 164] on div at bounding box center [355, 178] width 711 height 356
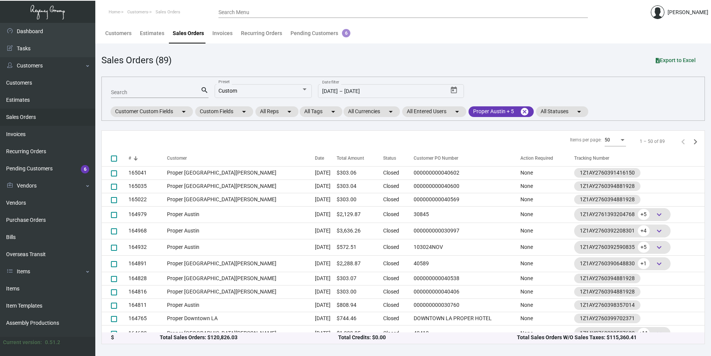
scroll to position [376, 0]
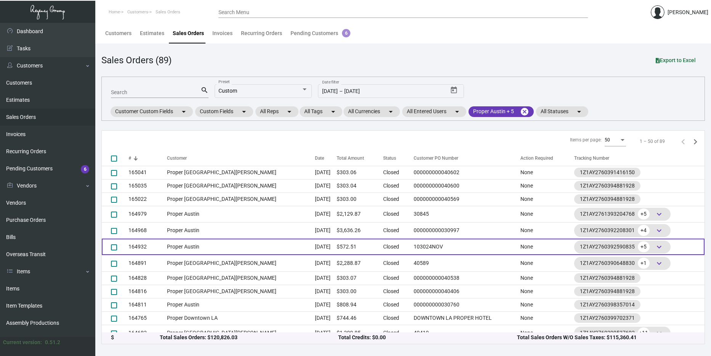
click at [254, 244] on td "Proper Austin" at bounding box center [241, 247] width 148 height 16
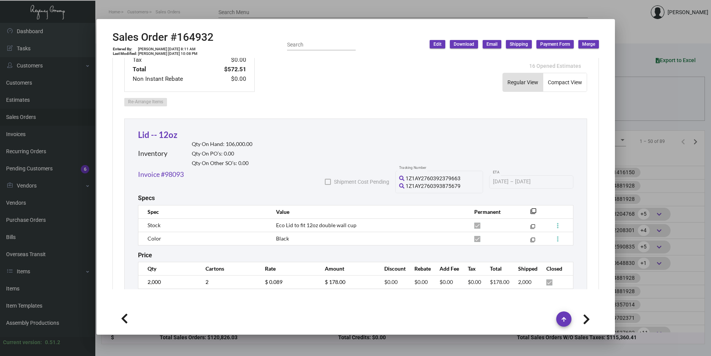
scroll to position [381, 0]
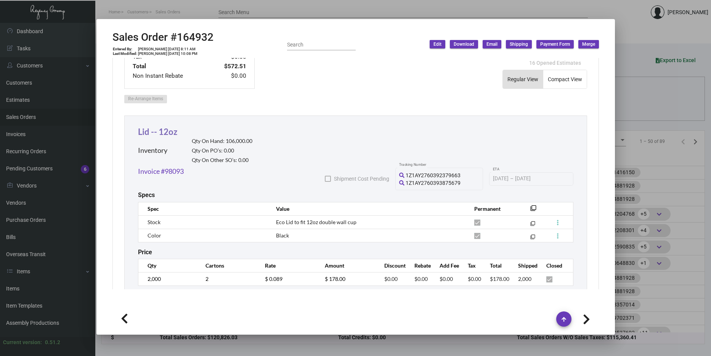
click at [144, 127] on link "Lid -- 12oz" at bounding box center [157, 132] width 39 height 10
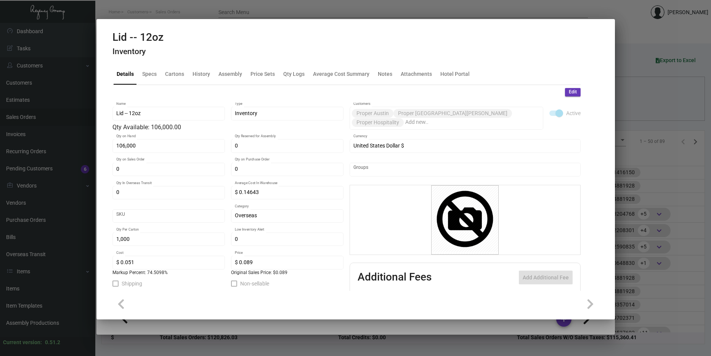
click at [668, 251] on div at bounding box center [355, 178] width 711 height 356
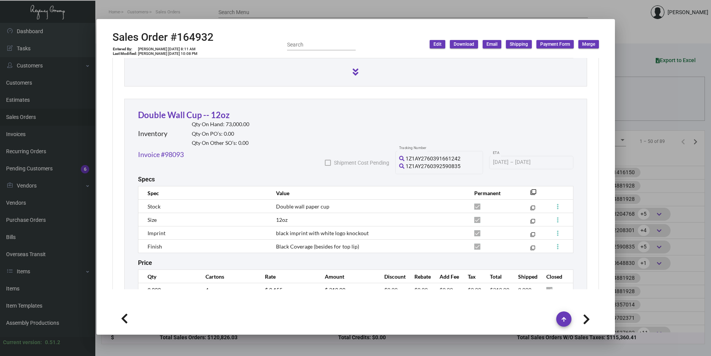
scroll to position [610, 0]
click at [210, 109] on link "Double Wall Cup -- 12oz" at bounding box center [184, 114] width 92 height 10
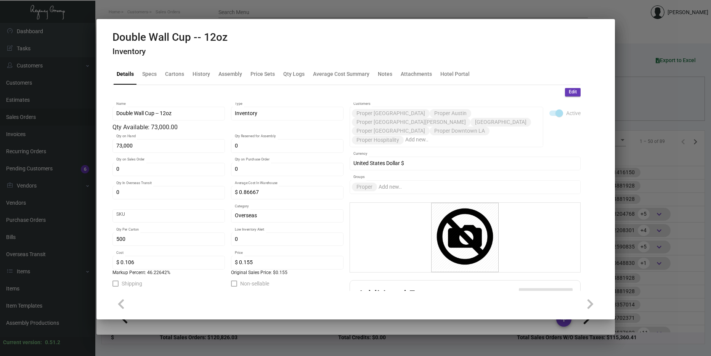
click at [663, 224] on div at bounding box center [355, 178] width 711 height 356
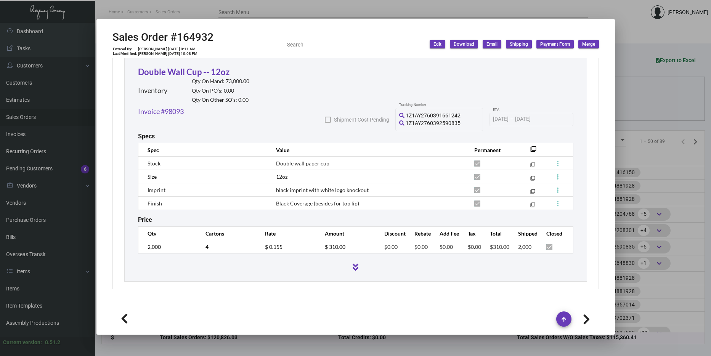
scroll to position [376, 0]
click at [673, 193] on div at bounding box center [355, 178] width 711 height 356
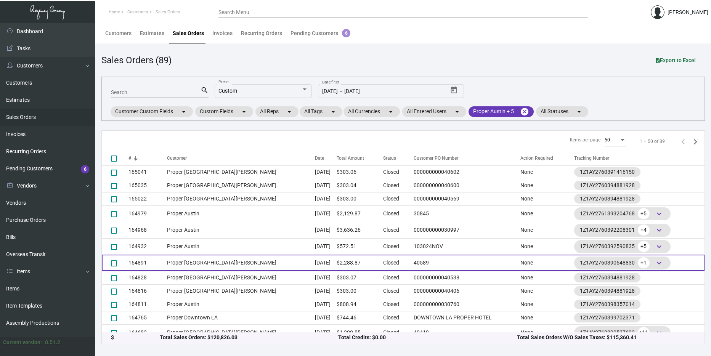
click at [315, 258] on td "[DATE]" at bounding box center [326, 263] width 22 height 16
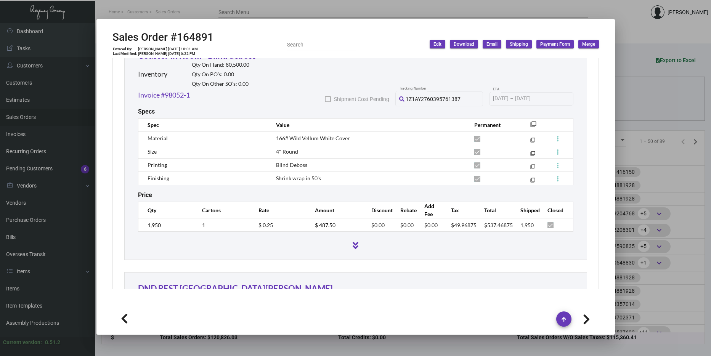
scroll to position [419, 0]
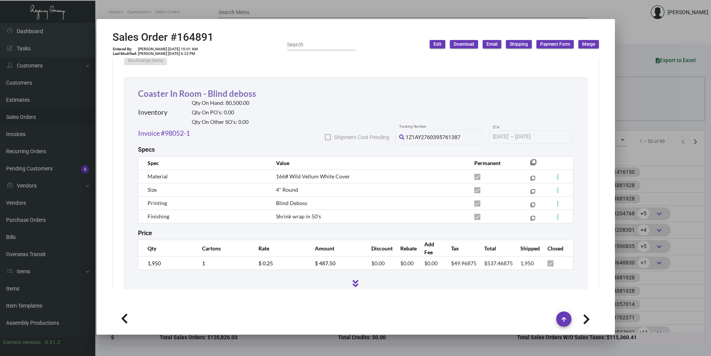
click at [187, 91] on link "Coaster In Room - Blind deboss" at bounding box center [197, 93] width 118 height 10
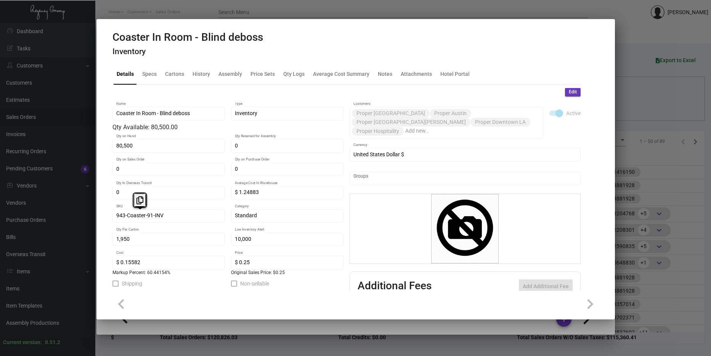
drag, startPoint x: 167, startPoint y: 214, endPoint x: 209, endPoint y: 212, distance: 41.2
click at [137, 200] on icon at bounding box center [139, 200] width 7 height 8
click at [616, 189] on div at bounding box center [355, 178] width 711 height 356
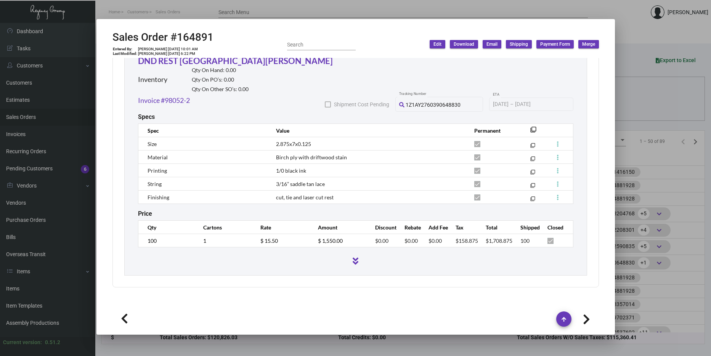
scroll to position [686, 0]
click at [149, 60] on link "DND REST [GEOGRAPHIC_DATA][PERSON_NAME]" at bounding box center [235, 60] width 195 height 10
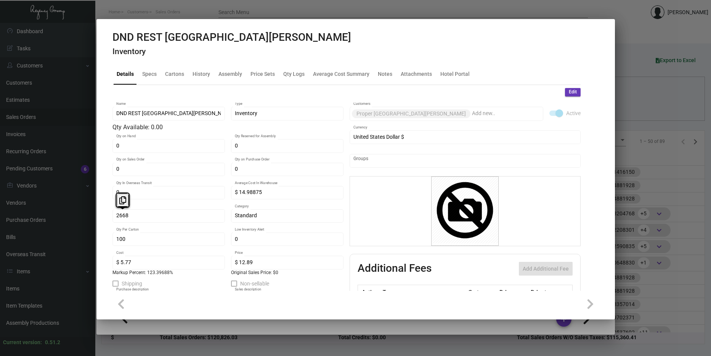
drag, startPoint x: 125, startPoint y: 215, endPoint x: 141, endPoint y: 204, distance: 18.7
click at [120, 198] on icon at bounding box center [122, 200] width 7 height 8
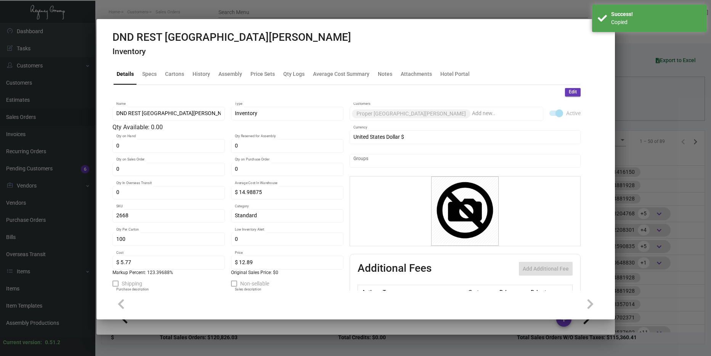
click at [607, 228] on mat-dialog-container "DND REST [GEOGRAPHIC_DATA][PERSON_NAME] Inventory Details Specs Cartons History…" at bounding box center [355, 169] width 519 height 300
click at [628, 222] on div at bounding box center [355, 178] width 711 height 356
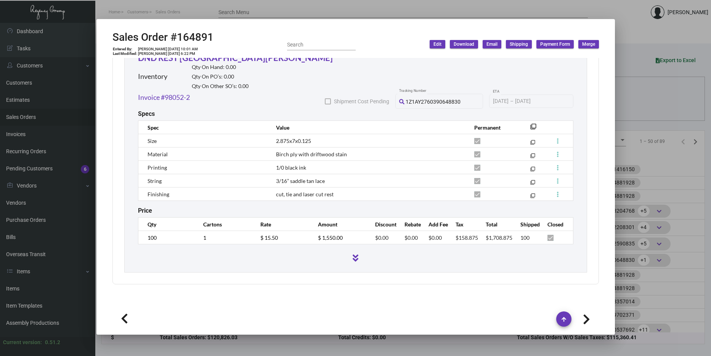
scroll to position [379, 0]
click at [659, 186] on div at bounding box center [355, 178] width 711 height 356
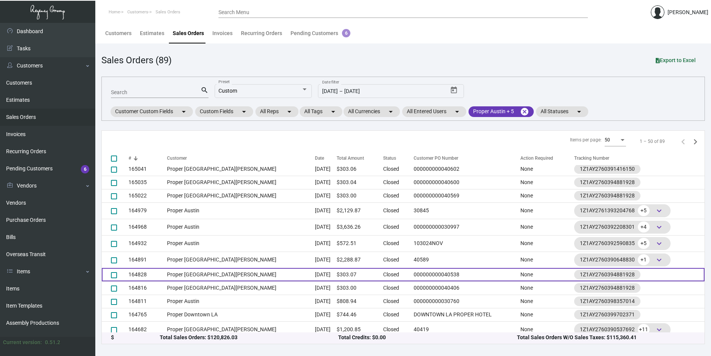
click at [174, 278] on td "Proper [GEOGRAPHIC_DATA][PERSON_NAME]" at bounding box center [241, 274] width 148 height 13
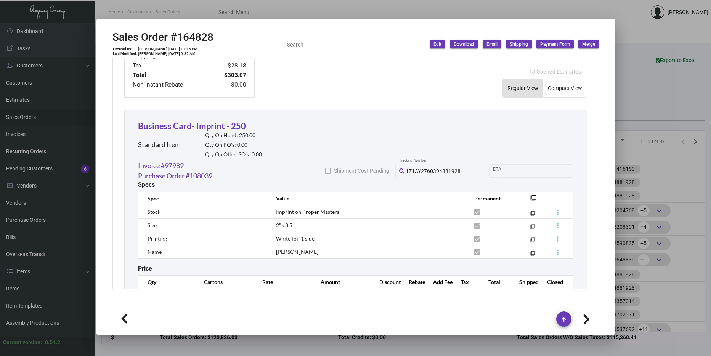
scroll to position [412, 0]
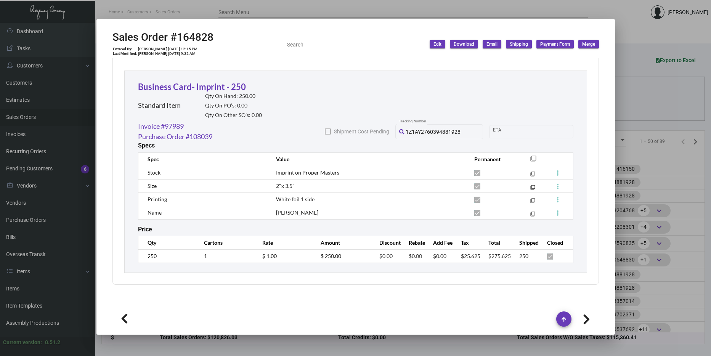
click at [226, 92] on div "Business Card- Imprint - 250 Standard Item Qty On Hand: 250.00 Qty On PO’s: 0.0…" at bounding box center [200, 100] width 124 height 41
click at [223, 86] on link "Business Card- Imprint - 250" at bounding box center [192, 87] width 108 height 10
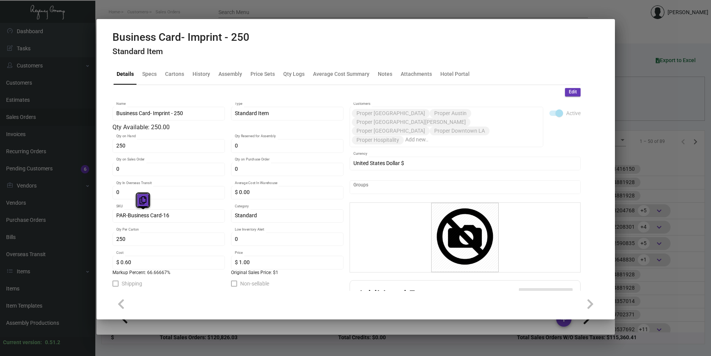
drag, startPoint x: 171, startPoint y: 214, endPoint x: 144, endPoint y: 198, distance: 31.5
click at [144, 198] on icon at bounding box center [143, 200] width 7 height 8
click at [143, 199] on icon at bounding box center [143, 200] width 7 height 8
click at [144, 199] on icon at bounding box center [143, 200] width 7 height 8
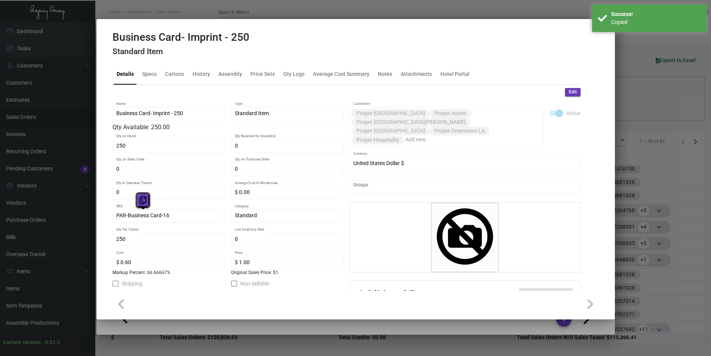
drag, startPoint x: 171, startPoint y: 213, endPoint x: 144, endPoint y: 200, distance: 29.2
click at [144, 200] on icon at bounding box center [143, 200] width 7 height 8
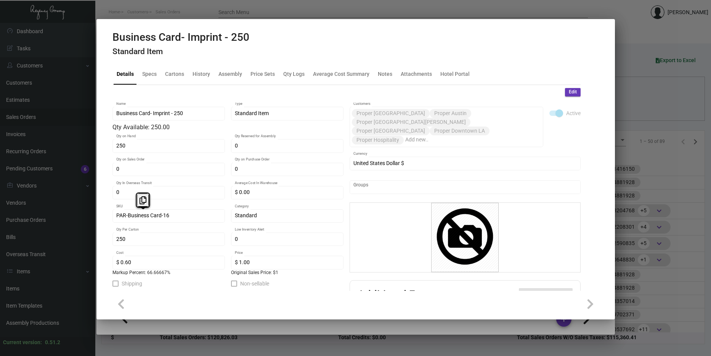
click at [636, 239] on div at bounding box center [355, 178] width 711 height 356
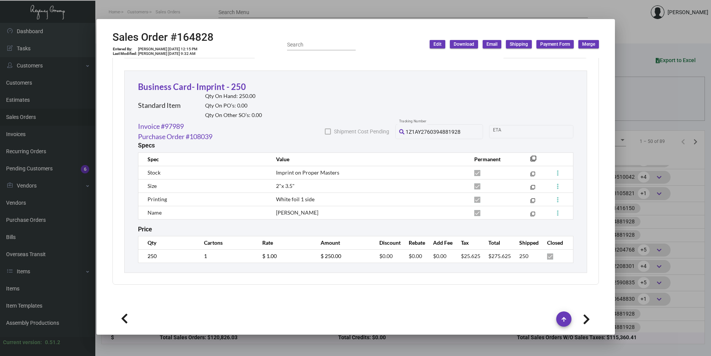
scroll to position [340, 0]
click at [637, 217] on div at bounding box center [355, 178] width 711 height 356
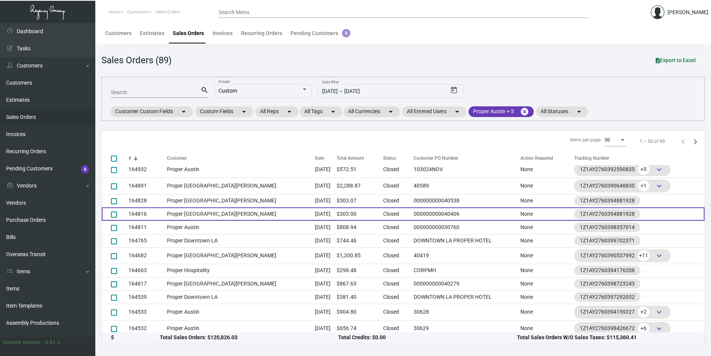
scroll to position [454, 0]
click at [193, 214] on td "Proper [GEOGRAPHIC_DATA][PERSON_NAME]" at bounding box center [241, 213] width 148 height 13
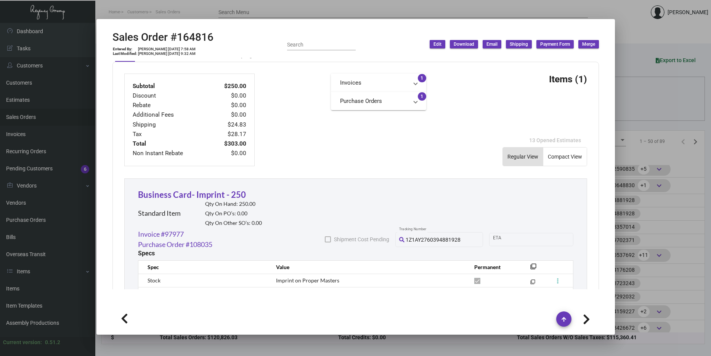
scroll to position [412, 0]
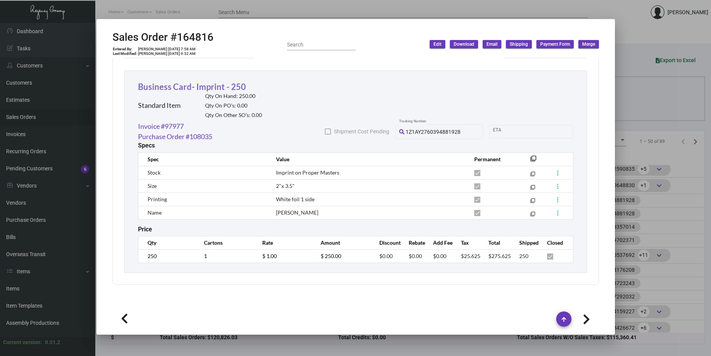
click at [223, 87] on link "Business Card- Imprint - 250" at bounding box center [192, 87] width 108 height 10
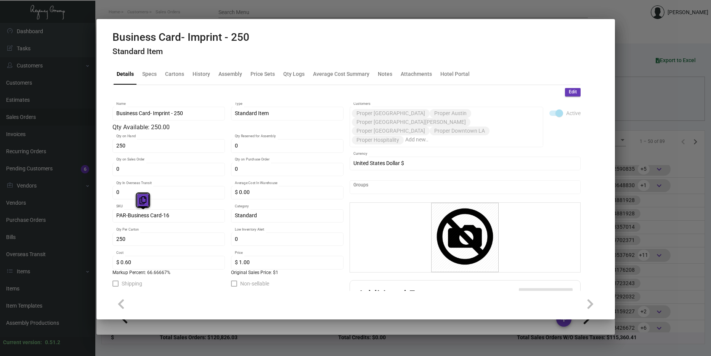
drag, startPoint x: 167, startPoint y: 216, endPoint x: 143, endPoint y: 203, distance: 26.6
click at [143, 203] on icon at bounding box center [143, 200] width 7 height 8
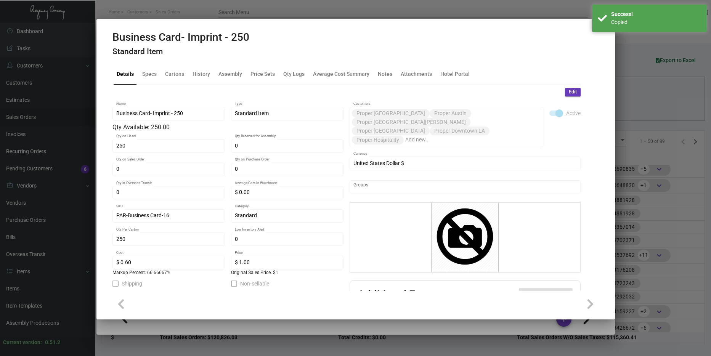
click at [648, 252] on div at bounding box center [355, 178] width 711 height 356
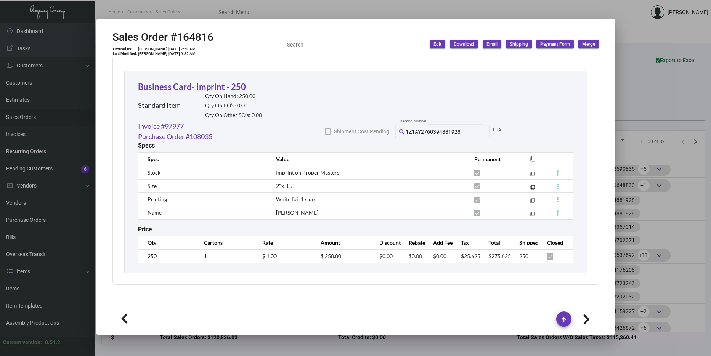
scroll to position [454, 0]
click at [660, 200] on div at bounding box center [355, 178] width 711 height 356
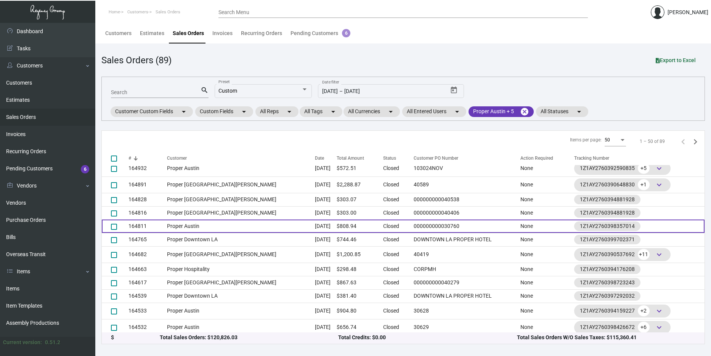
click at [206, 223] on td "Proper Austin" at bounding box center [241, 226] width 148 height 13
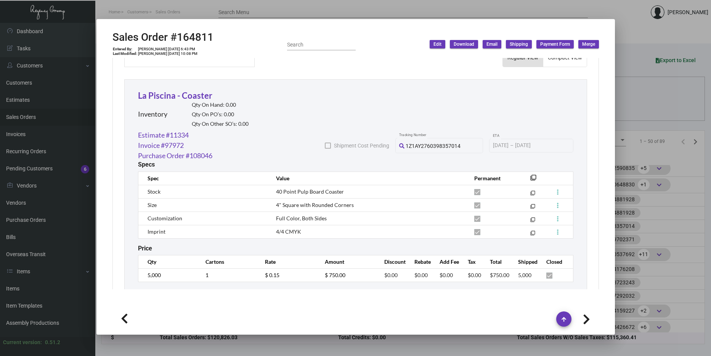
scroll to position [413, 0]
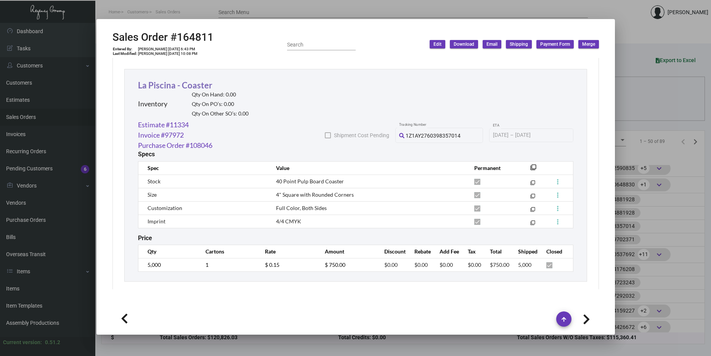
click at [182, 80] on link "La Piscina - Coaster" at bounding box center [175, 85] width 74 height 10
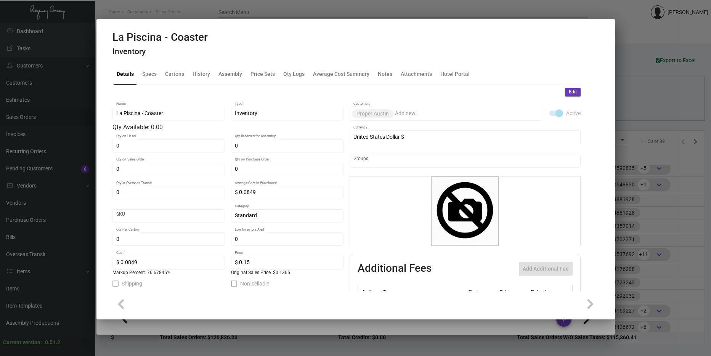
click at [651, 256] on div at bounding box center [355, 178] width 711 height 356
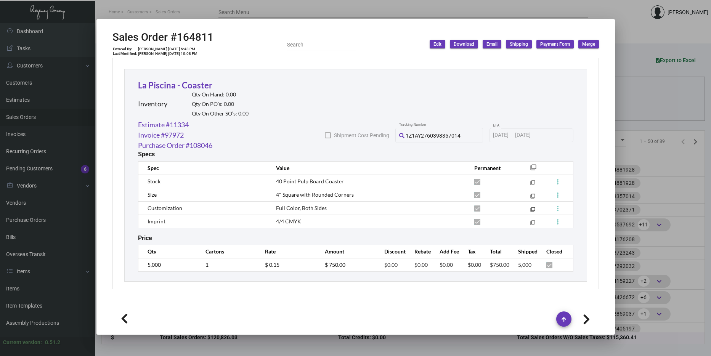
scroll to position [485, 0]
click at [648, 199] on div at bounding box center [355, 178] width 711 height 356
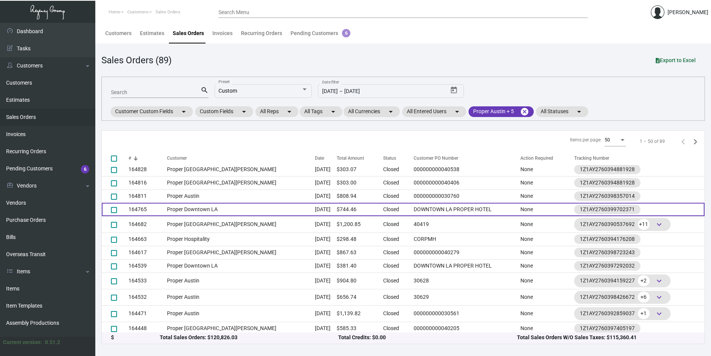
click at [167, 209] on td "164765" at bounding box center [147, 209] width 39 height 13
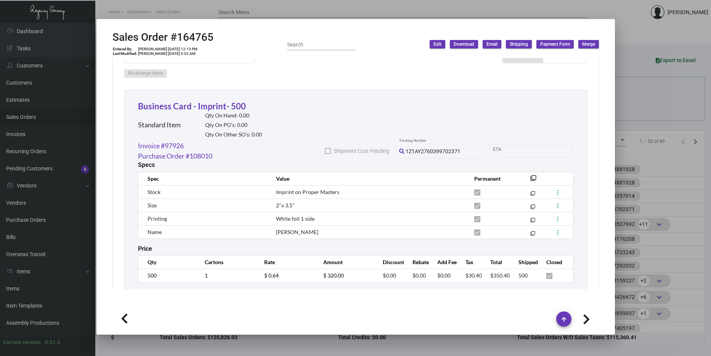
scroll to position [419, 0]
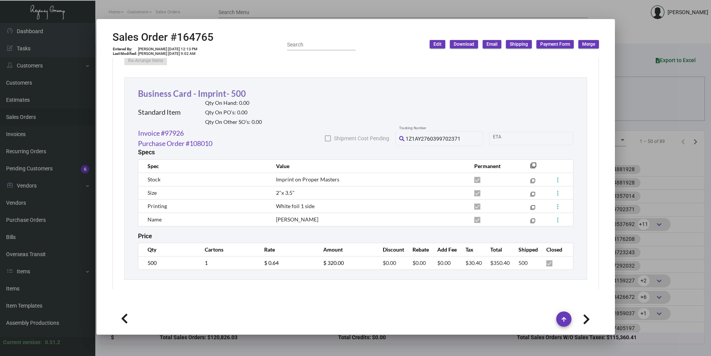
click at [194, 88] on link "Business Card - Imprint- 500" at bounding box center [192, 93] width 108 height 10
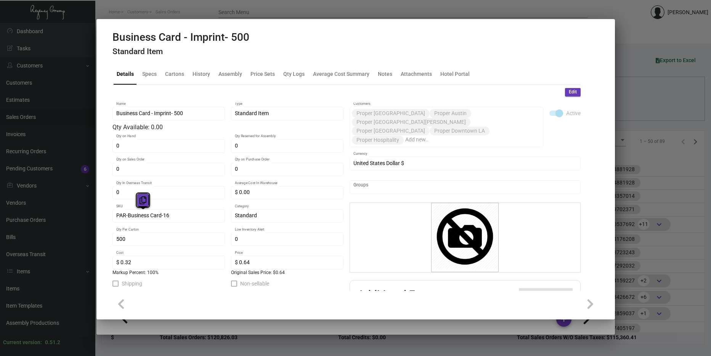
drag, startPoint x: 159, startPoint y: 215, endPoint x: 148, endPoint y: 202, distance: 16.8
click at [139, 202] on button at bounding box center [143, 200] width 13 height 14
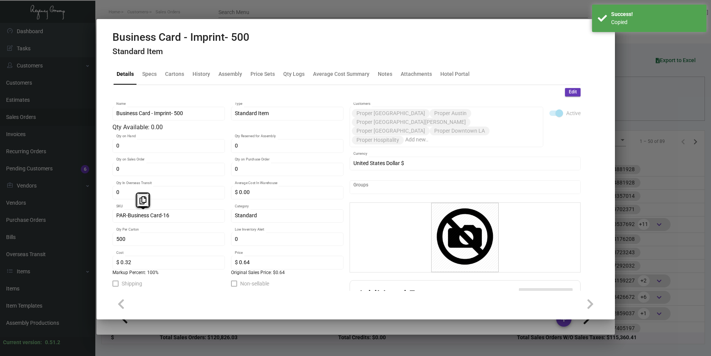
click at [615, 223] on div at bounding box center [355, 178] width 711 height 356
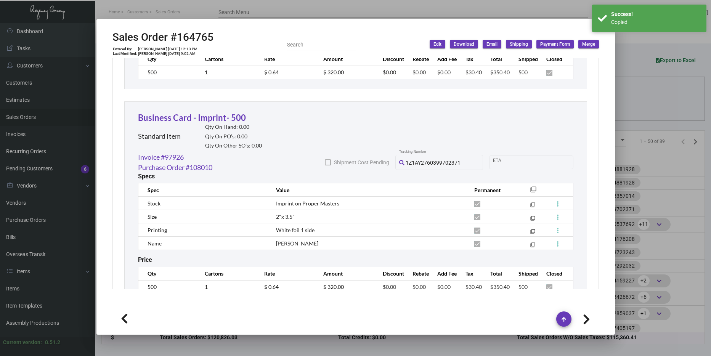
scroll to position [632, 0]
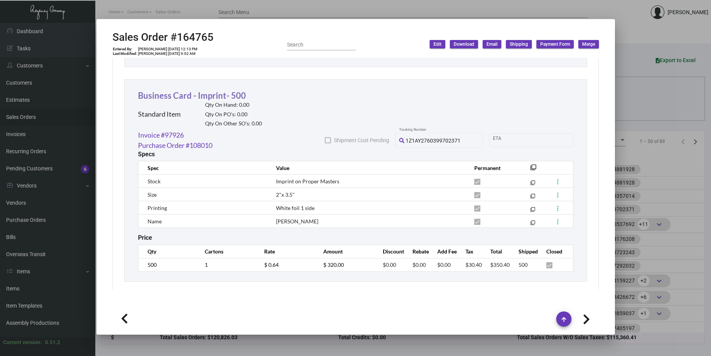
click at [212, 90] on link "Business Card - Imprint- 500" at bounding box center [192, 95] width 108 height 10
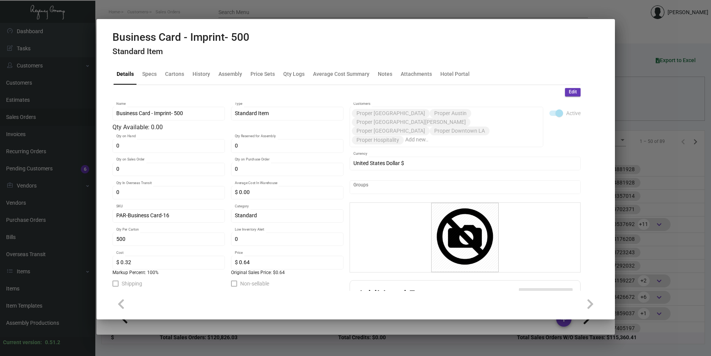
click at [657, 188] on div at bounding box center [355, 178] width 711 height 356
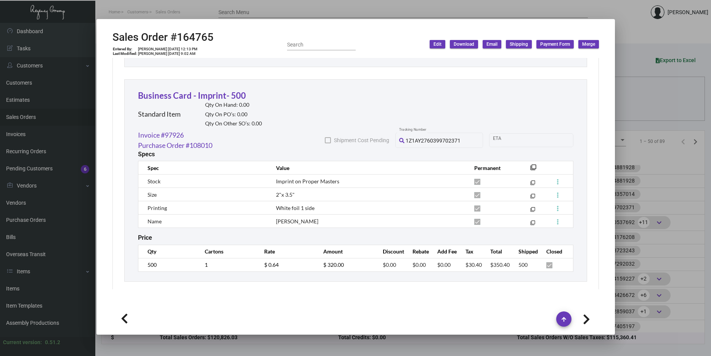
scroll to position [487, 0]
click at [650, 186] on div at bounding box center [355, 178] width 711 height 356
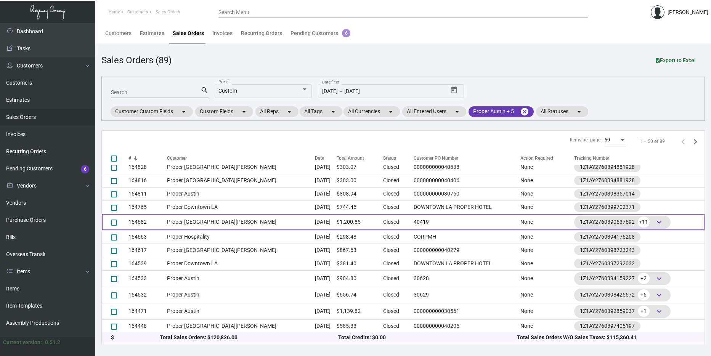
click at [200, 221] on td "Proper [GEOGRAPHIC_DATA][PERSON_NAME]" at bounding box center [241, 222] width 148 height 16
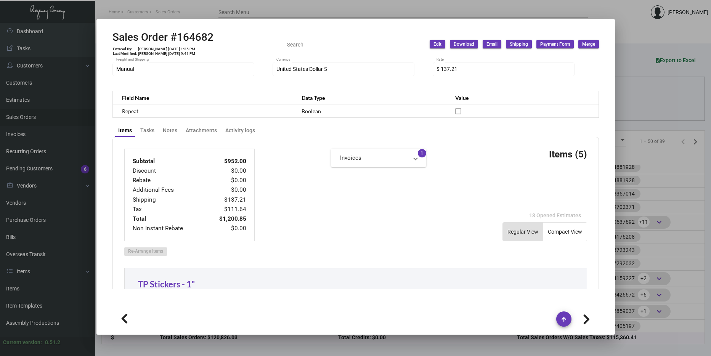
scroll to position [419, 0]
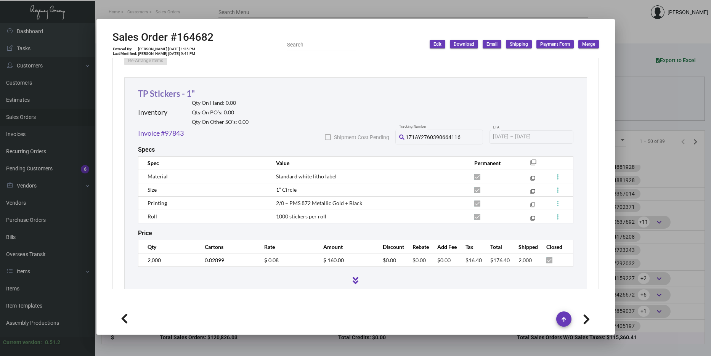
click at [168, 91] on link "TP Stickers - 1"" at bounding box center [166, 93] width 57 height 10
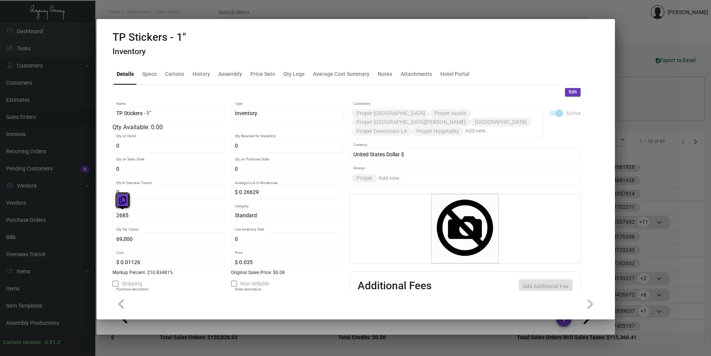
drag, startPoint x: 151, startPoint y: 213, endPoint x: 125, endPoint y: 202, distance: 28.0
click at [125, 202] on icon at bounding box center [122, 200] width 7 height 8
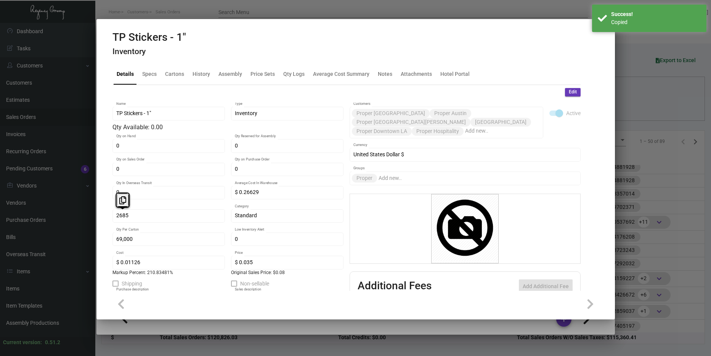
drag, startPoint x: 684, startPoint y: 210, endPoint x: 680, endPoint y: 210, distance: 3.8
click at [684, 210] on div at bounding box center [355, 178] width 711 height 356
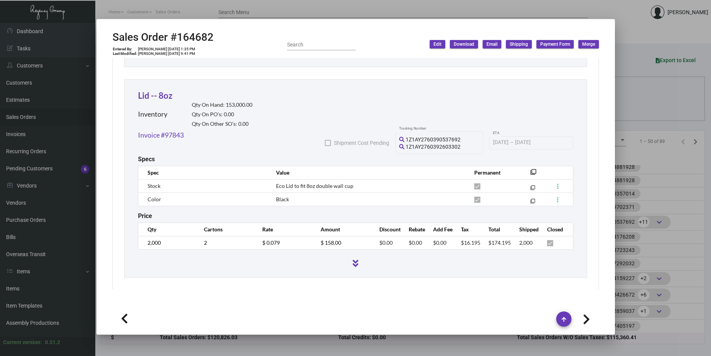
scroll to position [648, 0]
click at [165, 95] on link "Lid -- 8oz" at bounding box center [155, 95] width 34 height 10
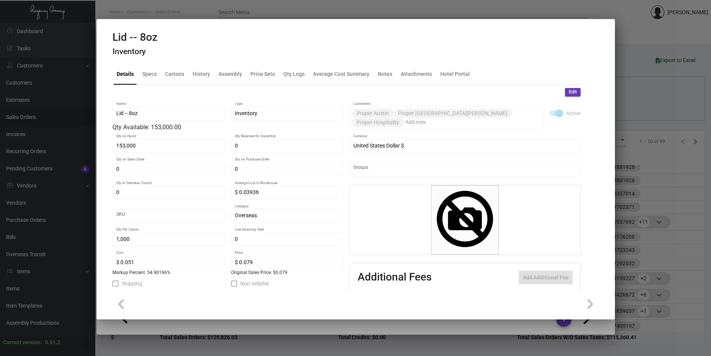
click at [650, 199] on div at bounding box center [355, 178] width 711 height 356
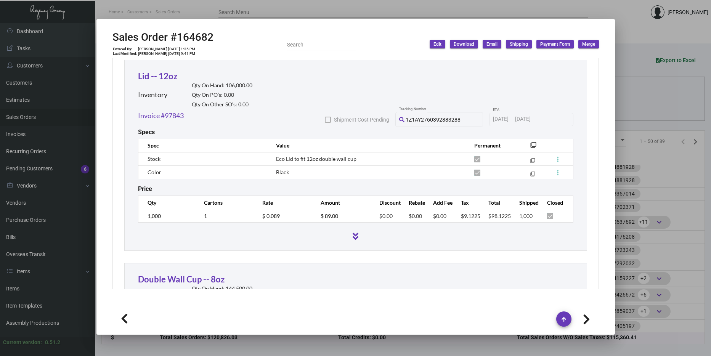
scroll to position [877, 0]
click at [154, 75] on link "Lid -- 12oz" at bounding box center [157, 76] width 39 height 10
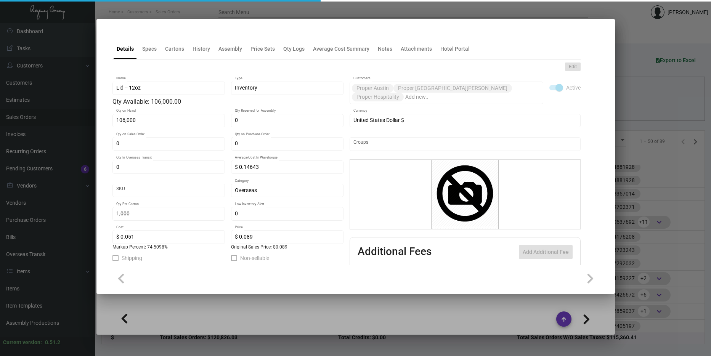
click at [195, 311] on div at bounding box center [355, 178] width 711 height 356
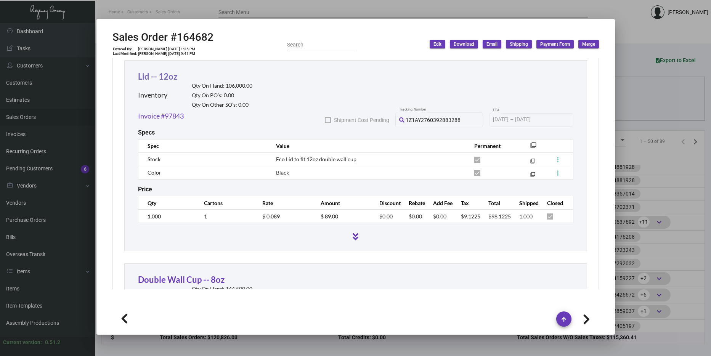
click at [153, 79] on link "Lid -- 12oz" at bounding box center [157, 76] width 39 height 10
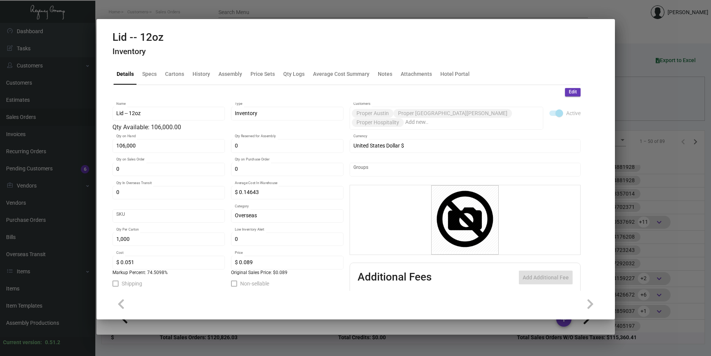
click at [228, 327] on div at bounding box center [355, 178] width 711 height 356
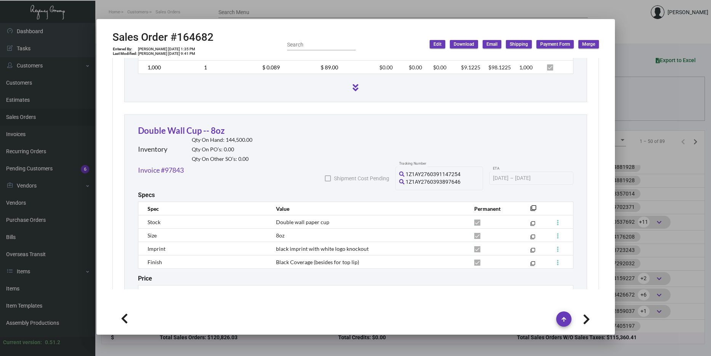
scroll to position [1068, 0]
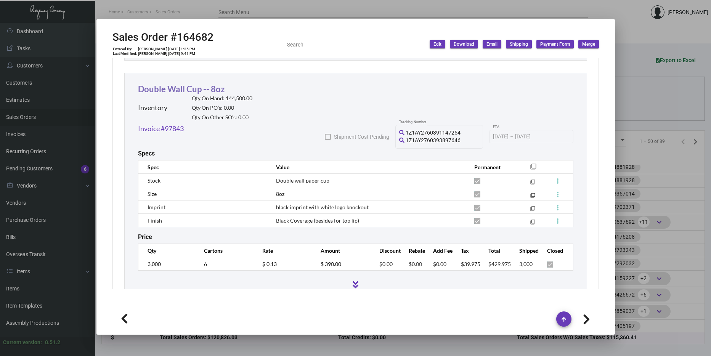
click at [159, 88] on link "Double Wall Cup -- 8oz" at bounding box center [181, 89] width 87 height 10
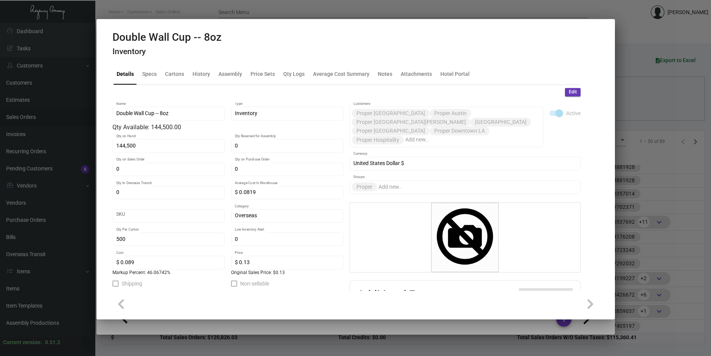
click at [677, 193] on div at bounding box center [355, 178] width 711 height 356
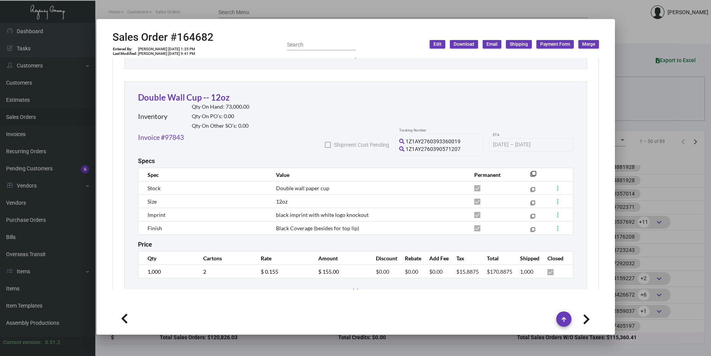
scroll to position [1297, 0]
click at [163, 96] on link "Double Wall Cup -- 12oz" at bounding box center [184, 98] width 92 height 10
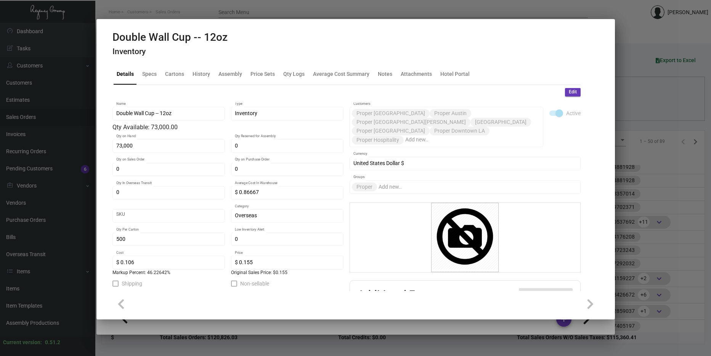
drag, startPoint x: 257, startPoint y: 337, endPoint x: 296, endPoint y: 325, distance: 40.9
click at [257, 337] on div at bounding box center [355, 178] width 711 height 356
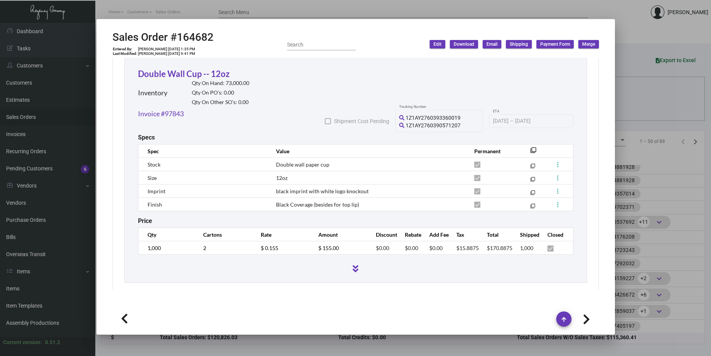
scroll to position [1334, 0]
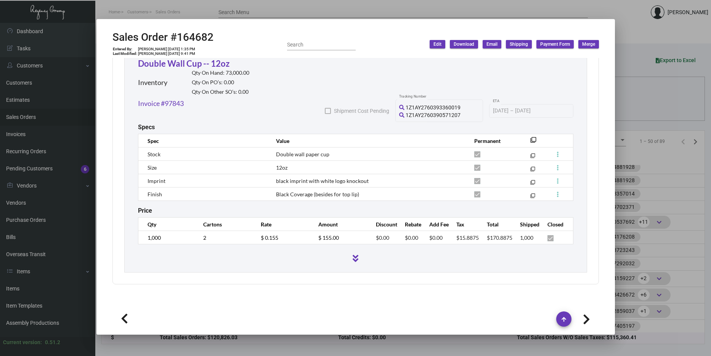
click at [629, 198] on div at bounding box center [355, 178] width 711 height 356
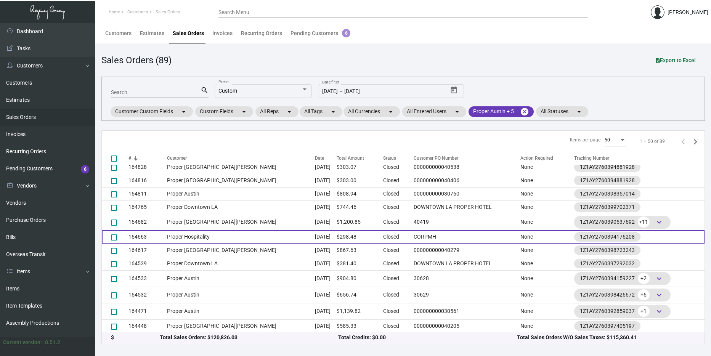
click at [200, 233] on td "Proper Hospitality" at bounding box center [241, 236] width 148 height 13
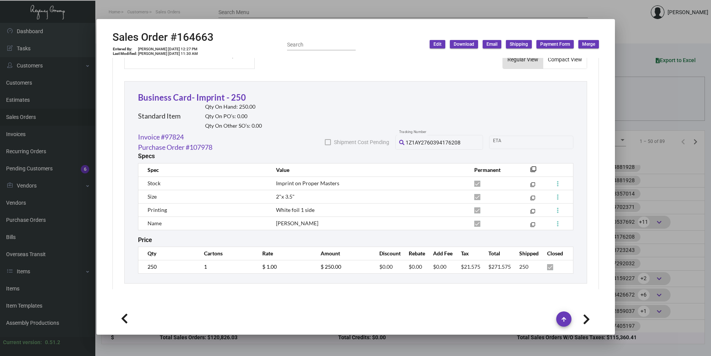
scroll to position [412, 0]
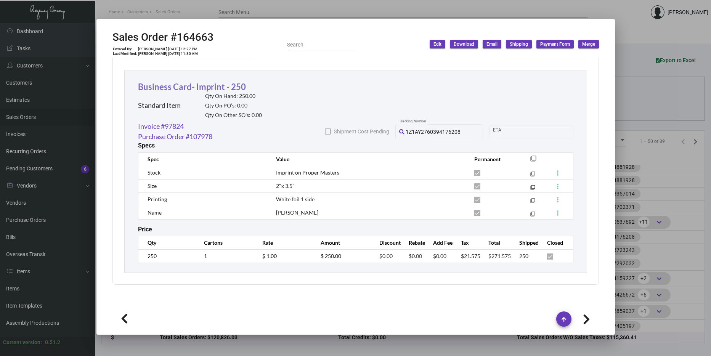
click at [176, 86] on link "Business Card- Imprint - 250" at bounding box center [192, 87] width 108 height 10
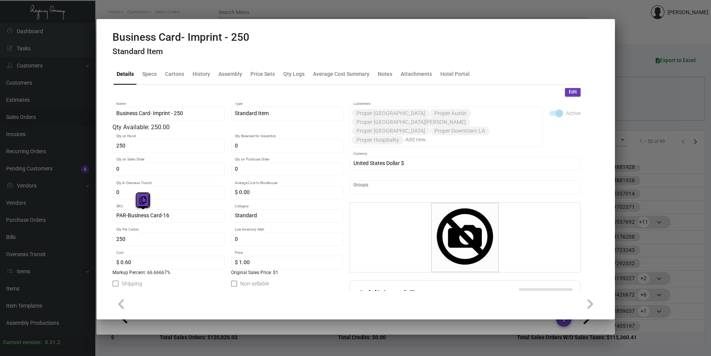
drag, startPoint x: 165, startPoint y: 214, endPoint x: 146, endPoint y: 202, distance: 22.0
click at [146, 202] on icon at bounding box center [143, 200] width 7 height 8
